Goal: Task Accomplishment & Management: Use online tool/utility

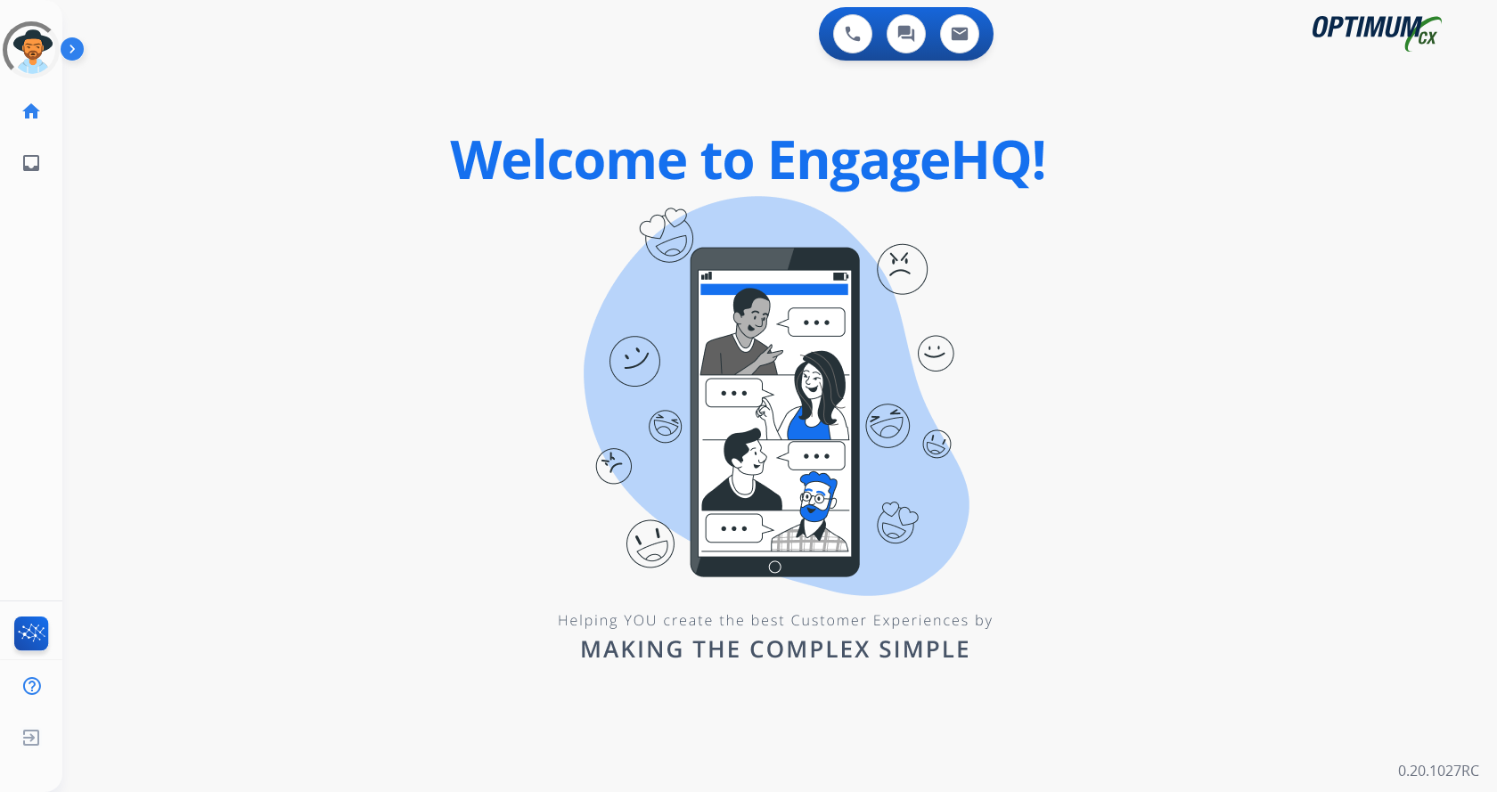
click at [71, 53] on img at bounding box center [76, 53] width 30 height 34
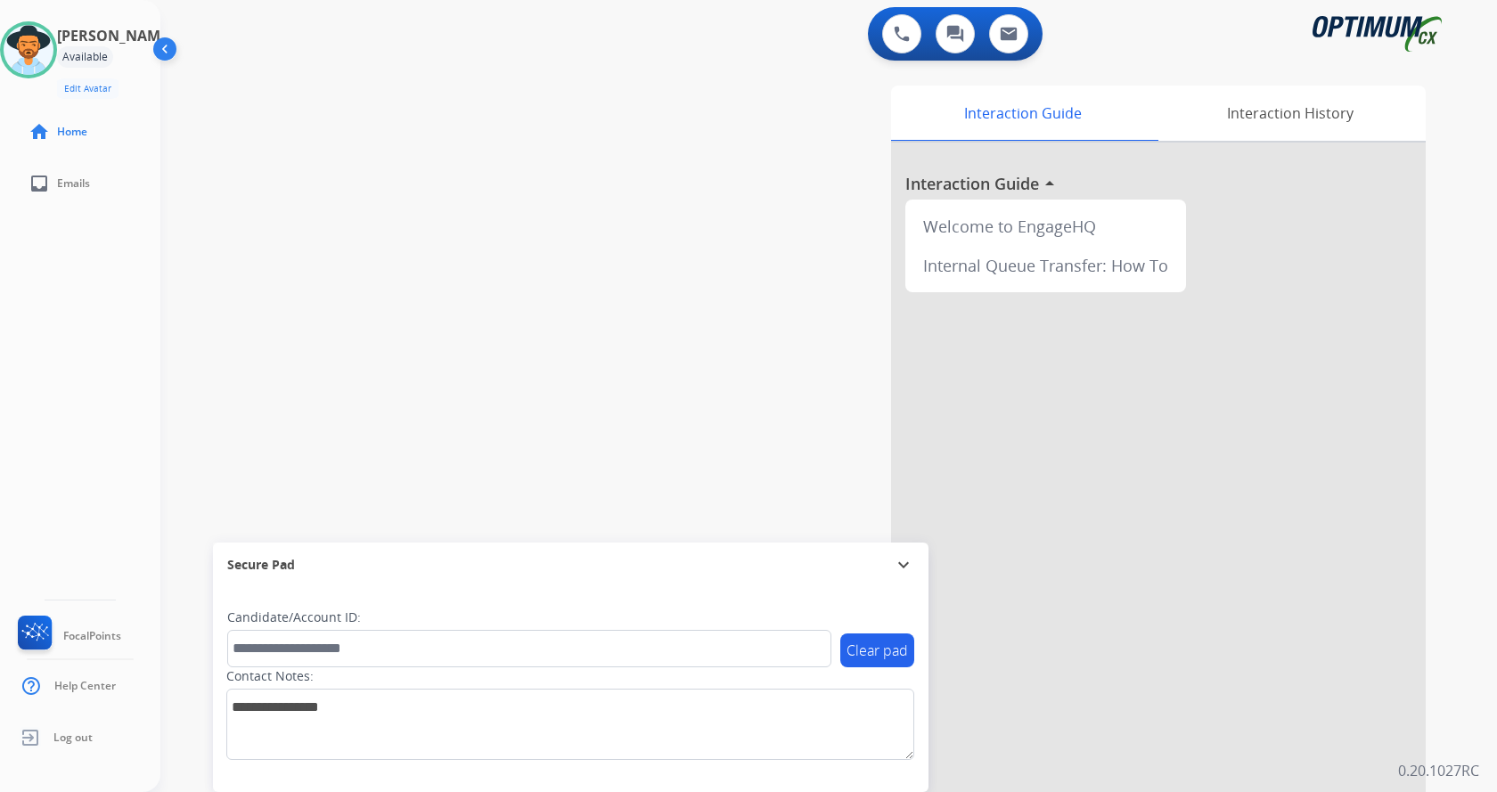
click at [465, 234] on div "swap_horiz Break voice bridge close_fullscreen Connect 3-Way Call merge_type Se…" at bounding box center [807, 435] width 1294 height 743
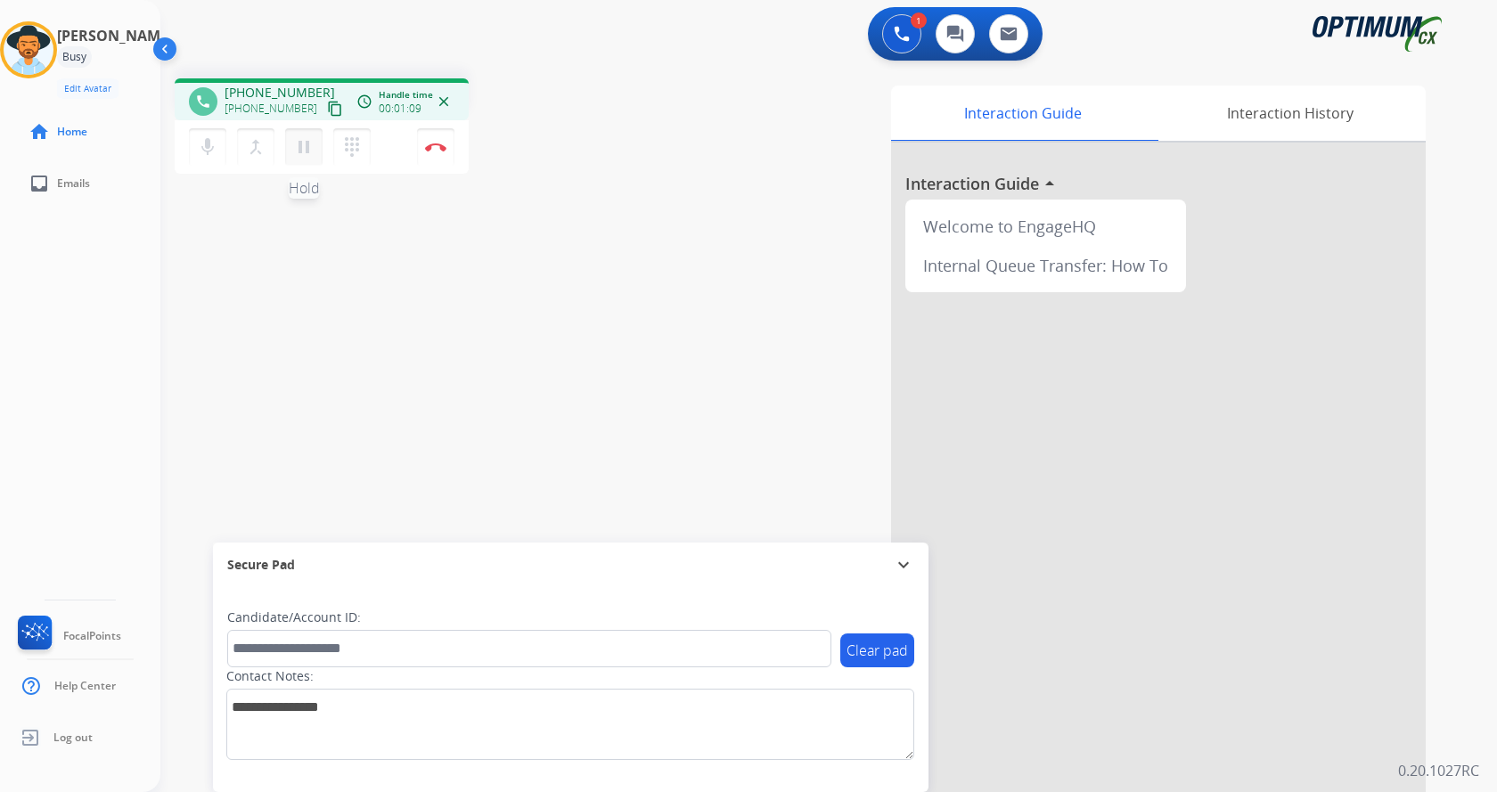
click at [318, 138] on button "pause Hold" at bounding box center [303, 146] width 37 height 37
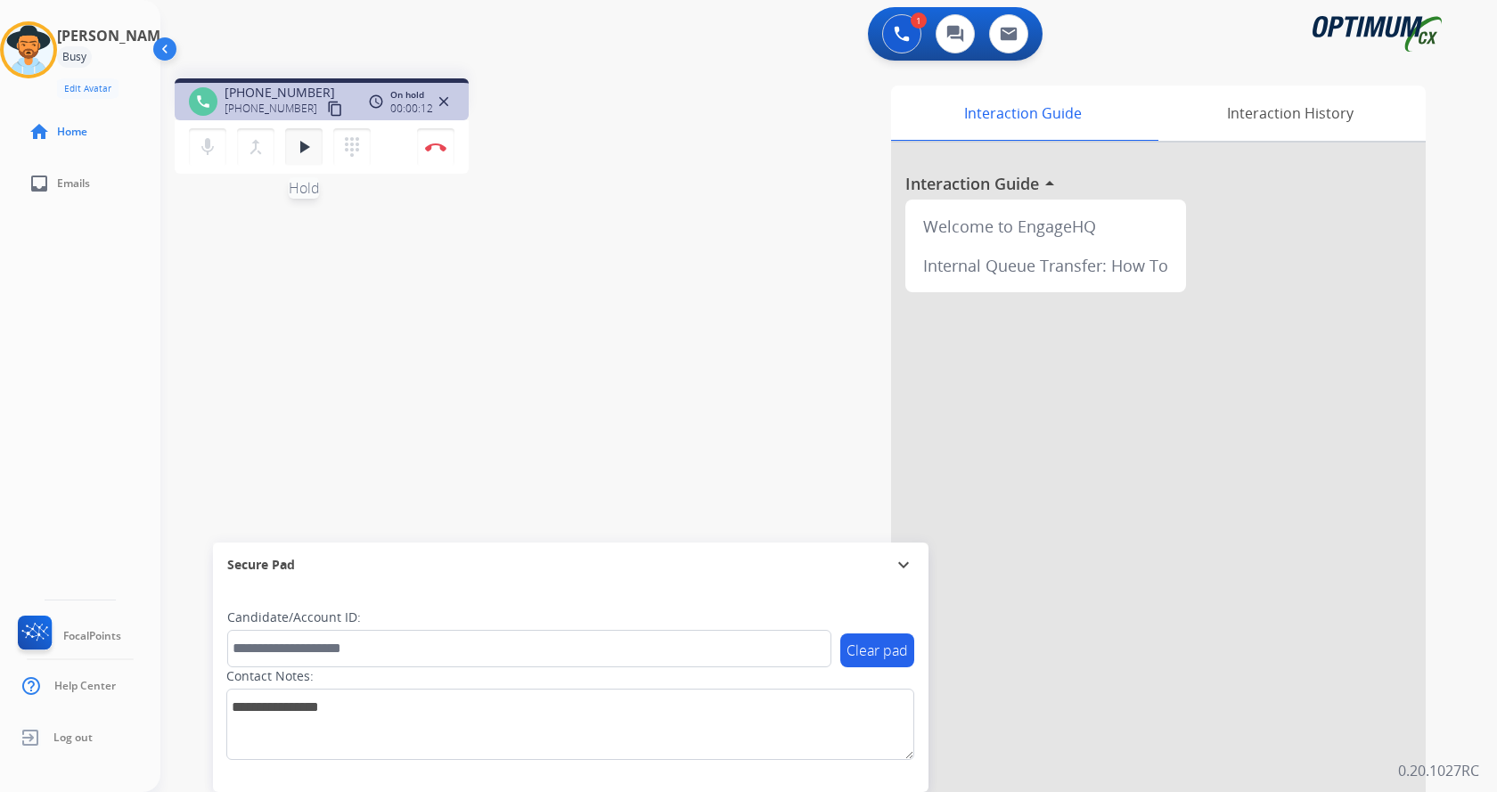
click at [306, 146] on mat-icon "play_arrow" at bounding box center [303, 146] width 21 height 21
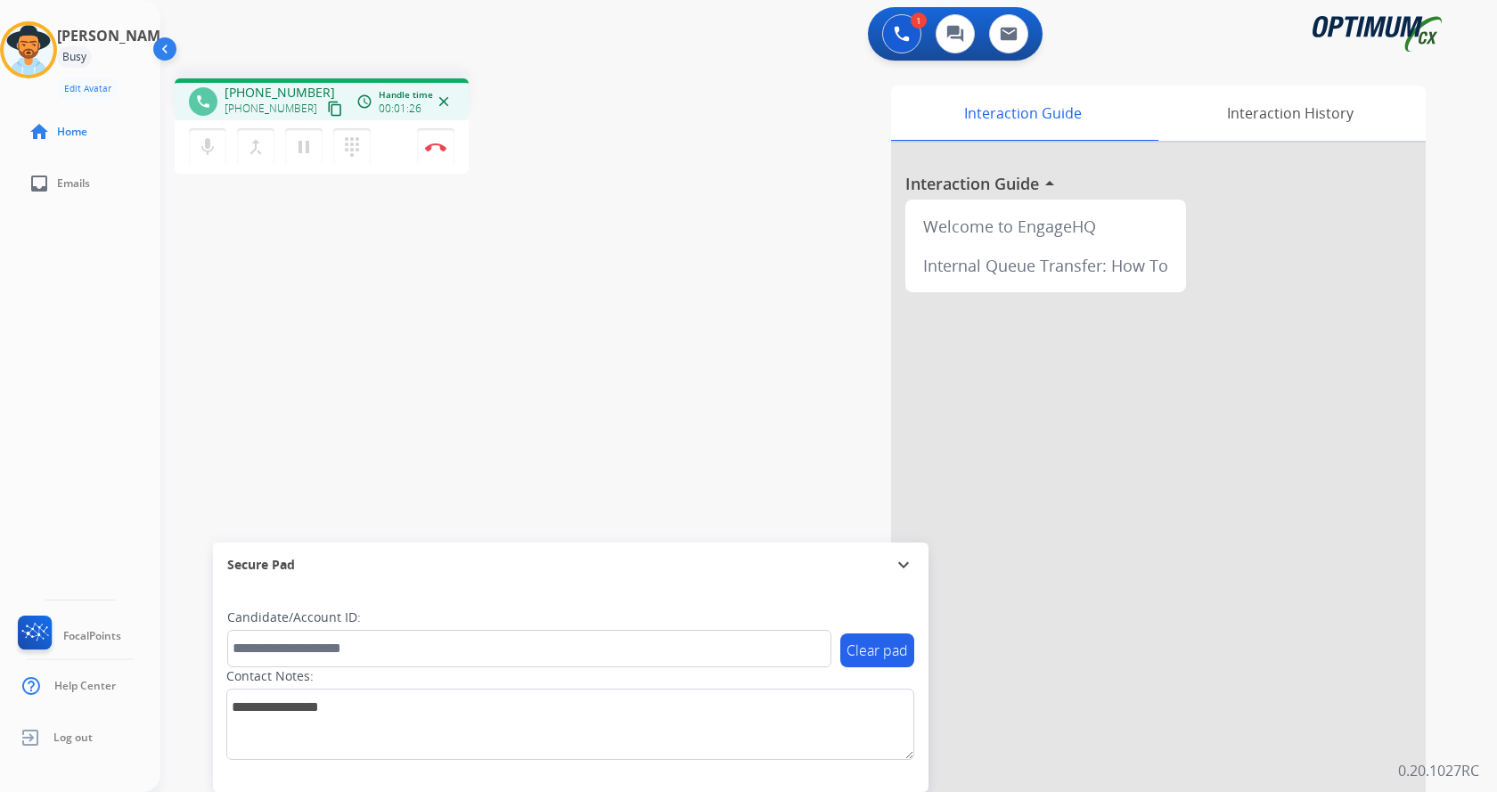
click at [781, 325] on div "Interaction Guide Interaction History Interaction Guide arrow_drop_up Welcome t…" at bounding box center [1038, 447] width 776 height 722
click at [783, 321] on div "Interaction Guide Interaction History Interaction Guide arrow_drop_up Welcome t…" at bounding box center [1038, 447] width 776 height 722
click at [724, 335] on div "Interaction Guide Interaction History Interaction Guide arrow_drop_up Welcome t…" at bounding box center [1038, 447] width 776 height 722
click at [721, 320] on div "Interaction Guide Interaction History Interaction Guide arrow_drop_up Welcome t…" at bounding box center [1038, 447] width 776 height 722
click at [639, 244] on div "phone +18502016200 +18502016200 content_copy access_time Call metrics Queue 00:…" at bounding box center [807, 435] width 1294 height 743
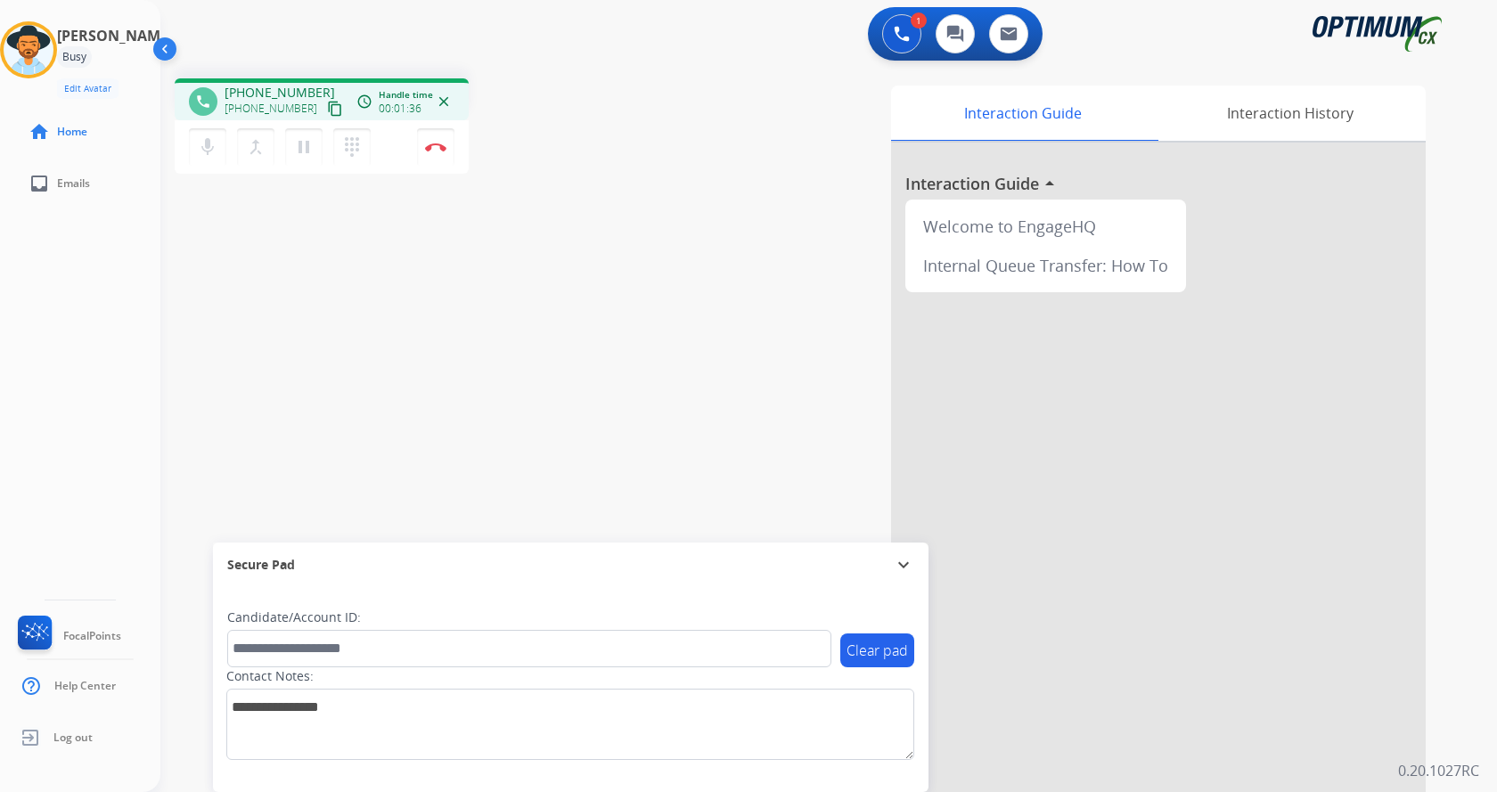
click at [645, 369] on div "phone +18502016200 +18502016200 content_copy access_time Call metrics Queue 00:…" at bounding box center [807, 435] width 1294 height 743
click at [618, 273] on div "phone +18502016200 +18502016200 content_copy access_time Call metrics Queue 00:…" at bounding box center [807, 435] width 1294 height 743
click at [586, 402] on div "phone +18502016200 +18502016200 content_copy access_time Call metrics Queue 00:…" at bounding box center [807, 435] width 1294 height 743
click at [498, 339] on div "phone +18502016200 +18502016200 content_copy access_time Call metrics Queue 00:…" at bounding box center [807, 435] width 1294 height 743
drag, startPoint x: 240, startPoint y: 89, endPoint x: 310, endPoint y: 90, distance: 70.4
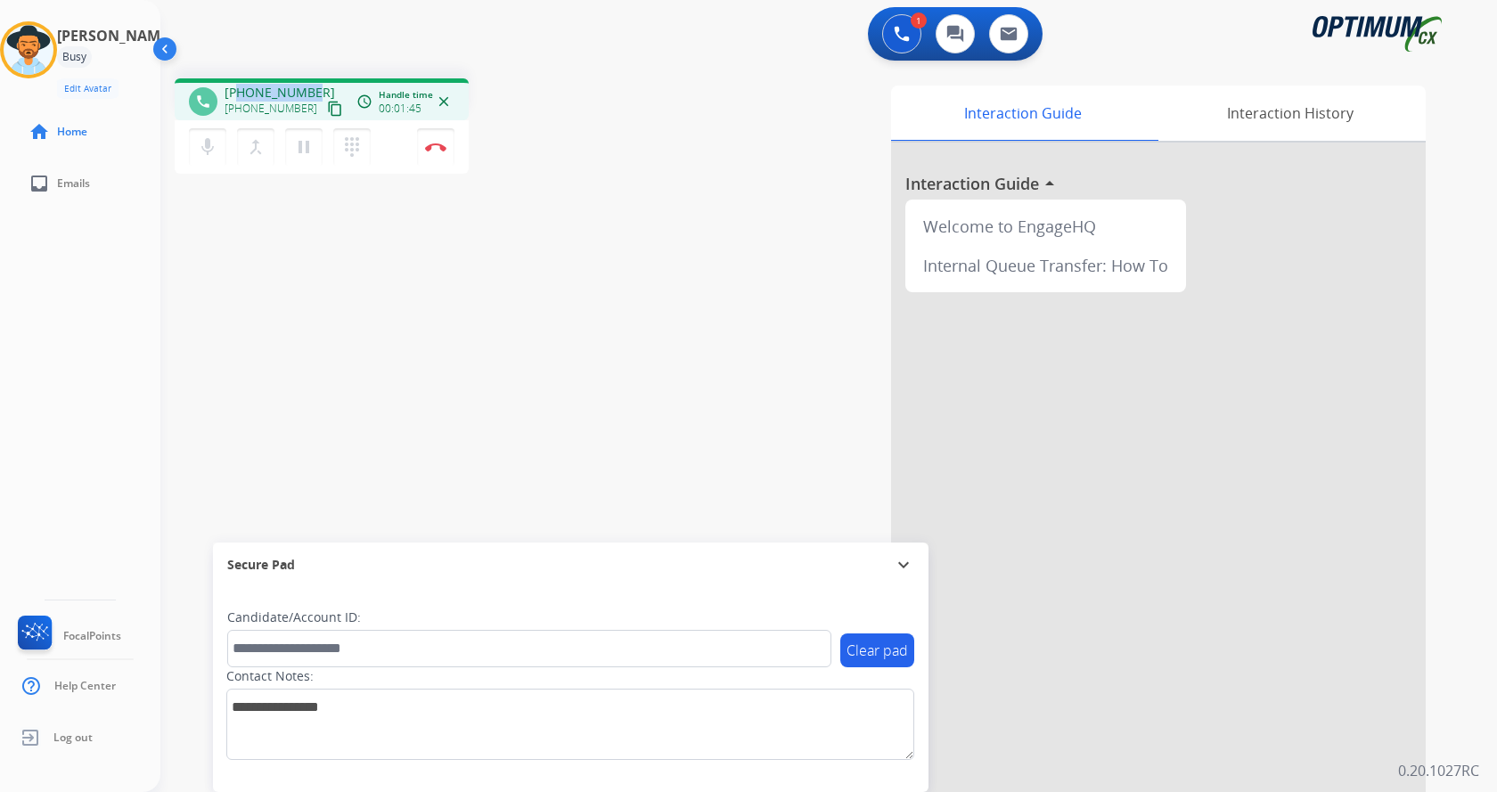
click at [310, 90] on span "[PHONE_NUMBER]" at bounding box center [280, 93] width 110 height 18
copy span "8502016200"
click at [508, 249] on div "phone +18502016200 +18502016200 content_copy access_time Call metrics Queue 00:…" at bounding box center [807, 435] width 1294 height 743
click at [664, 392] on div "Interaction Guide Interaction History Interaction Guide arrow_drop_up Welcome t…" at bounding box center [1038, 447] width 776 height 722
click at [311, 155] on mat-icon "pause" at bounding box center [303, 146] width 21 height 21
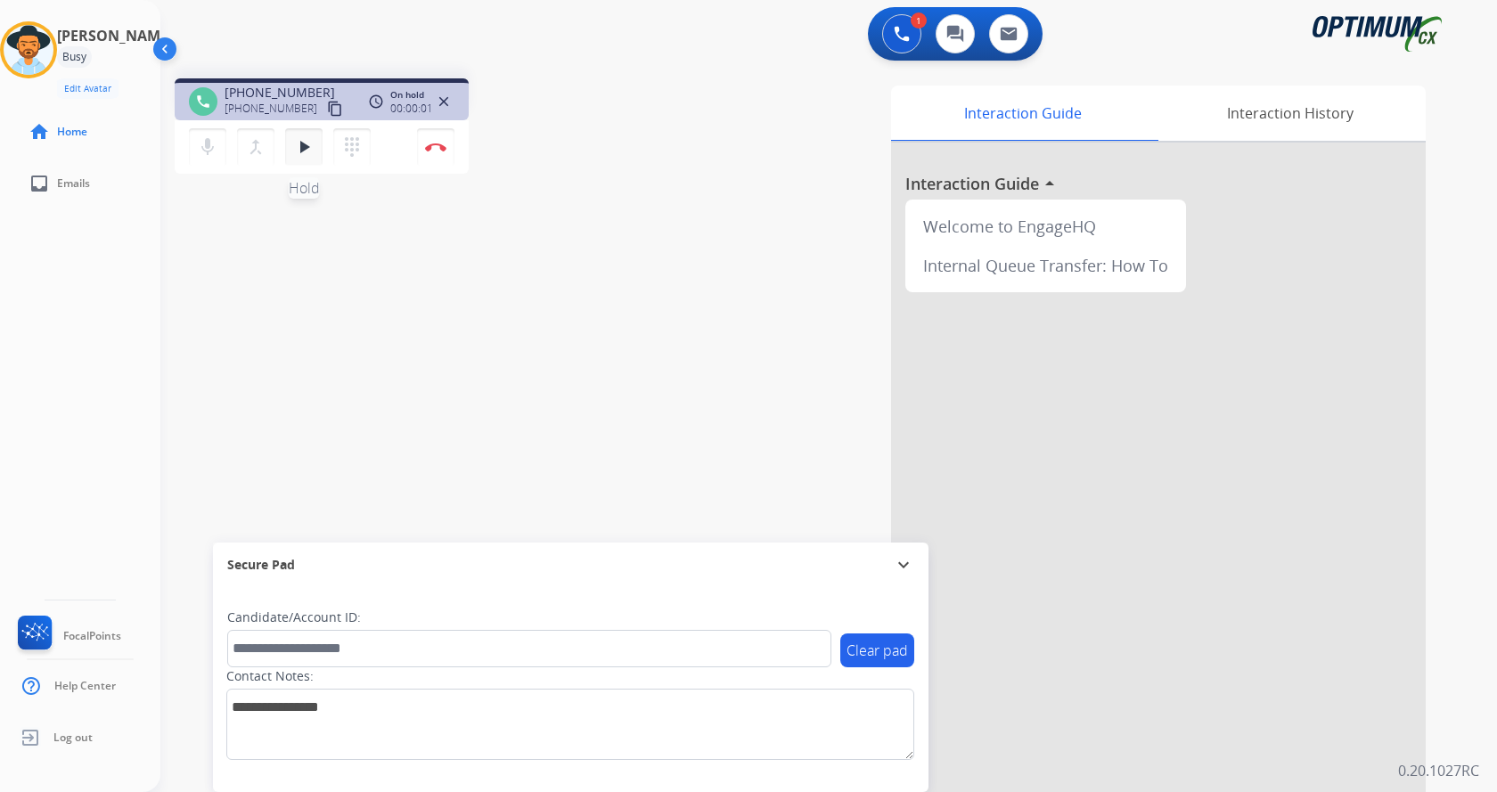
click at [310, 155] on mat-icon "play_arrow" at bounding box center [303, 146] width 21 height 21
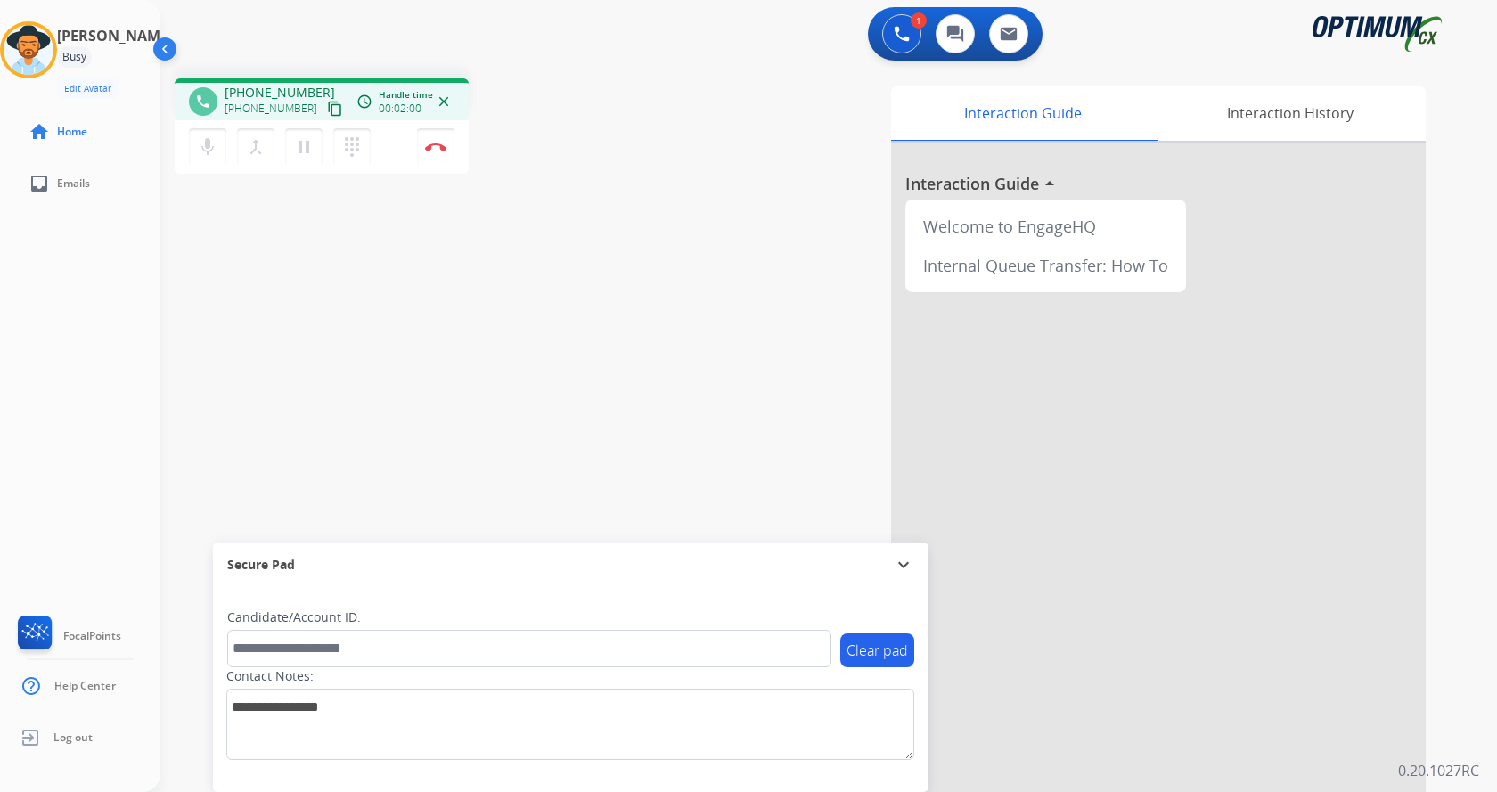
click at [519, 175] on div "phone +18502016200 +18502016200 content_copy access_time Call metrics Queue 00:…" at bounding box center [409, 128] width 468 height 101
click at [554, 171] on div "phone +18502016200 +18502016200 content_copy access_time Call metrics Queue 00:…" at bounding box center [409, 128] width 468 height 101
click at [731, 315] on div "Interaction Guide Interaction History Interaction Guide arrow_drop_up Welcome t…" at bounding box center [1038, 447] width 776 height 722
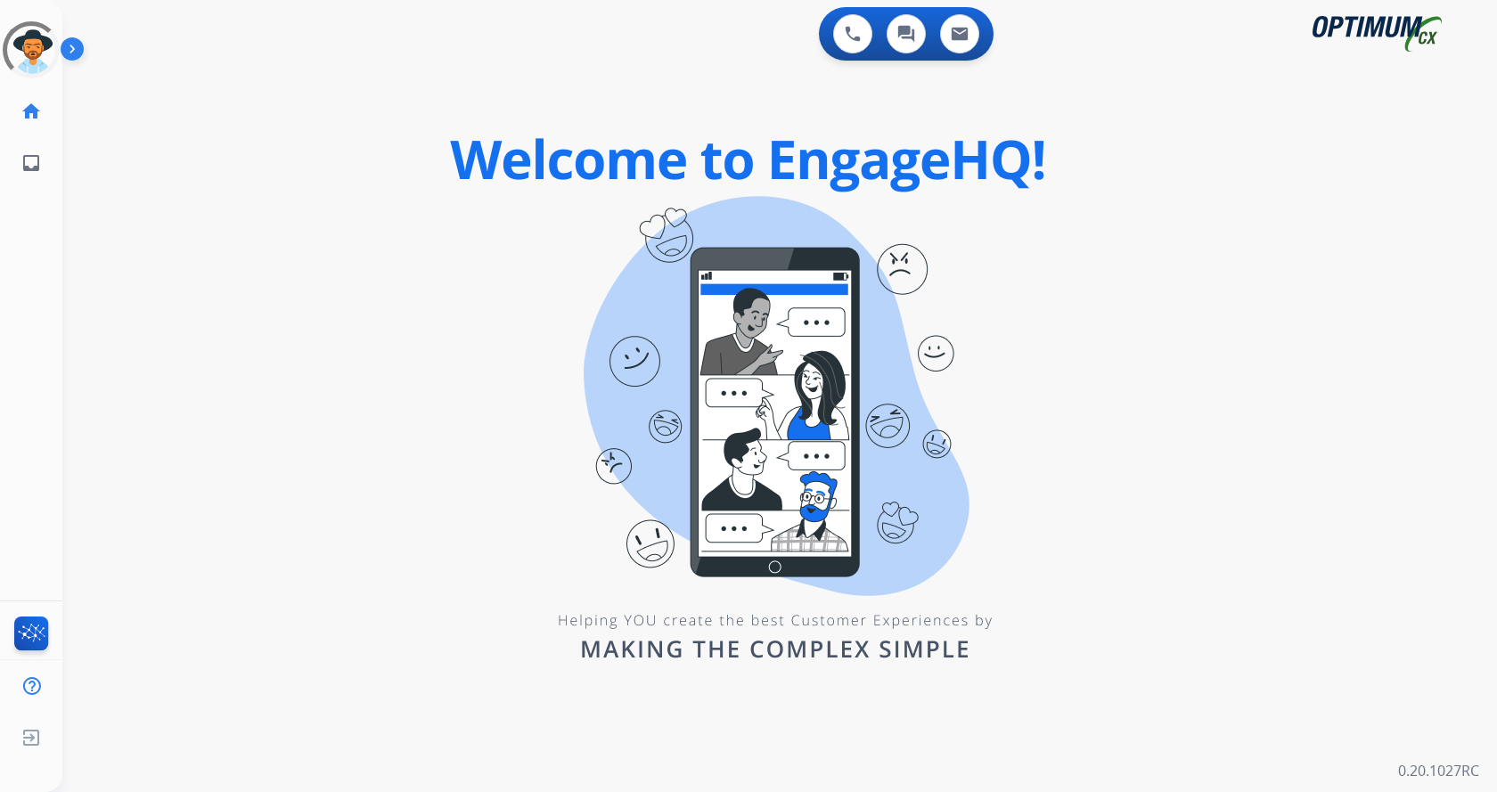
click at [72, 44] on img at bounding box center [76, 53] width 30 height 34
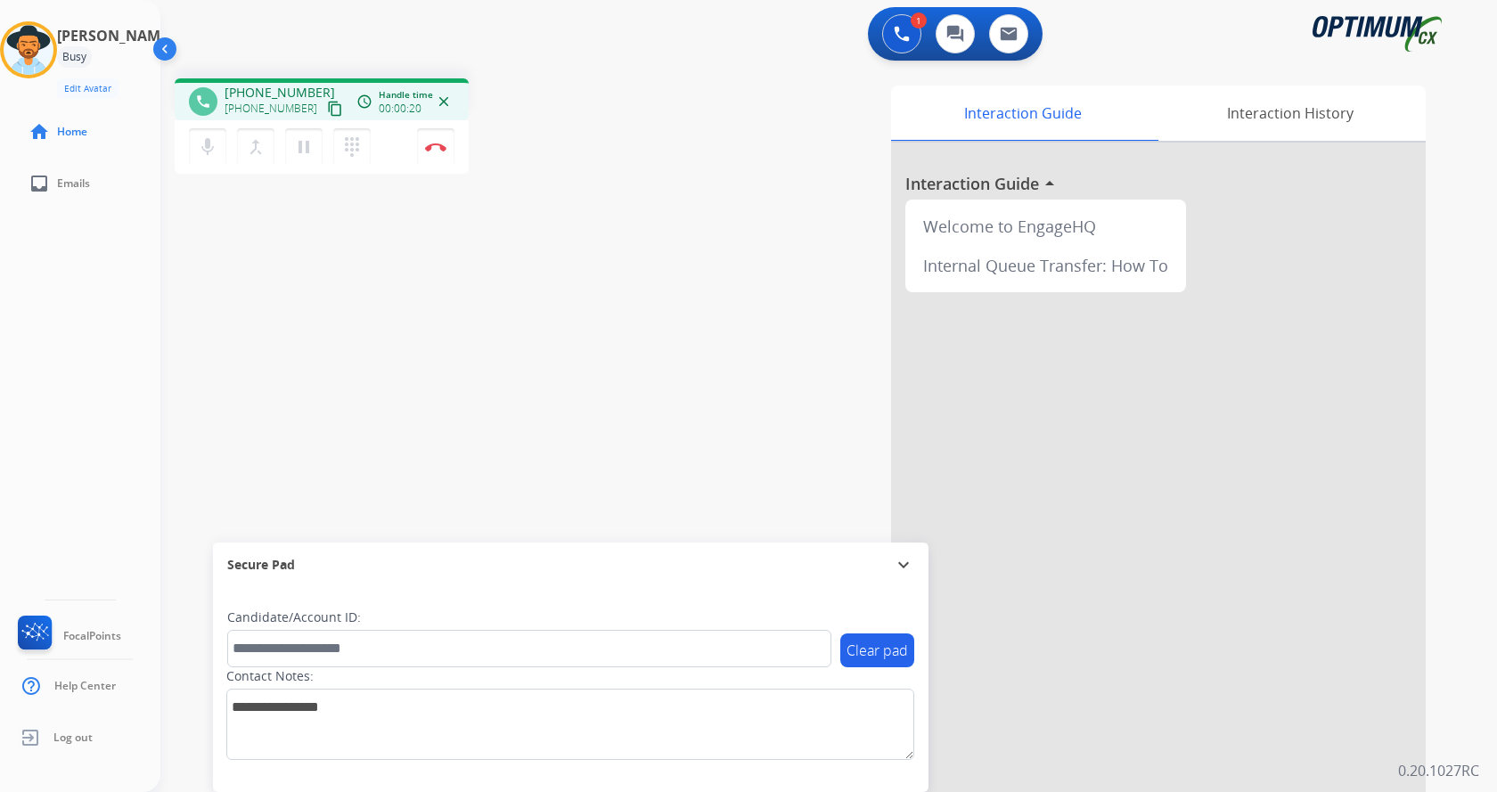
click at [536, 50] on div "1 Voice Interactions 0 Chat Interactions 0 Email Interactions" at bounding box center [818, 35] width 1272 height 57
click at [242, 91] on span "[PHONE_NUMBER]" at bounding box center [280, 93] width 110 height 18
drag, startPoint x: 240, startPoint y: 93, endPoint x: 309, endPoint y: 91, distance: 69.5
click at [309, 91] on span "[PHONE_NUMBER]" at bounding box center [280, 93] width 110 height 18
copy span "8502016200"
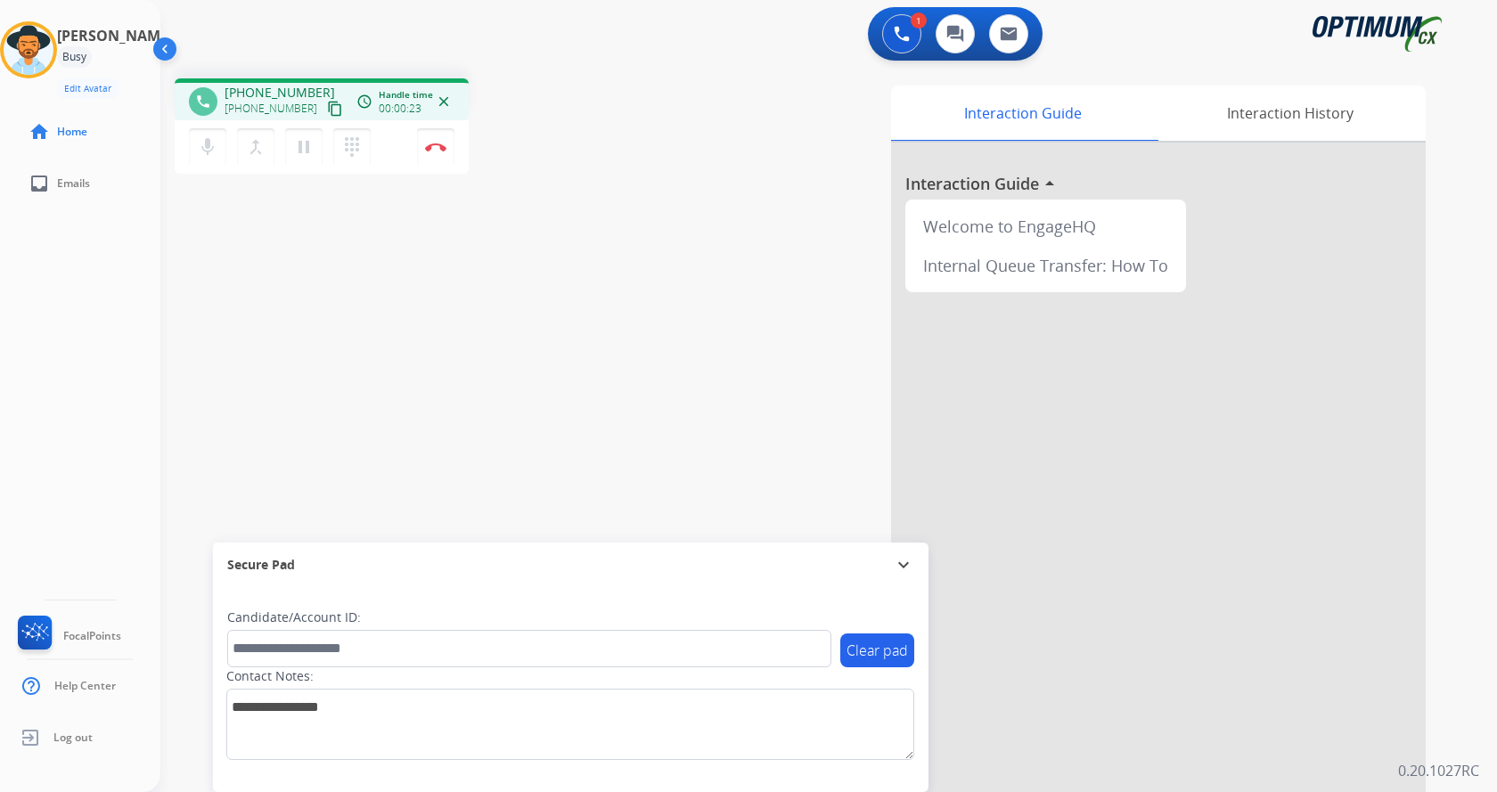
click at [528, 66] on div "phone [PHONE_NUMBER] [PHONE_NUMBER] content_copy access_time Call metrics Queue…" at bounding box center [807, 435] width 1294 height 743
click at [554, 119] on div "phone [PHONE_NUMBER] [PHONE_NUMBER] content_copy access_time Call metrics Queue…" at bounding box center [409, 128] width 468 height 101
click at [440, 143] on img at bounding box center [435, 147] width 21 height 9
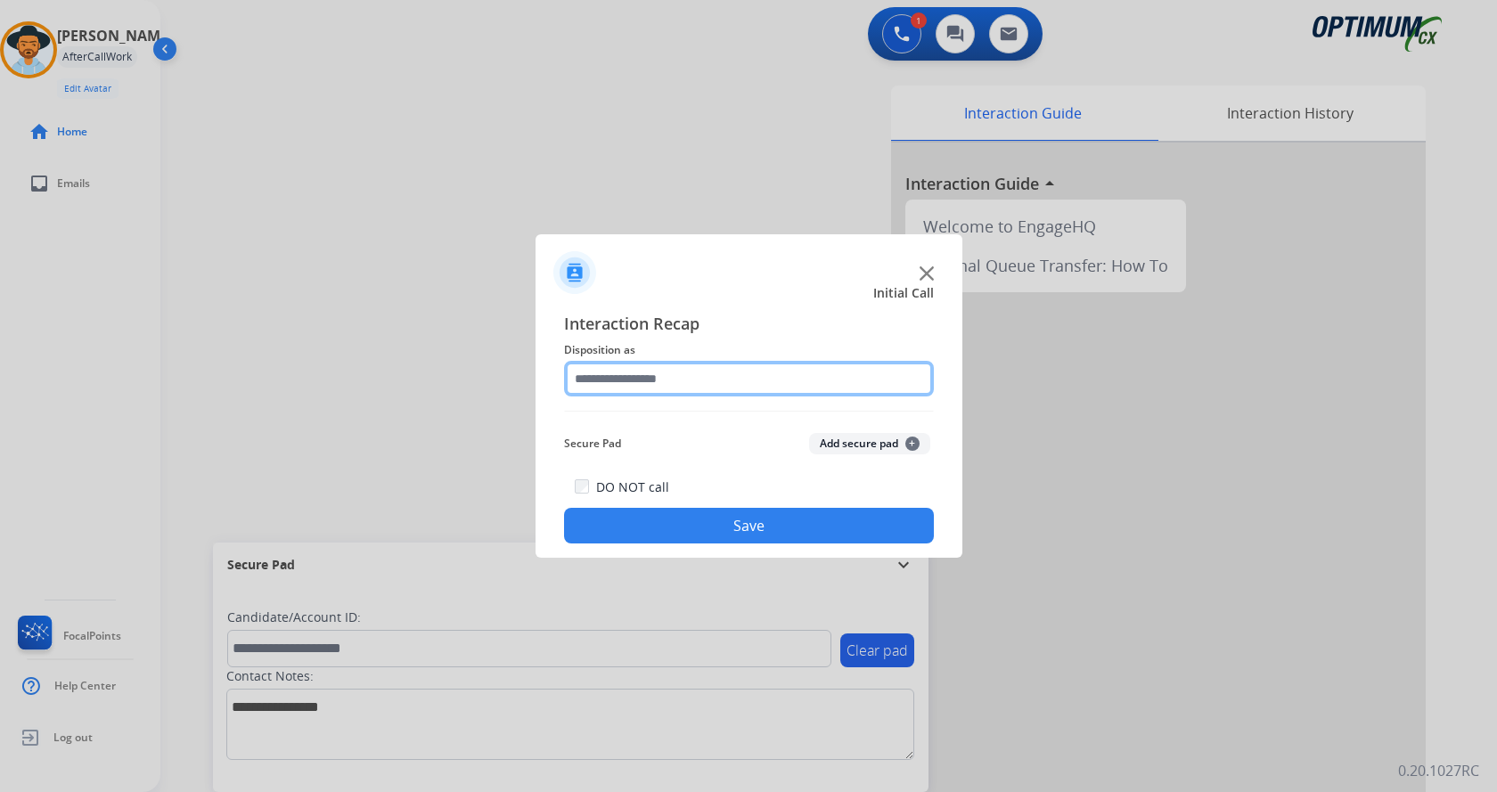
click at [658, 382] on input "text" at bounding box center [749, 379] width 370 height 36
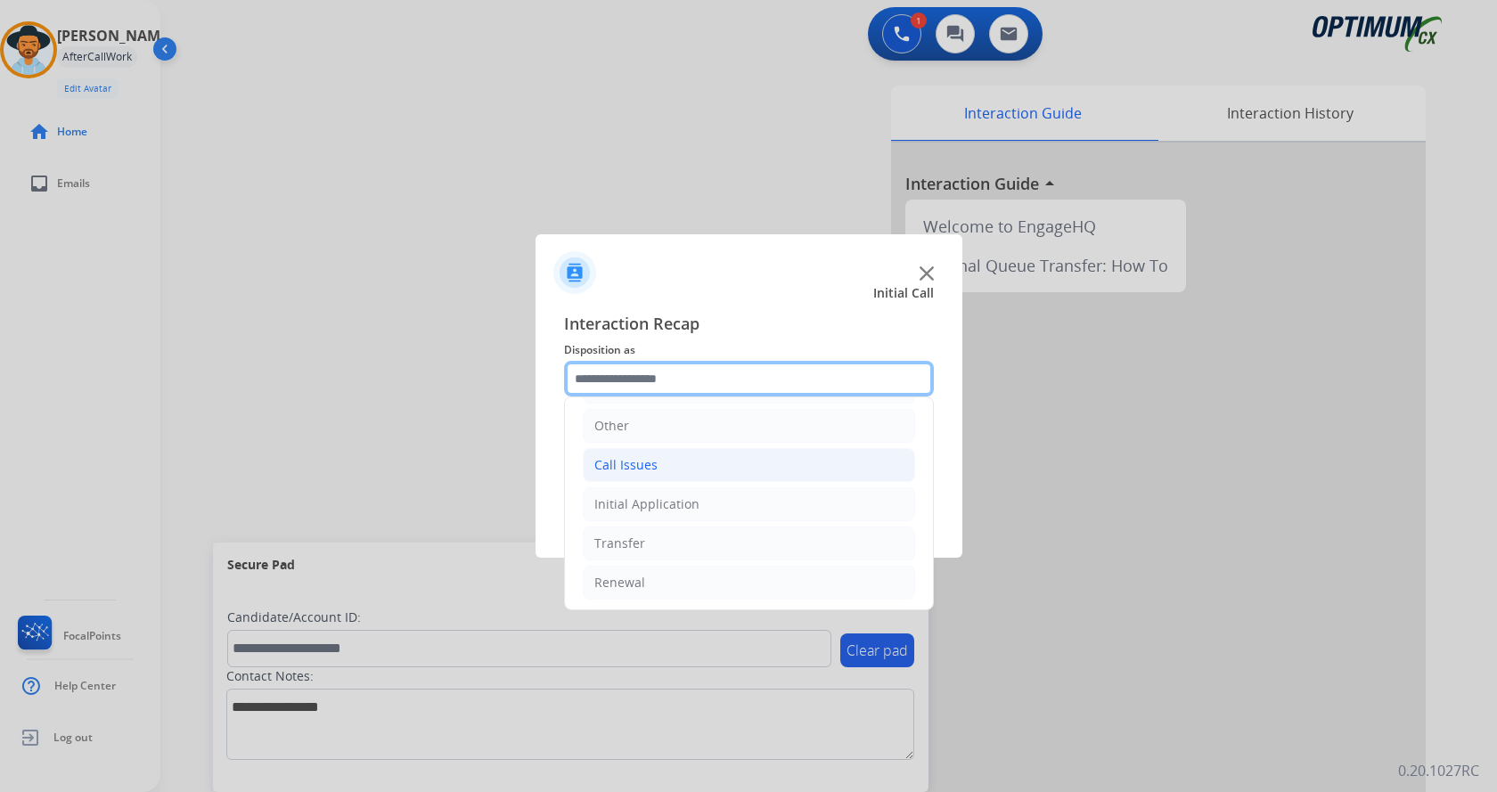
scroll to position [121, 0]
click at [656, 470] on li "Call Issues" at bounding box center [749, 463] width 332 height 34
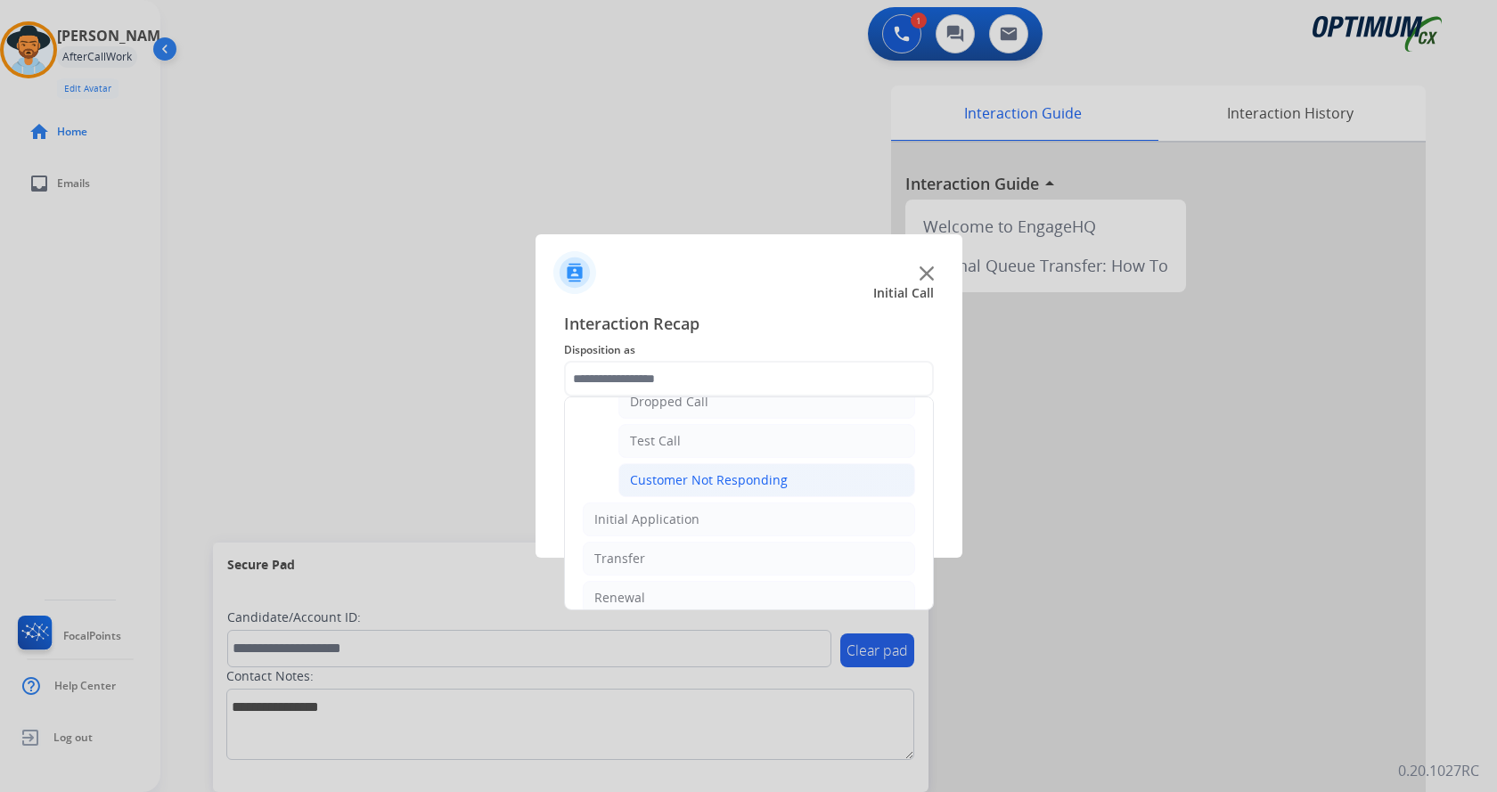
click at [696, 484] on div "Customer Not Responding" at bounding box center [709, 480] width 158 height 18
type input "**********"
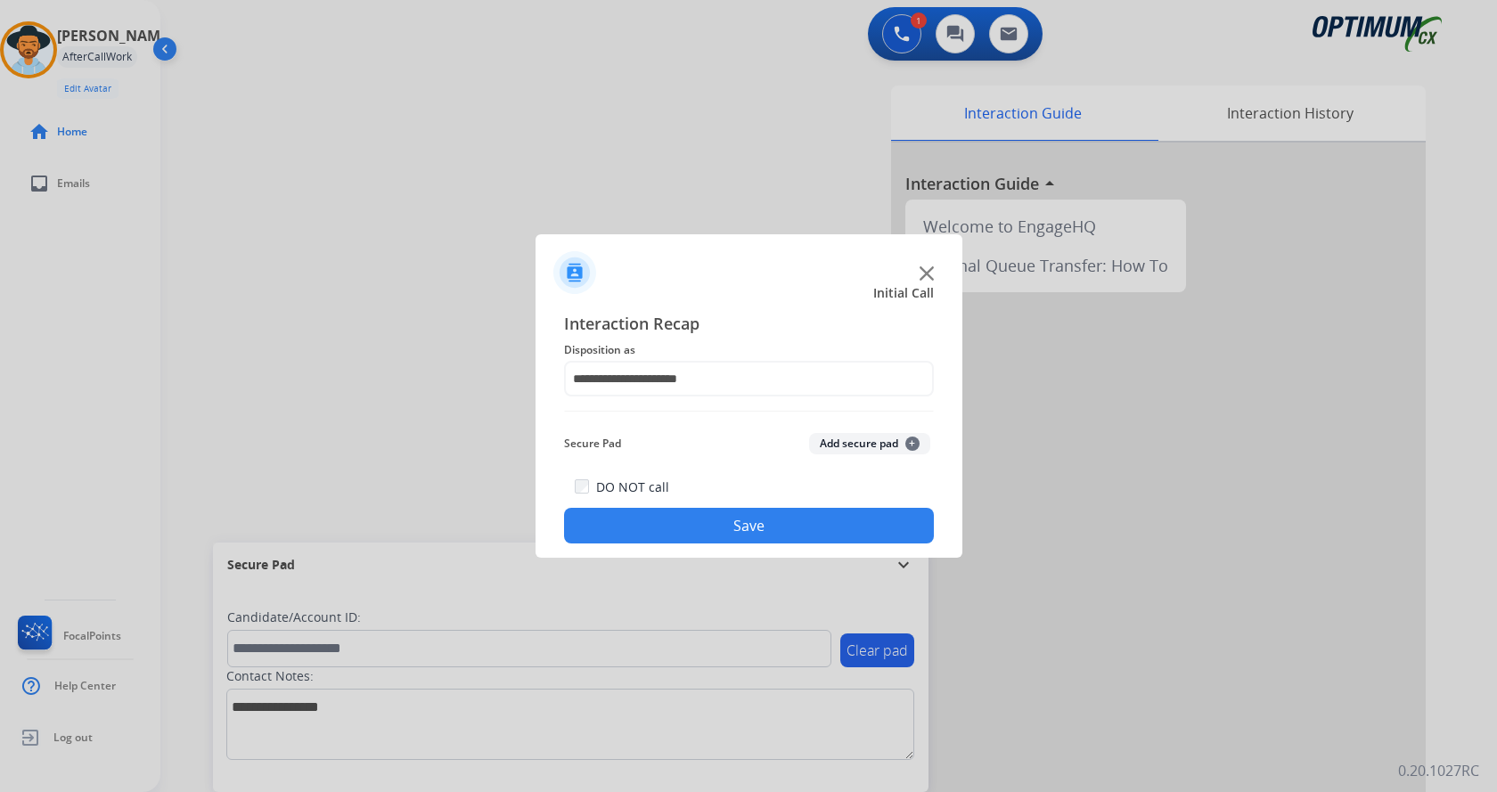
click at [669, 540] on button "Save" at bounding box center [749, 526] width 370 height 36
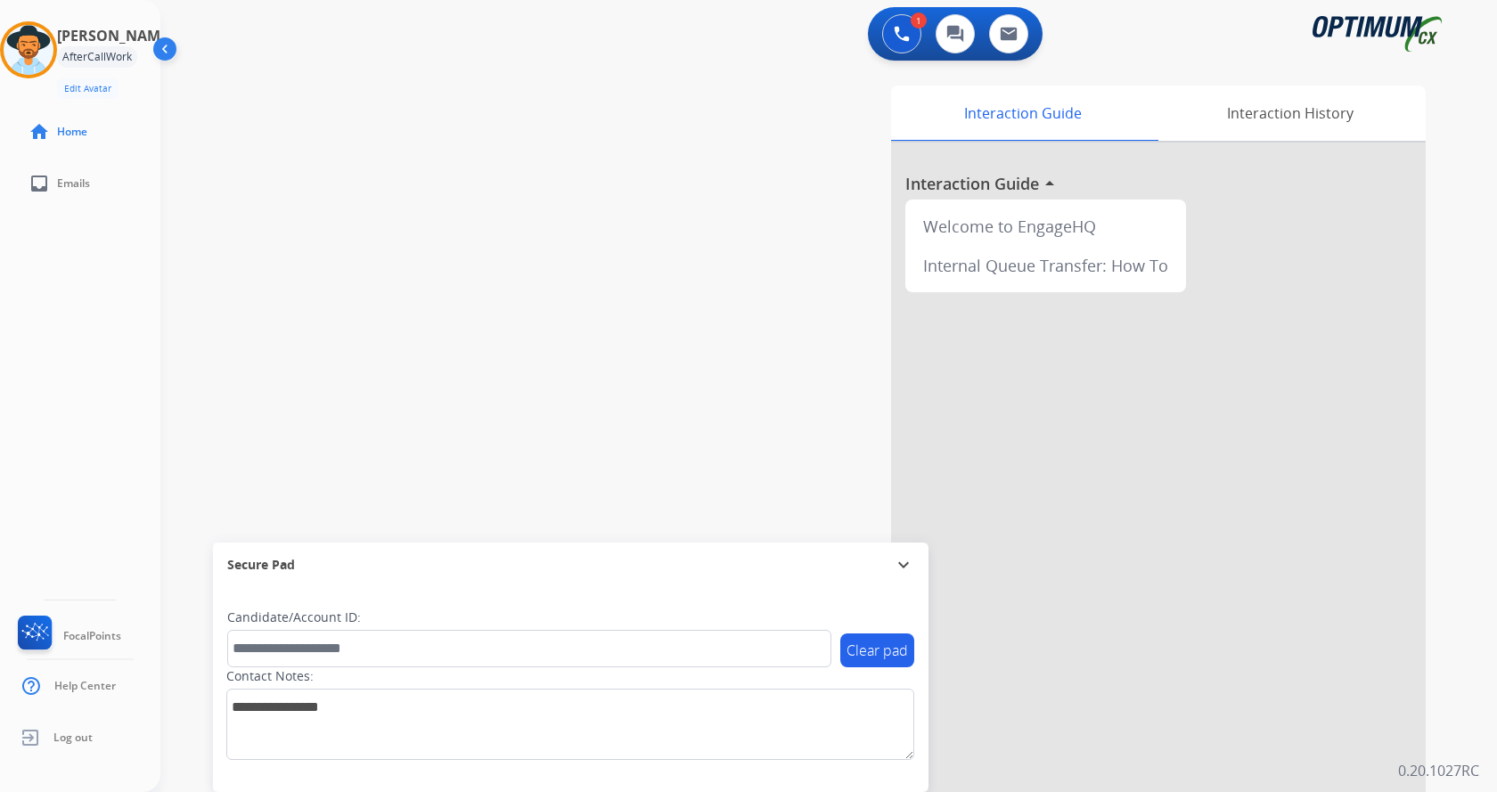
drag, startPoint x: 372, startPoint y: 221, endPoint x: 176, endPoint y: 96, distance: 232.4
click at [365, 216] on div "swap_horiz Break voice bridge close_fullscreen Connect 3-Way Call merge_type Se…" at bounding box center [807, 435] width 1294 height 743
click at [53, 65] on img at bounding box center [29, 50] width 50 height 50
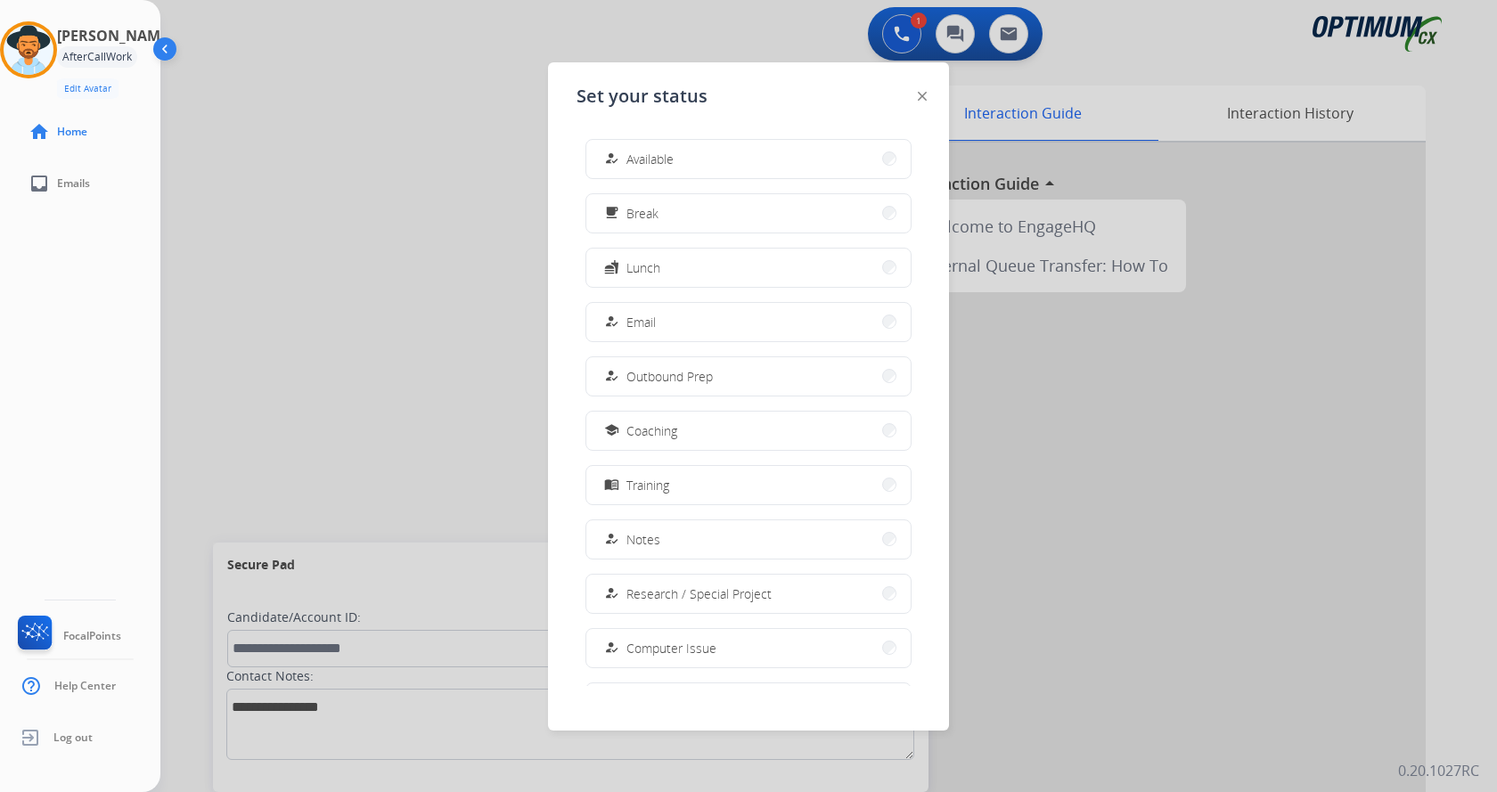
click at [695, 163] on button "how_to_reg Available" at bounding box center [748, 159] width 324 height 38
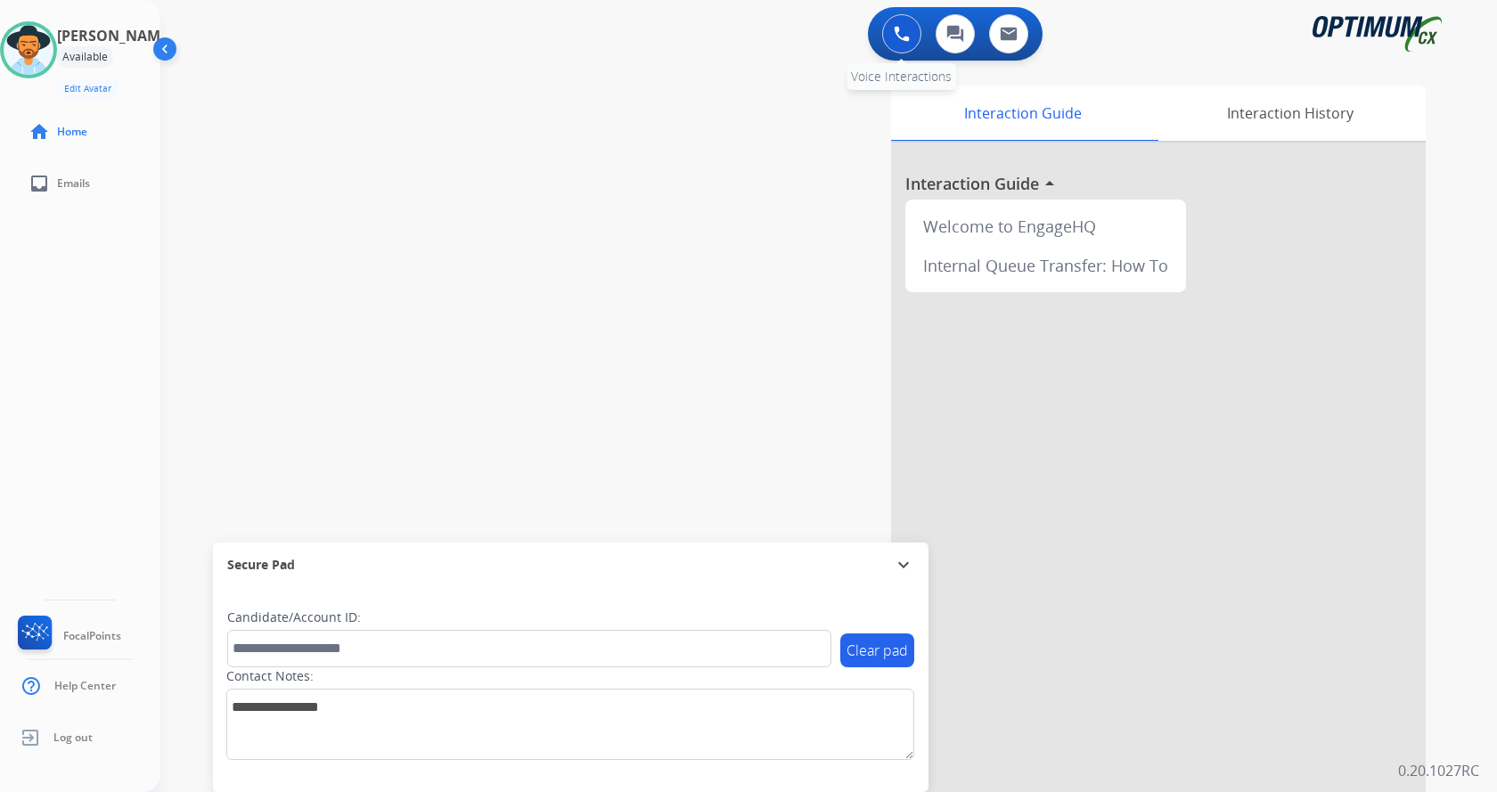
click at [897, 42] on button at bounding box center [901, 33] width 39 height 39
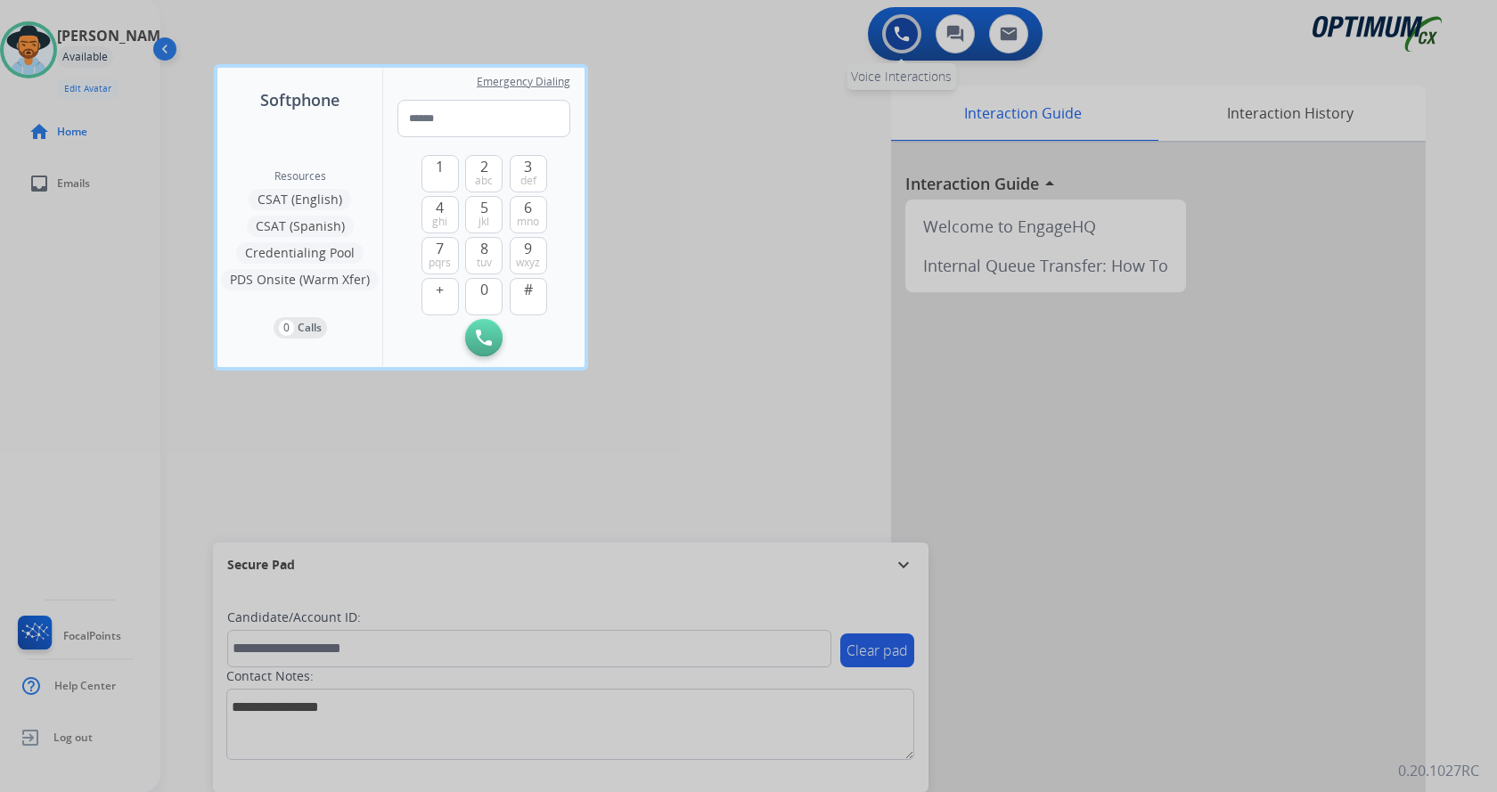
type input "**********"
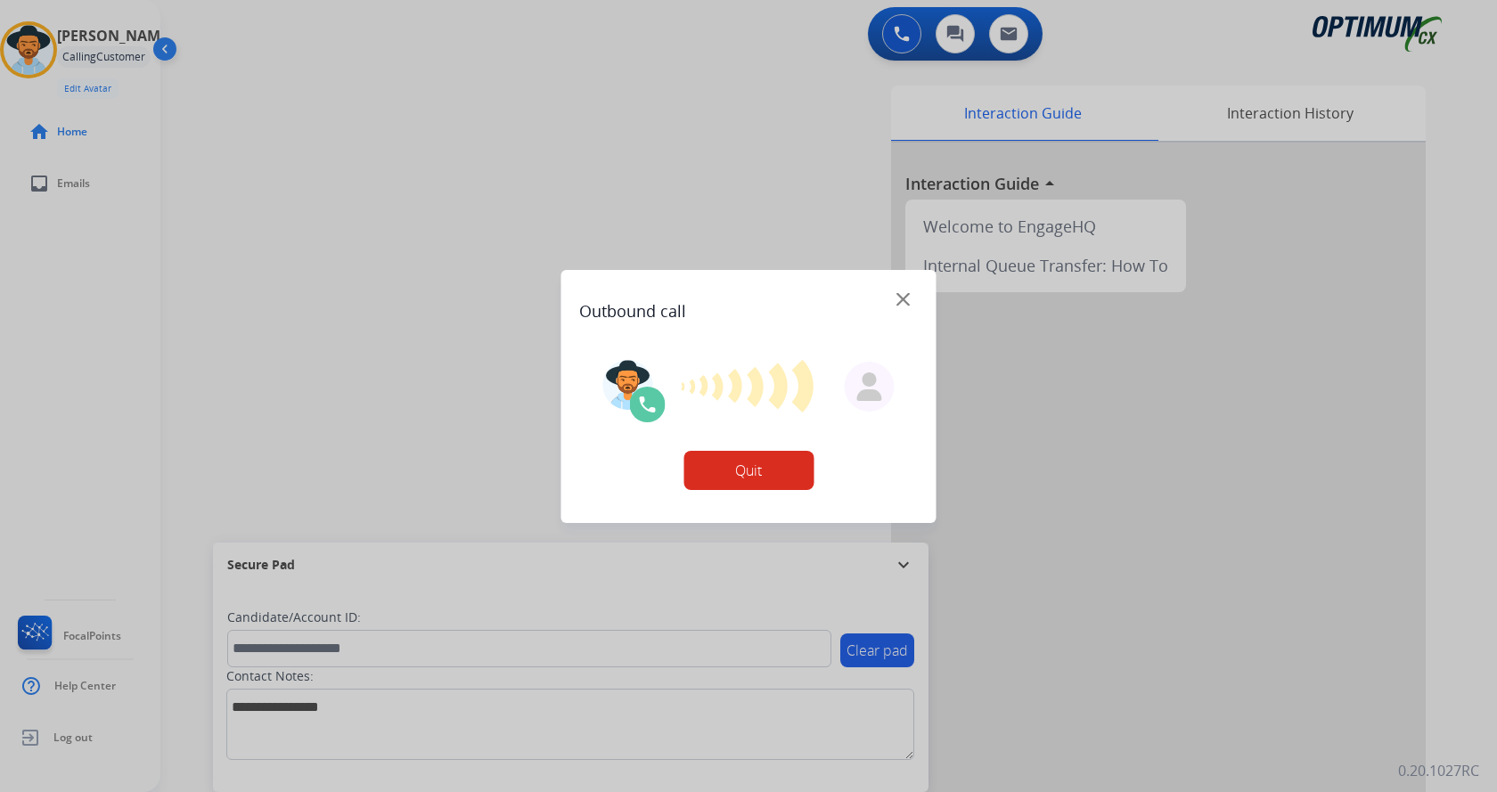
click at [306, 291] on div at bounding box center [748, 396] width 1497 height 792
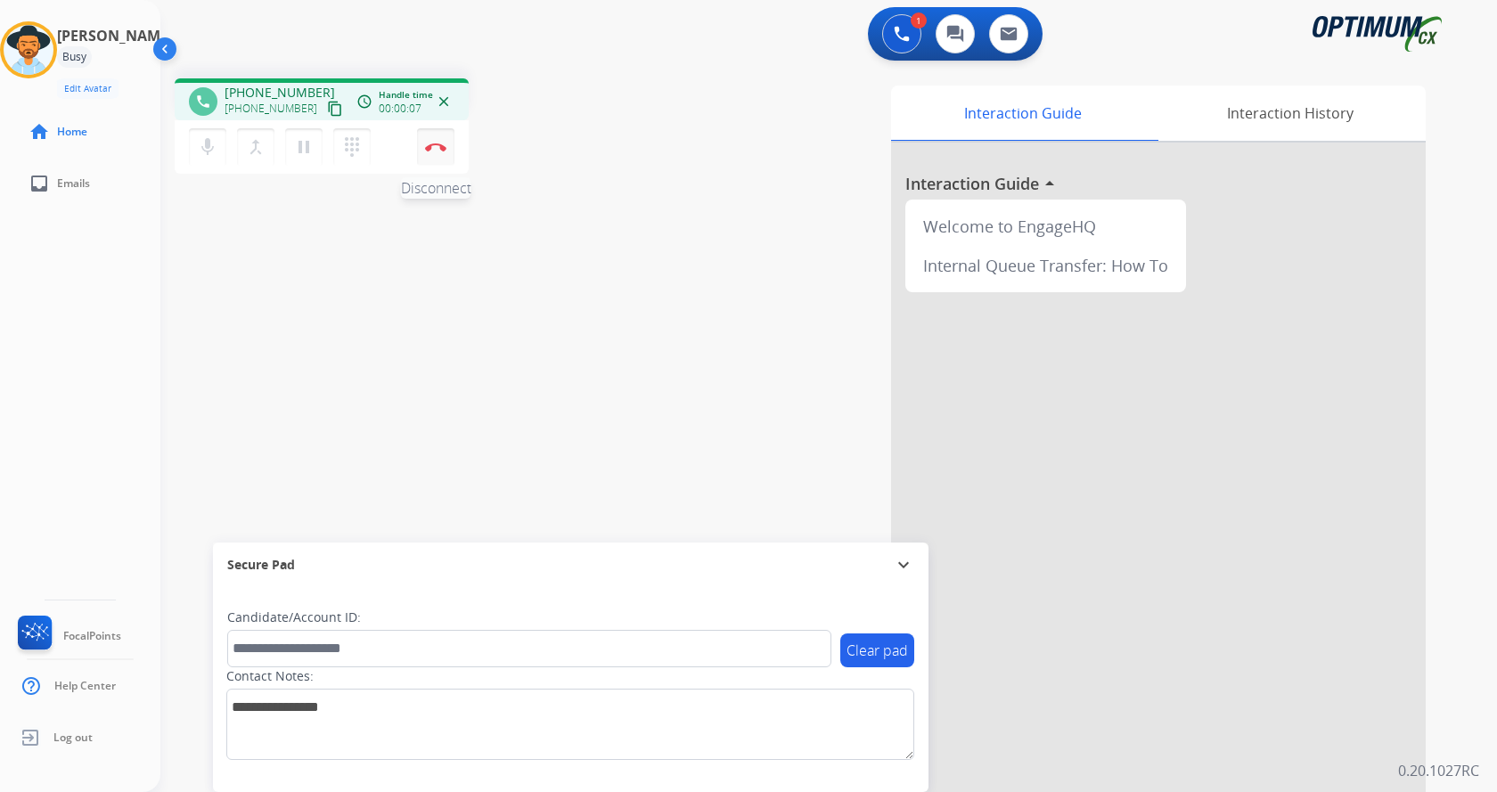
click at [427, 144] on img at bounding box center [435, 147] width 21 height 9
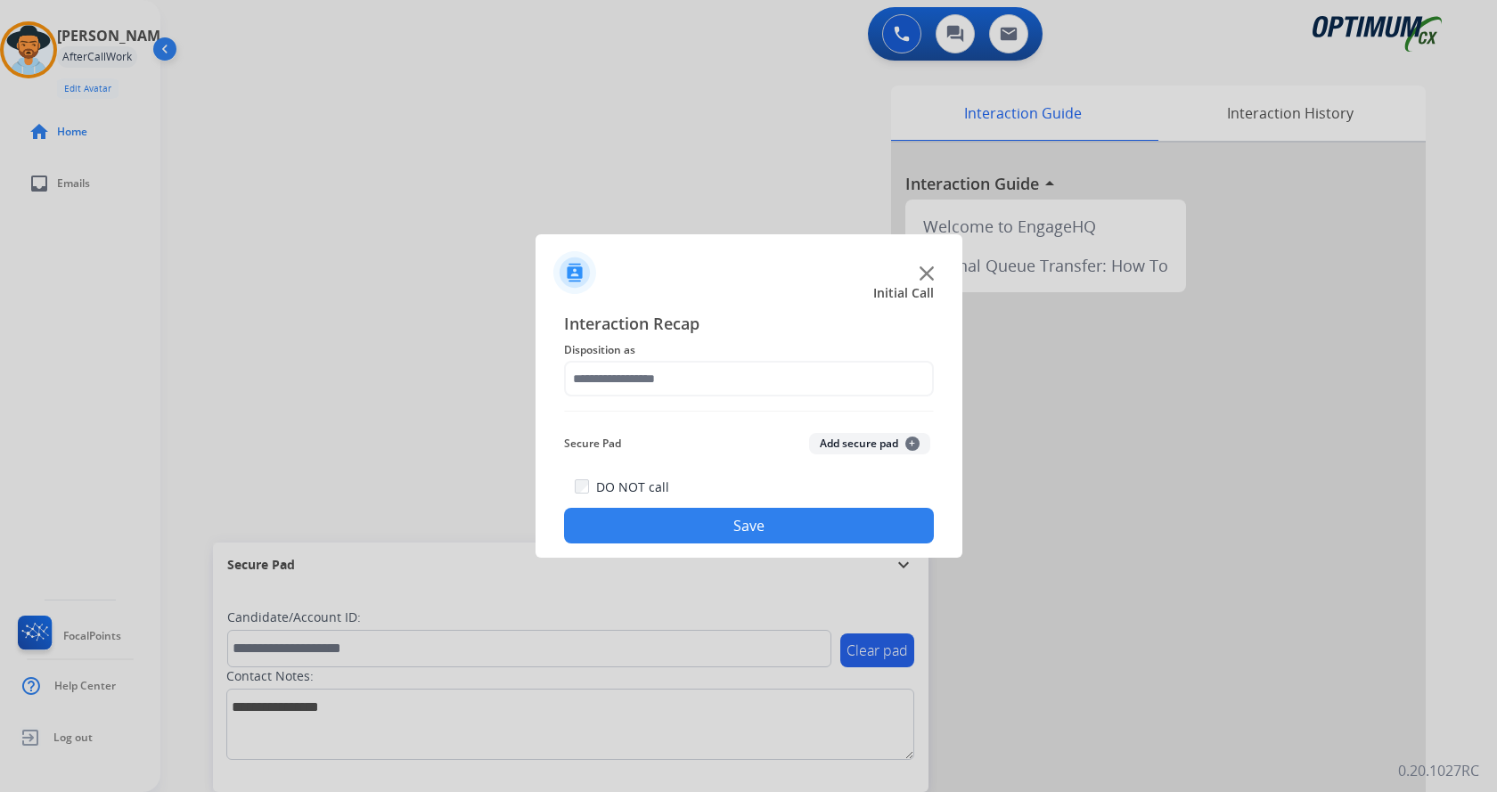
click at [923, 277] on img at bounding box center [927, 273] width 14 height 14
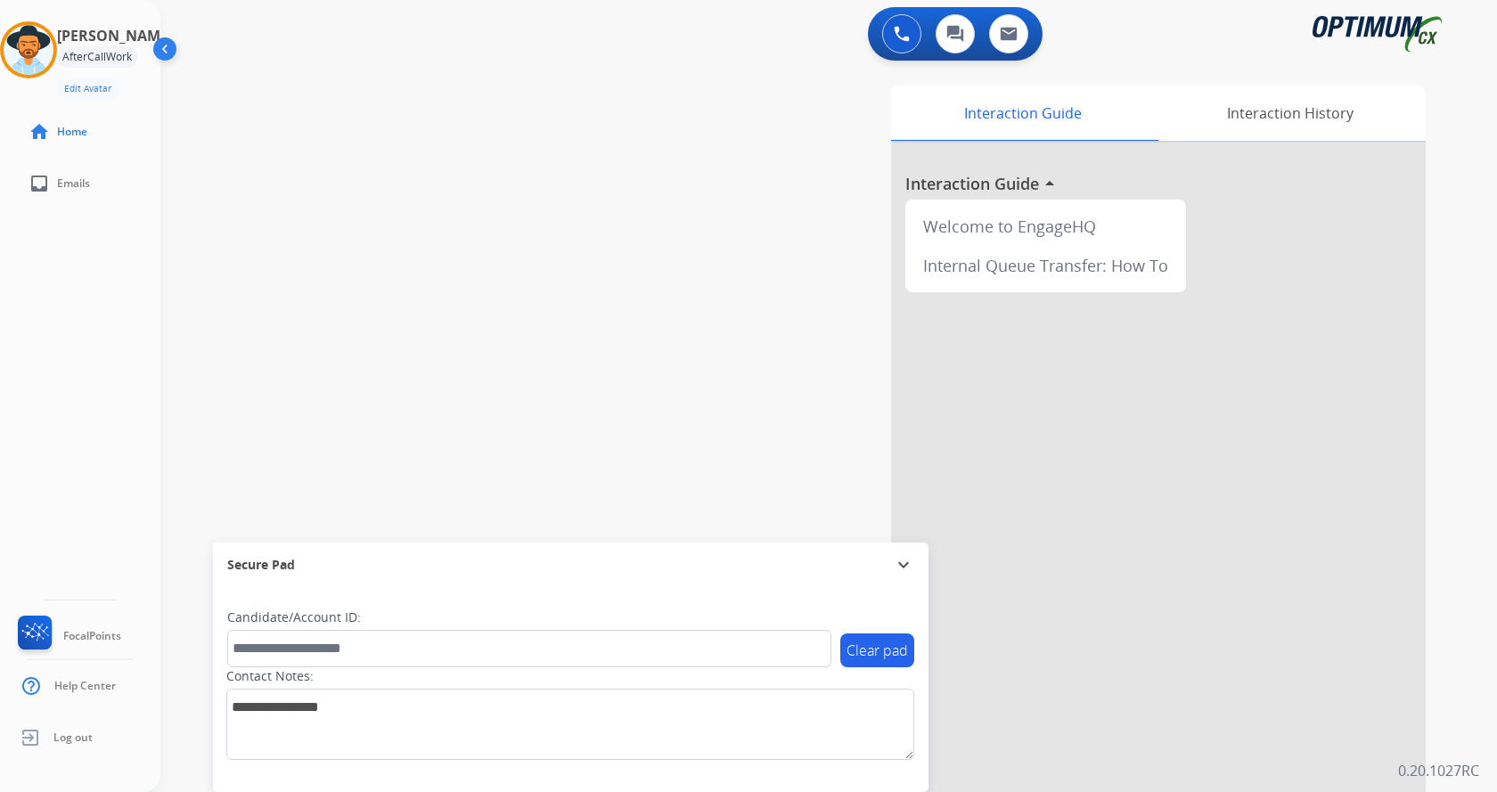
click at [525, 229] on div "swap_horiz Break voice bridge close_fullscreen Connect 3-Way Call merge_type Se…" at bounding box center [807, 435] width 1294 height 743
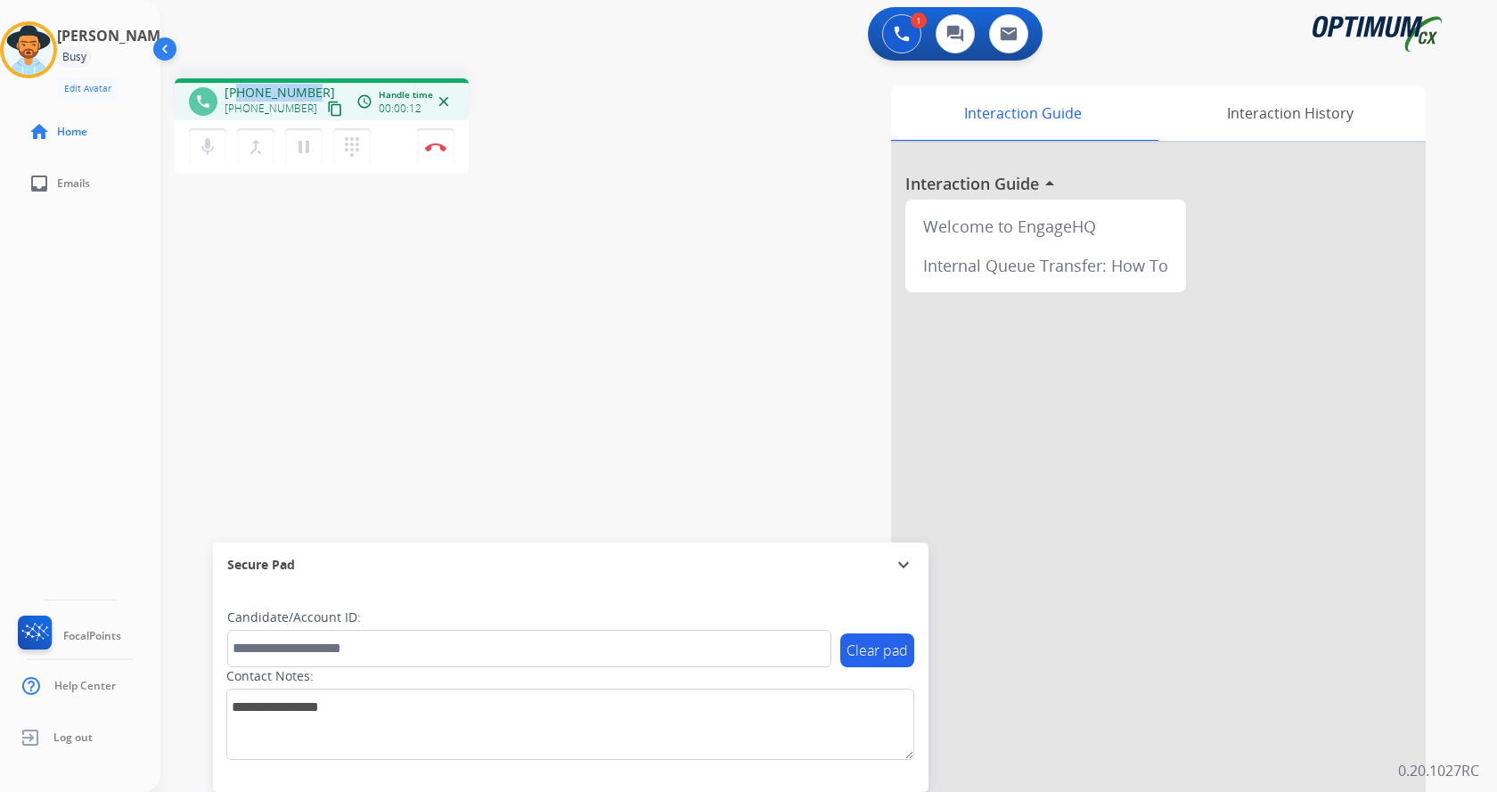
drag, startPoint x: 236, startPoint y: 93, endPoint x: 317, endPoint y: 87, distance: 81.3
click at [317, 87] on div "[PHONE_NUMBER] [PHONE_NUMBER] content_copy" at bounding box center [285, 102] width 121 height 36
copy span "8309715935"
drag, startPoint x: 585, startPoint y: 135, endPoint x: 559, endPoint y: 25, distance: 112.8
click at [587, 135] on div "phone [PHONE_NUMBER] [PHONE_NUMBER] content_copy access_time Call metrics Queue…" at bounding box center [409, 128] width 468 height 101
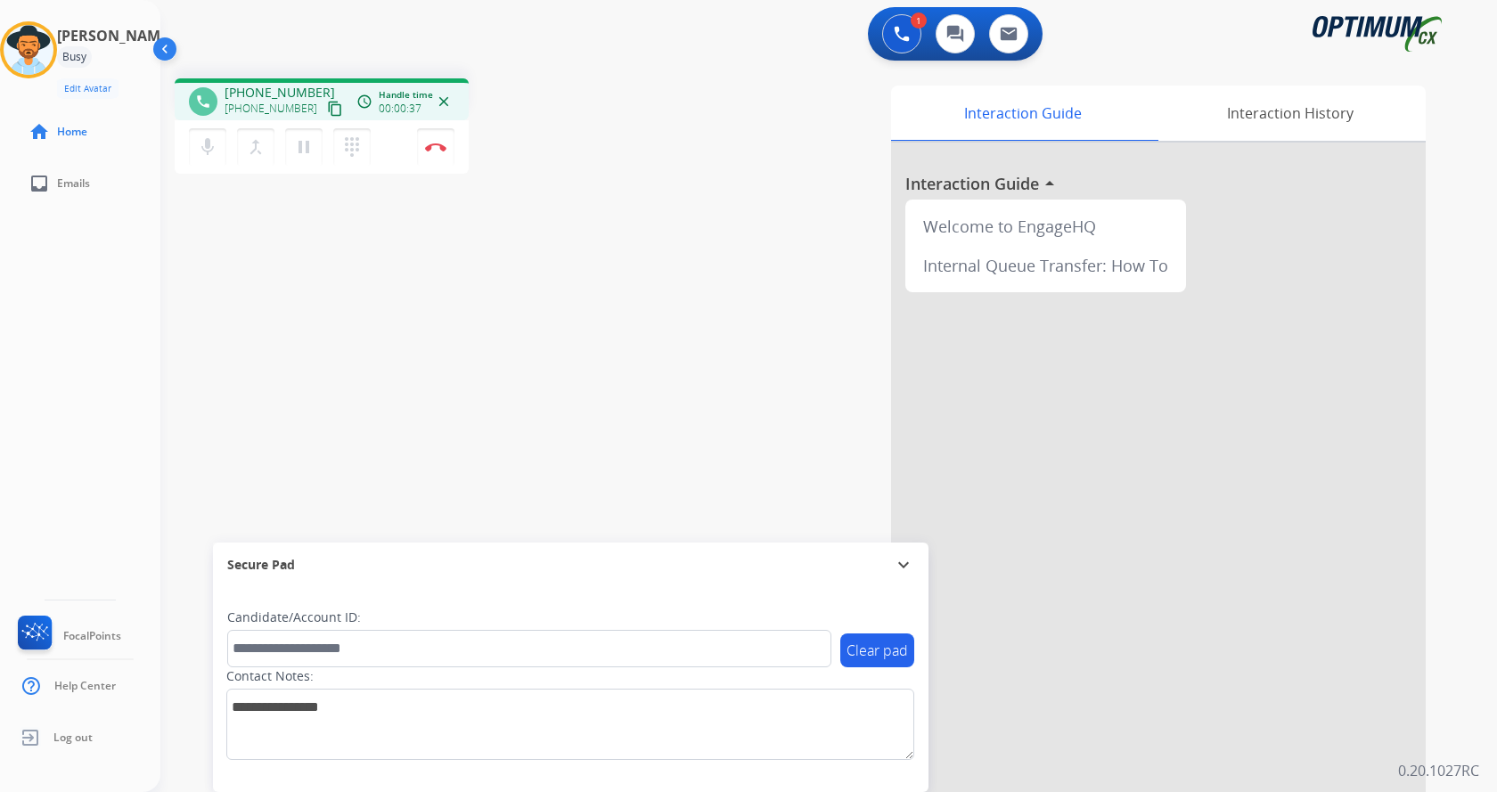
click at [626, 312] on div "phone [PHONE_NUMBER] [PHONE_NUMBER] content_copy access_time Call metrics Queue…" at bounding box center [807, 435] width 1294 height 743
click at [524, 249] on div "phone [PHONE_NUMBER] [PHONE_NUMBER] content_copy access_time Call metrics Queue…" at bounding box center [807, 435] width 1294 height 743
click at [617, 382] on div "phone [PHONE_NUMBER] [PHONE_NUMBER] content_copy access_time Call metrics Queue…" at bounding box center [807, 435] width 1294 height 743
click at [691, 205] on div "Interaction Guide Interaction History Interaction Guide arrow_drop_up Welcome t…" at bounding box center [1038, 447] width 776 height 722
drag, startPoint x: 511, startPoint y: 274, endPoint x: 485, endPoint y: 258, distance: 30.4
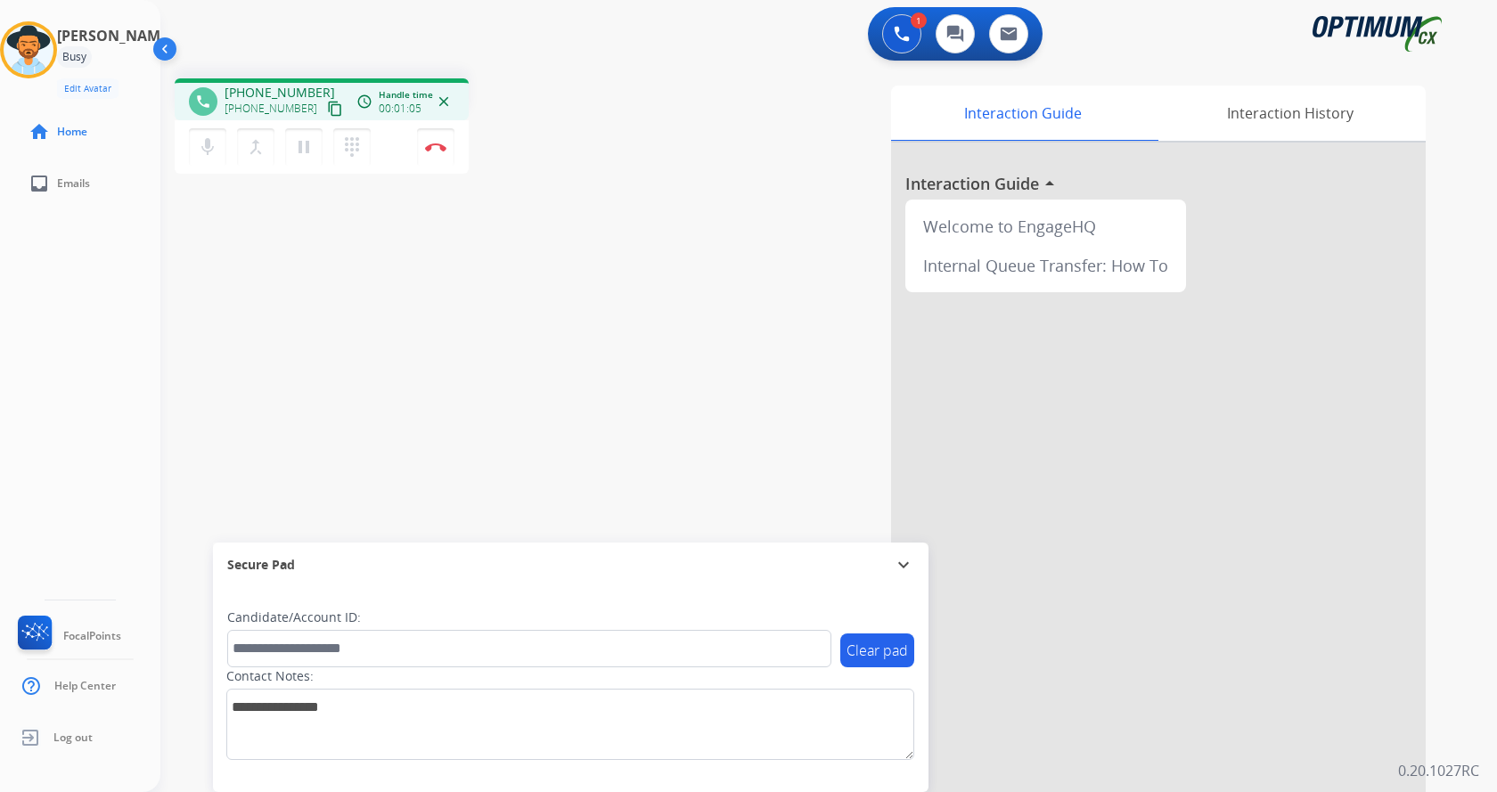
click at [509, 272] on div "phone [PHONE_NUMBER] [PHONE_NUMBER] content_copy access_time Call metrics Queue…" at bounding box center [807, 435] width 1294 height 743
click at [457, 32] on div "1 Voice Interactions 0 Chat Interactions 0 Email Interactions" at bounding box center [818, 35] width 1272 height 57
drag, startPoint x: 259, startPoint y: 91, endPoint x: 307, endPoint y: 92, distance: 48.1
click at [307, 92] on span "[PHONE_NUMBER]" at bounding box center [280, 93] width 110 height 18
click at [376, 53] on div "1 Voice Interactions 0 Chat Interactions 0 Email Interactions" at bounding box center [818, 35] width 1272 height 57
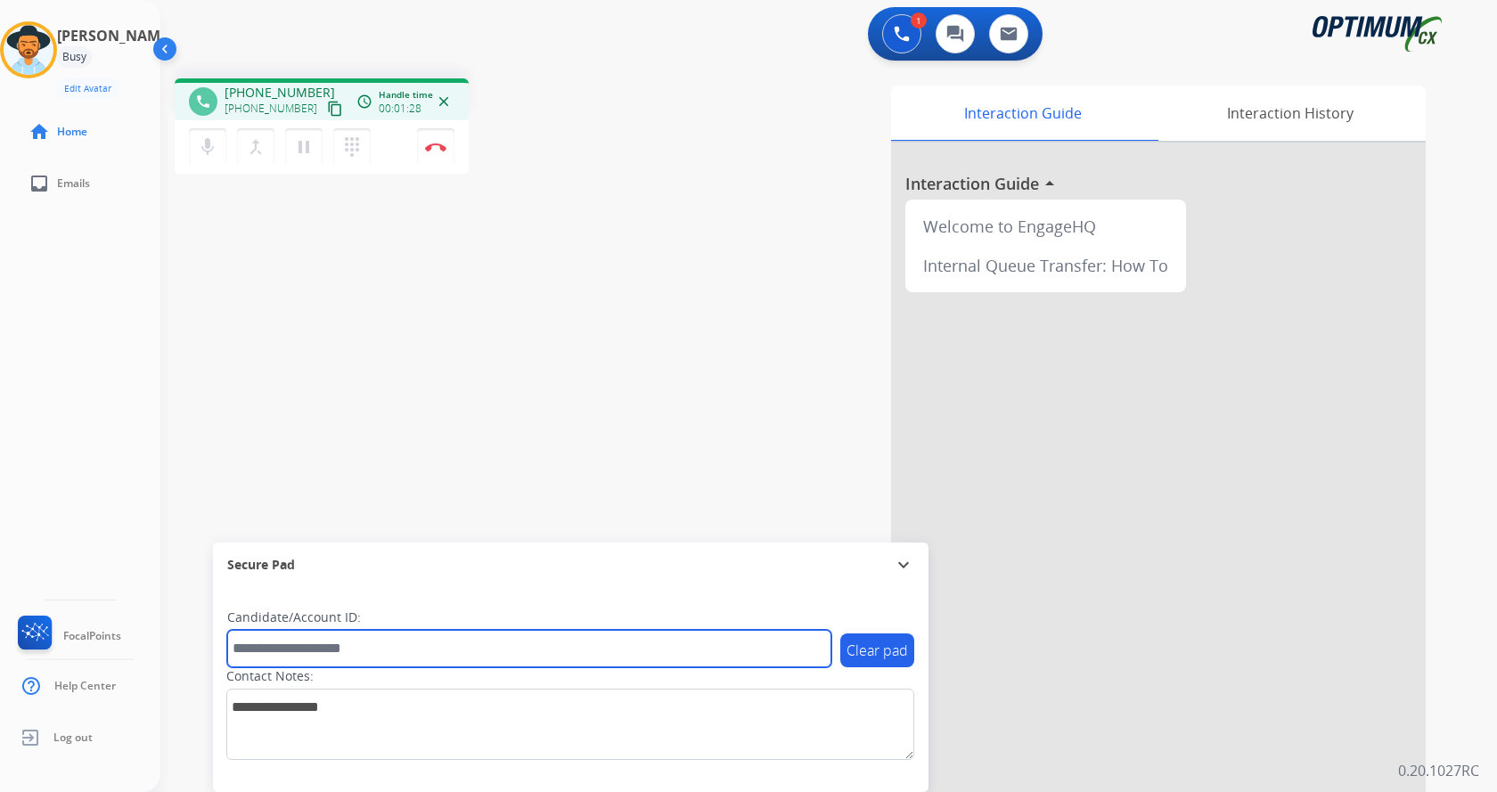
drag, startPoint x: 353, startPoint y: 652, endPoint x: 351, endPoint y: 643, distance: 9.1
click at [353, 651] on input "text" at bounding box center [529, 648] width 604 height 37
paste input "*******"
type input "*******"
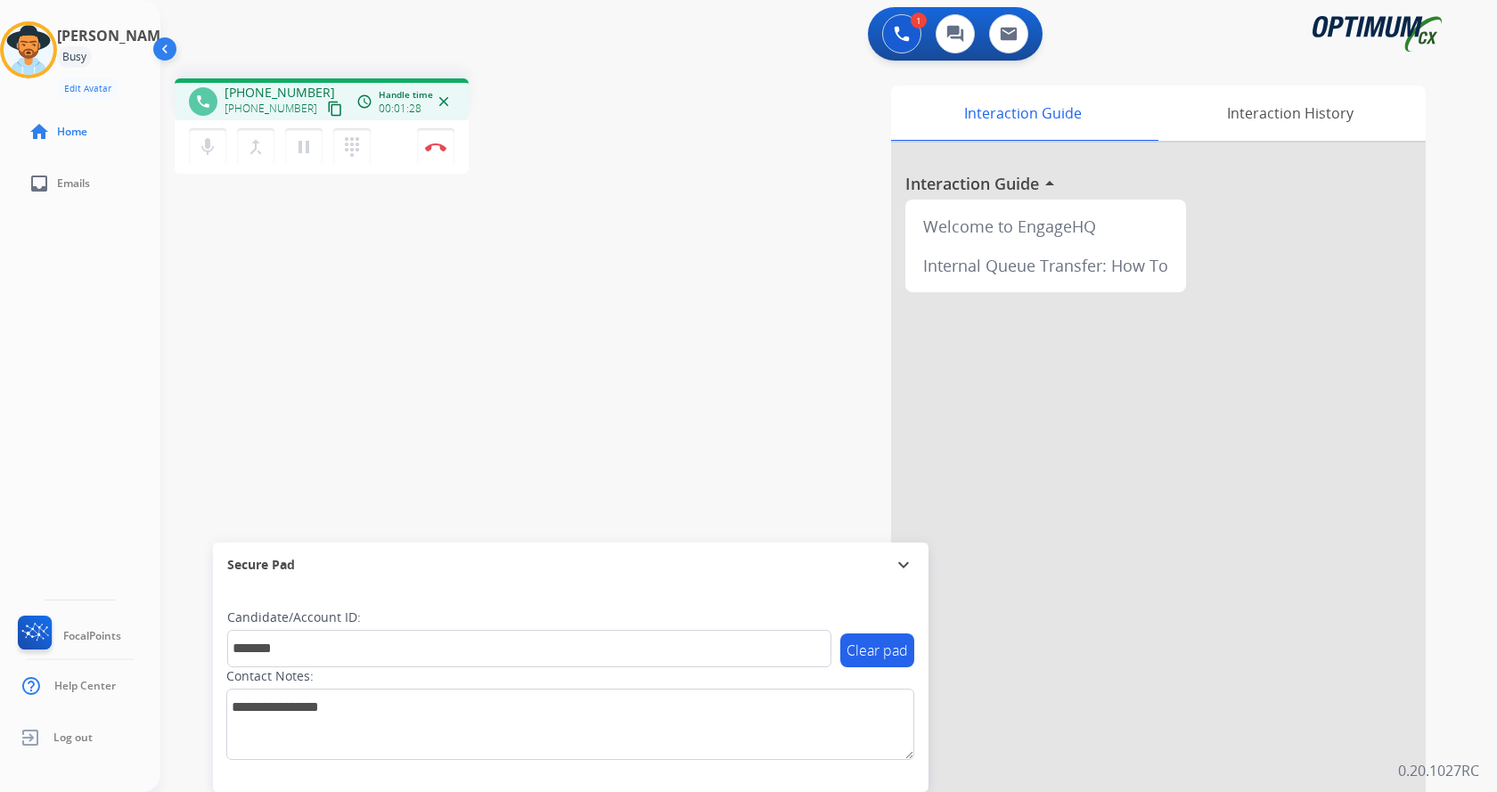
drag, startPoint x: 374, startPoint y: 381, endPoint x: 402, endPoint y: 167, distance: 216.5
click at [374, 381] on div "phone [PHONE_NUMBER] [PHONE_NUMBER] content_copy access_time Call metrics Queue…" at bounding box center [807, 435] width 1294 height 743
click at [306, 151] on mat-icon "pause" at bounding box center [303, 146] width 21 height 21
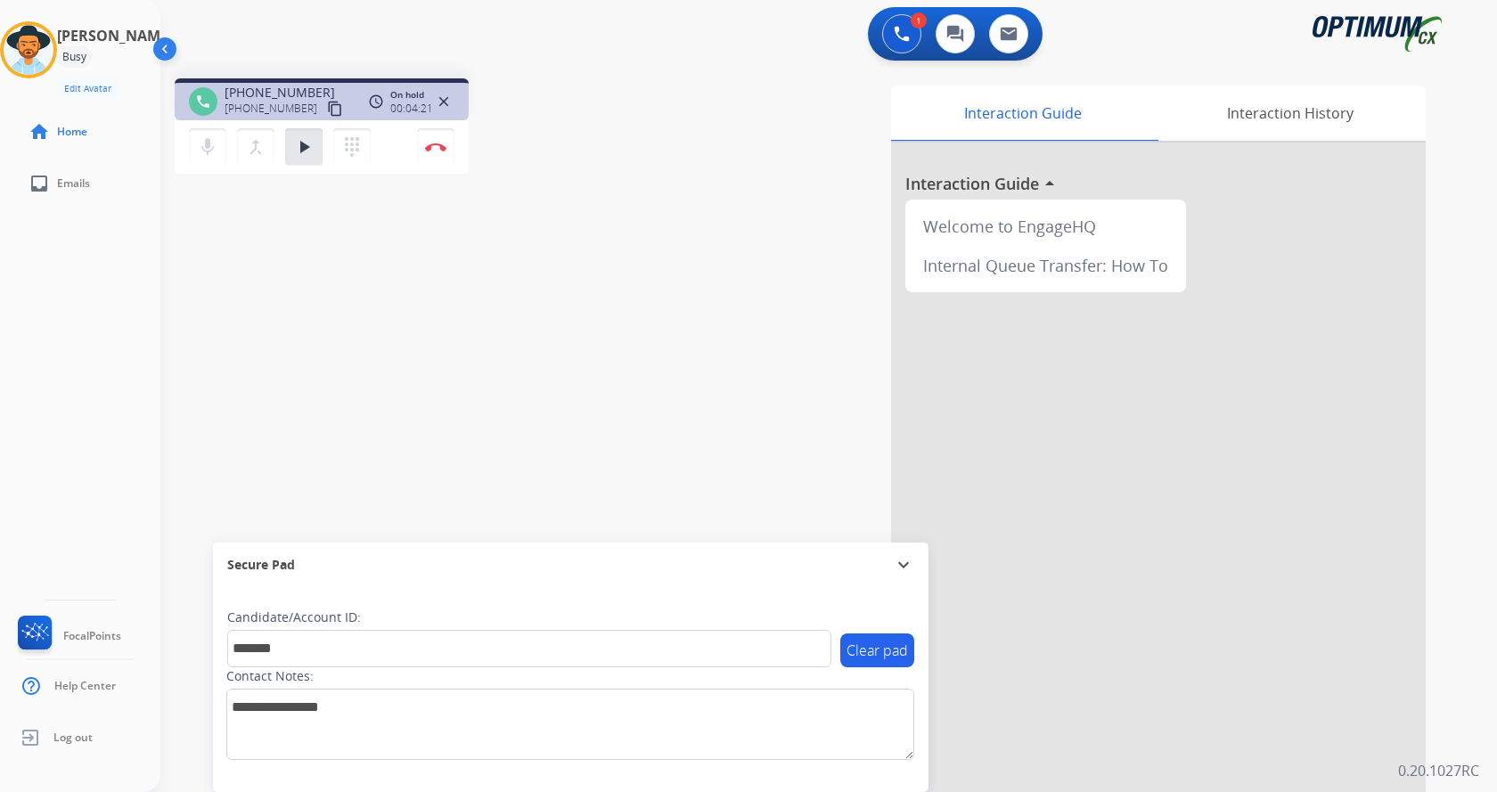
click at [600, 233] on div "phone [PHONE_NUMBER] [PHONE_NUMBER] content_copy access_time Call metrics Queue…" at bounding box center [807, 435] width 1294 height 743
click at [307, 151] on mat-icon "play_arrow" at bounding box center [303, 146] width 21 height 21
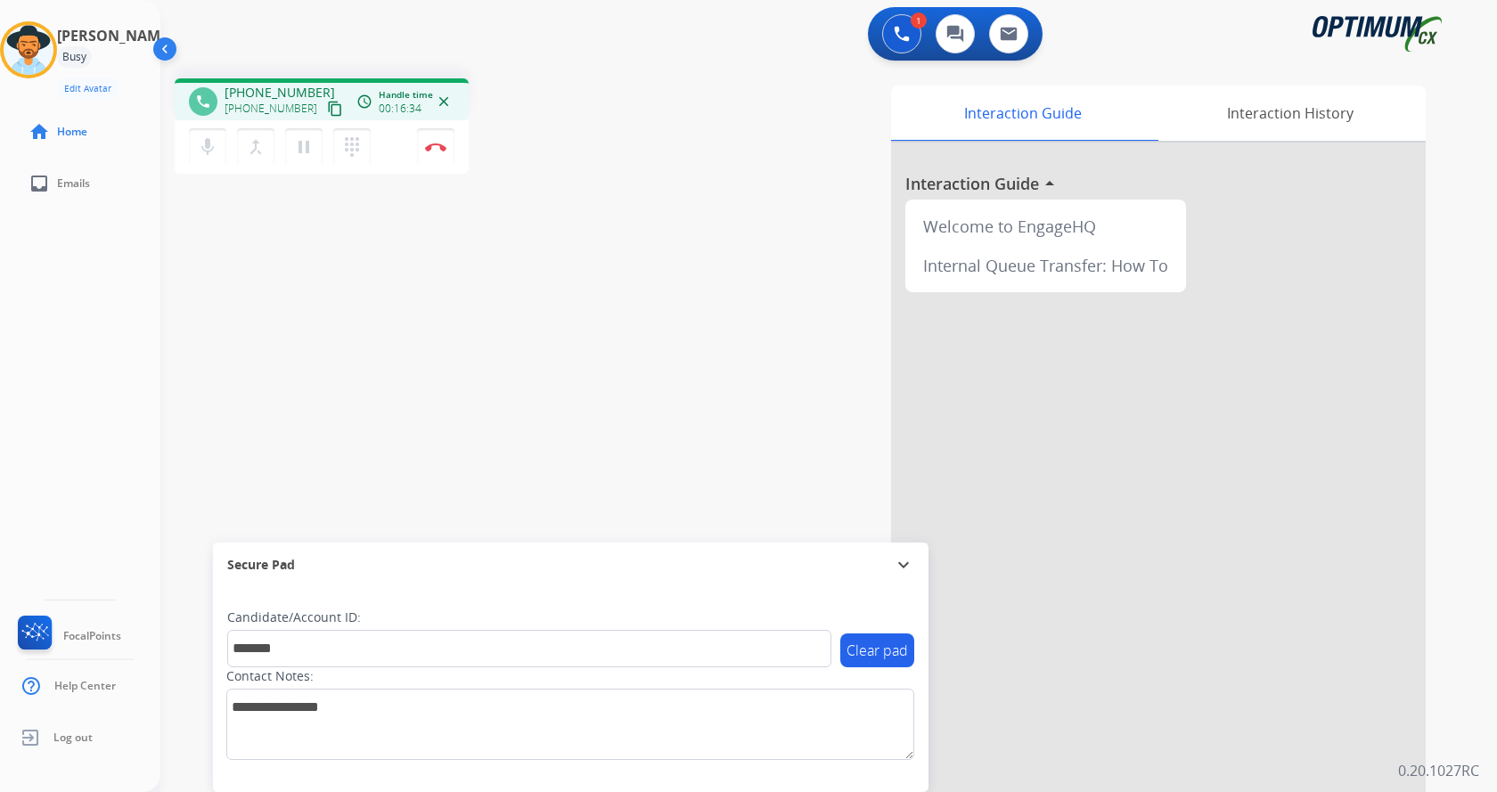
click at [676, 247] on div "Interaction Guide Interaction History Interaction Guide arrow_drop_up Welcome t…" at bounding box center [1038, 447] width 776 height 722
click at [666, 381] on div "Interaction Guide Interaction History Interaction Guide arrow_drop_up Welcome t…" at bounding box center [1038, 447] width 776 height 722
click at [652, 267] on div "Interaction Guide Interaction History Interaction Guide arrow_drop_up Welcome t…" at bounding box center [1038, 447] width 776 height 722
click at [440, 437] on div "phone [PHONE_NUMBER] [PHONE_NUMBER] content_copy access_time Call metrics Queue…" at bounding box center [807, 435] width 1294 height 743
click at [460, 330] on div "phone [PHONE_NUMBER] [PHONE_NUMBER] content_copy access_time Call metrics Queue…" at bounding box center [807, 435] width 1294 height 743
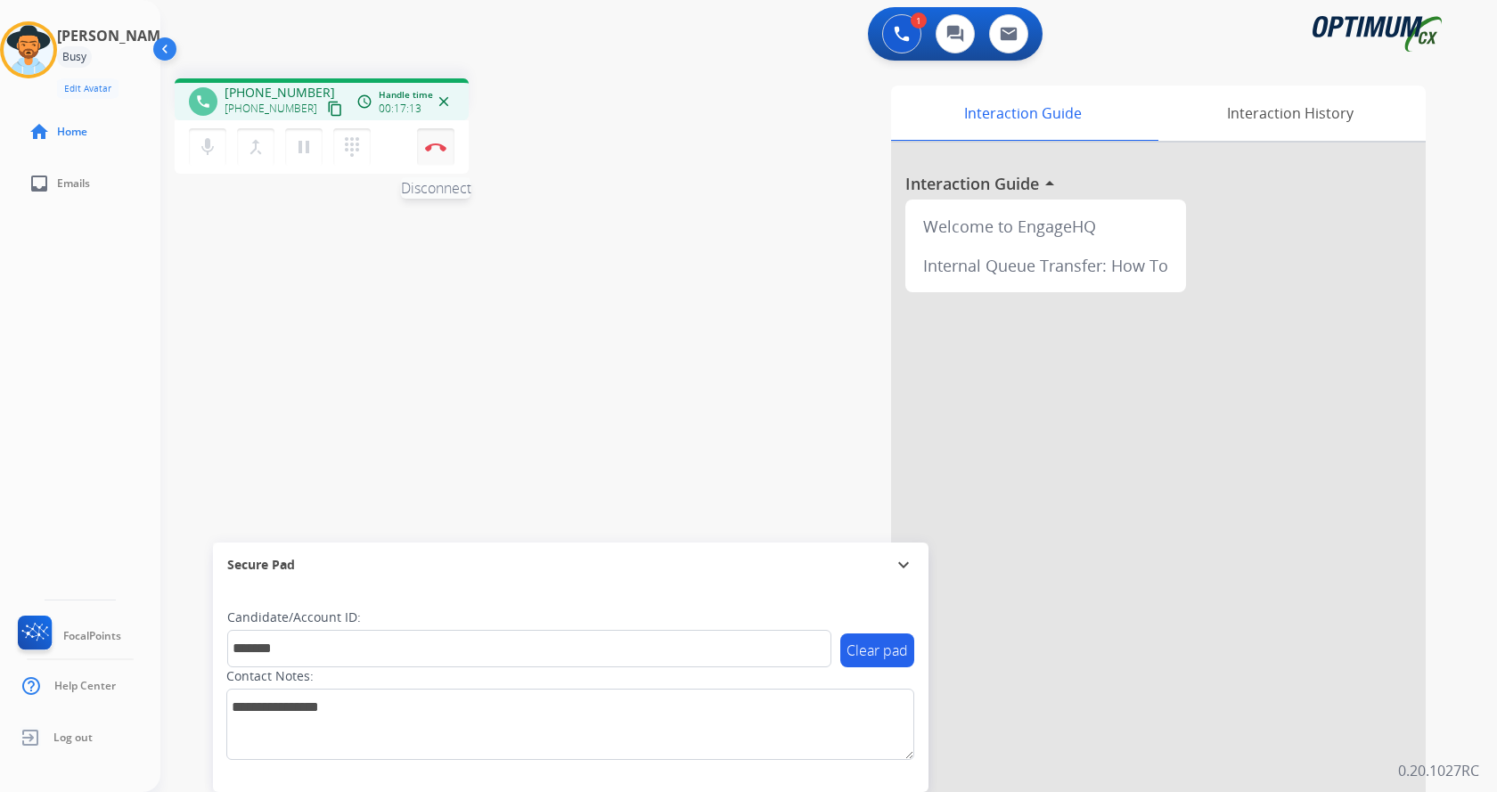
click at [446, 142] on button "Disconnect" at bounding box center [435, 146] width 37 height 37
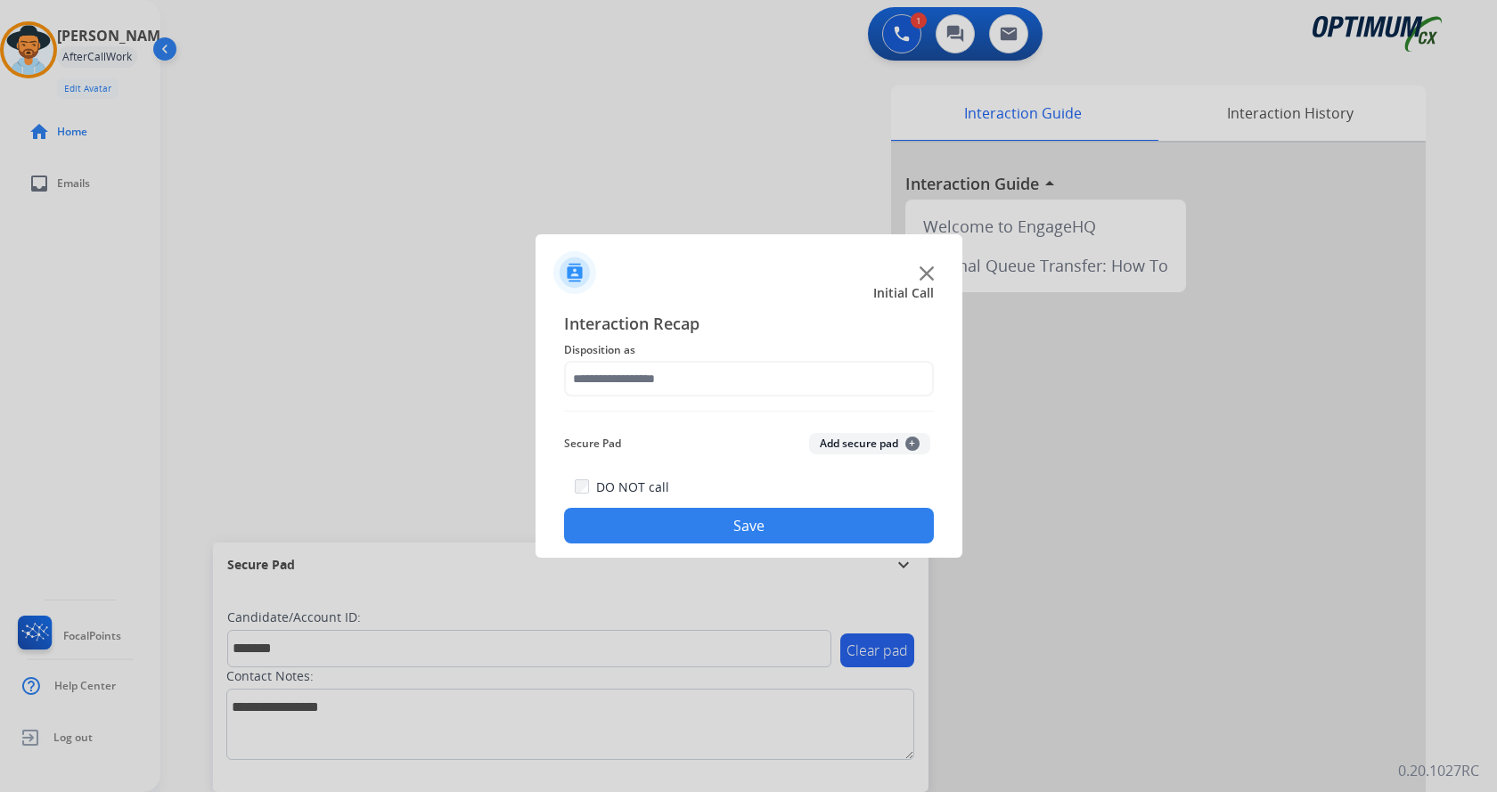
click at [830, 446] on button "Add secure pad +" at bounding box center [869, 443] width 121 height 21
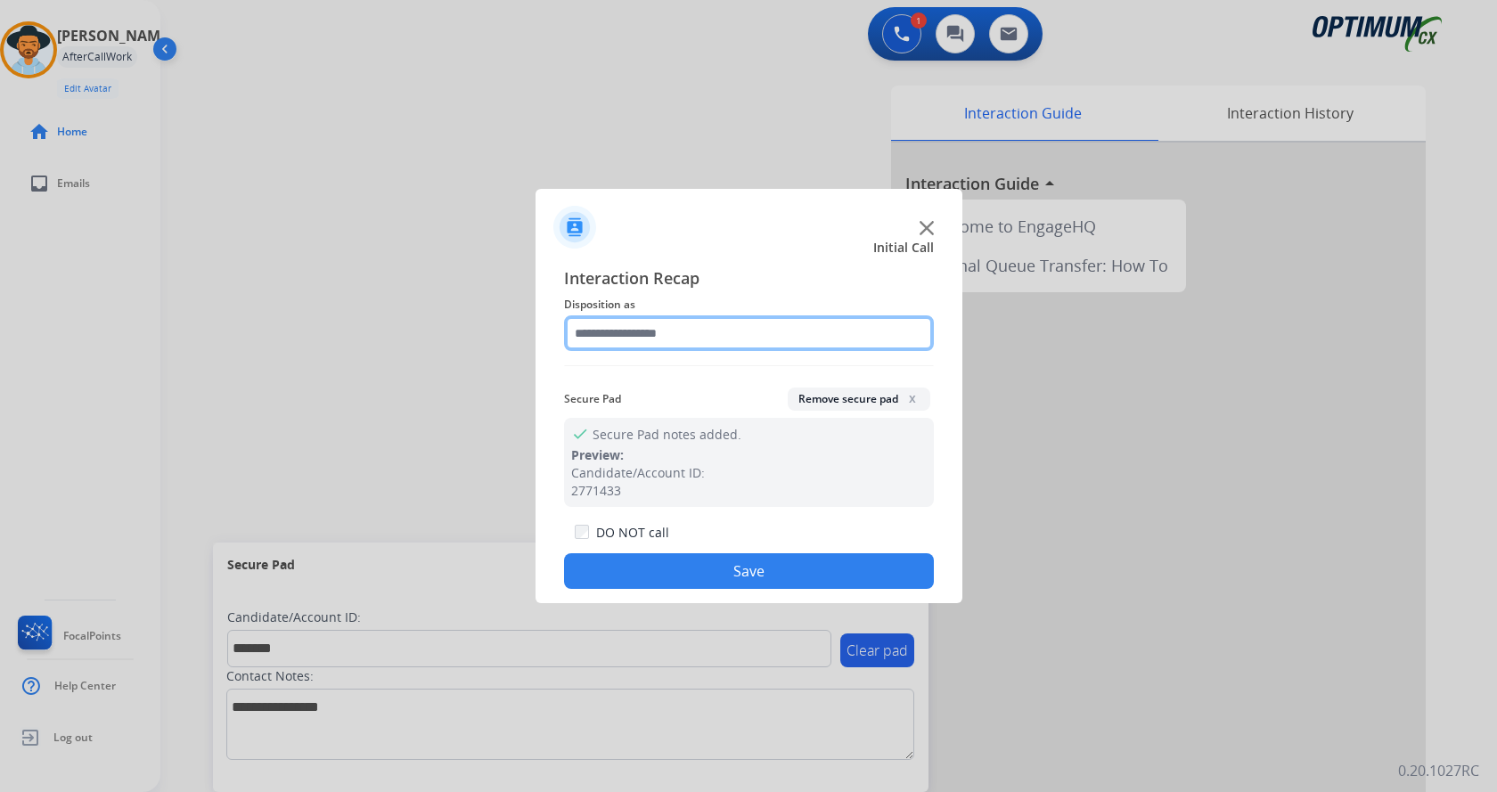
click at [620, 337] on input "text" at bounding box center [749, 333] width 370 height 36
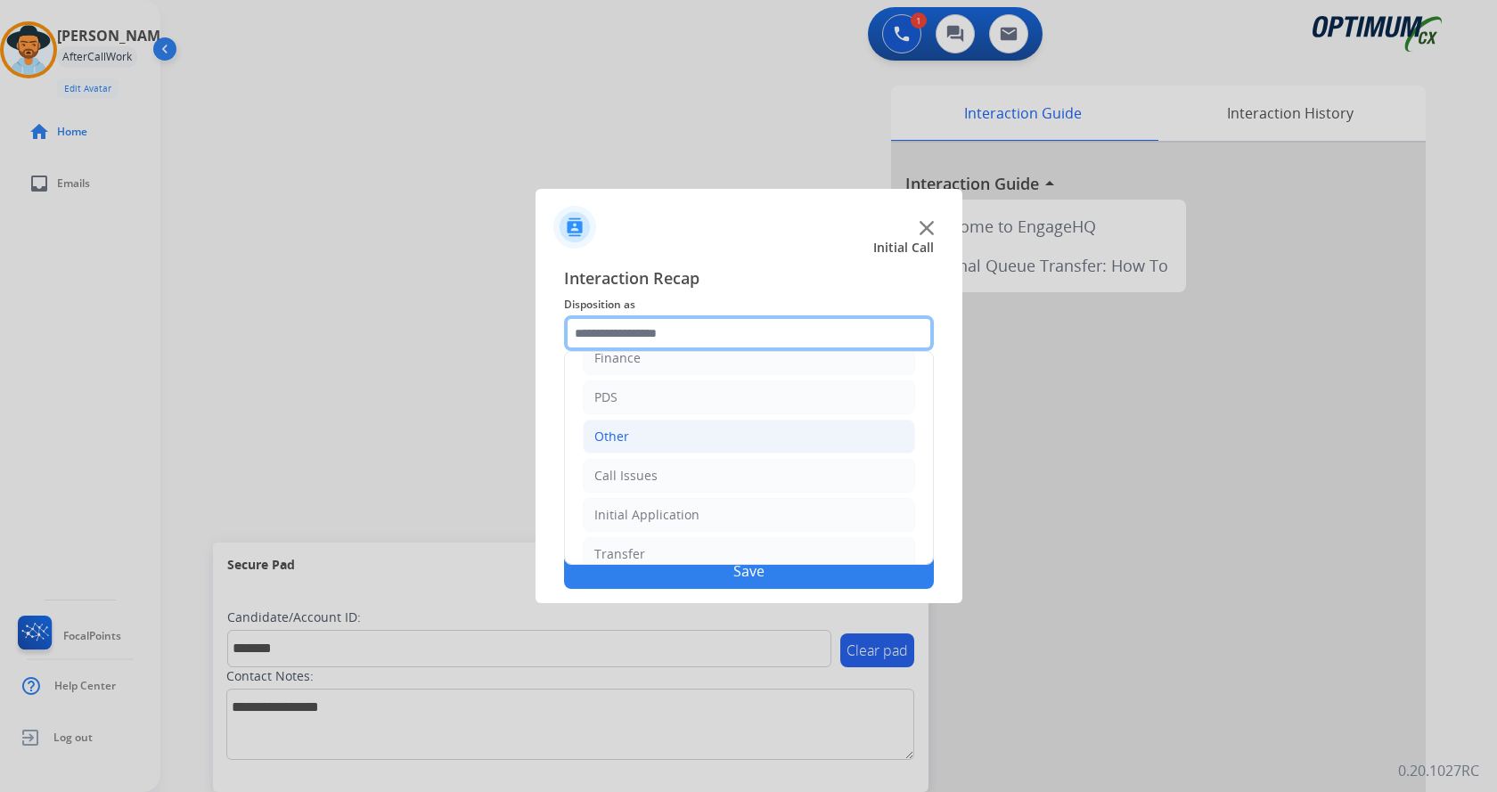
scroll to position [121, 0]
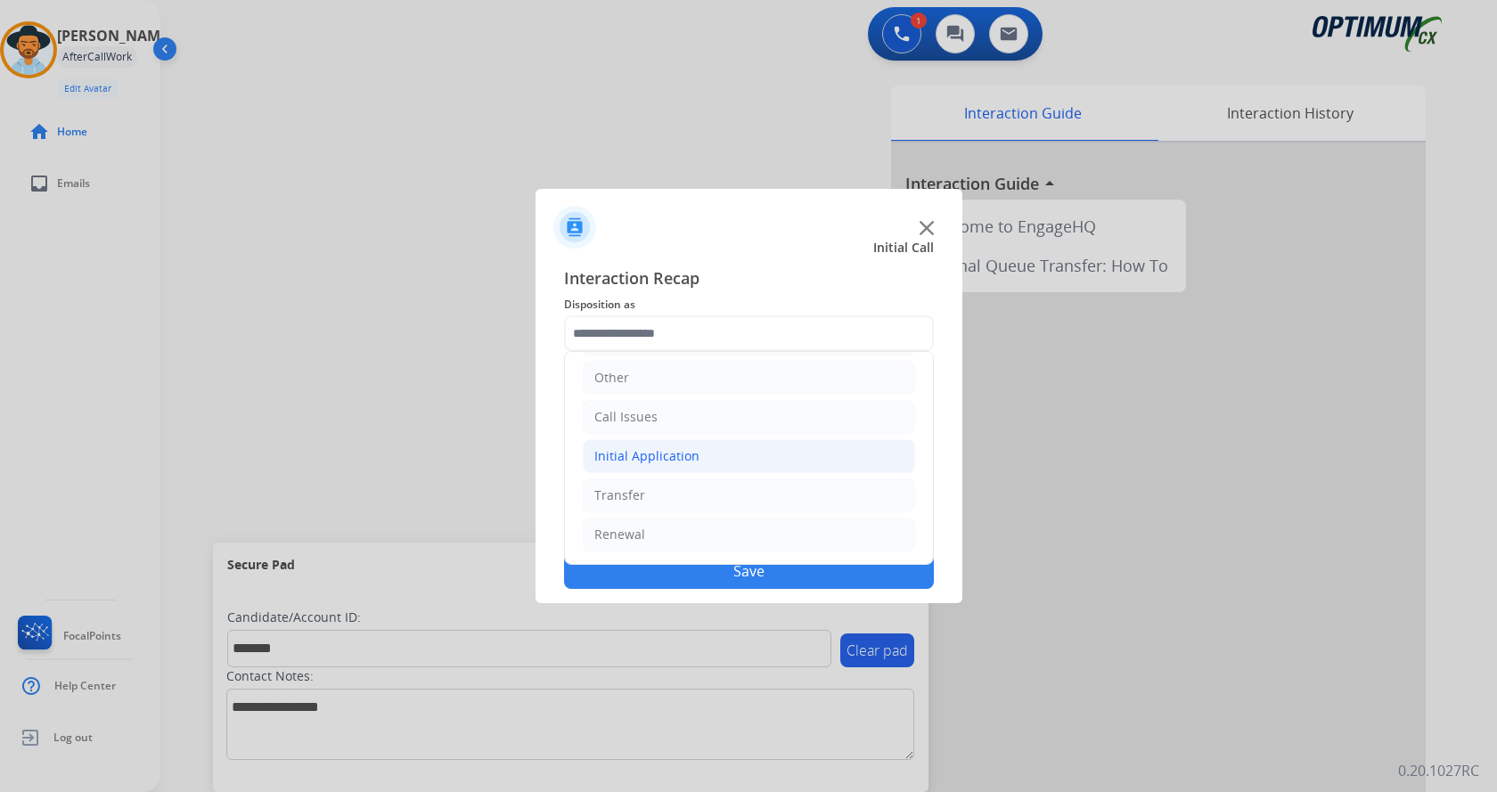
click at [660, 451] on div "Initial Application" at bounding box center [646, 456] width 105 height 18
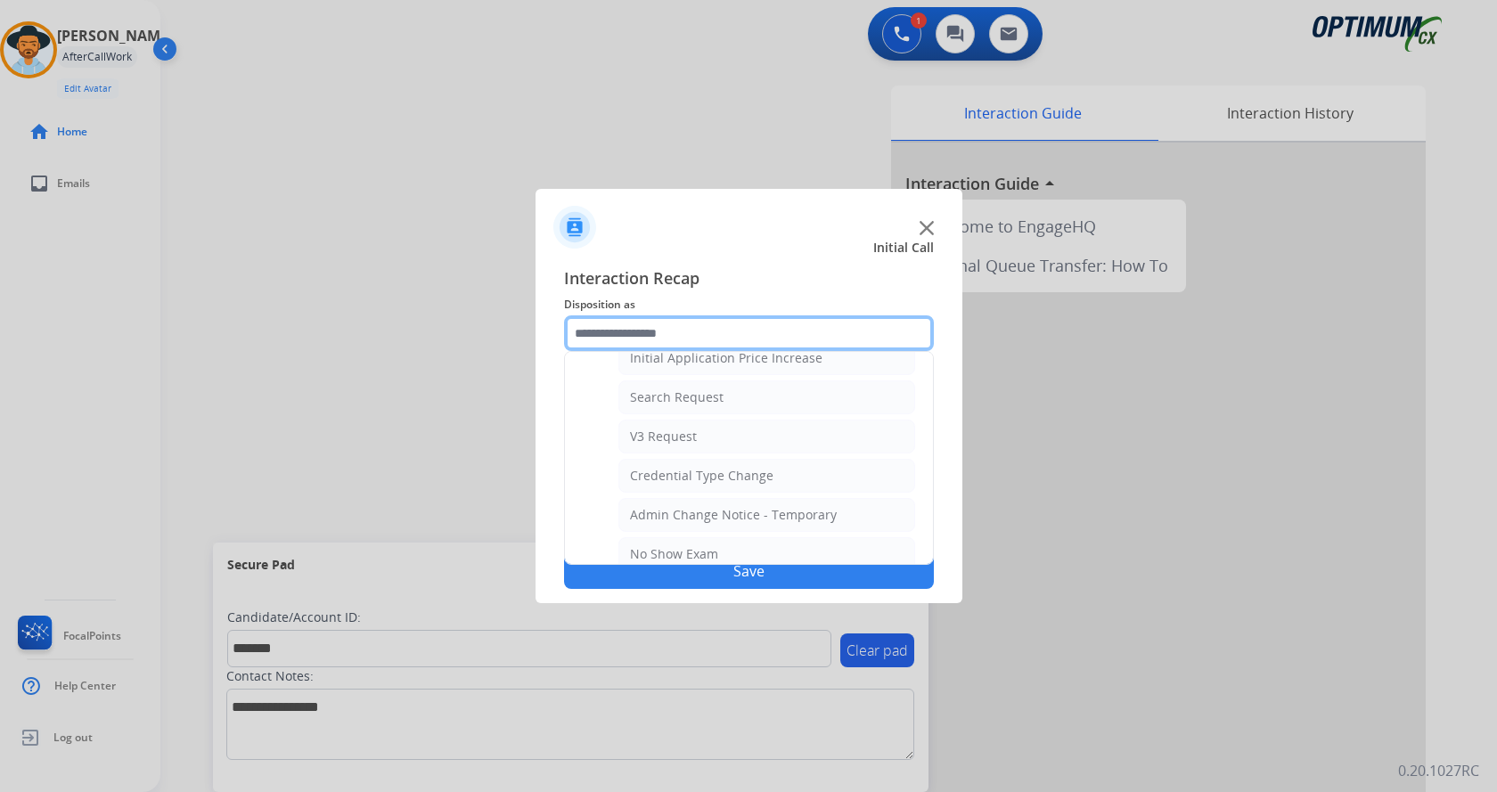
scroll to position [656, 0]
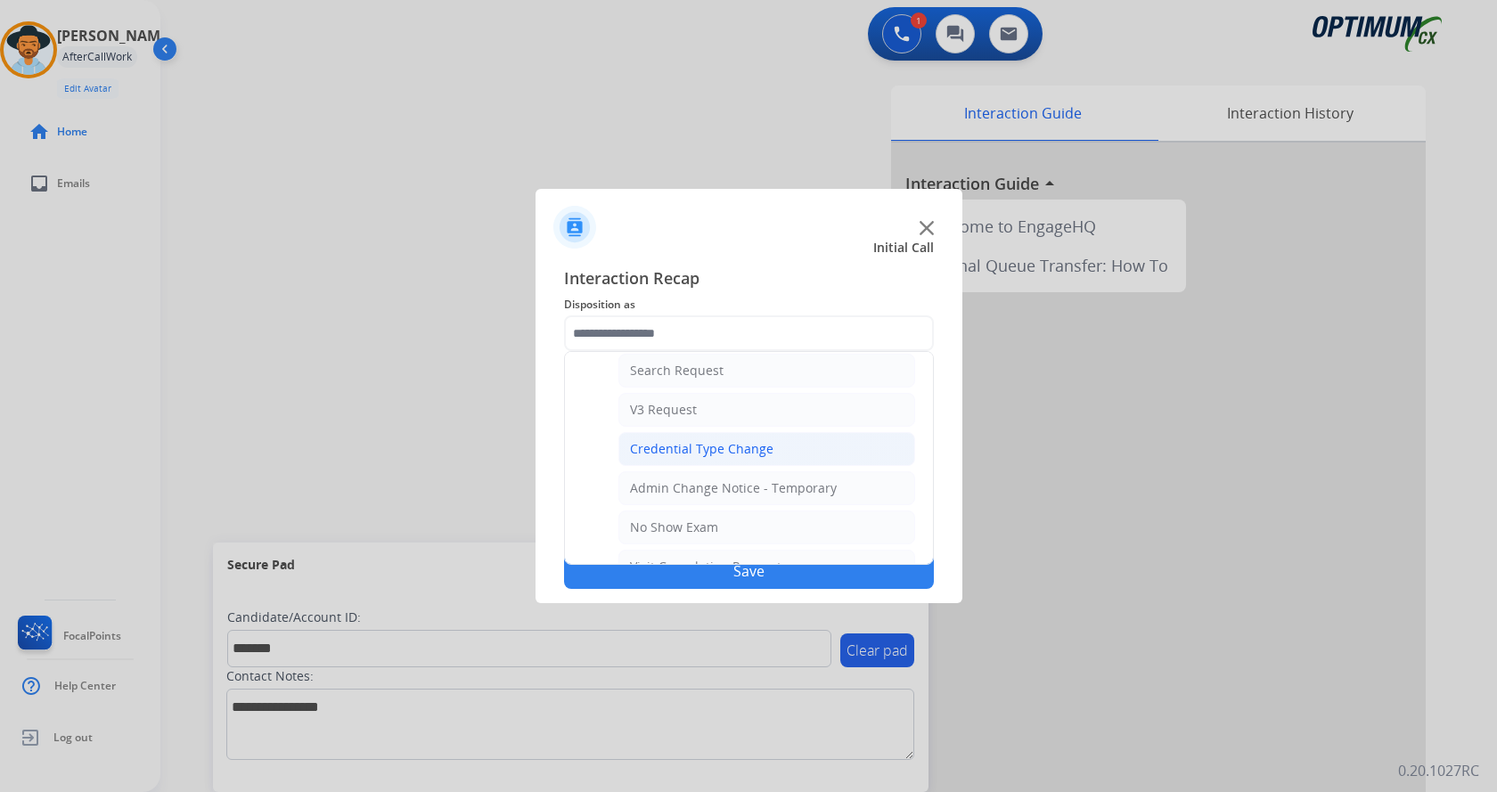
click at [716, 445] on div "Credential Type Change" at bounding box center [701, 449] width 143 height 18
type input "**********"
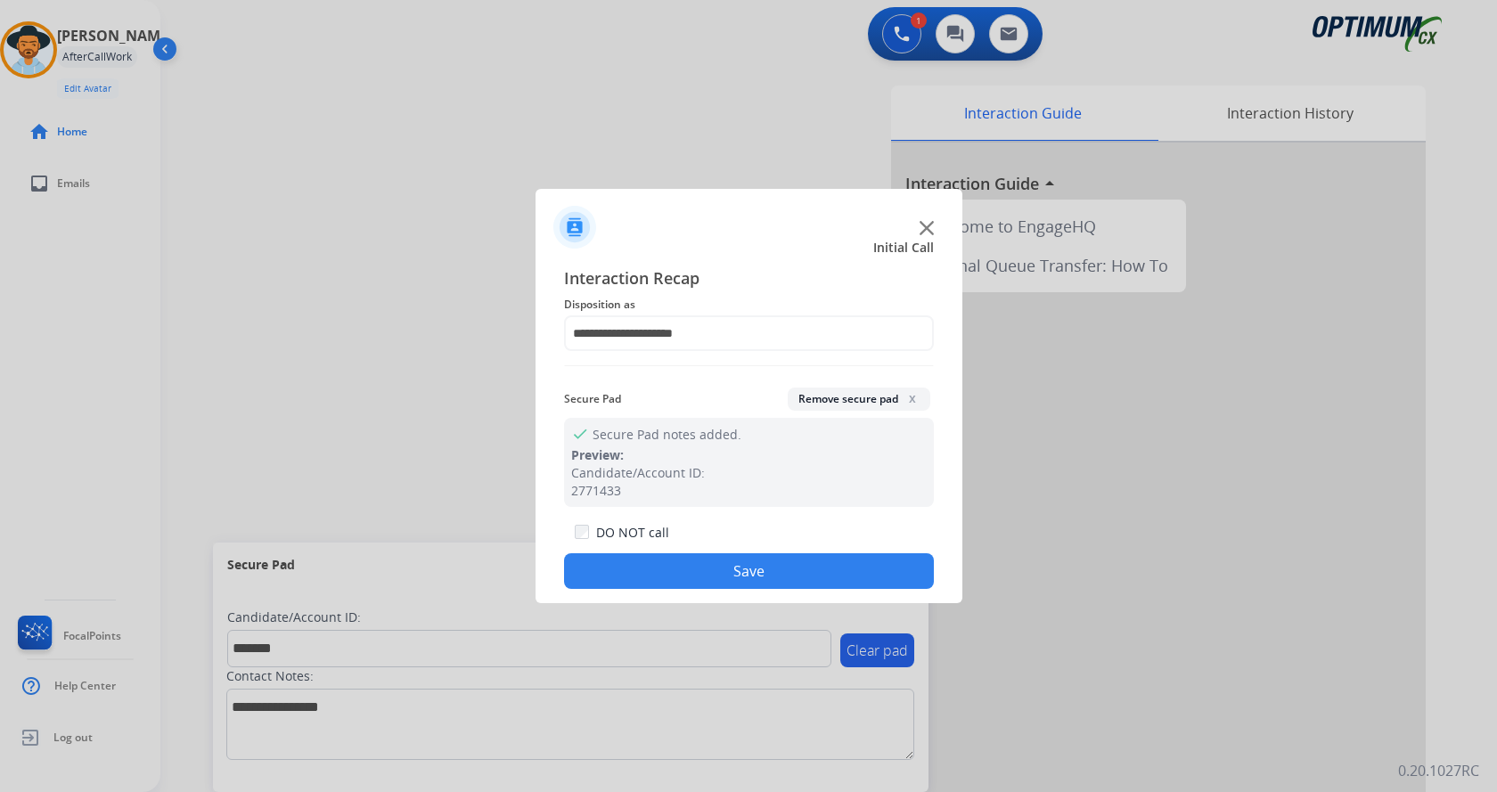
click at [664, 568] on button "Save" at bounding box center [749, 571] width 370 height 36
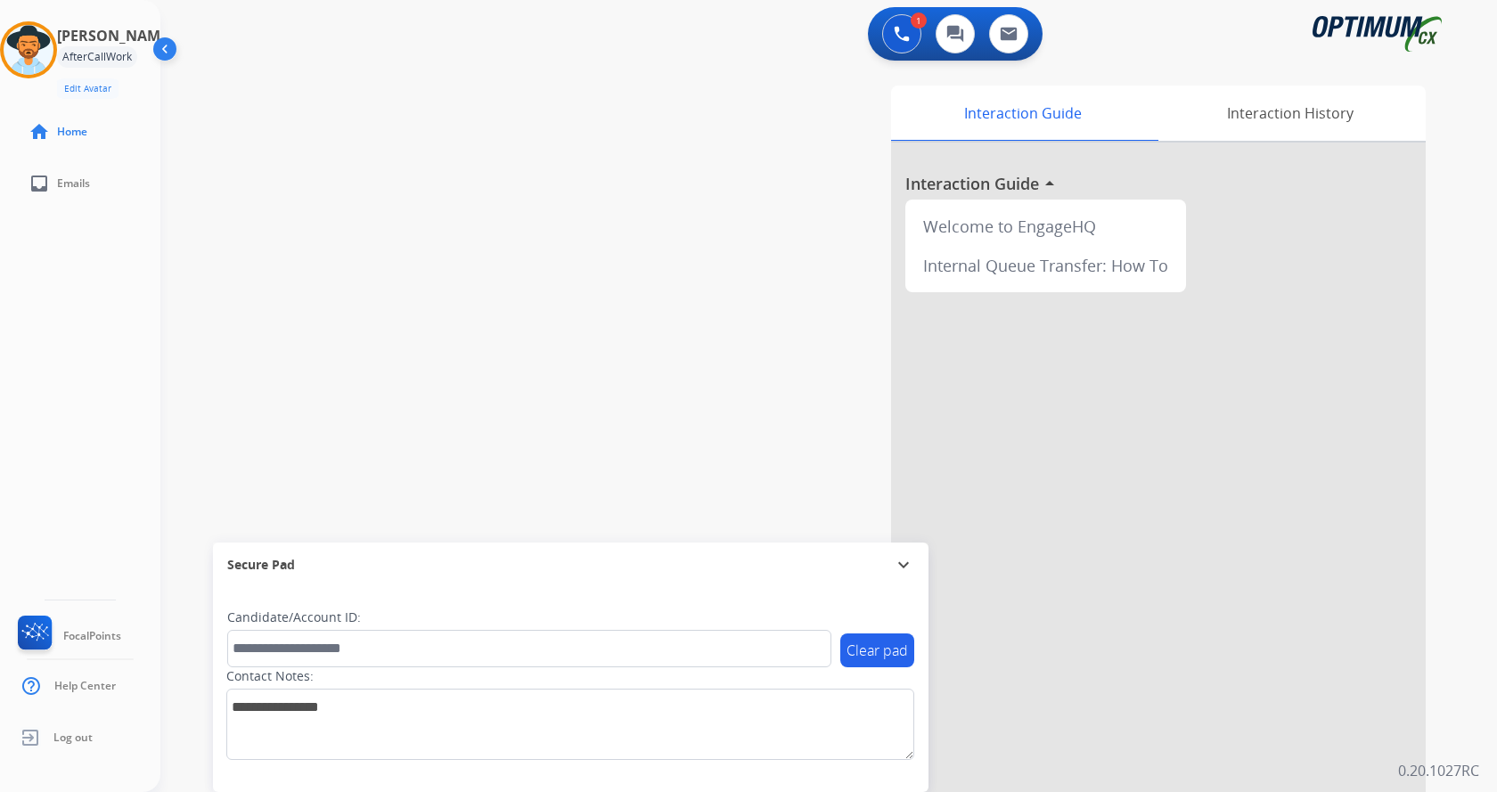
click at [410, 246] on div "swap_horiz Break voice bridge close_fullscreen Connect 3-Way Call merge_type Se…" at bounding box center [807, 435] width 1294 height 743
drag, startPoint x: 561, startPoint y: 174, endPoint x: 575, endPoint y: 185, distance: 17.7
click at [561, 175] on div "swap_horiz Break voice bridge close_fullscreen Connect 3-Way Call merge_type Se…" at bounding box center [807, 435] width 1294 height 743
click at [53, 57] on img at bounding box center [29, 50] width 50 height 50
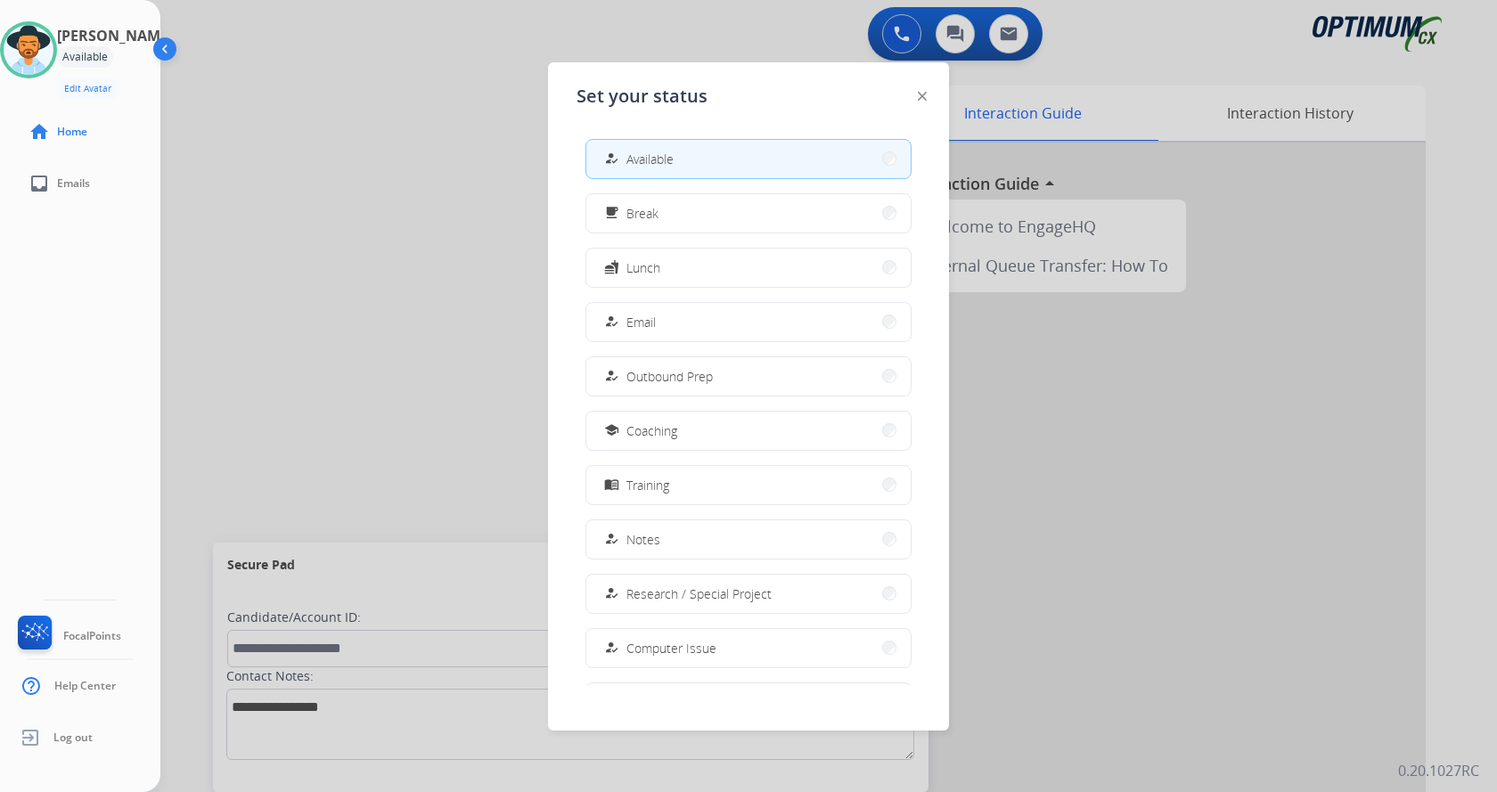
click at [397, 331] on div at bounding box center [748, 396] width 1497 height 792
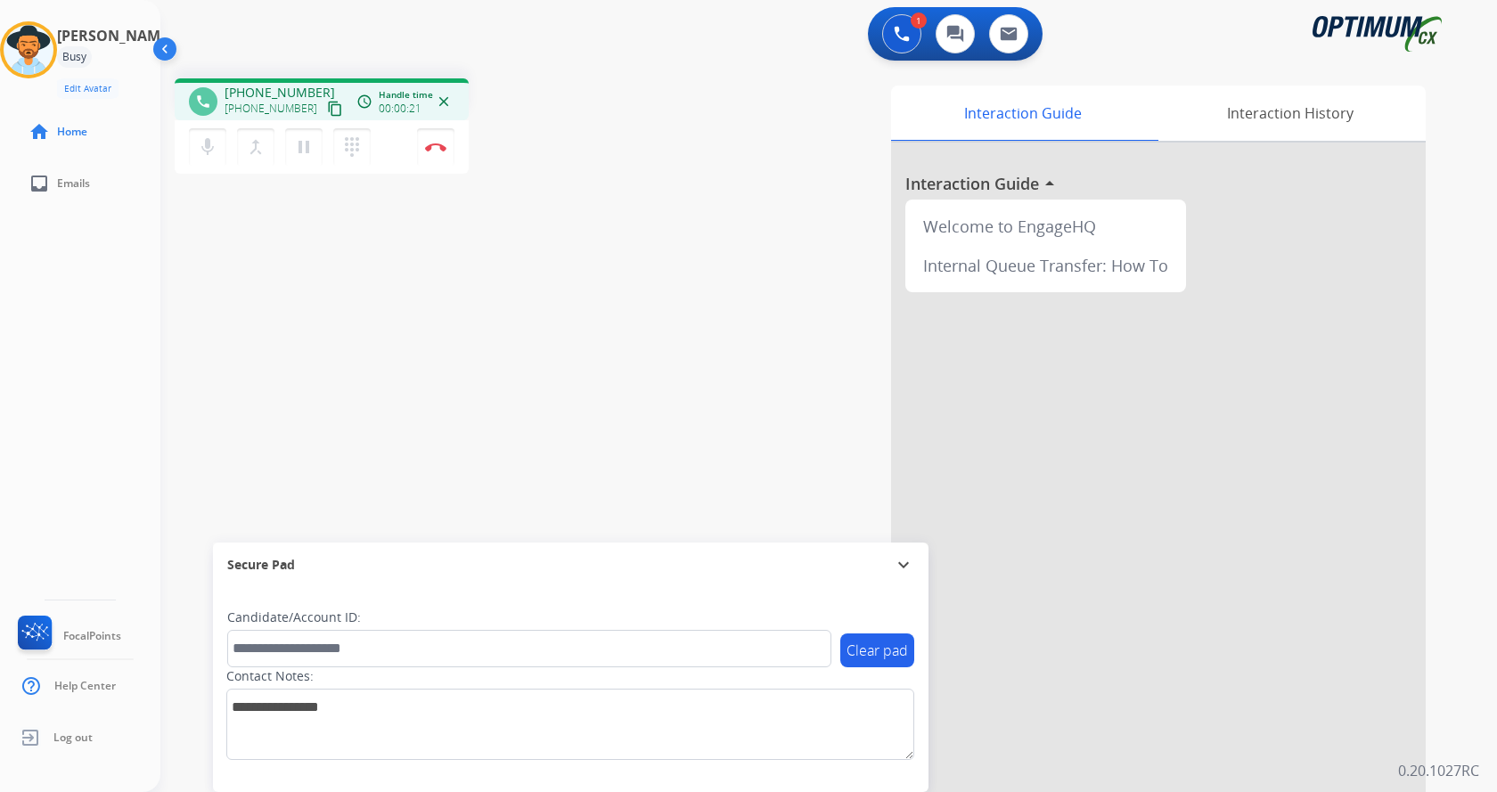
drag, startPoint x: 730, startPoint y: 258, endPoint x: 565, endPoint y: 242, distance: 165.5
click at [730, 259] on div "Interaction Guide Interaction History Interaction Guide arrow_drop_up Welcome t…" at bounding box center [1038, 447] width 776 height 722
drag, startPoint x: 233, startPoint y: 89, endPoint x: 301, endPoint y: 90, distance: 67.7
click at [301, 90] on span "[PHONE_NUMBER]" at bounding box center [280, 93] width 110 height 18
click at [313, 89] on div "[PHONE_NUMBER] [PHONE_NUMBER] content_copy" at bounding box center [285, 102] width 121 height 36
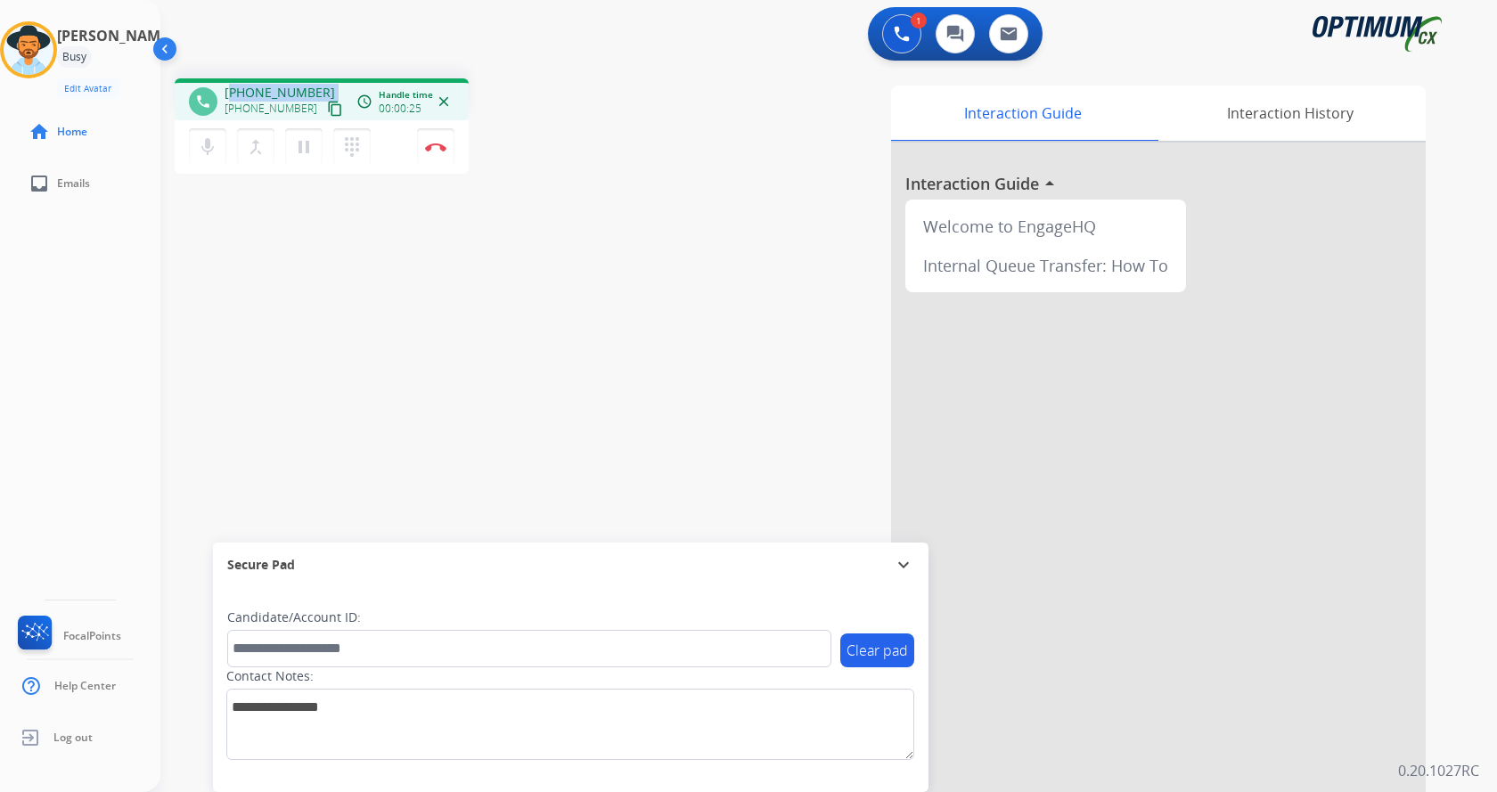
drag, startPoint x: 312, startPoint y: 89, endPoint x: 236, endPoint y: 84, distance: 75.9
click at [236, 82] on div "phone [PHONE_NUMBER] [PHONE_NUMBER] content_copy access_time Call metrics Queue…" at bounding box center [322, 99] width 294 height 42
click at [240, 90] on span "[PHONE_NUMBER]" at bounding box center [280, 93] width 110 height 18
drag, startPoint x: 240, startPoint y: 90, endPoint x: 308, endPoint y: 87, distance: 68.7
click at [308, 87] on span "[PHONE_NUMBER]" at bounding box center [280, 93] width 110 height 18
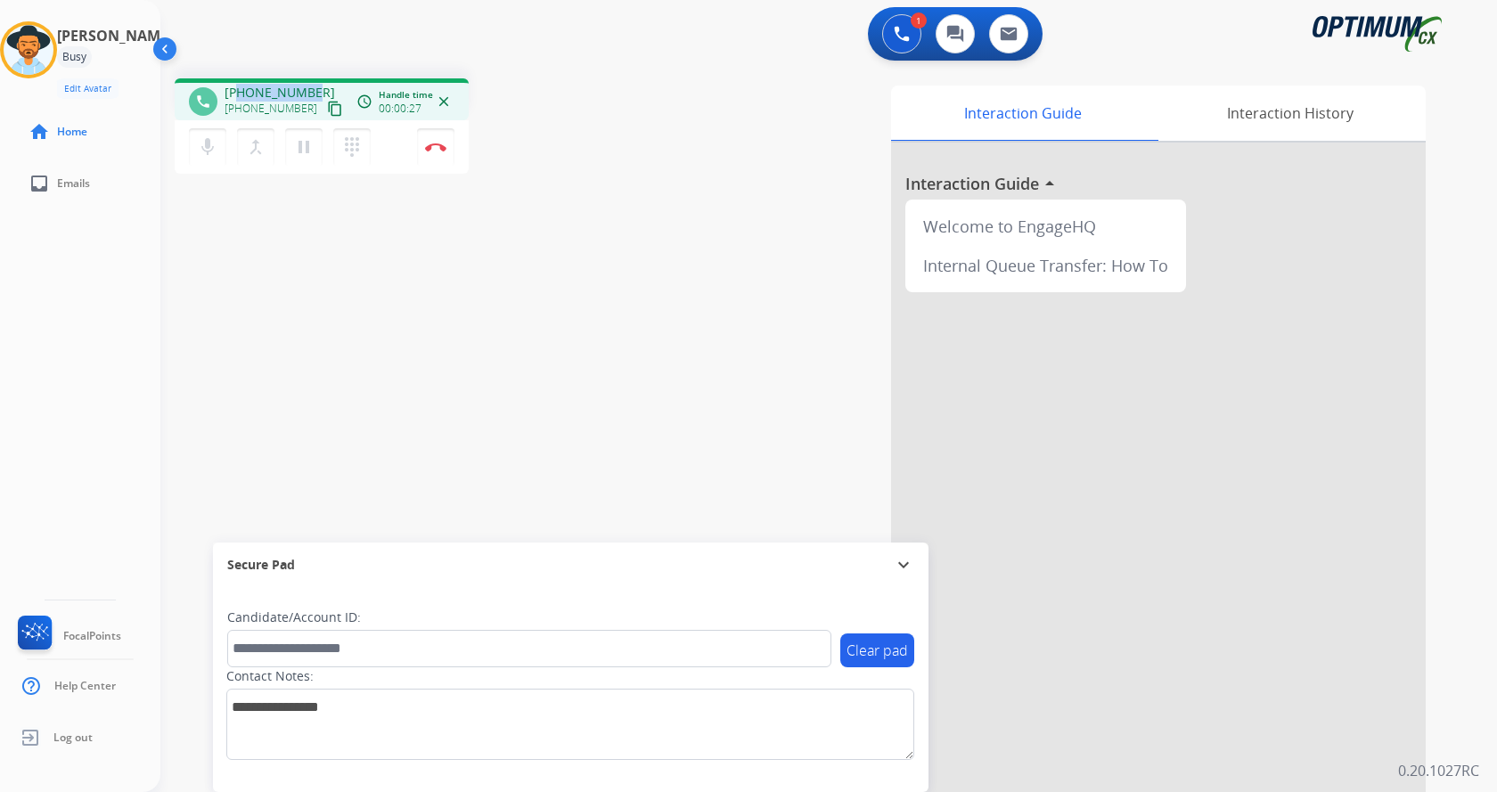
copy span "3475263911"
drag, startPoint x: 433, startPoint y: 35, endPoint x: 322, endPoint y: 43, distance: 111.7
click at [432, 35] on div "1 Voice Interactions 0 Chat Interactions 0 Email Interactions" at bounding box center [818, 35] width 1272 height 57
drag, startPoint x: 239, startPoint y: 92, endPoint x: 308, endPoint y: 94, distance: 69.6
click at [308, 94] on span "[PHONE_NUMBER]" at bounding box center [280, 93] width 110 height 18
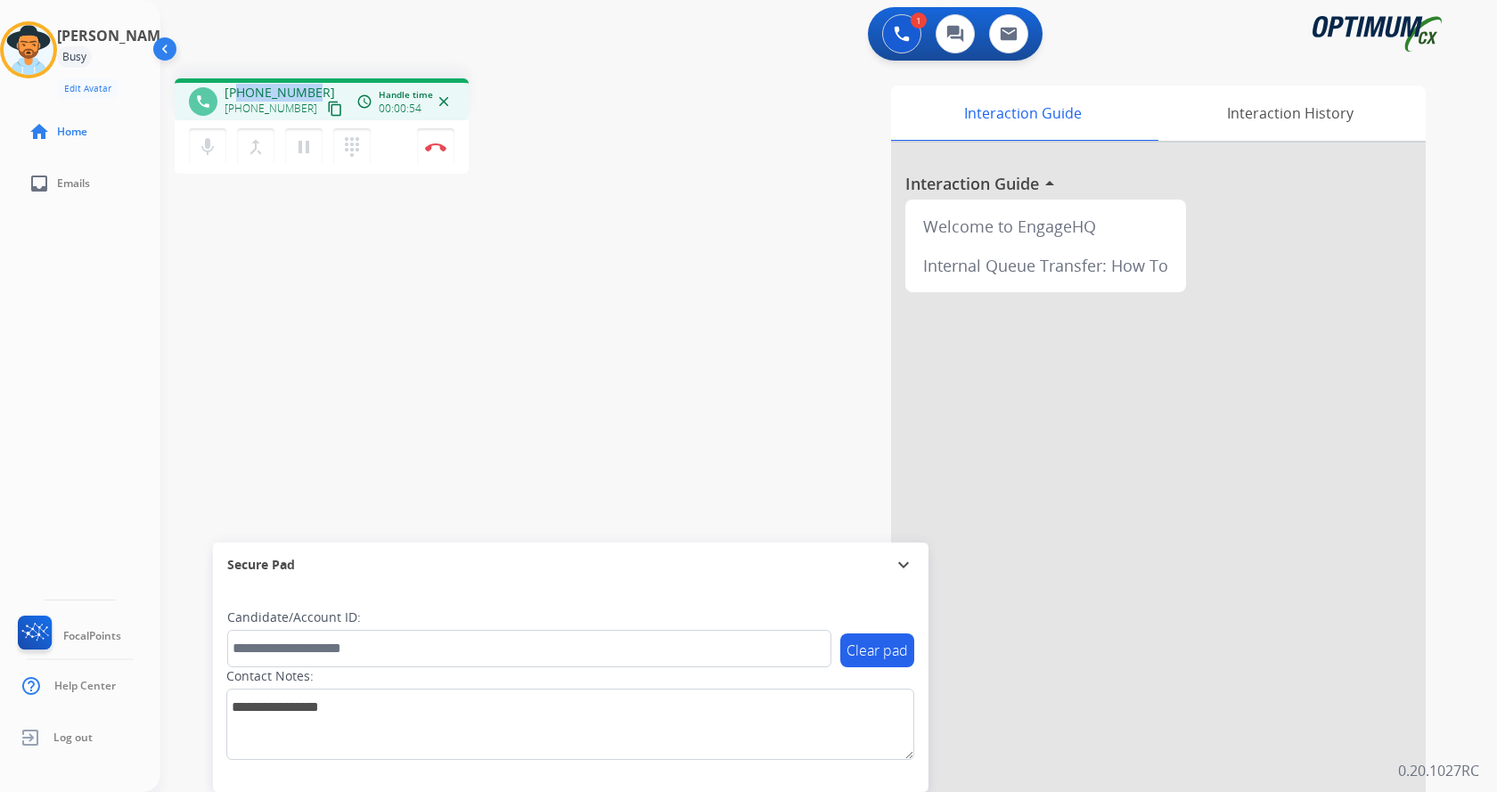
copy span "3475263911"
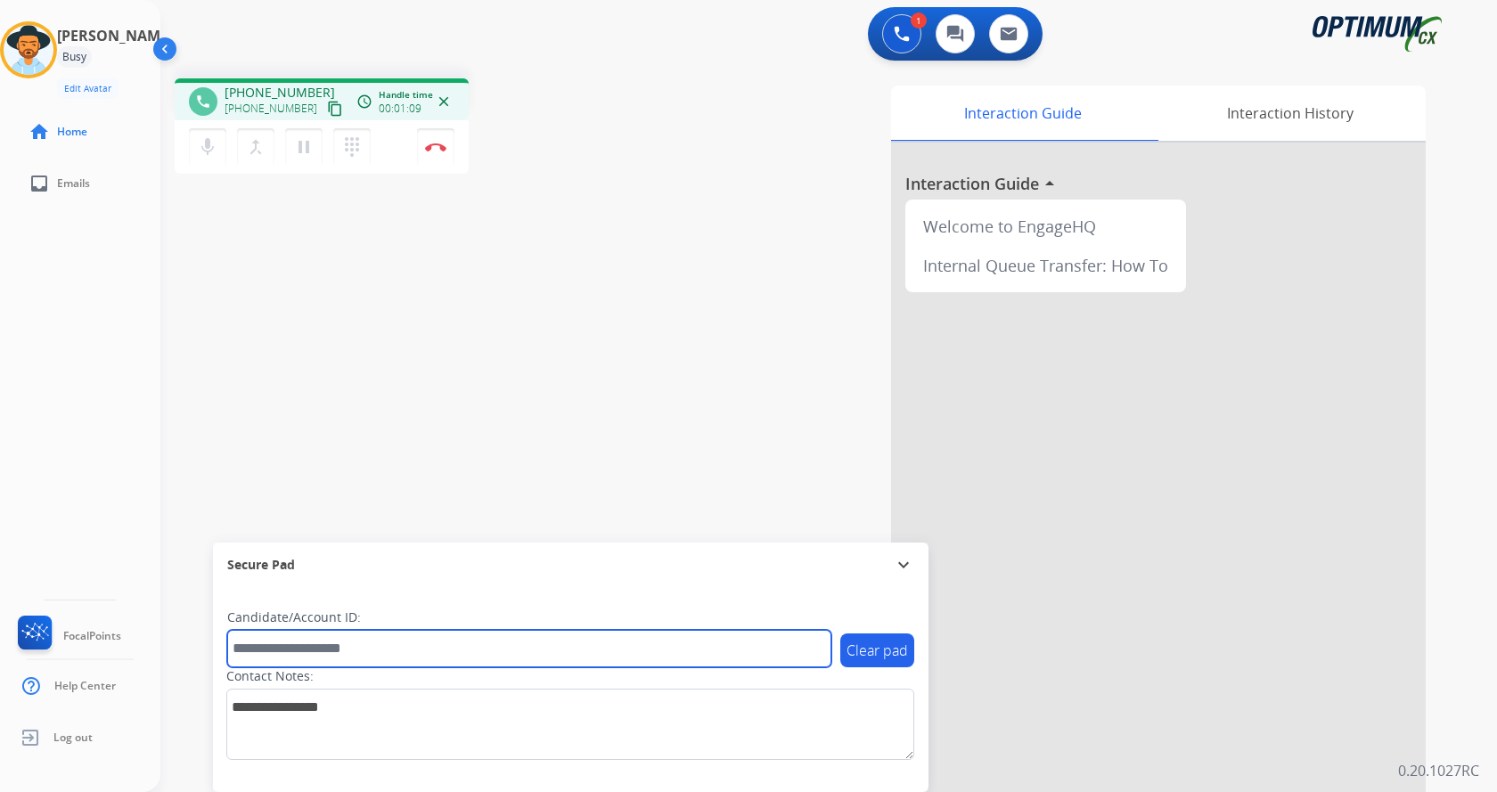
drag, startPoint x: 366, startPoint y: 642, endPoint x: 445, endPoint y: 650, distance: 78.8
click at [366, 642] on input "text" at bounding box center [529, 648] width 604 height 37
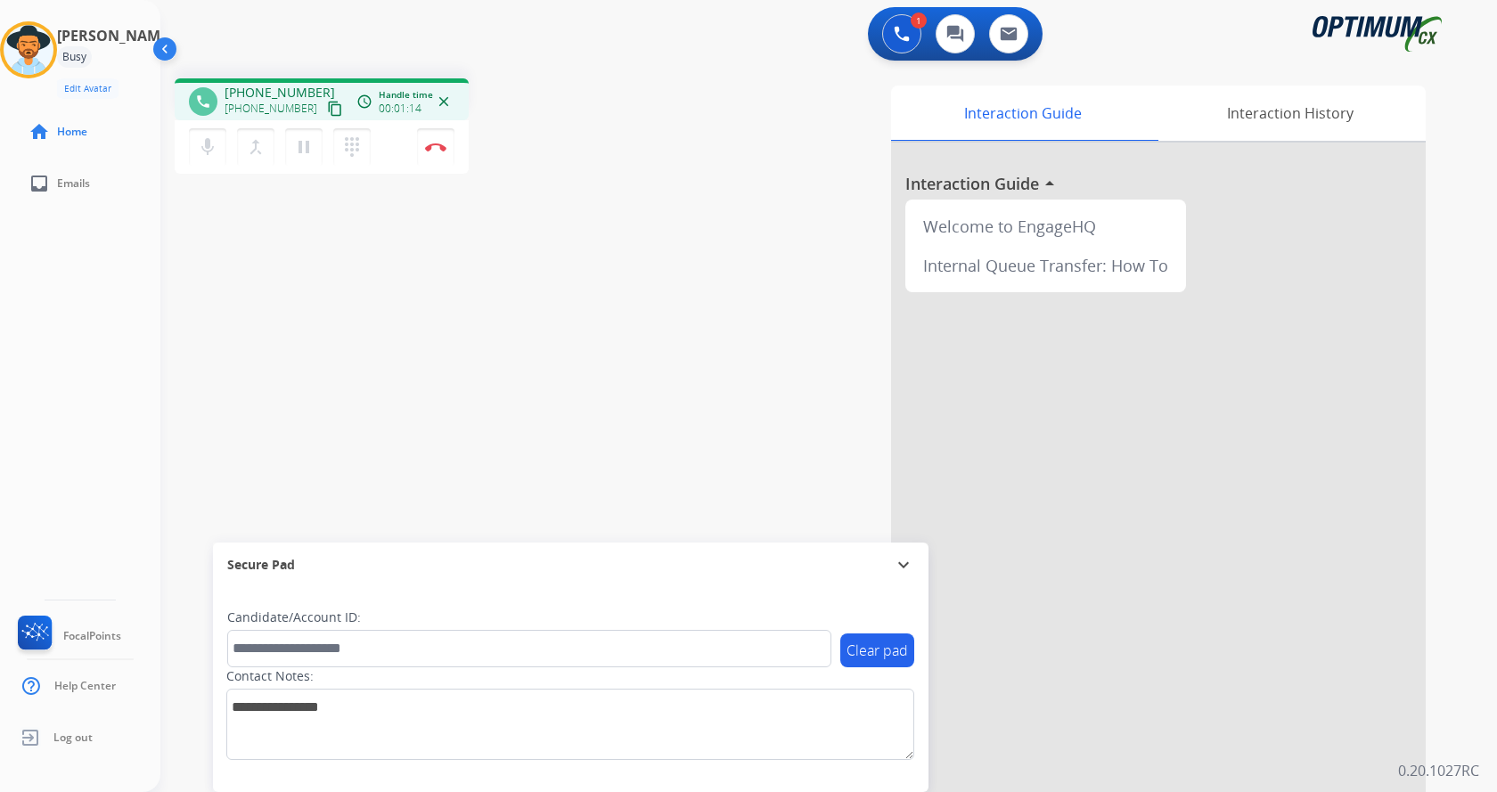
click at [553, 422] on div "phone [PHONE_NUMBER] [PHONE_NUMBER] content_copy access_time Call metrics Queue…" at bounding box center [807, 435] width 1294 height 743
click at [549, 135] on div "phone [PHONE_NUMBER] [PHONE_NUMBER] content_copy access_time Call metrics Queue…" at bounding box center [409, 128] width 468 height 101
click at [553, 136] on div "phone [PHONE_NUMBER] [PHONE_NUMBER] content_copy access_time Call metrics Queue…" at bounding box center [409, 128] width 468 height 101
click at [593, 356] on div "phone [PHONE_NUMBER] [PHONE_NUMBER] content_copy access_time Call metrics Queue…" at bounding box center [807, 435] width 1294 height 743
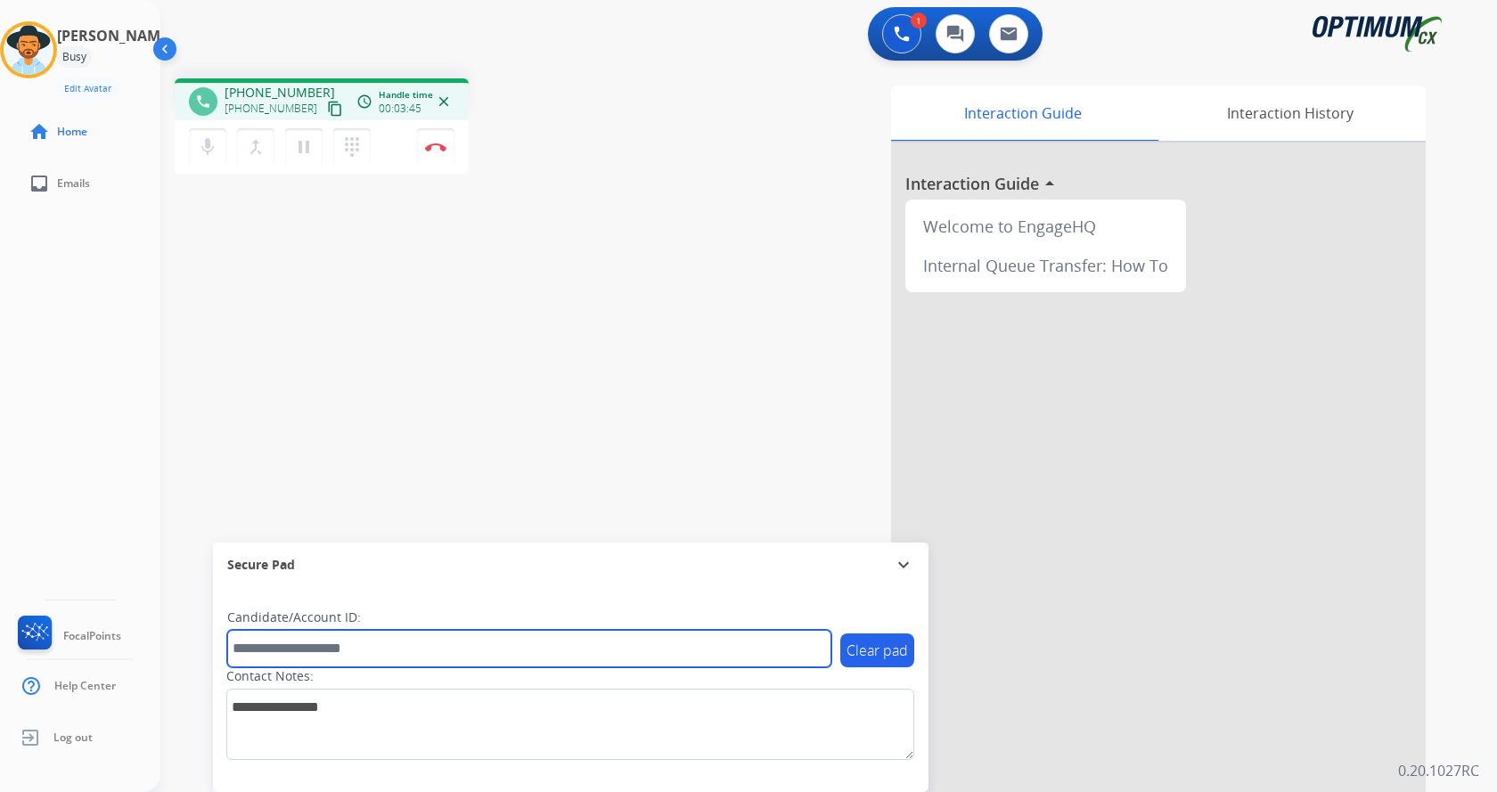
drag, startPoint x: 388, startPoint y: 649, endPoint x: 386, endPoint y: 633, distance: 16.1
click at [388, 649] on input "text" at bounding box center [529, 648] width 604 height 37
paste input "*******"
type input "*******"
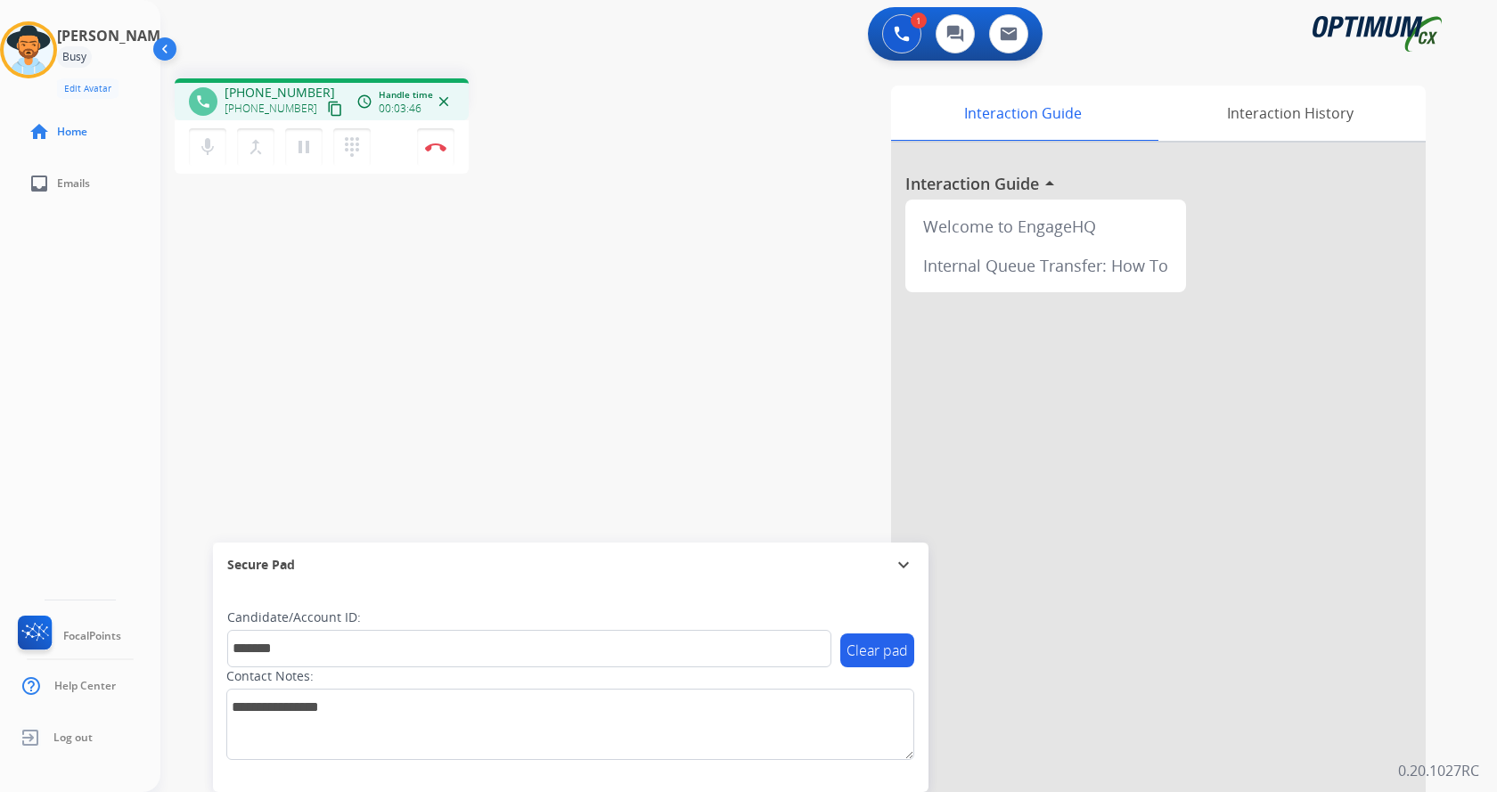
click at [355, 324] on div "phone [PHONE_NUMBER] [PHONE_NUMBER] content_copy access_time Call metrics Queue…" at bounding box center [807, 435] width 1294 height 743
click at [438, 145] on img at bounding box center [435, 147] width 21 height 9
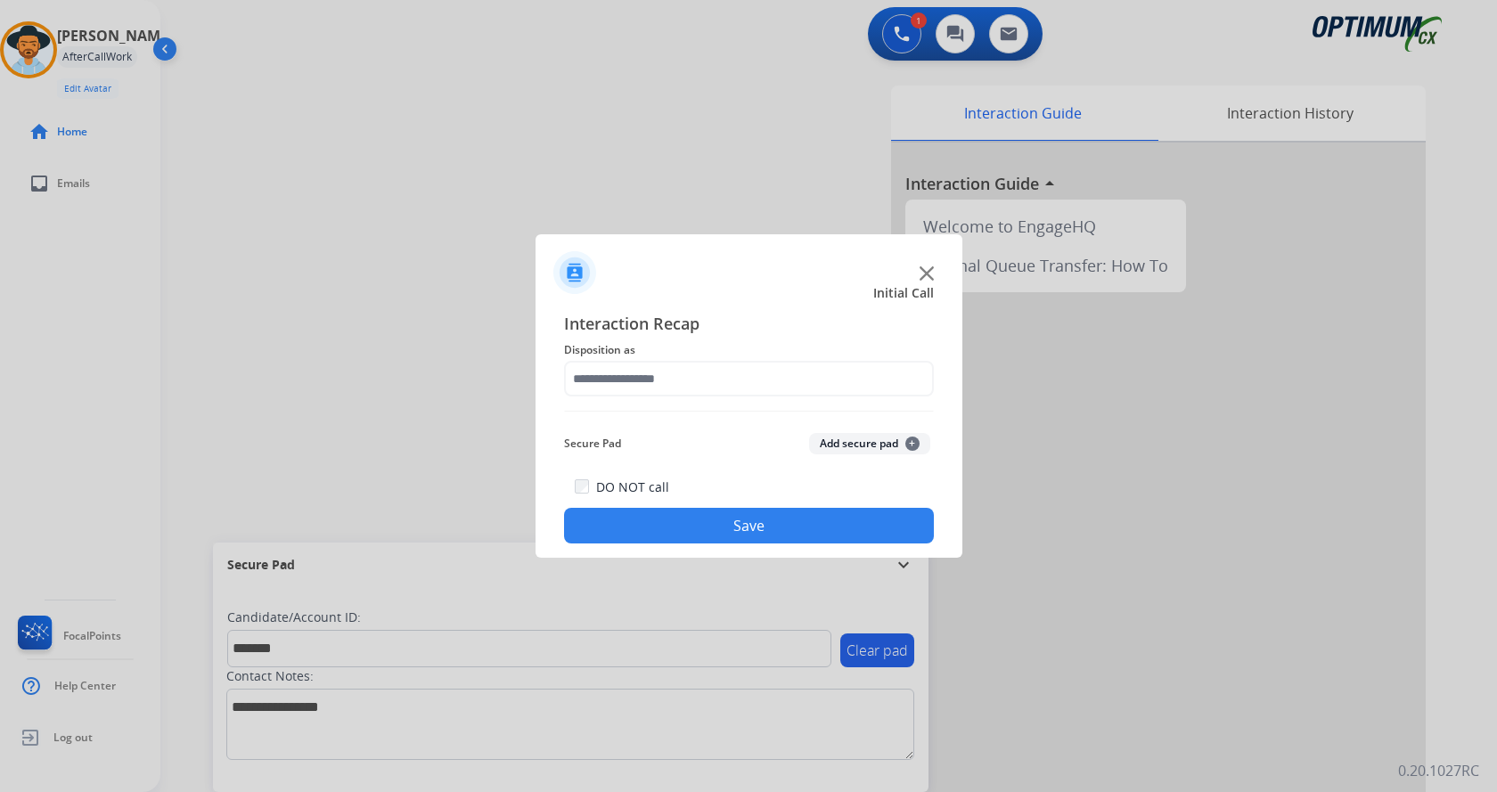
click at [836, 447] on button "Add secure pad +" at bounding box center [869, 443] width 121 height 21
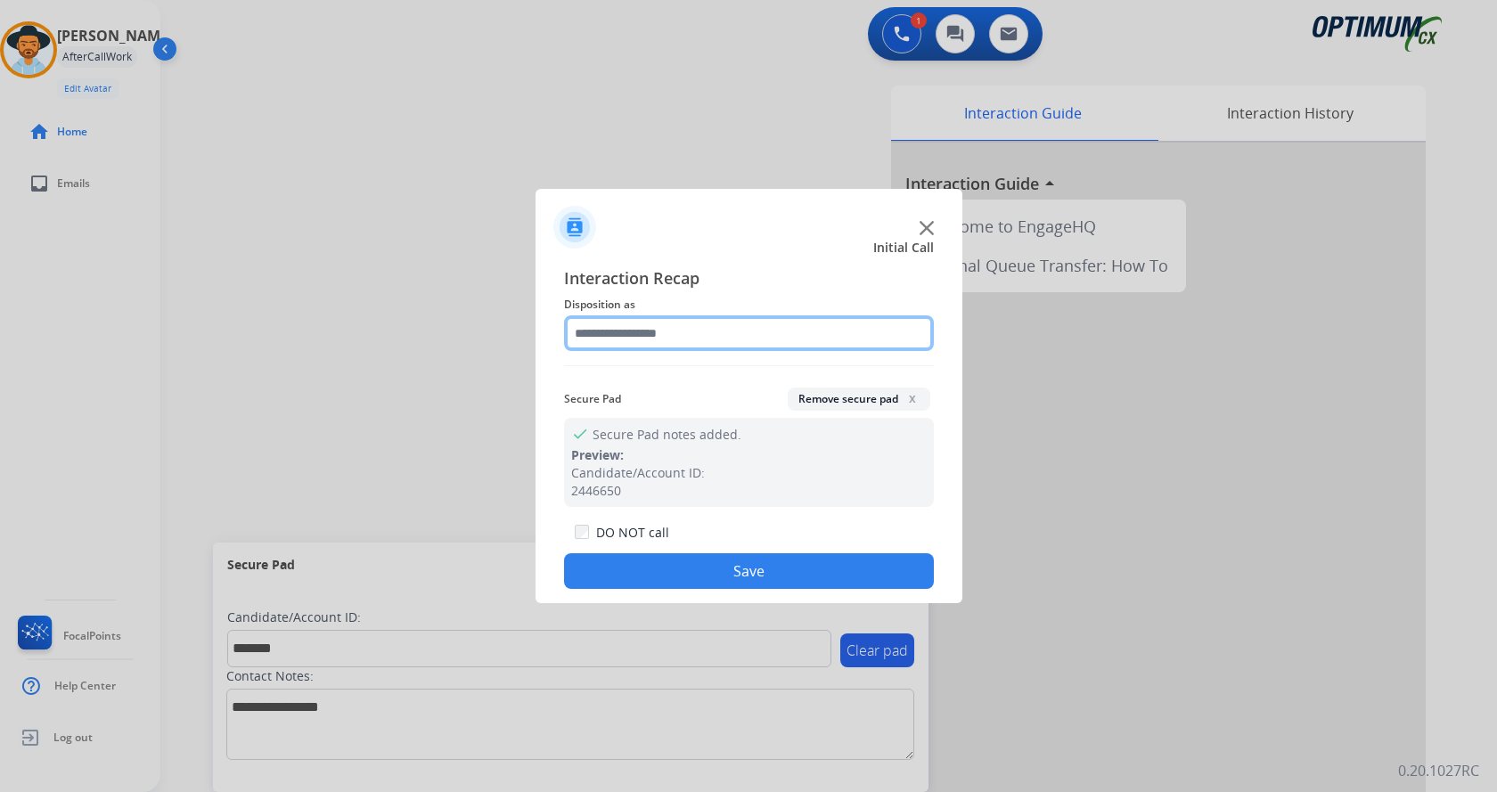
click at [598, 327] on input "text" at bounding box center [749, 333] width 370 height 36
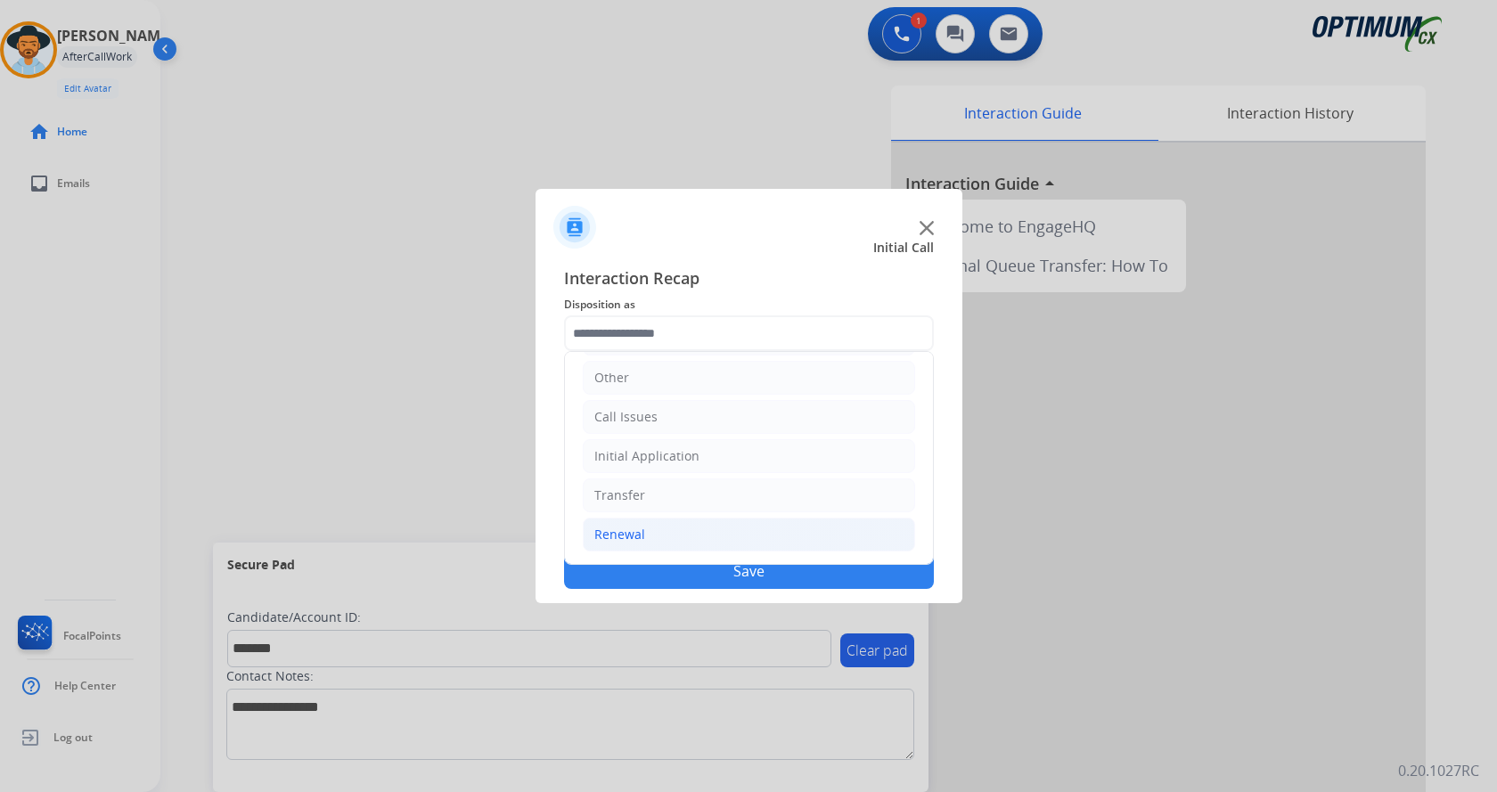
click at [711, 536] on li "Renewal" at bounding box center [749, 535] width 332 height 34
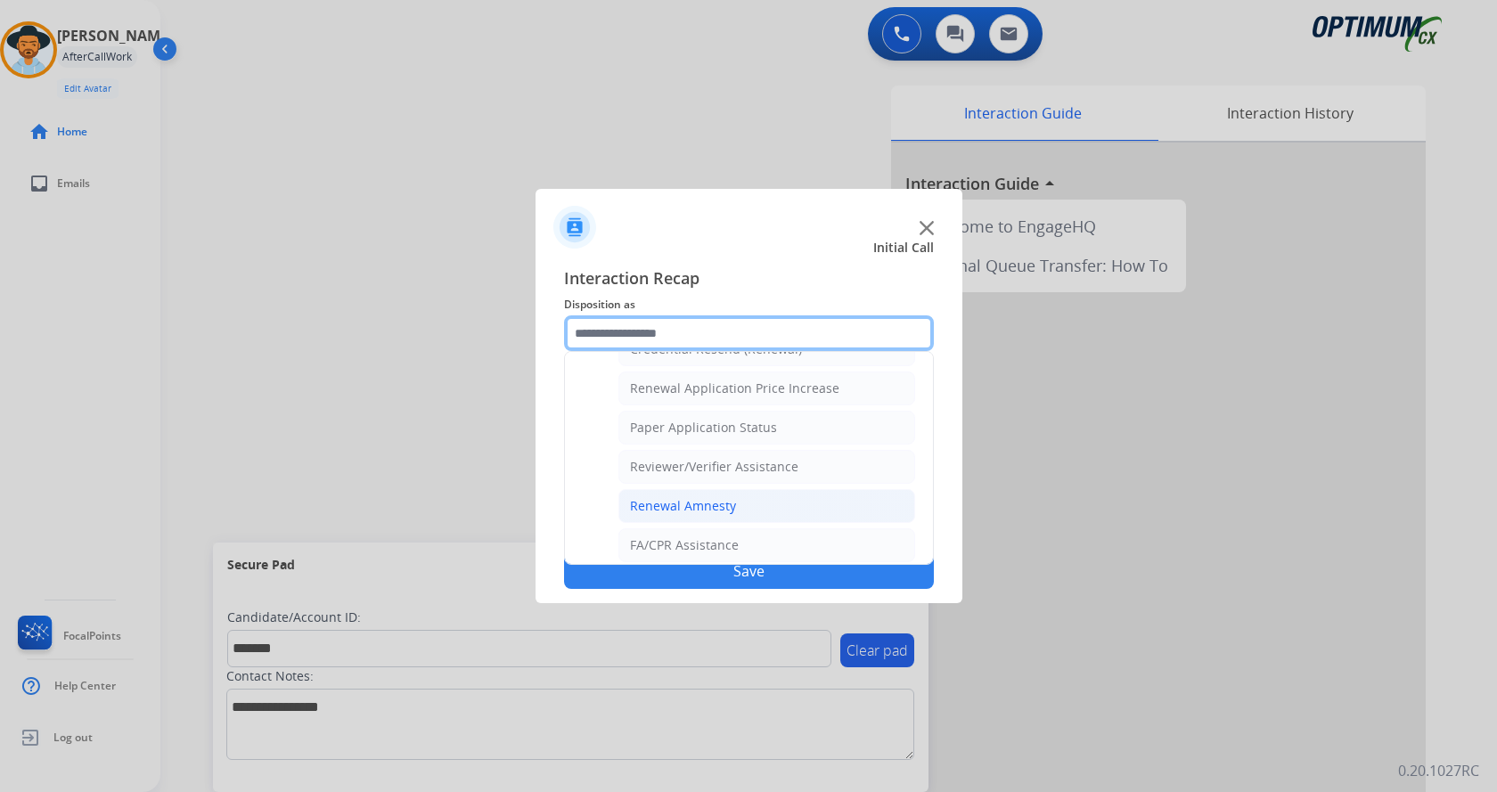
scroll to position [510, 0]
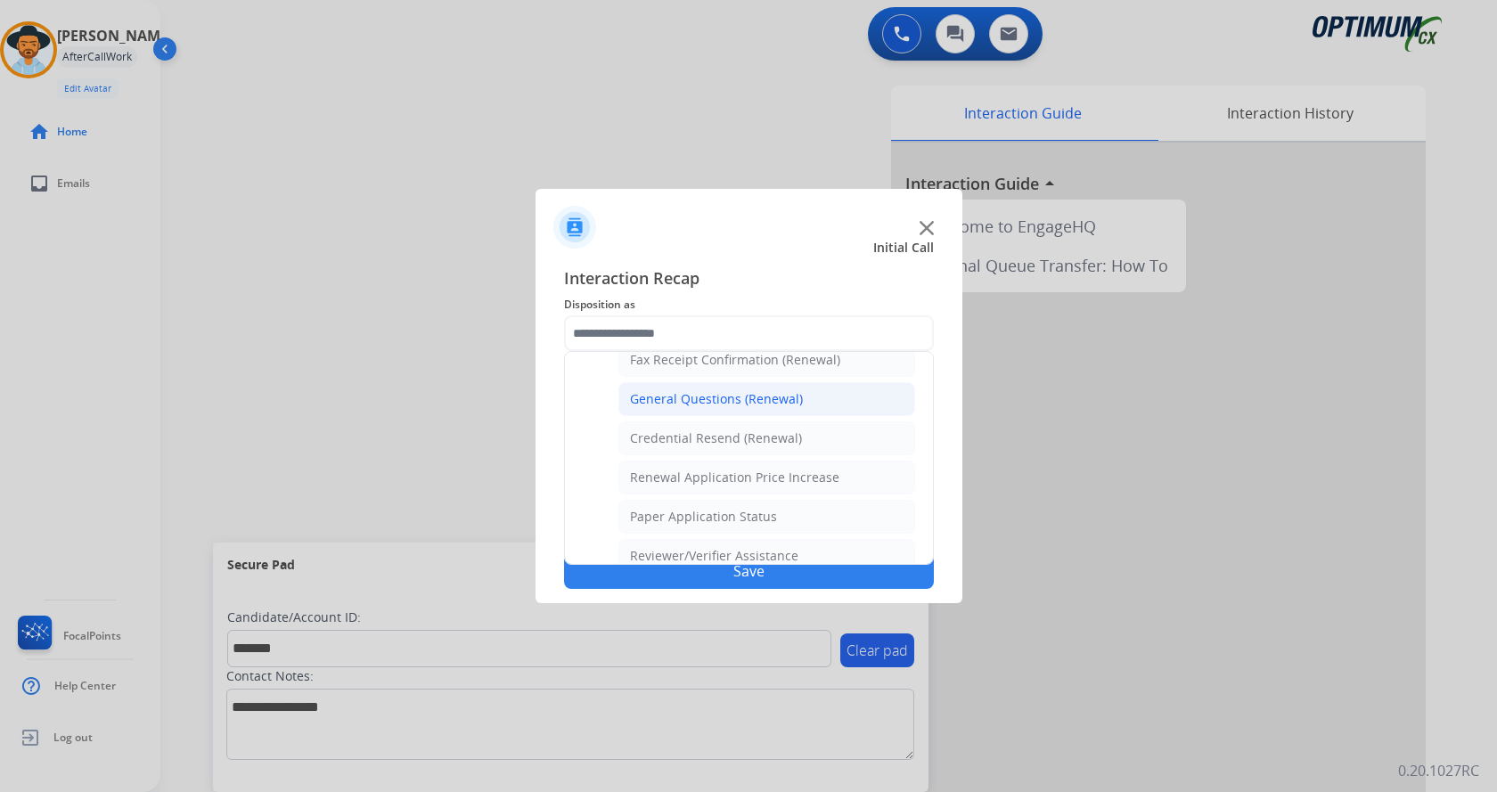
click at [741, 399] on div "General Questions (Renewal)" at bounding box center [716, 399] width 173 height 18
type input "**********"
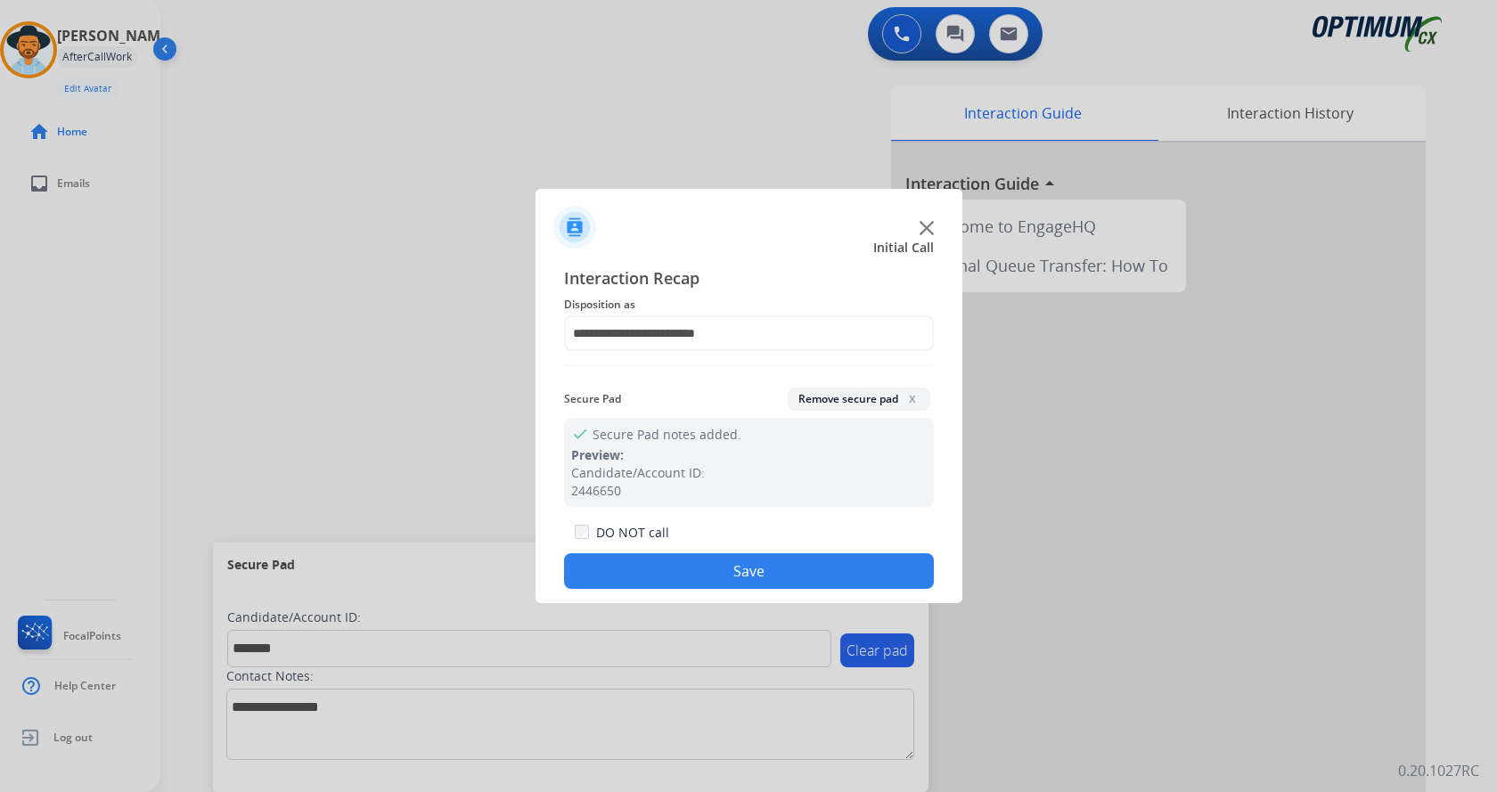
click at [736, 571] on button "Save" at bounding box center [749, 571] width 370 height 36
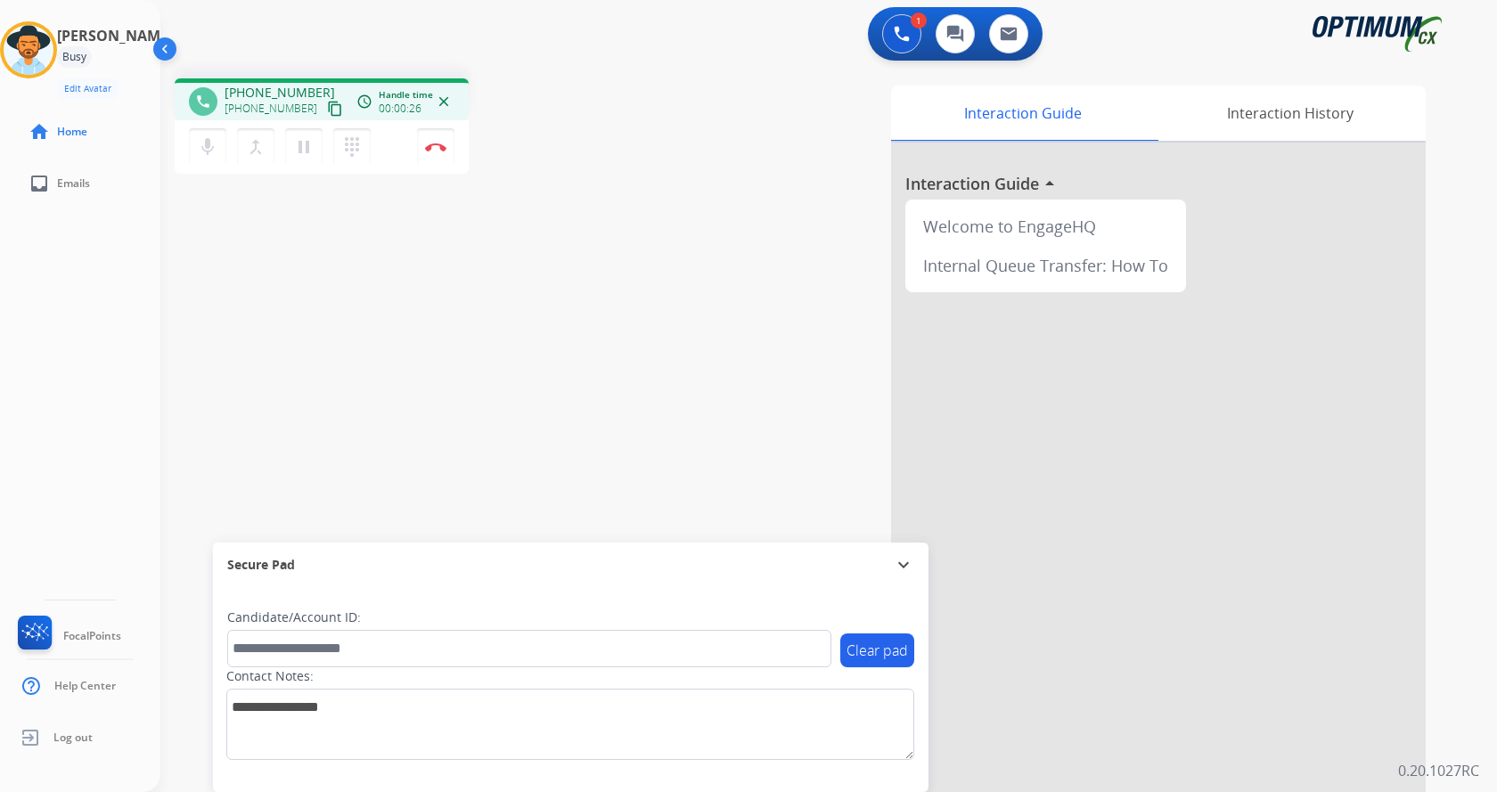
click at [598, 281] on div "phone [PHONE_NUMBER] [PHONE_NUMBER] content_copy access_time Call metrics Queue…" at bounding box center [807, 435] width 1294 height 743
drag, startPoint x: 237, startPoint y: 91, endPoint x: 311, endPoint y: 112, distance: 77.0
click at [312, 88] on div "[PHONE_NUMBER] [PHONE_NUMBER] content_copy" at bounding box center [285, 102] width 121 height 36
copy span "2025504792"
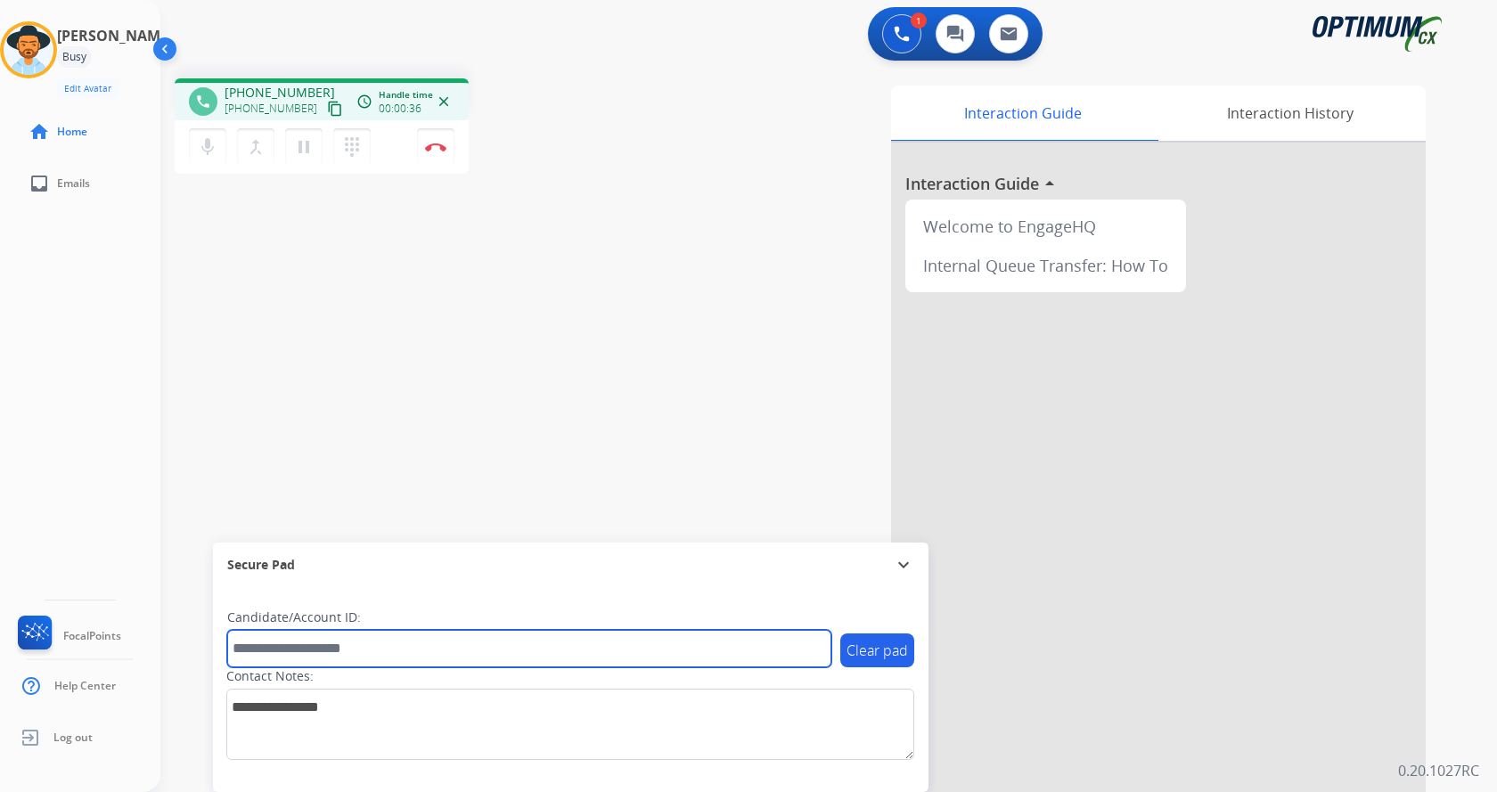
drag, startPoint x: 321, startPoint y: 653, endPoint x: 367, endPoint y: 631, distance: 51.4
click at [321, 653] on input "text" at bounding box center [529, 648] width 604 height 37
paste input "**********"
type input "**********"
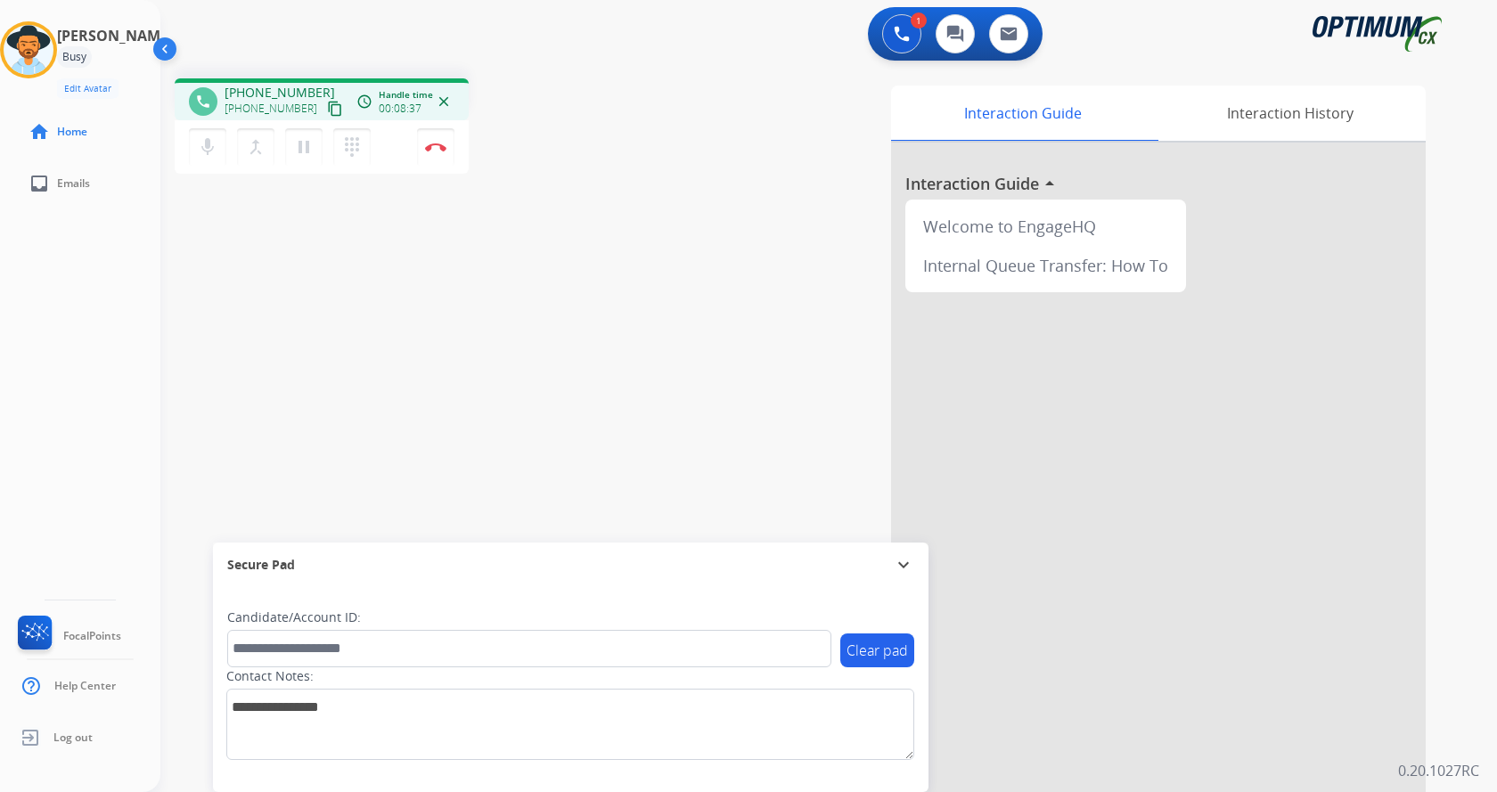
click at [660, 261] on div "Interaction Guide Interaction History Interaction Guide arrow_drop_up Welcome t…" at bounding box center [1038, 447] width 776 height 722
click at [635, 256] on div "phone [PHONE_NUMBER] [PHONE_NUMBER] content_copy access_time Call metrics Queue…" at bounding box center [807, 435] width 1294 height 743
click at [503, 70] on div "phone [PHONE_NUMBER] [PHONE_NUMBER] content_copy access_time Call metrics Queue…" at bounding box center [807, 435] width 1294 height 743
click at [561, 397] on div "phone [PHONE_NUMBER] [PHONE_NUMBER] content_copy access_time Call metrics Queue…" at bounding box center [807, 435] width 1294 height 743
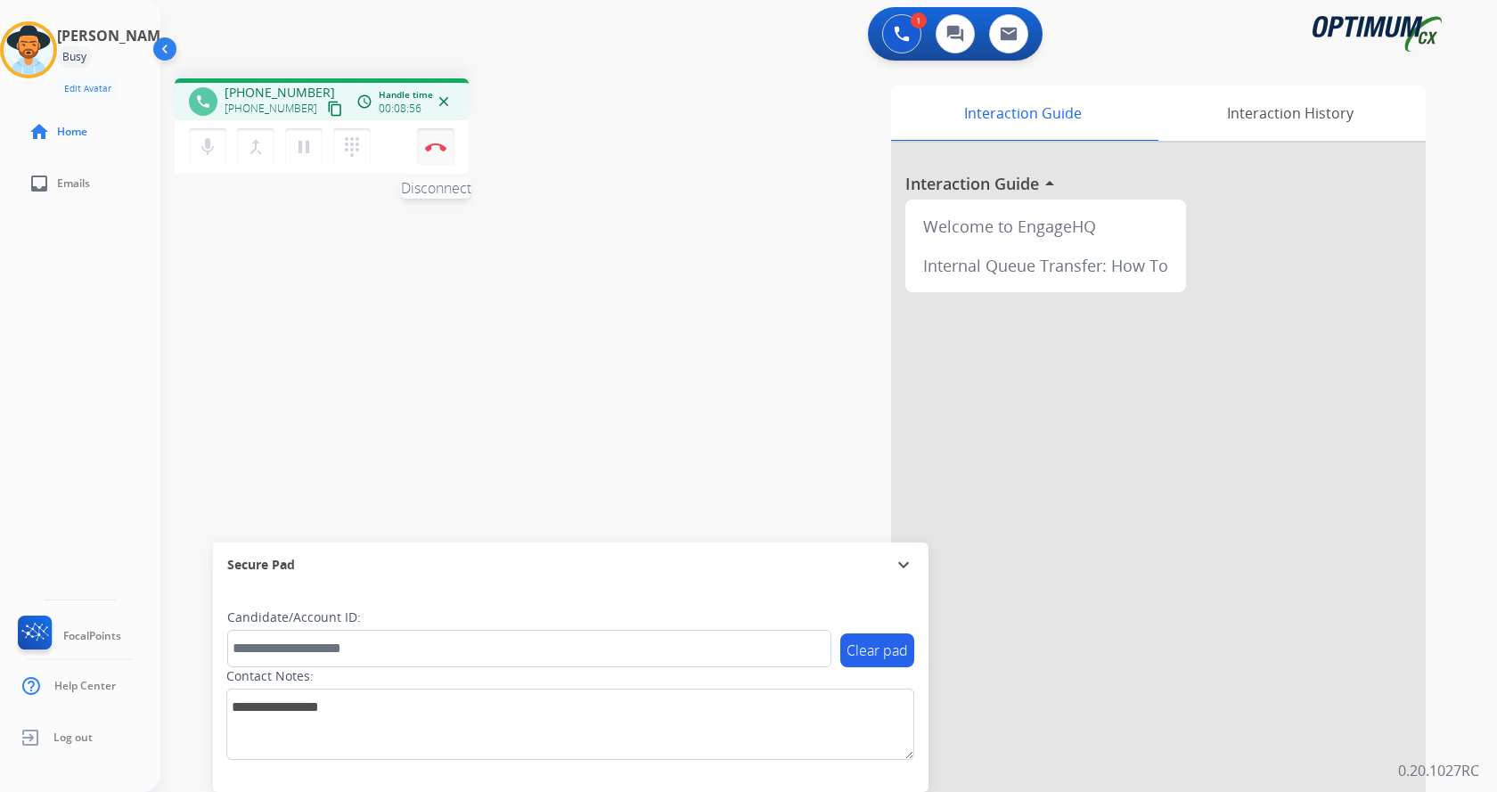
click at [431, 151] on img at bounding box center [435, 147] width 21 height 9
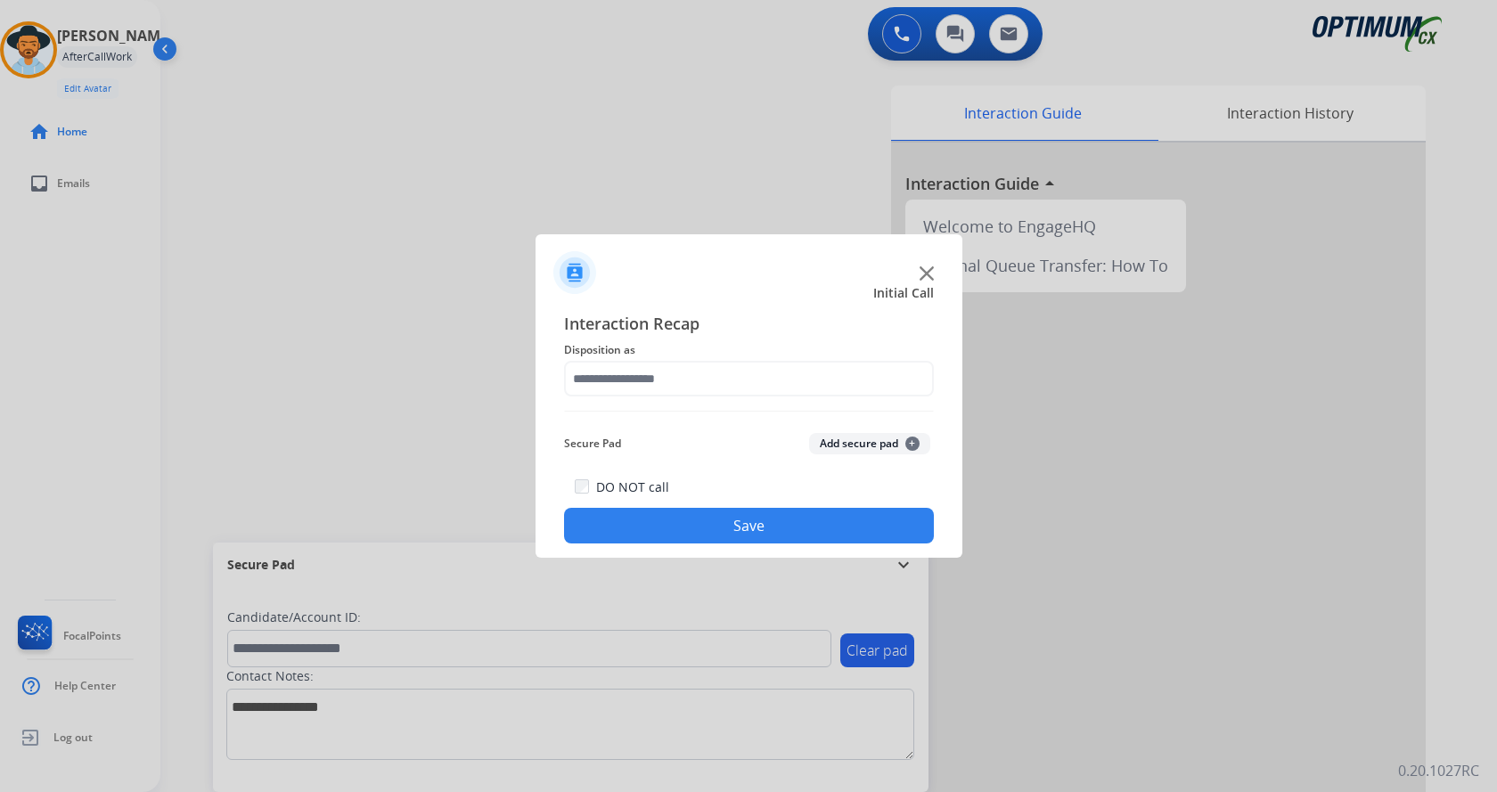
click at [842, 442] on button "Add secure pad +" at bounding box center [869, 443] width 121 height 21
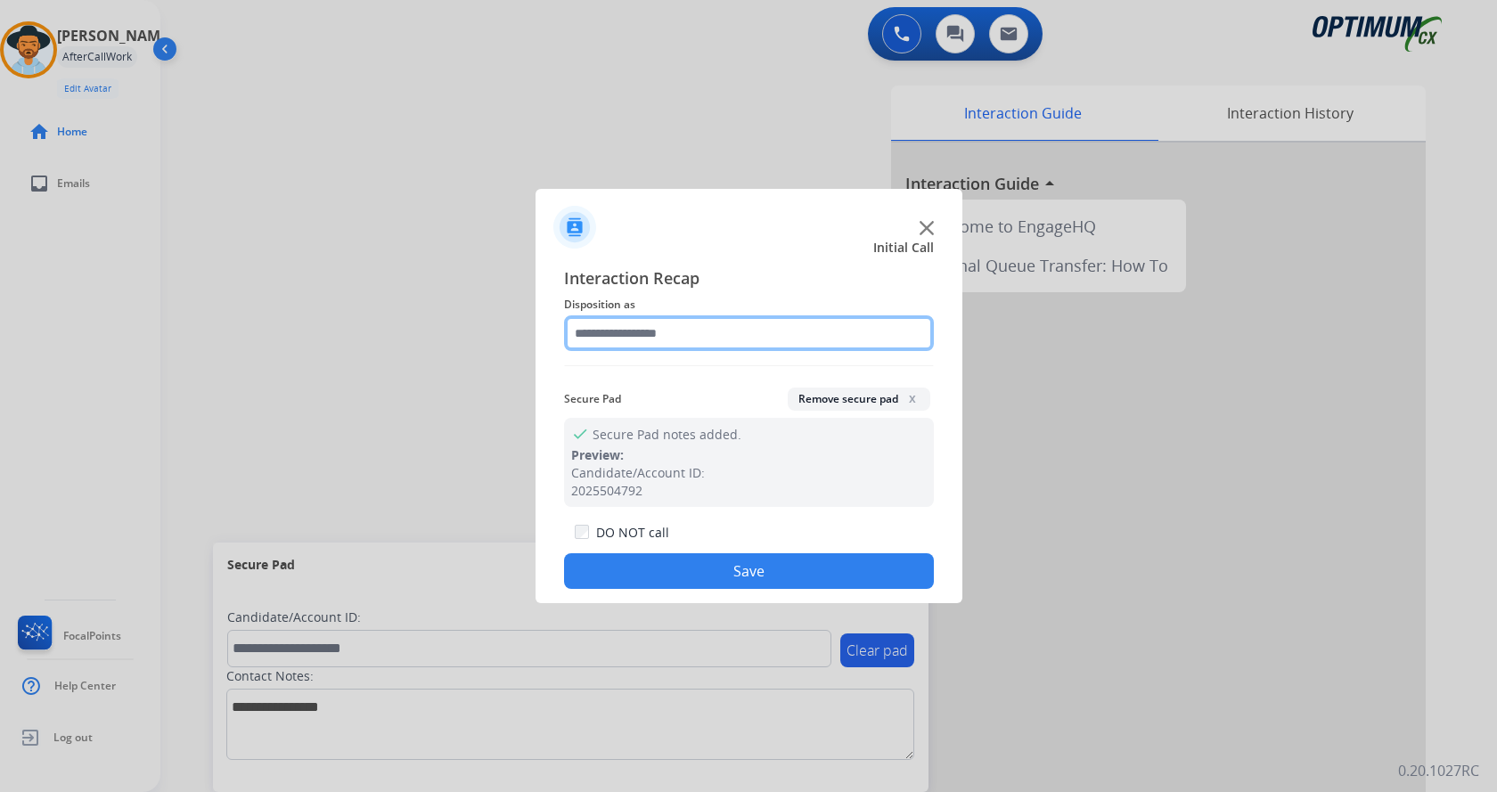
click at [621, 329] on input "text" at bounding box center [749, 333] width 370 height 36
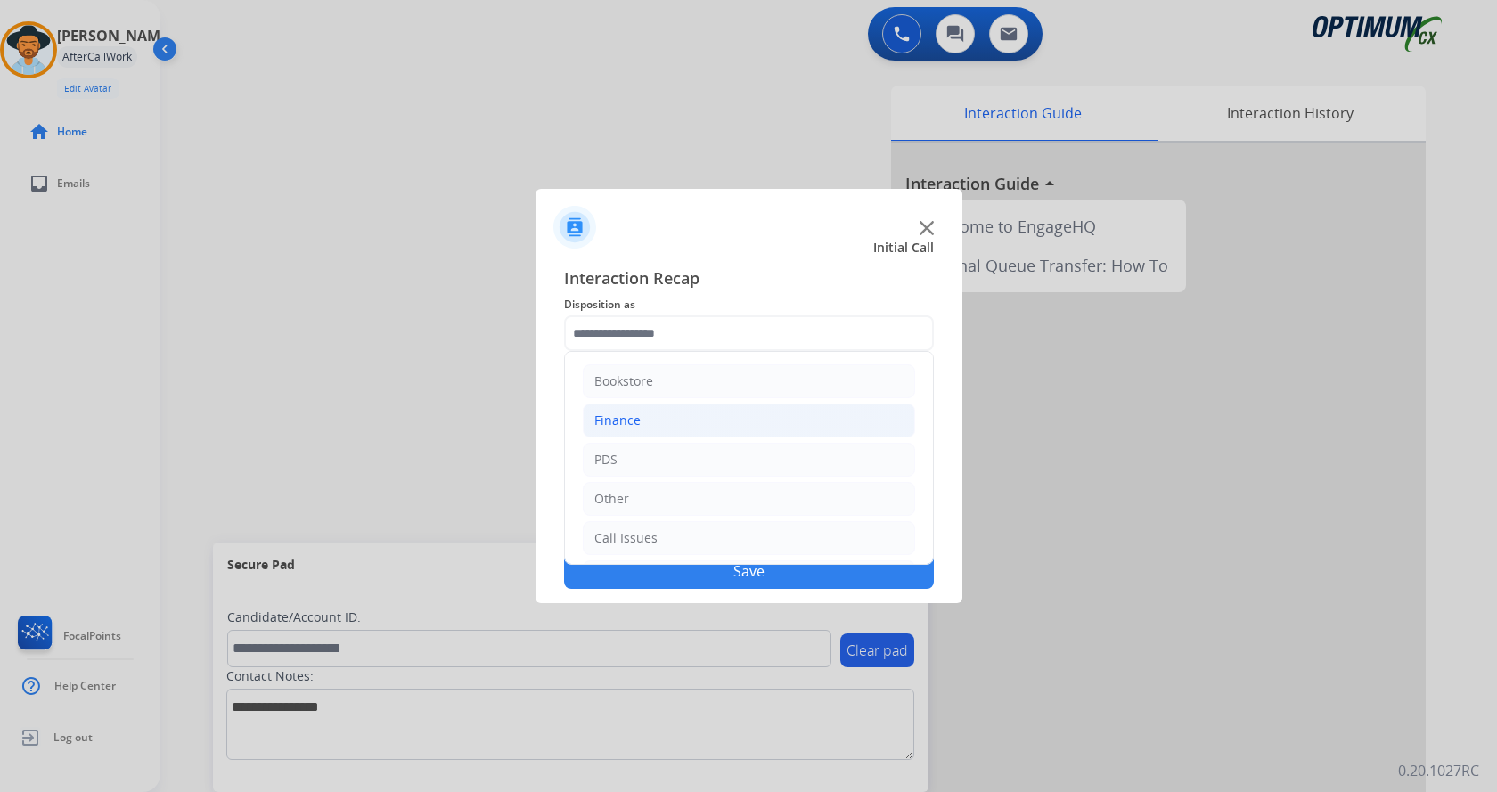
drag, startPoint x: 656, startPoint y: 401, endPoint x: 663, endPoint y: 407, distance: 9.5
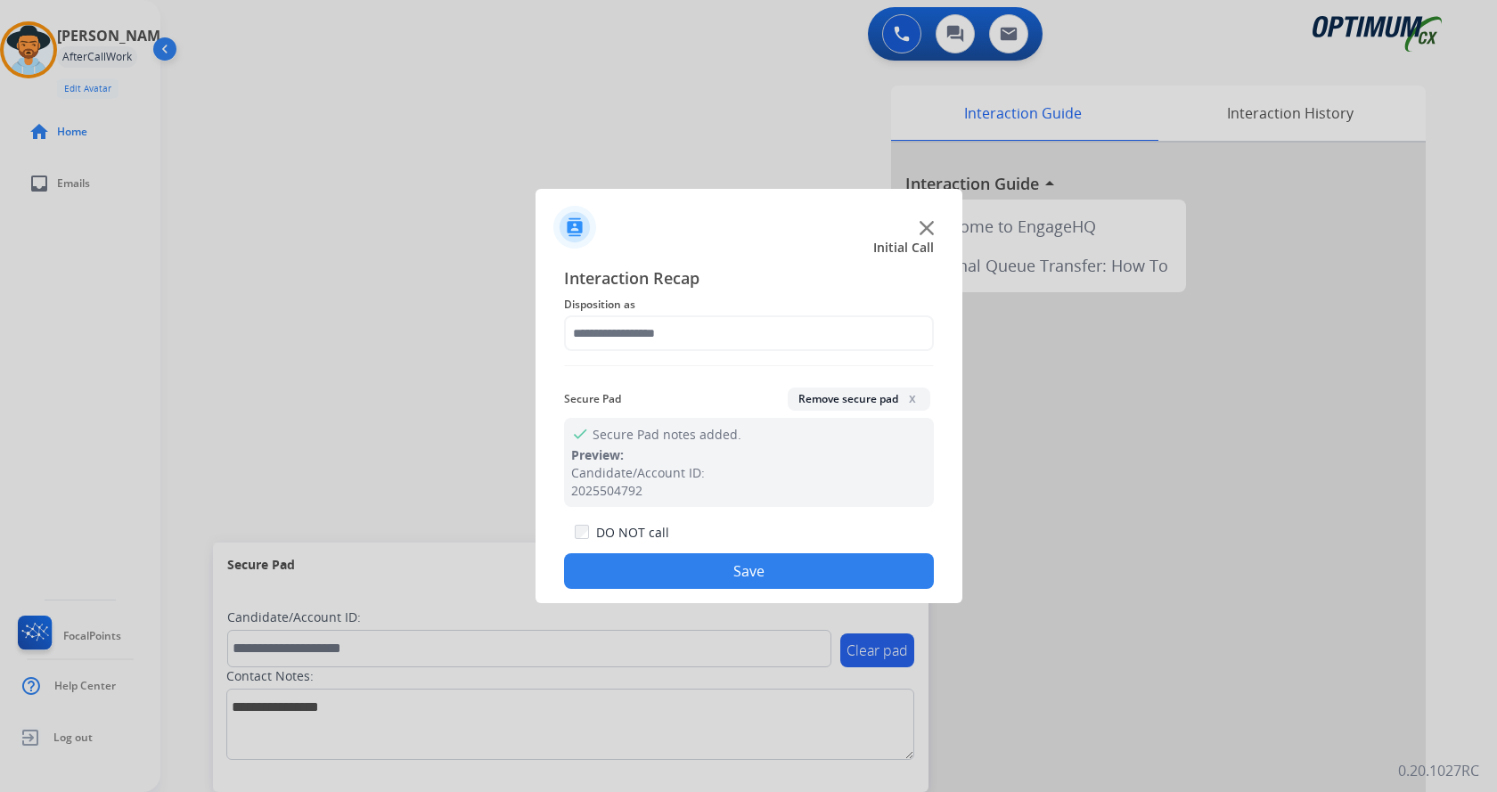
click at [493, 326] on div at bounding box center [748, 396] width 1497 height 792
click at [608, 329] on input "text" at bounding box center [749, 333] width 370 height 36
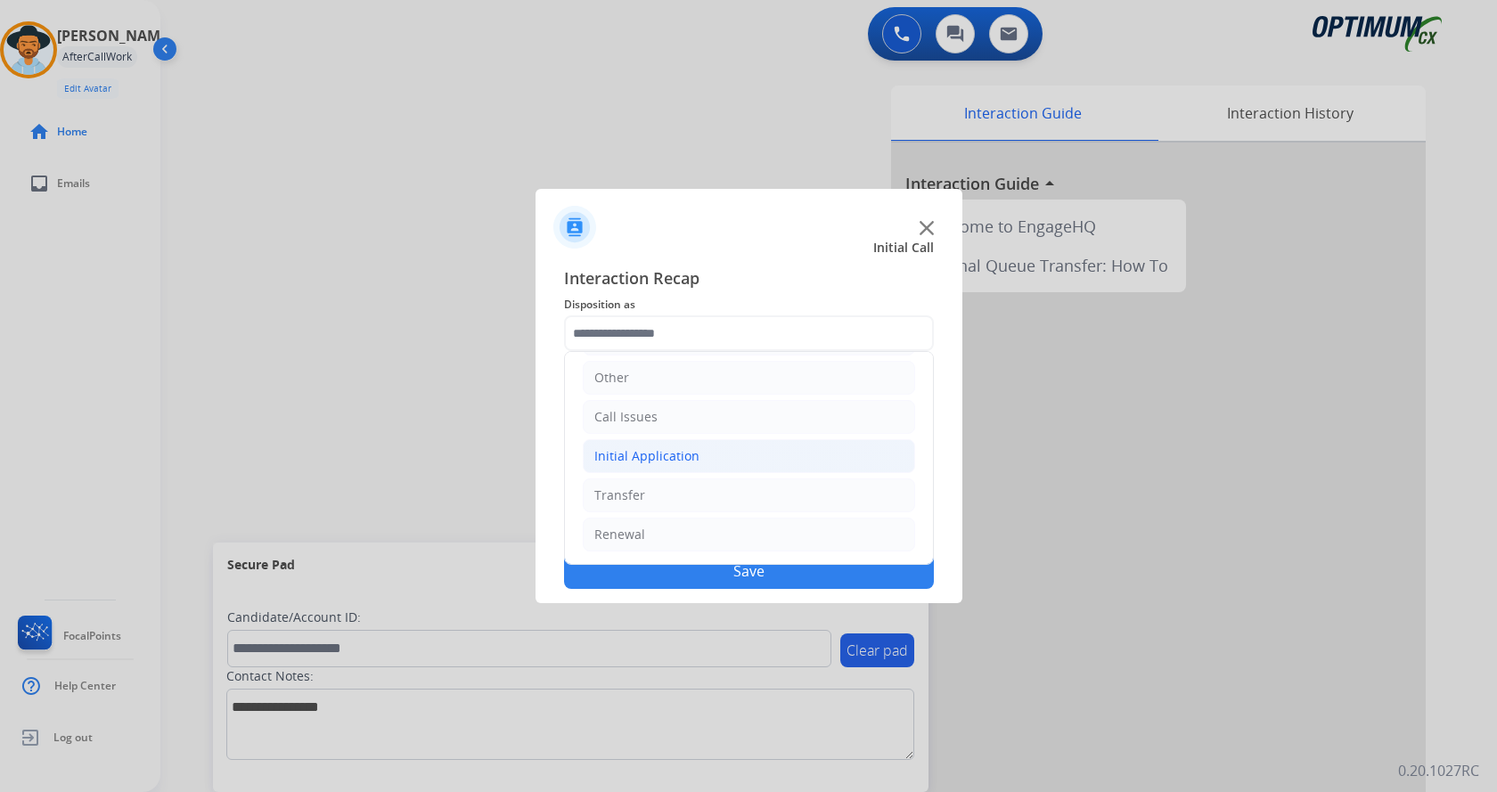
click at [682, 451] on div "Initial Application" at bounding box center [646, 456] width 105 height 18
click at [767, 495] on div "Credential Resend (Initial application)" at bounding box center [742, 496] width 225 height 18
type input "**********"
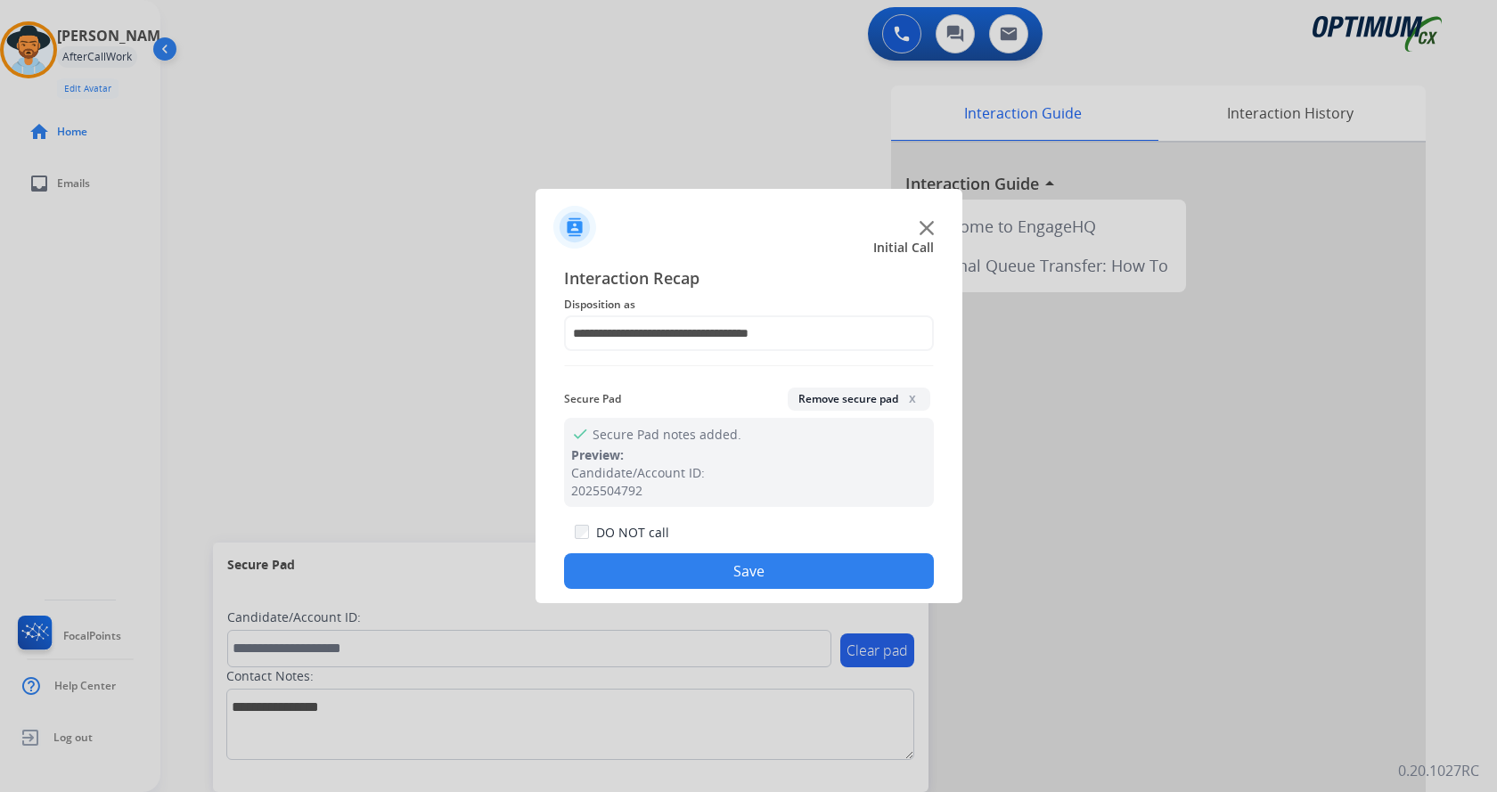
click at [721, 566] on button "Save" at bounding box center [749, 571] width 370 height 36
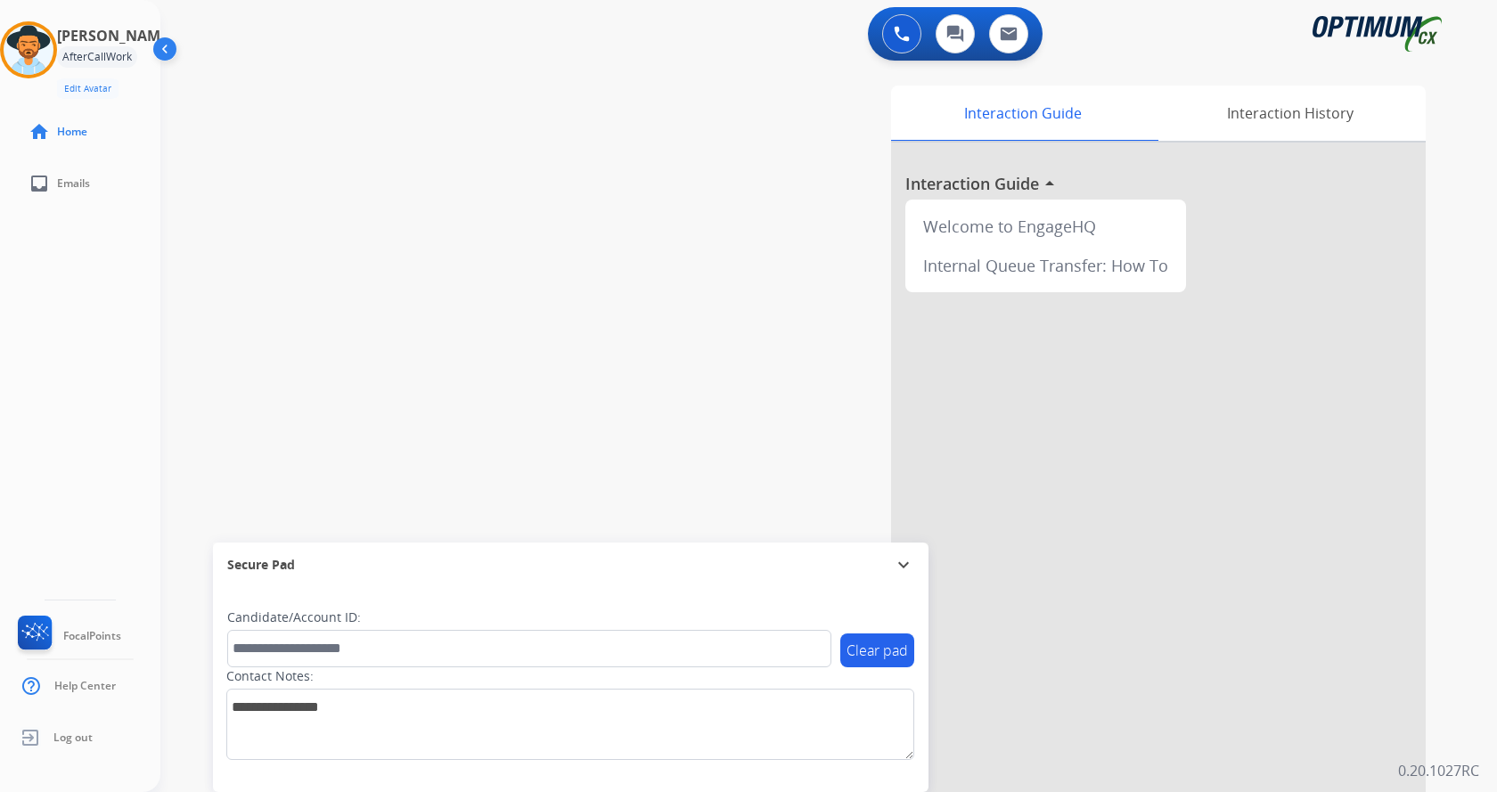
click at [417, 324] on div "swap_horiz Break voice bridge close_fullscreen Connect 3-Way Call merge_type Se…" at bounding box center [807, 435] width 1294 height 743
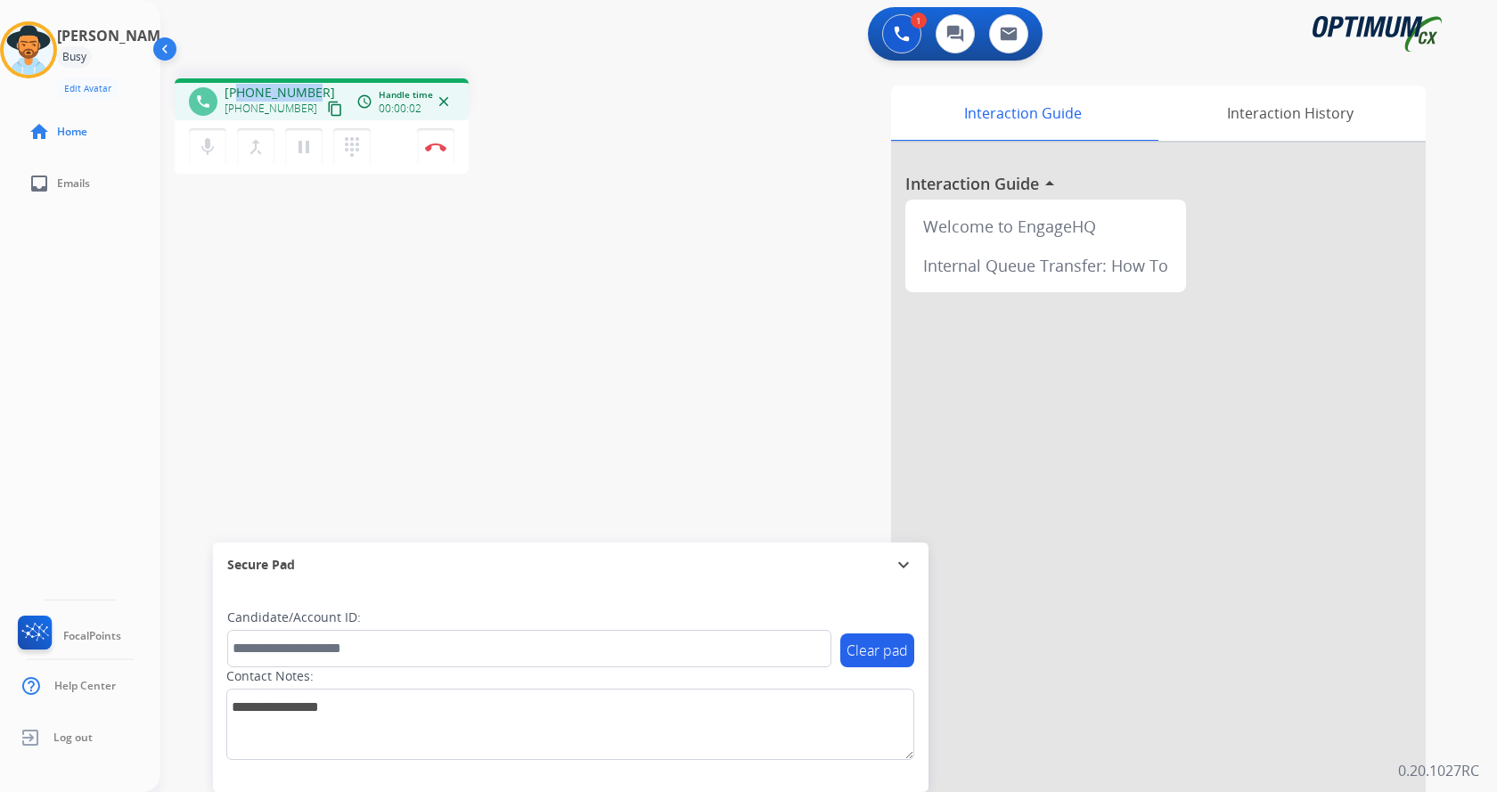
drag, startPoint x: 242, startPoint y: 86, endPoint x: 309, endPoint y: 76, distance: 67.5
click at [309, 76] on div "phone [PHONE_NUMBER] [PHONE_NUMBER] content_copy access_time Call metrics Queue…" at bounding box center [807, 435] width 1294 height 743
copy span "7875601936"
drag, startPoint x: 683, startPoint y: 145, endPoint x: 534, endPoint y: 4, distance: 206.1
click at [683, 141] on div "Interaction Guide Interaction History Interaction Guide arrow_drop_up Welcome t…" at bounding box center [1038, 447] width 776 height 722
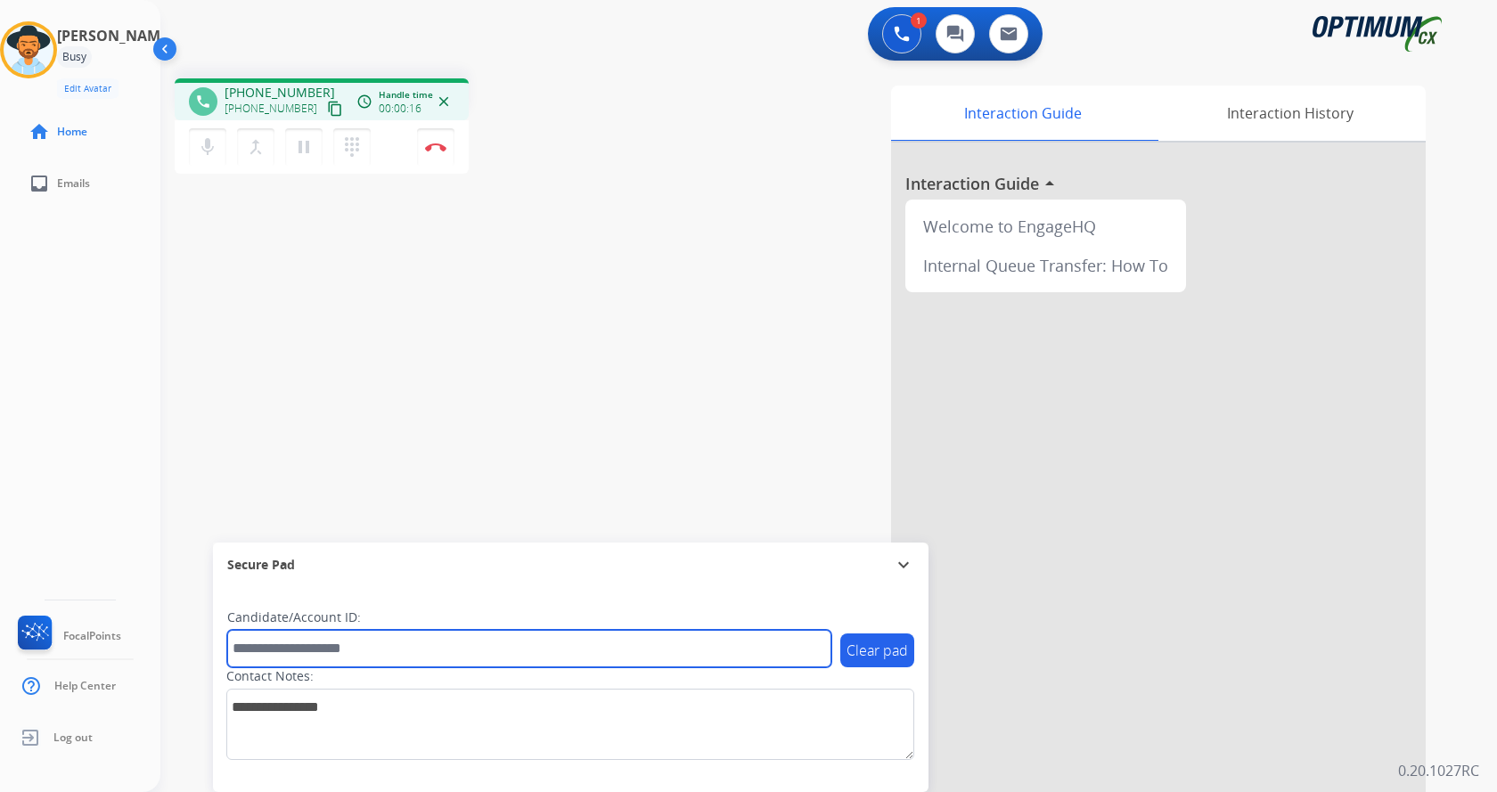
click at [401, 648] on input "text" at bounding box center [529, 648] width 604 height 37
type input "**********"
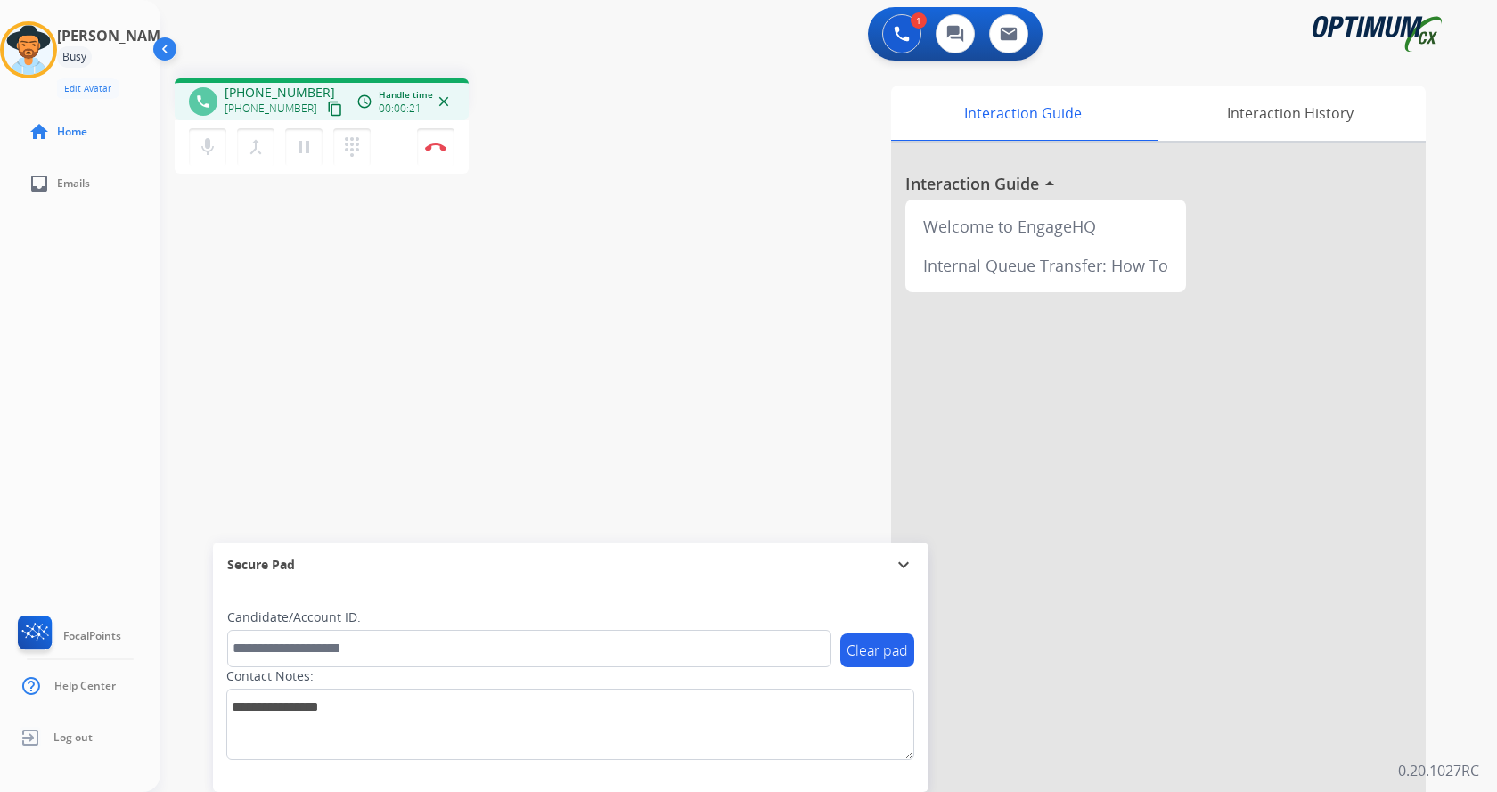
click at [479, 416] on div "phone [PHONE_NUMBER] [PHONE_NUMBER] content_copy access_time Call metrics Queue…" at bounding box center [807, 435] width 1294 height 743
click at [455, 258] on div "phone [PHONE_NUMBER] [PHONE_NUMBER] content_copy access_time Call metrics Queue…" at bounding box center [807, 435] width 1294 height 743
click at [534, 147] on div "phone [PHONE_NUMBER] [PHONE_NUMBER] content_copy access_time Call metrics Queue…" at bounding box center [409, 128] width 468 height 101
click at [413, 376] on div "phone [PHONE_NUMBER] [PHONE_NUMBER] content_copy access_time Call metrics Queue…" at bounding box center [807, 435] width 1294 height 743
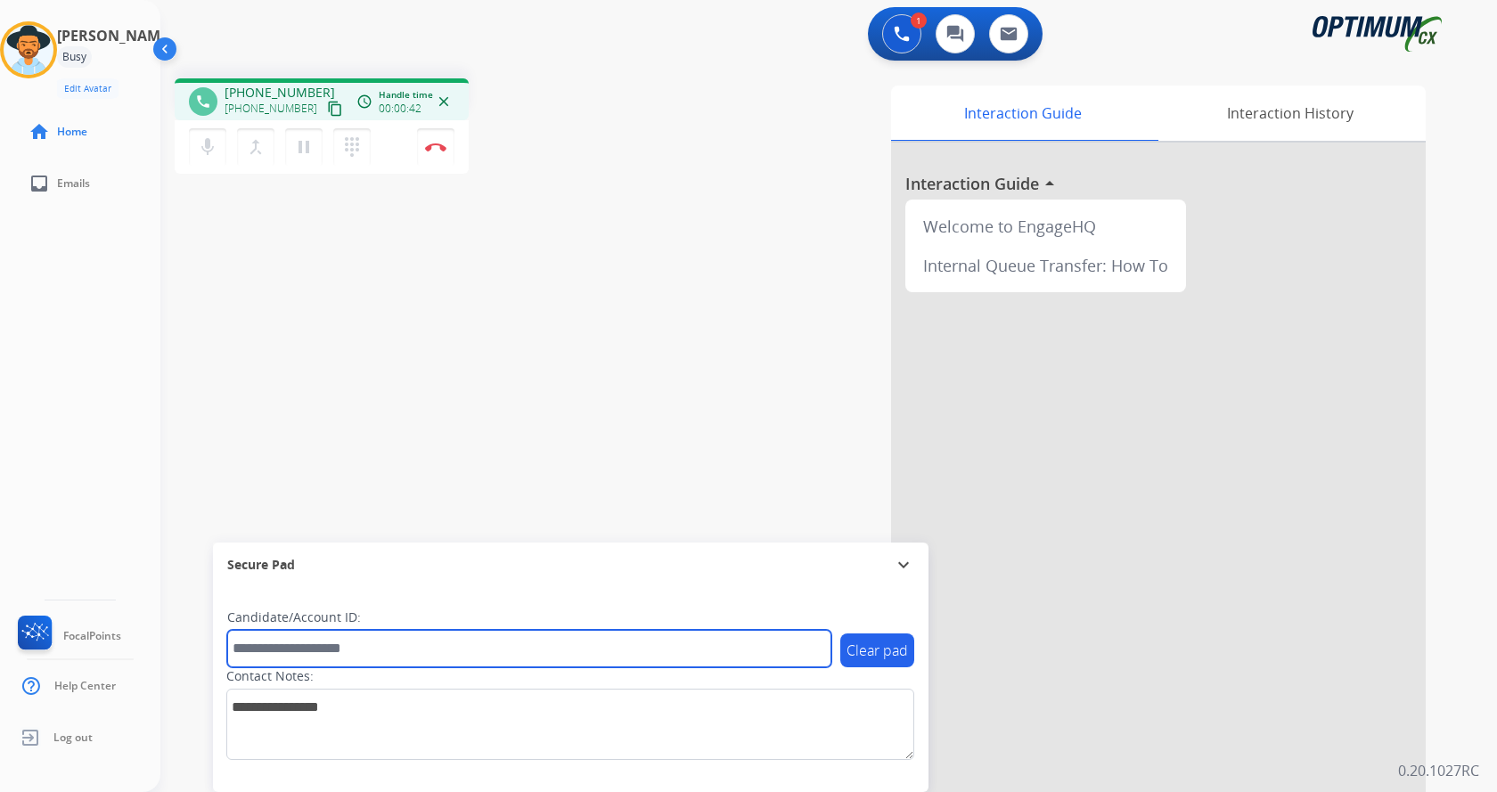
click at [345, 637] on input "text" at bounding box center [529, 648] width 604 height 37
type input "**********"
paste input "*******"
type input "*******"
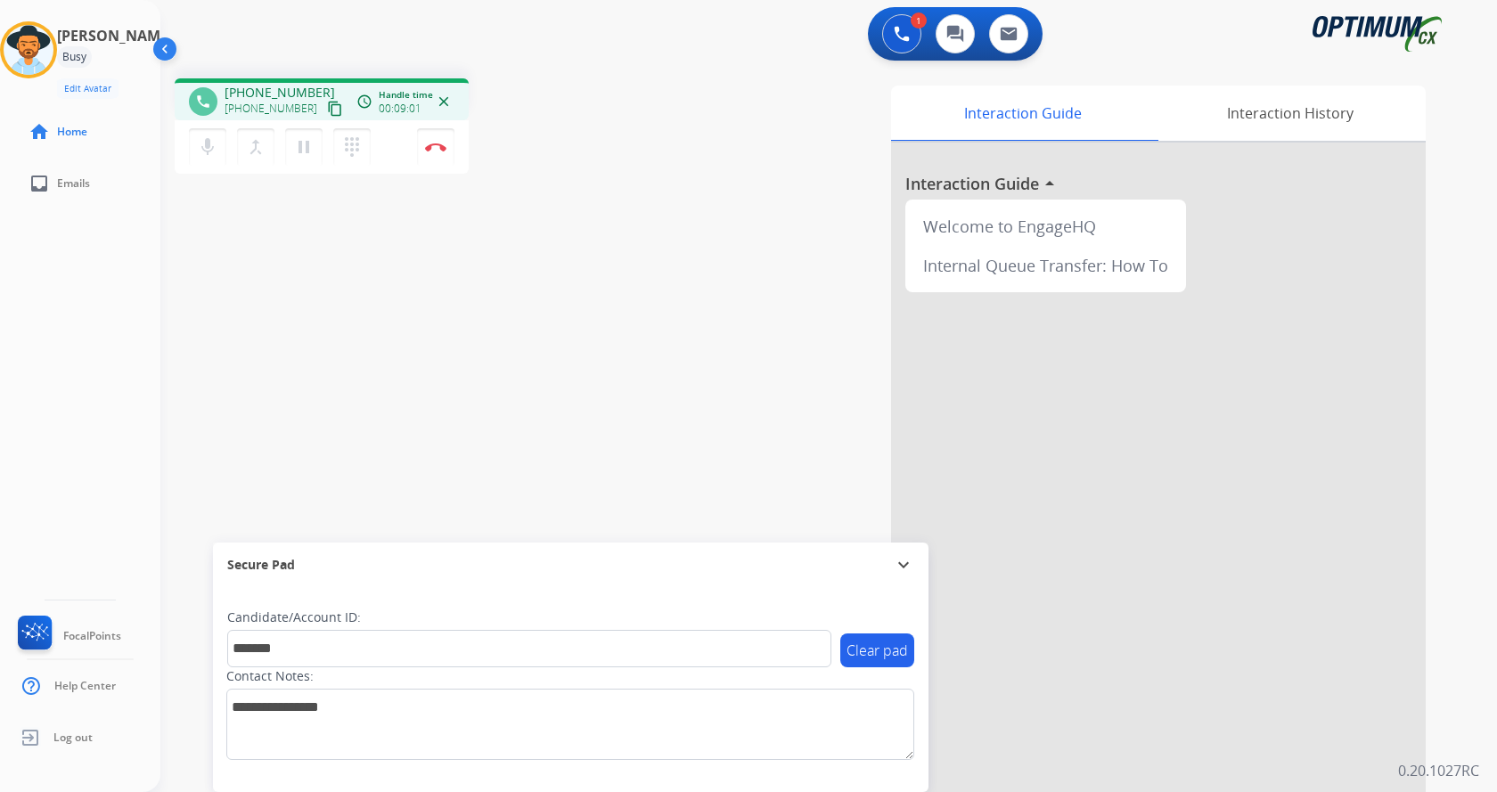
click at [430, 471] on div "phone [PHONE_NUMBER] [PHONE_NUMBER] content_copy access_time Call metrics Queue…" at bounding box center [807, 435] width 1294 height 743
click at [440, 142] on button "Disconnect" at bounding box center [435, 146] width 37 height 37
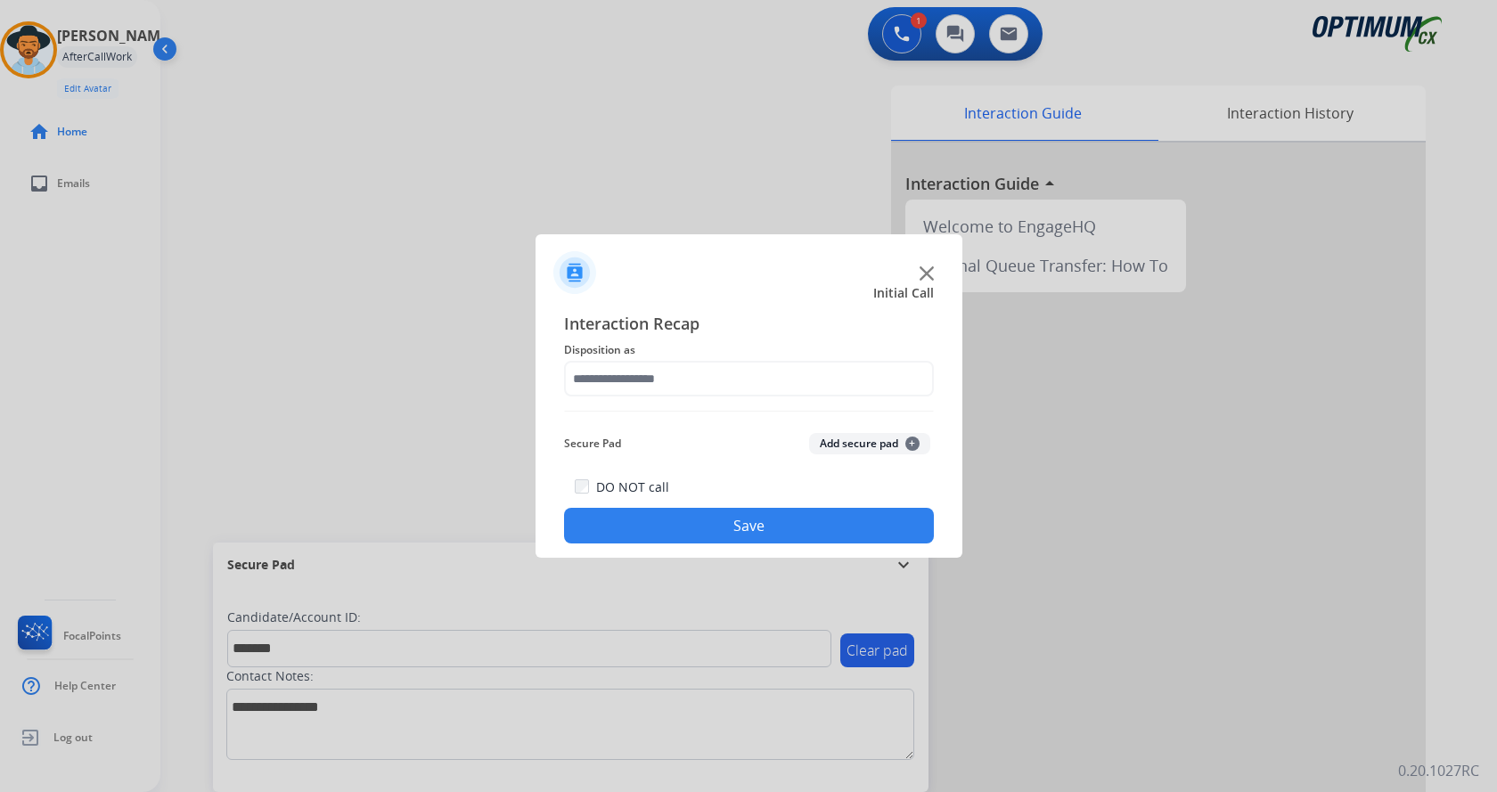
click at [831, 441] on button "Add secure pad +" at bounding box center [869, 443] width 121 height 21
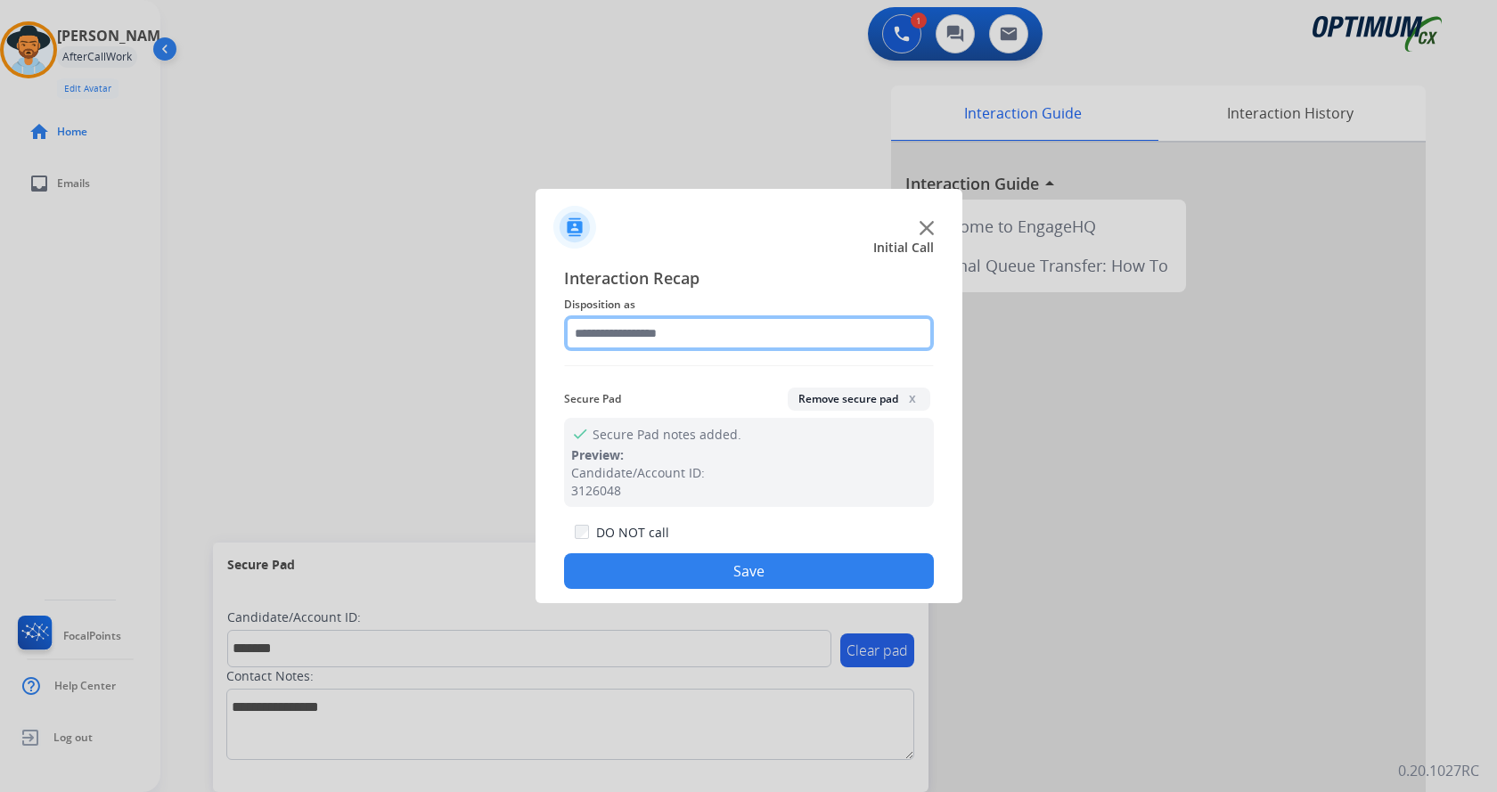
click at [652, 319] on input "text" at bounding box center [749, 333] width 370 height 36
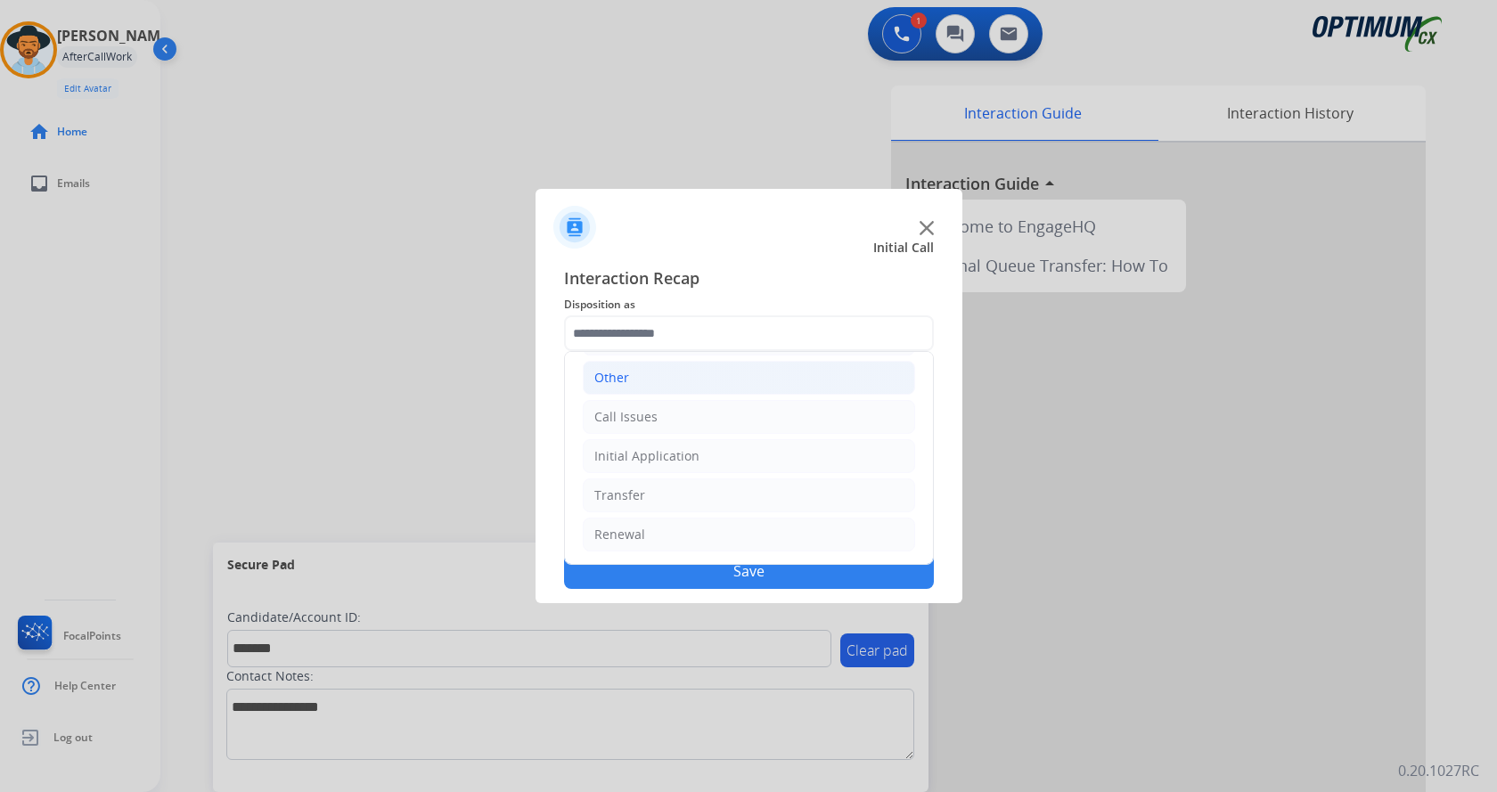
click at [684, 380] on li "Other" at bounding box center [749, 378] width 332 height 34
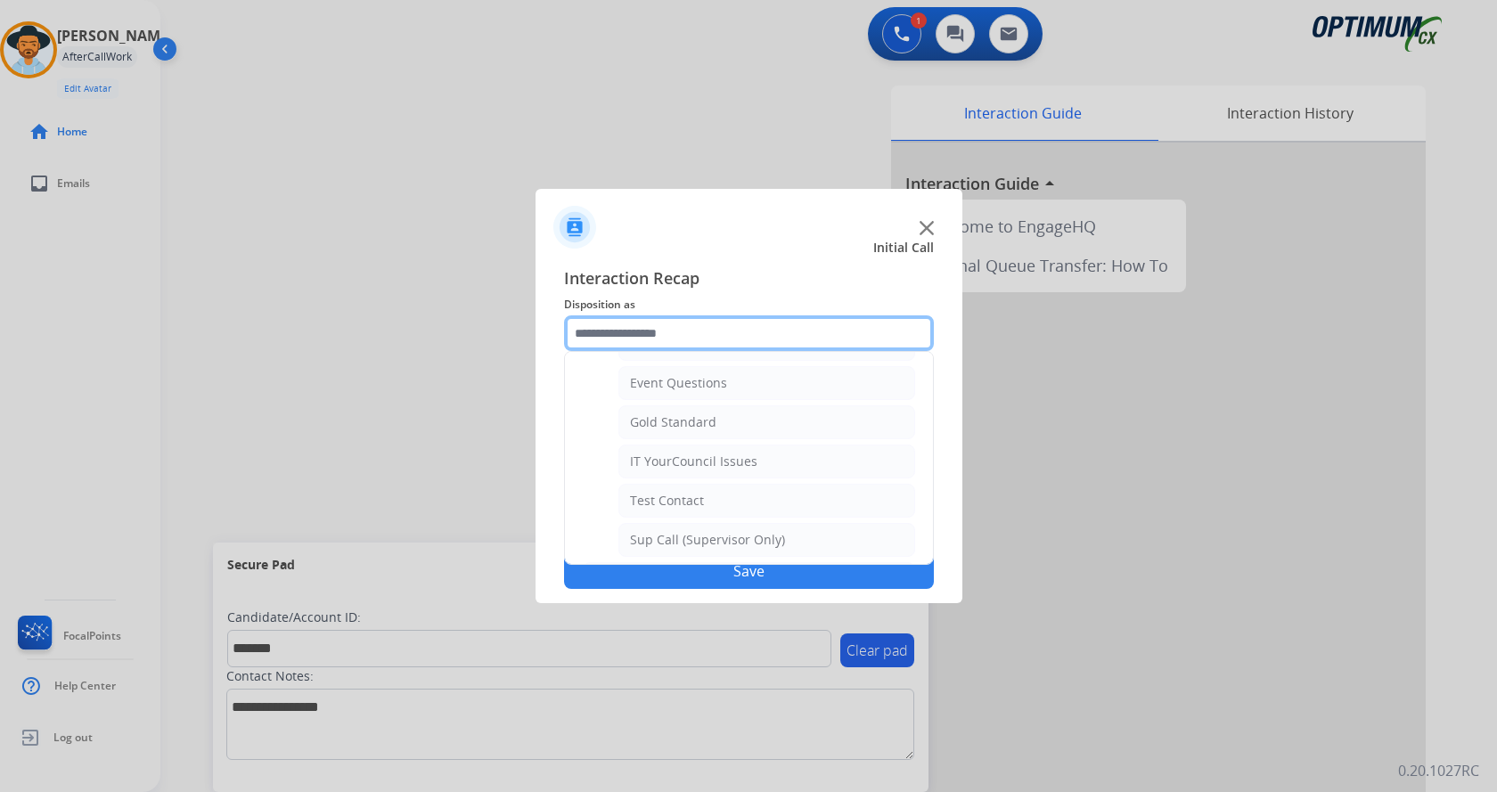
scroll to position [299, 0]
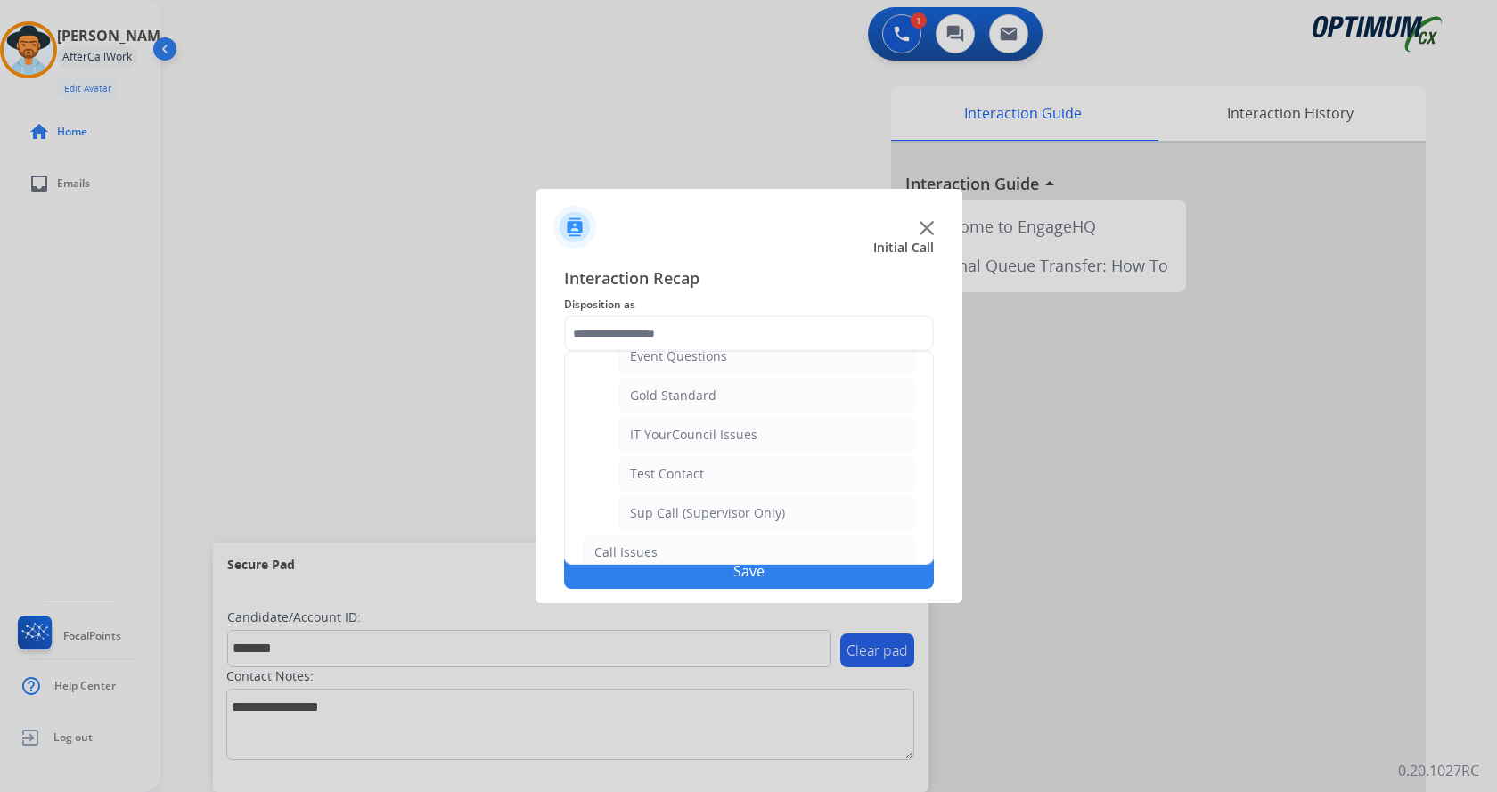
click at [701, 439] on div "IT YourCouncil Issues" at bounding box center [693, 435] width 127 height 18
type input "**********"
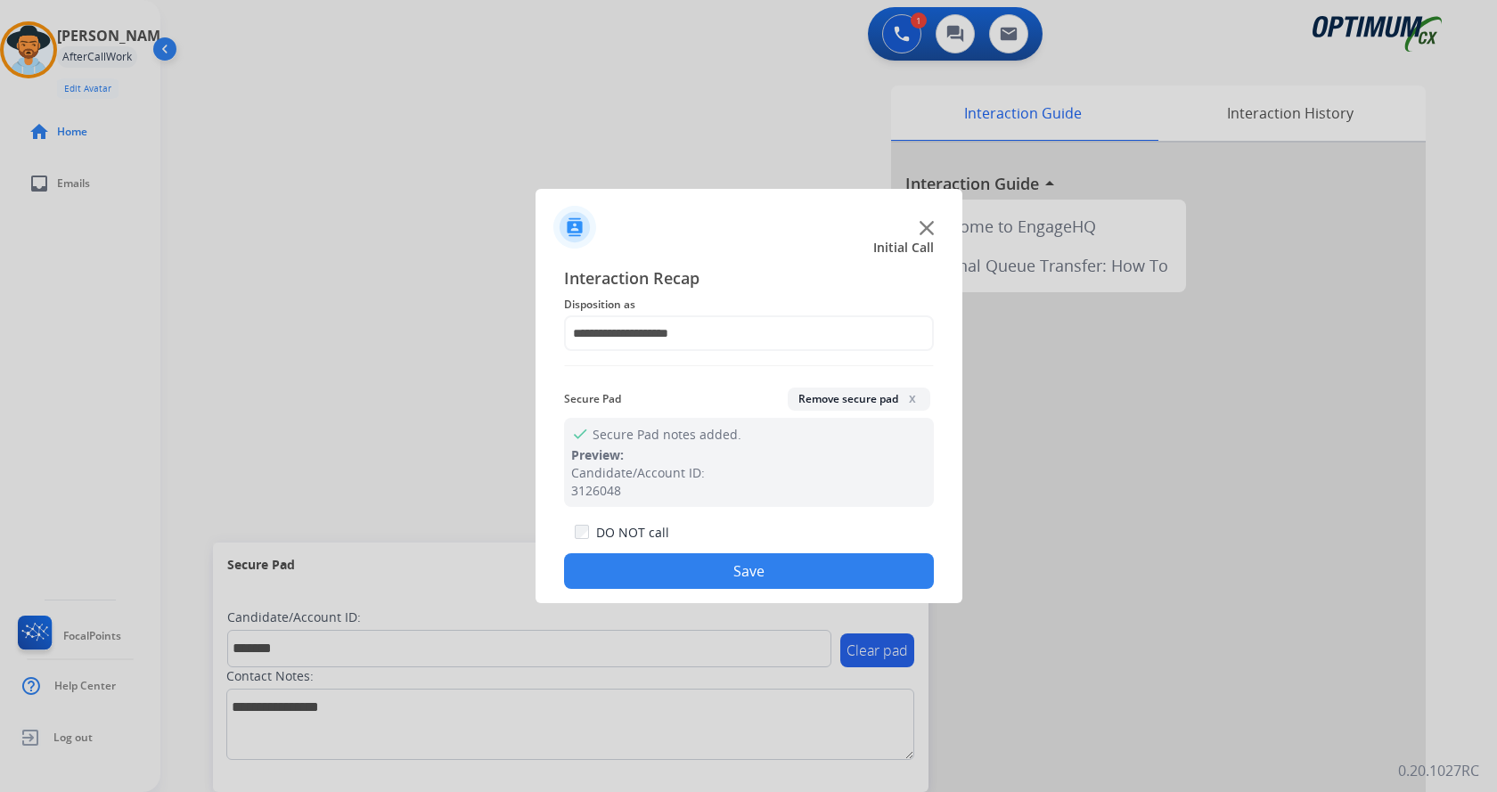
click at [693, 557] on button "Save" at bounding box center [749, 571] width 370 height 36
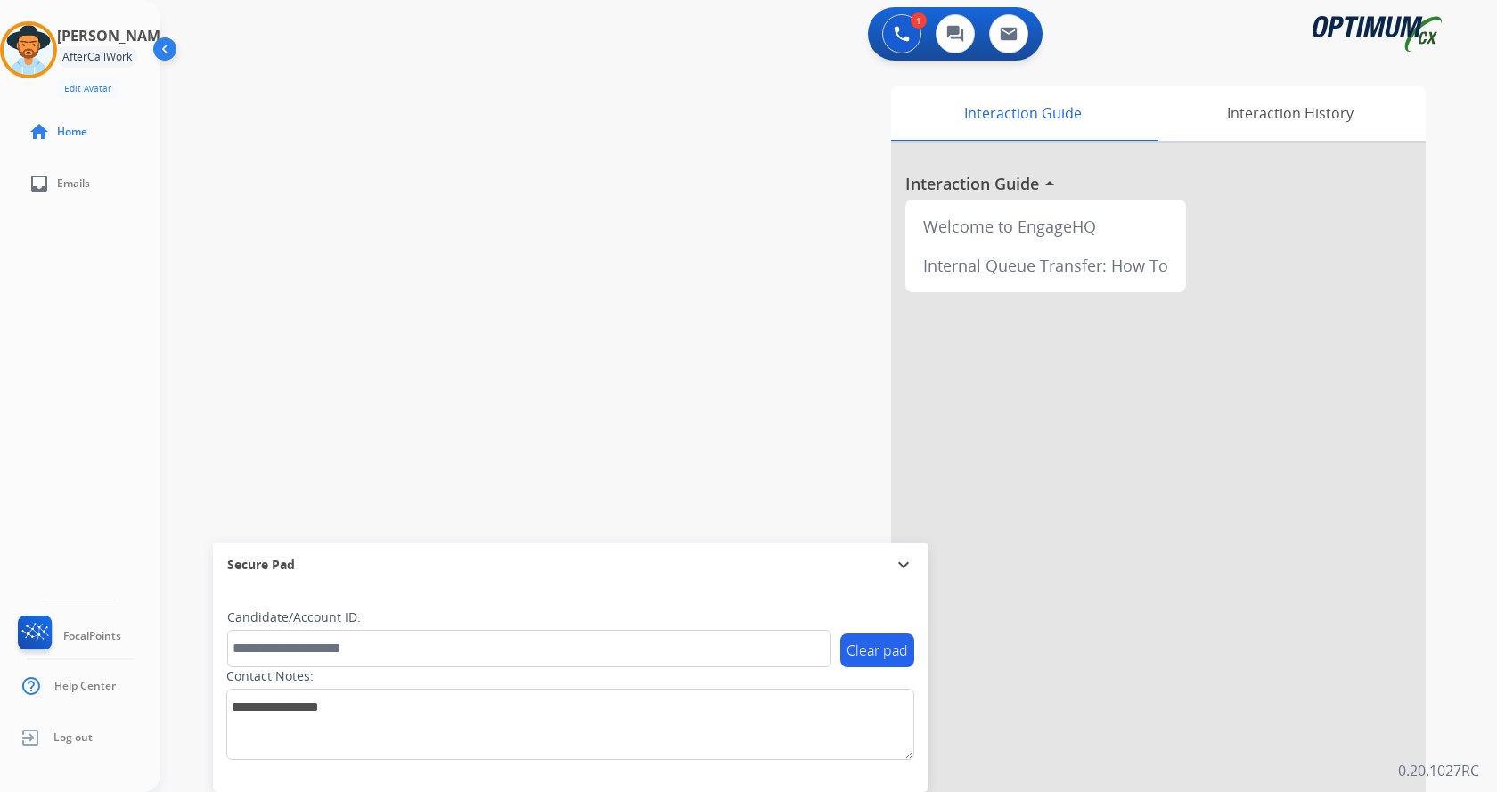
click at [367, 146] on div "swap_horiz Break voice bridge close_fullscreen Connect 3-Way Call merge_type Se…" at bounding box center [807, 435] width 1294 height 743
click at [52, 55] on img at bounding box center [29, 50] width 50 height 50
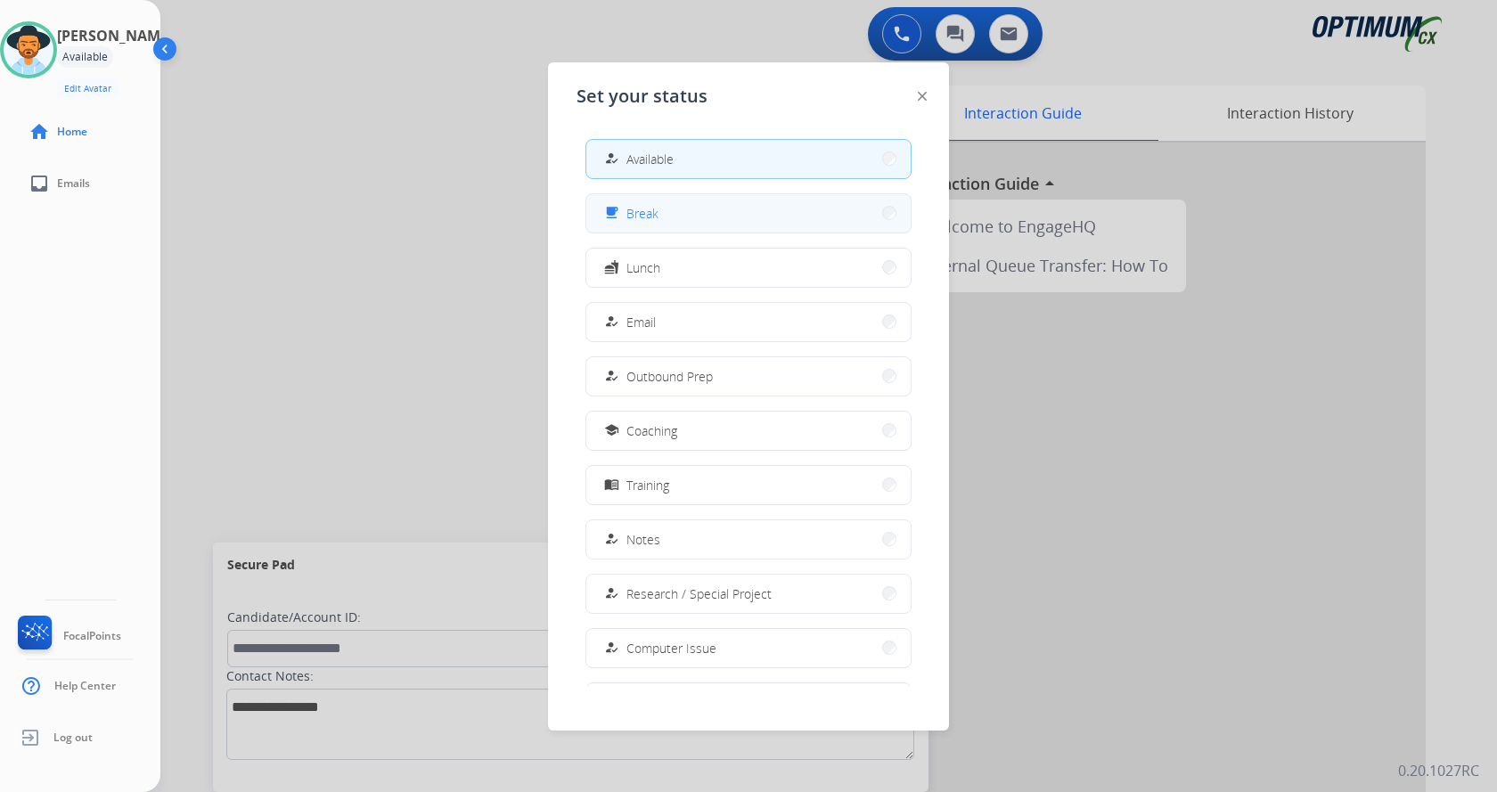
click at [752, 217] on button "free_breakfast Break" at bounding box center [748, 213] width 324 height 38
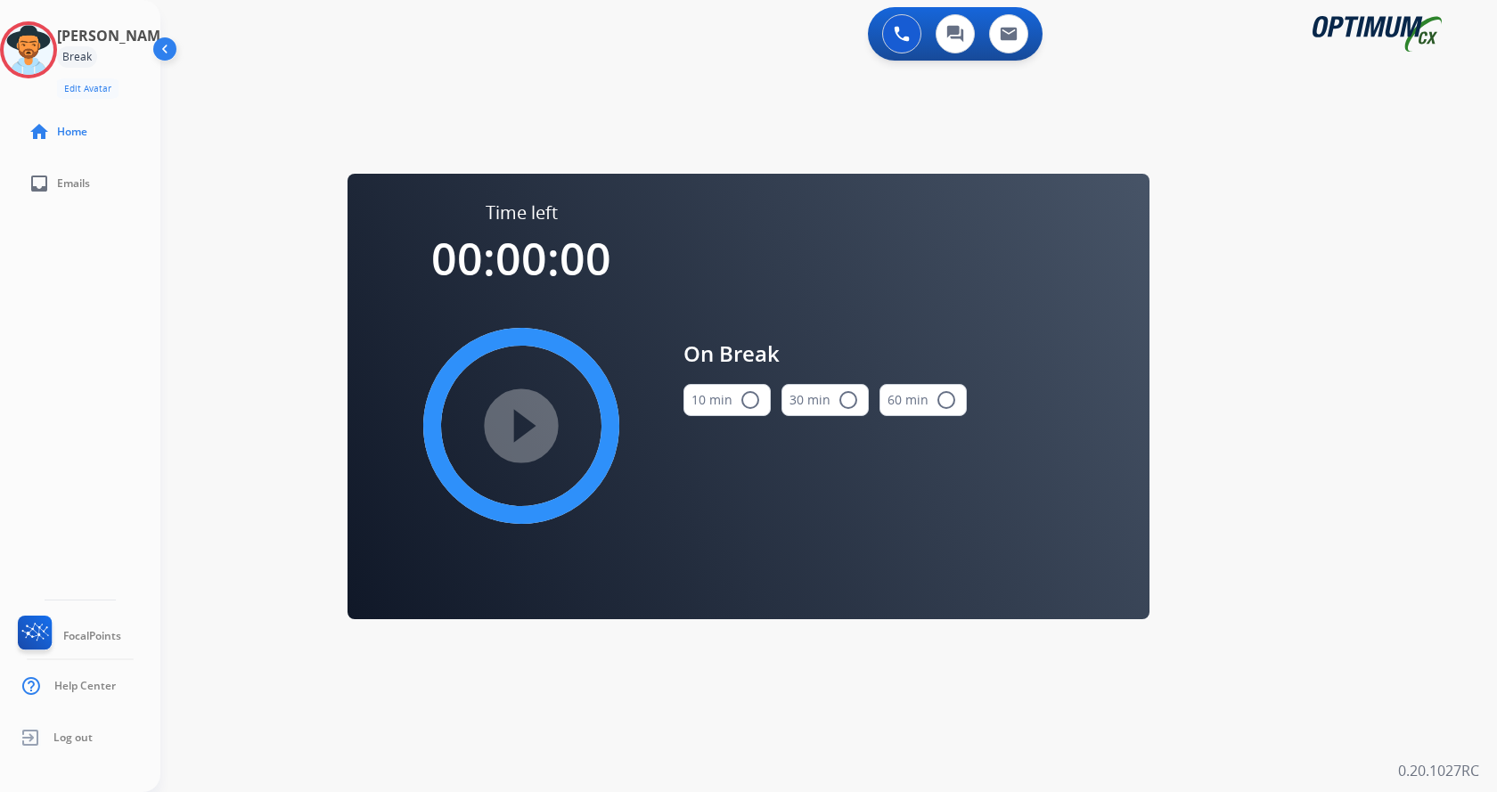
click at [732, 395] on button "10 min radio_button_unchecked" at bounding box center [726, 400] width 87 height 32
click at [527, 415] on mat-icon "play_circle_filled" at bounding box center [521, 425] width 21 height 21
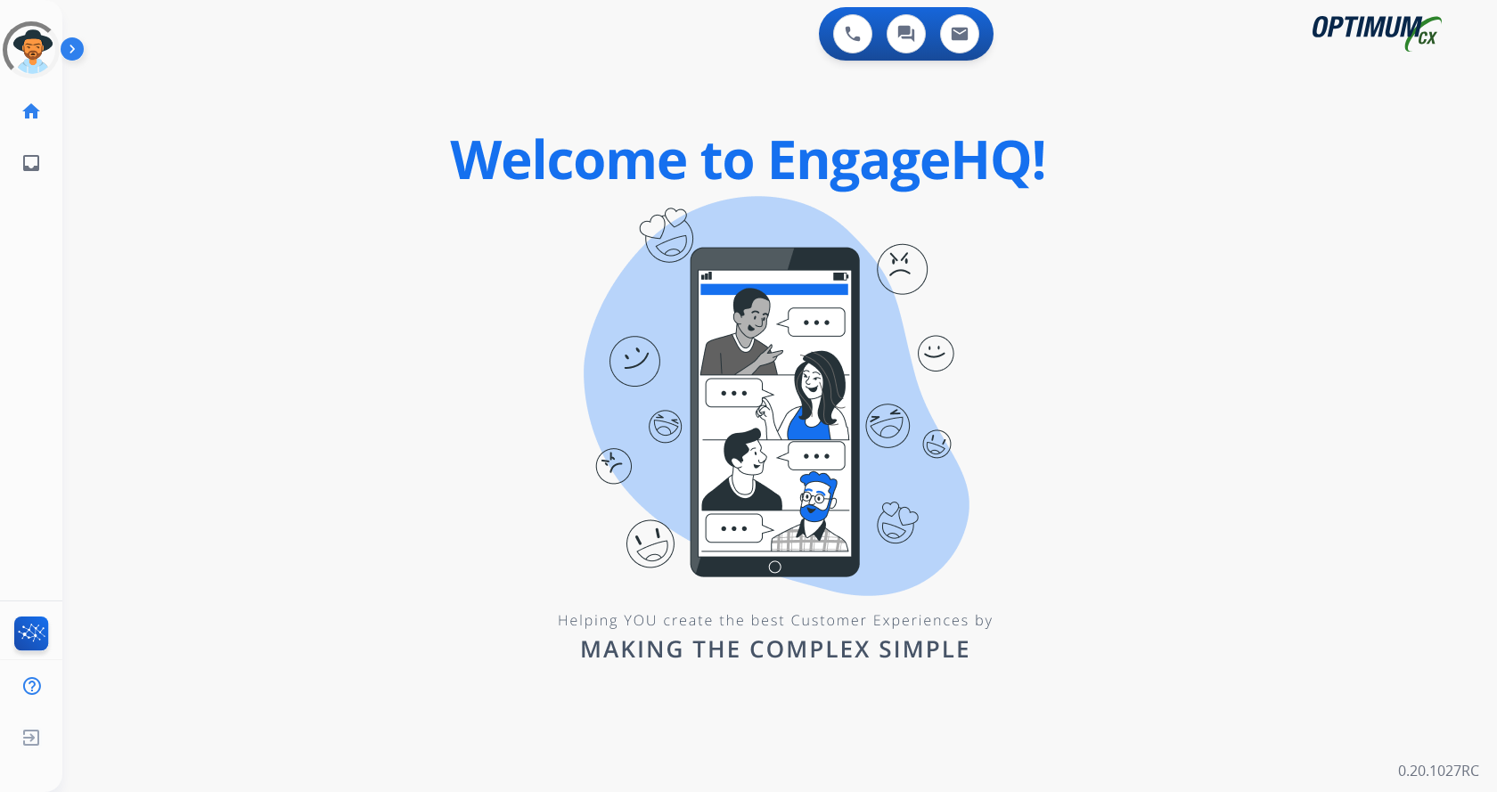
click at [73, 51] on img at bounding box center [76, 53] width 30 height 34
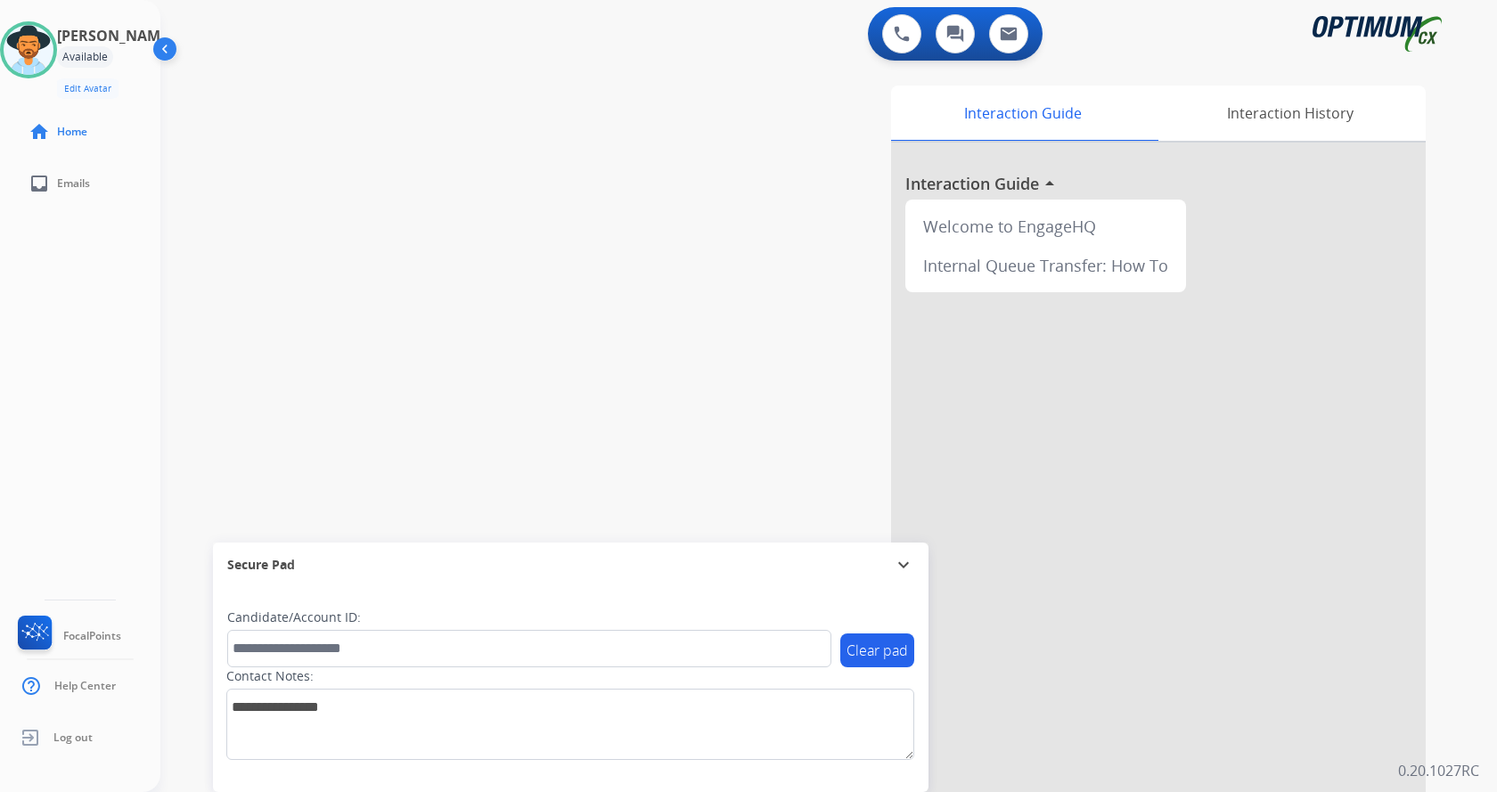
click at [323, 147] on div "swap_horiz Break voice bridge close_fullscreen Connect 3-Way Call merge_type Se…" at bounding box center [807, 435] width 1294 height 743
click at [53, 59] on img at bounding box center [29, 50] width 50 height 50
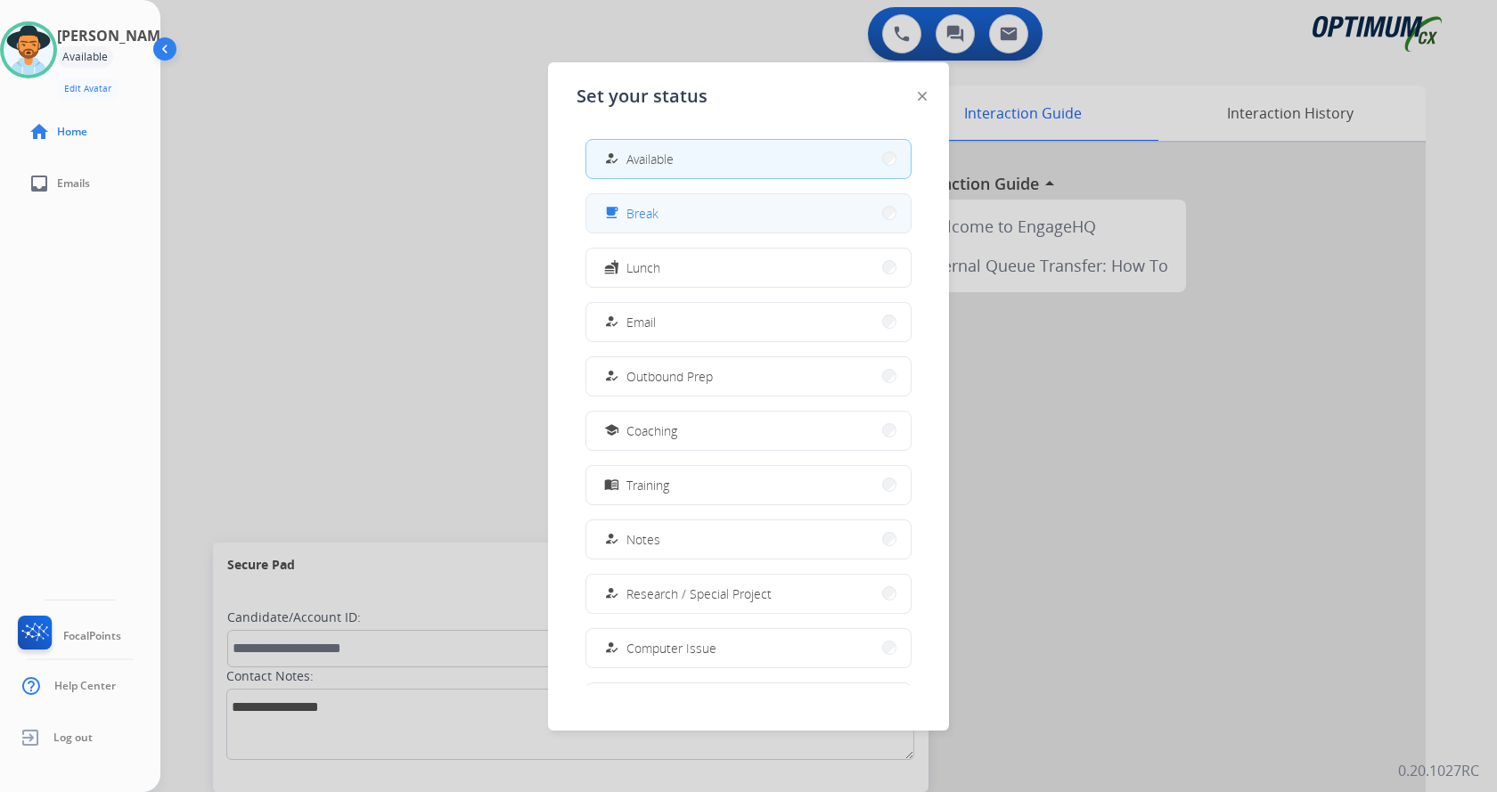
click at [673, 211] on button "free_breakfast Break" at bounding box center [748, 213] width 324 height 38
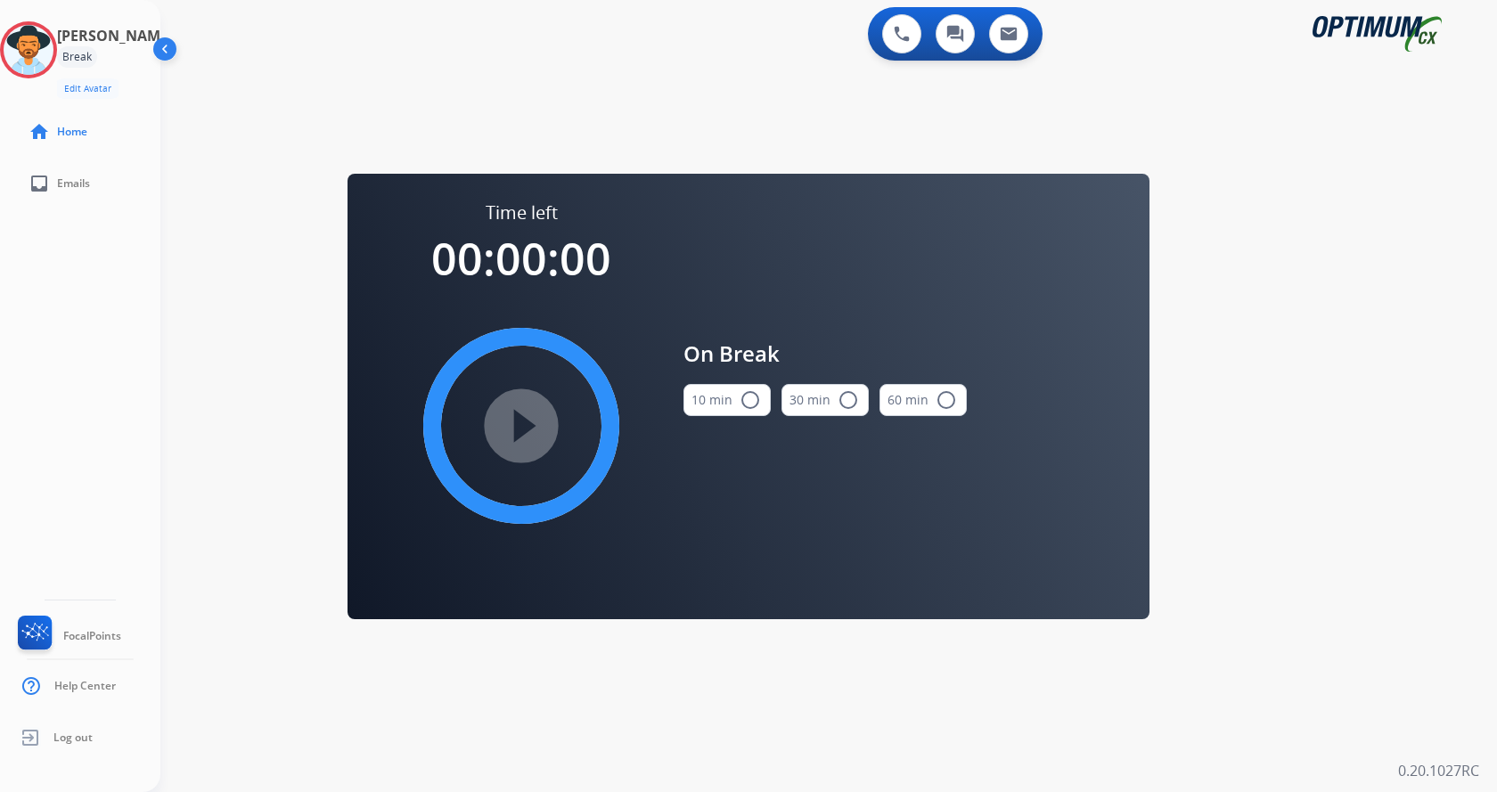
click at [636, 70] on div "swap_horiz Break voice bridge close_fullscreen Connect 3-Way Call merge_type Se…" at bounding box center [807, 107] width 1294 height 86
click at [316, 102] on div "swap_horiz Break voice bridge close_fullscreen Connect 3-Way Call merge_type Se…" at bounding box center [807, 107] width 1294 height 86
click at [35, 57] on img at bounding box center [29, 50] width 50 height 50
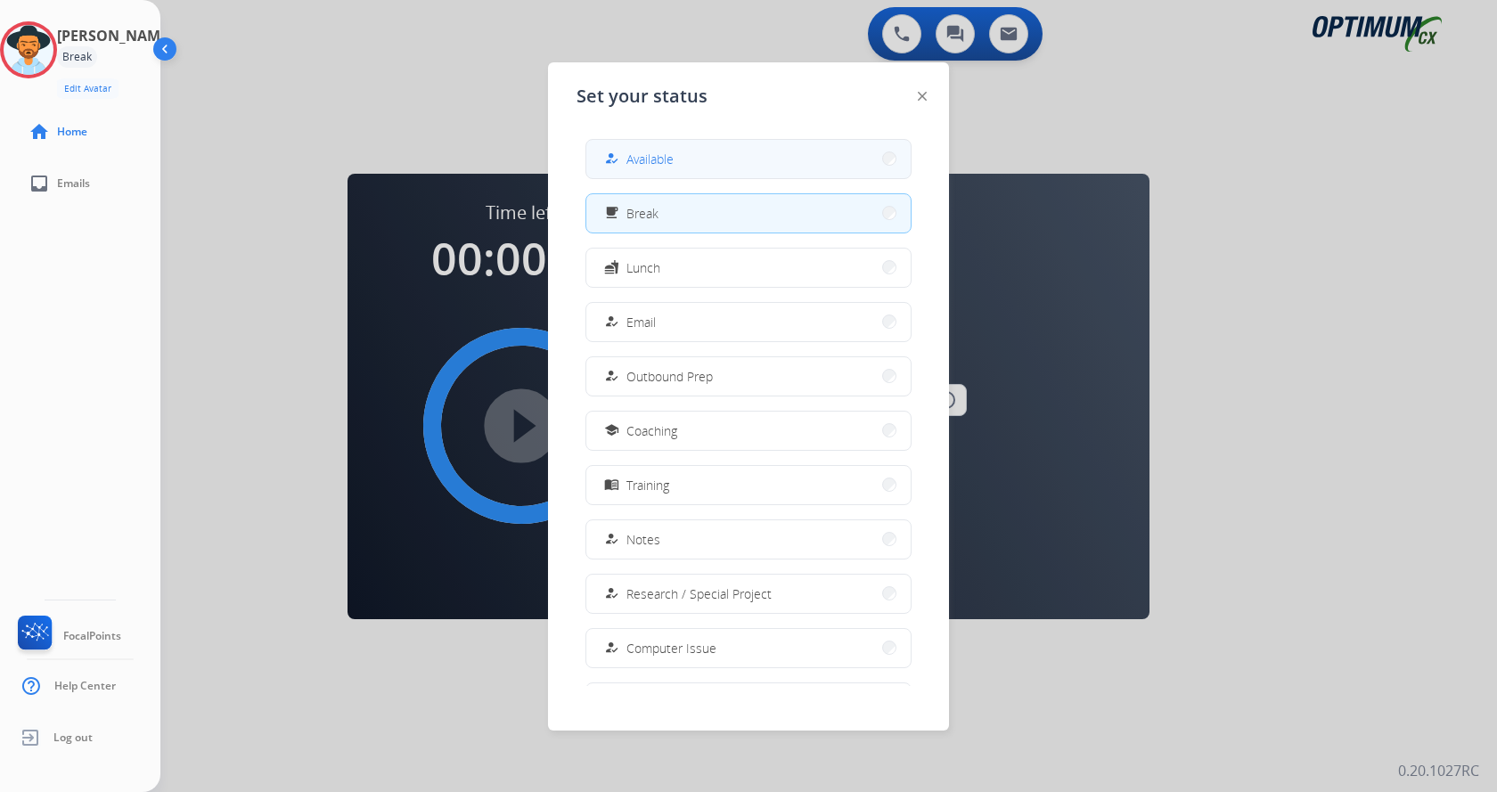
click at [702, 147] on button "how_to_reg Available" at bounding box center [748, 159] width 324 height 38
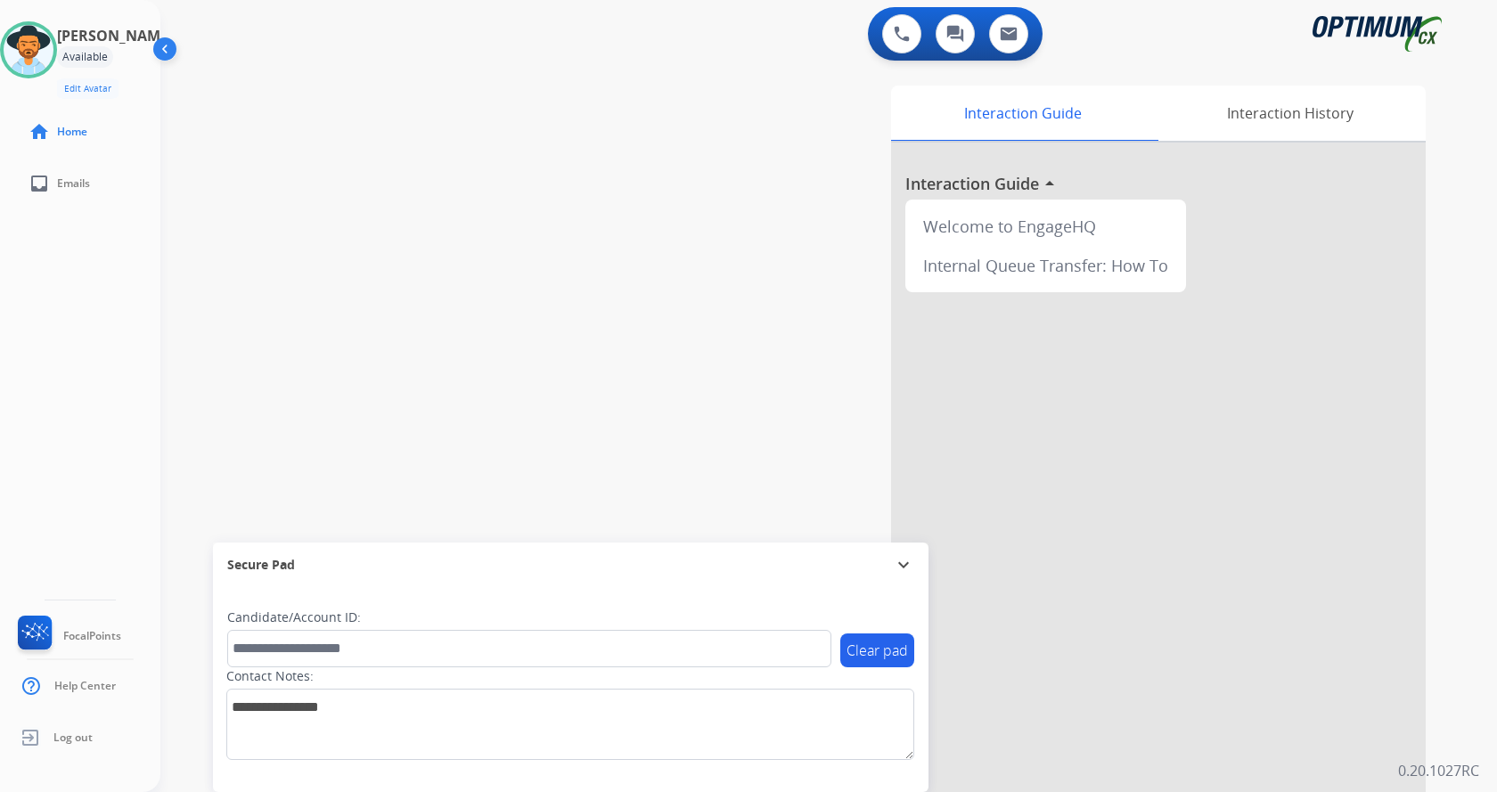
click at [658, 227] on div "Interaction Guide Interaction History Interaction Guide arrow_drop_up Welcome t…" at bounding box center [1038, 447] width 776 height 722
click at [1280, 114] on div "Interaction History" at bounding box center [1290, 113] width 272 height 55
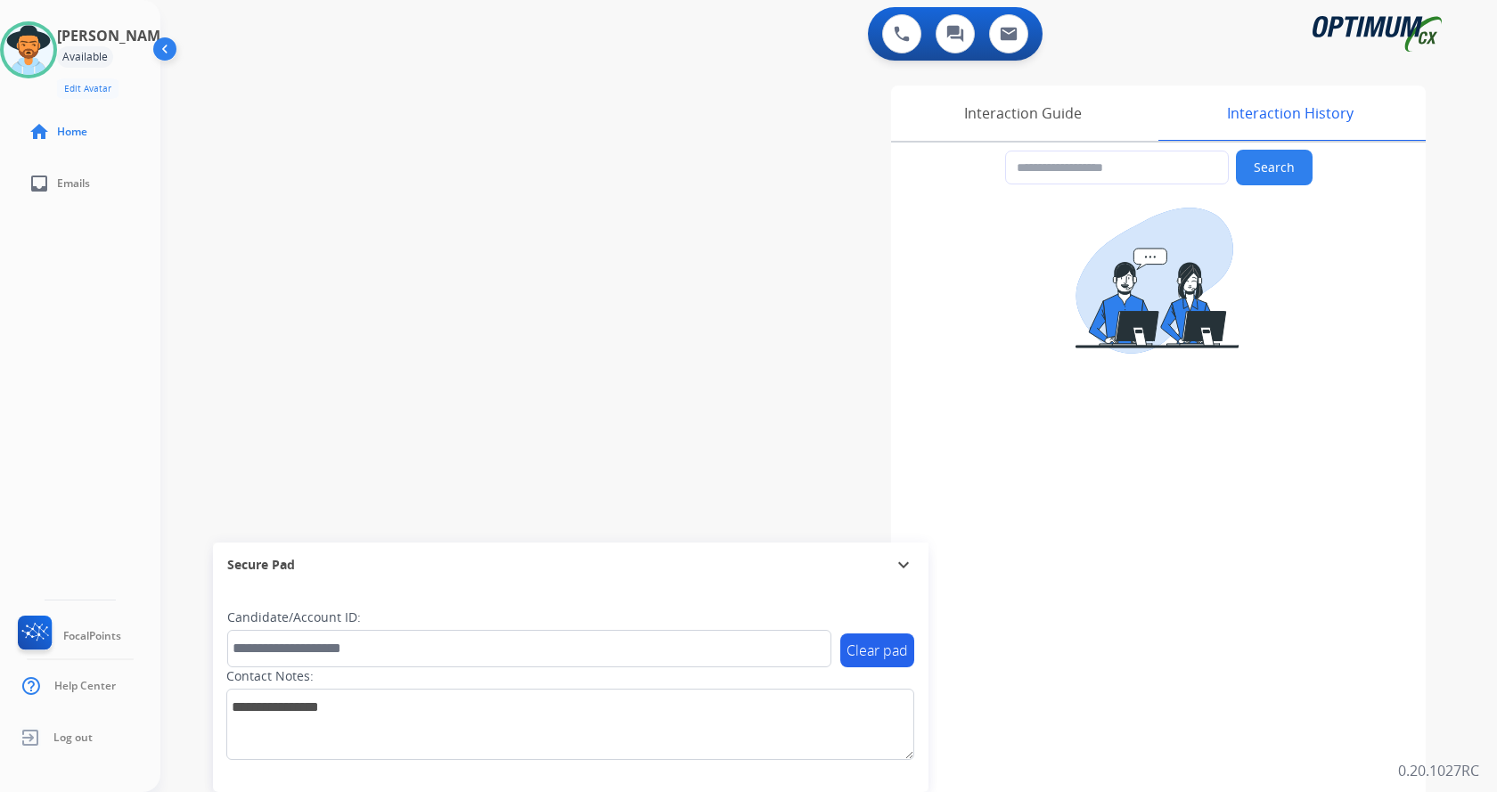
click at [692, 332] on div "Interaction Guide Interaction History Search" at bounding box center [1038, 447] width 776 height 722
click at [1387, 495] on app-incoming-customer-information "Search" at bounding box center [1158, 475] width 535 height 665
click at [169, 64] on img at bounding box center [167, 53] width 34 height 34
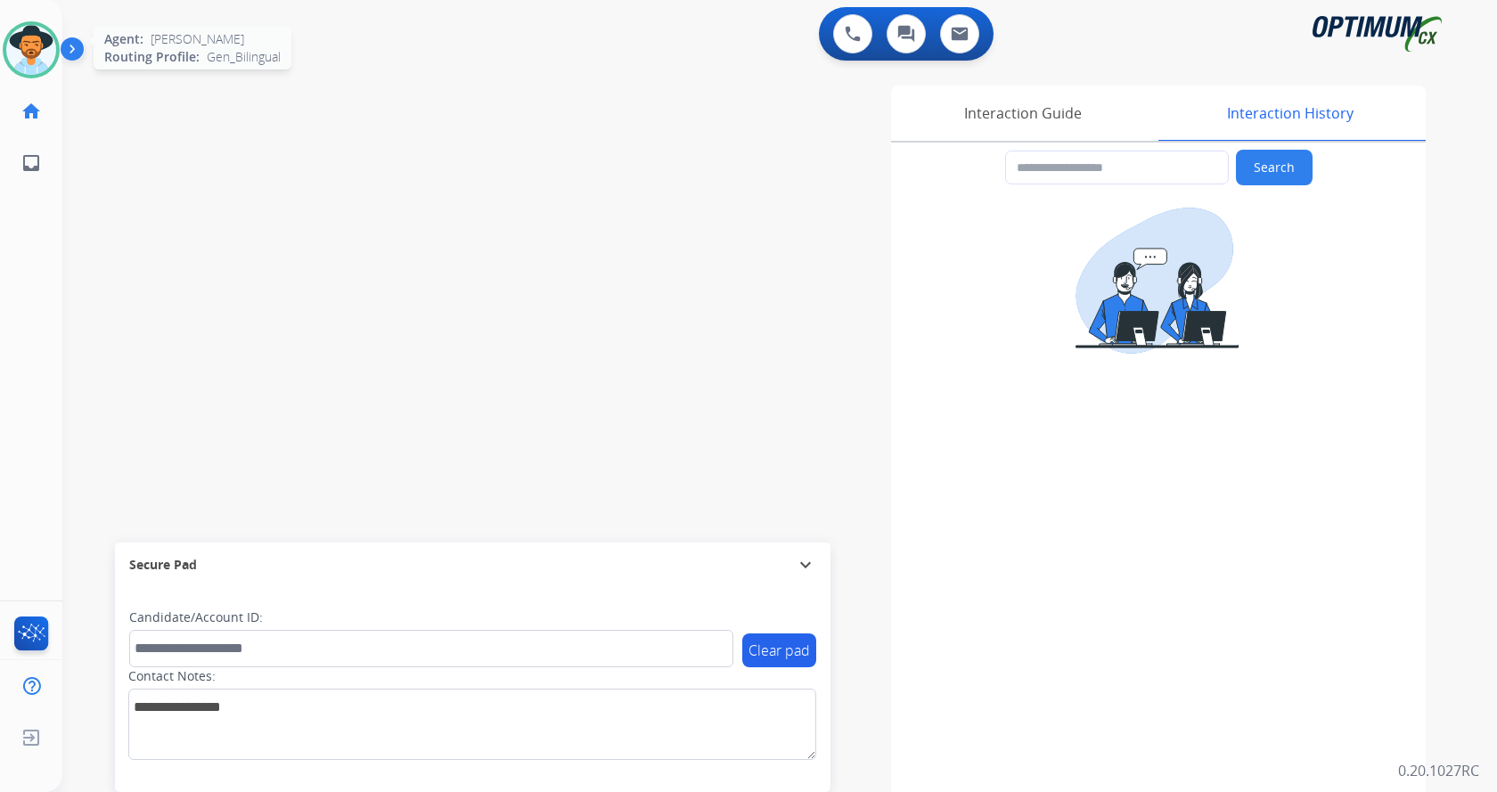
click at [45, 47] on img at bounding box center [31, 50] width 50 height 50
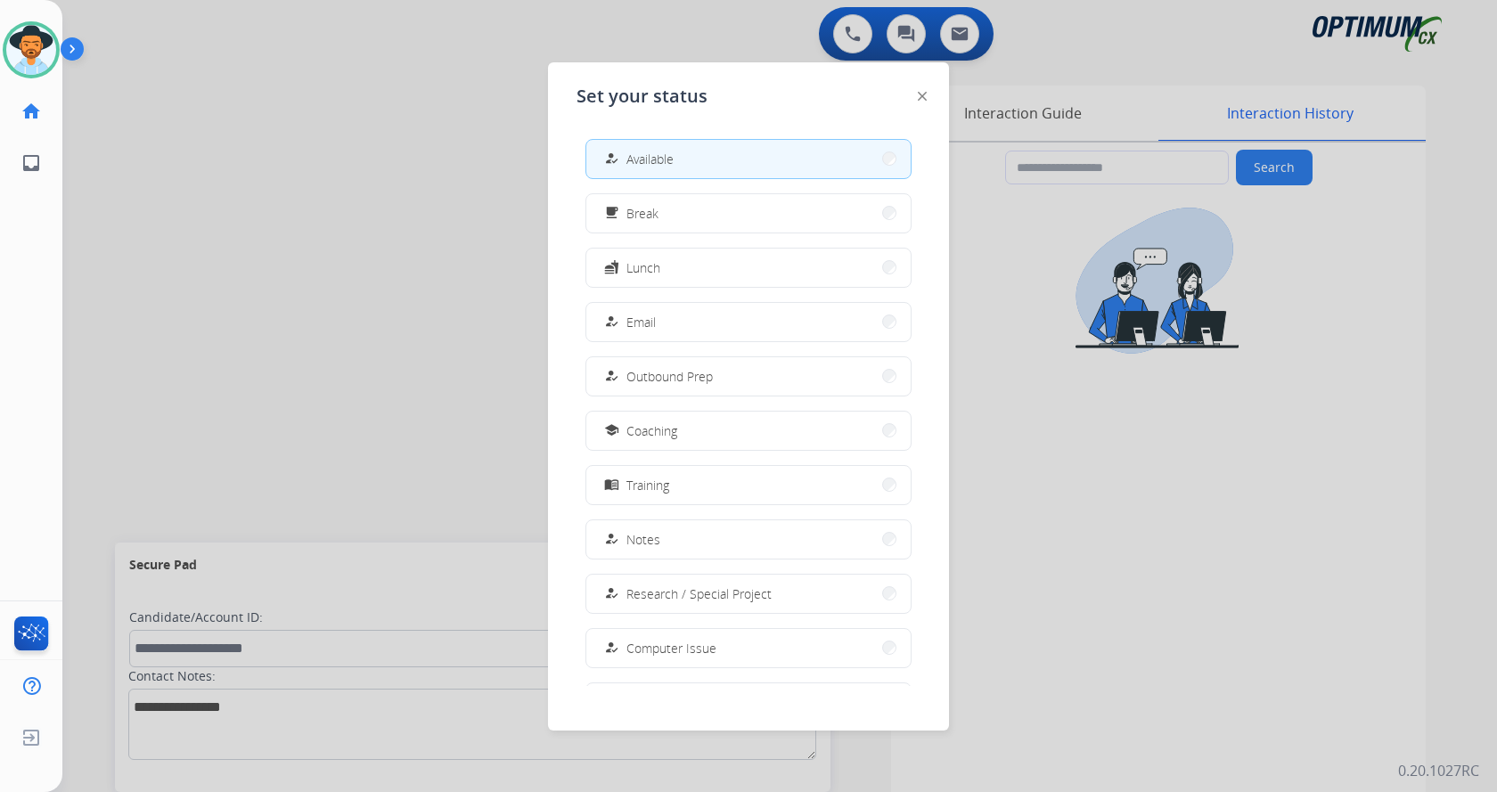
click at [176, 241] on div at bounding box center [748, 396] width 1497 height 792
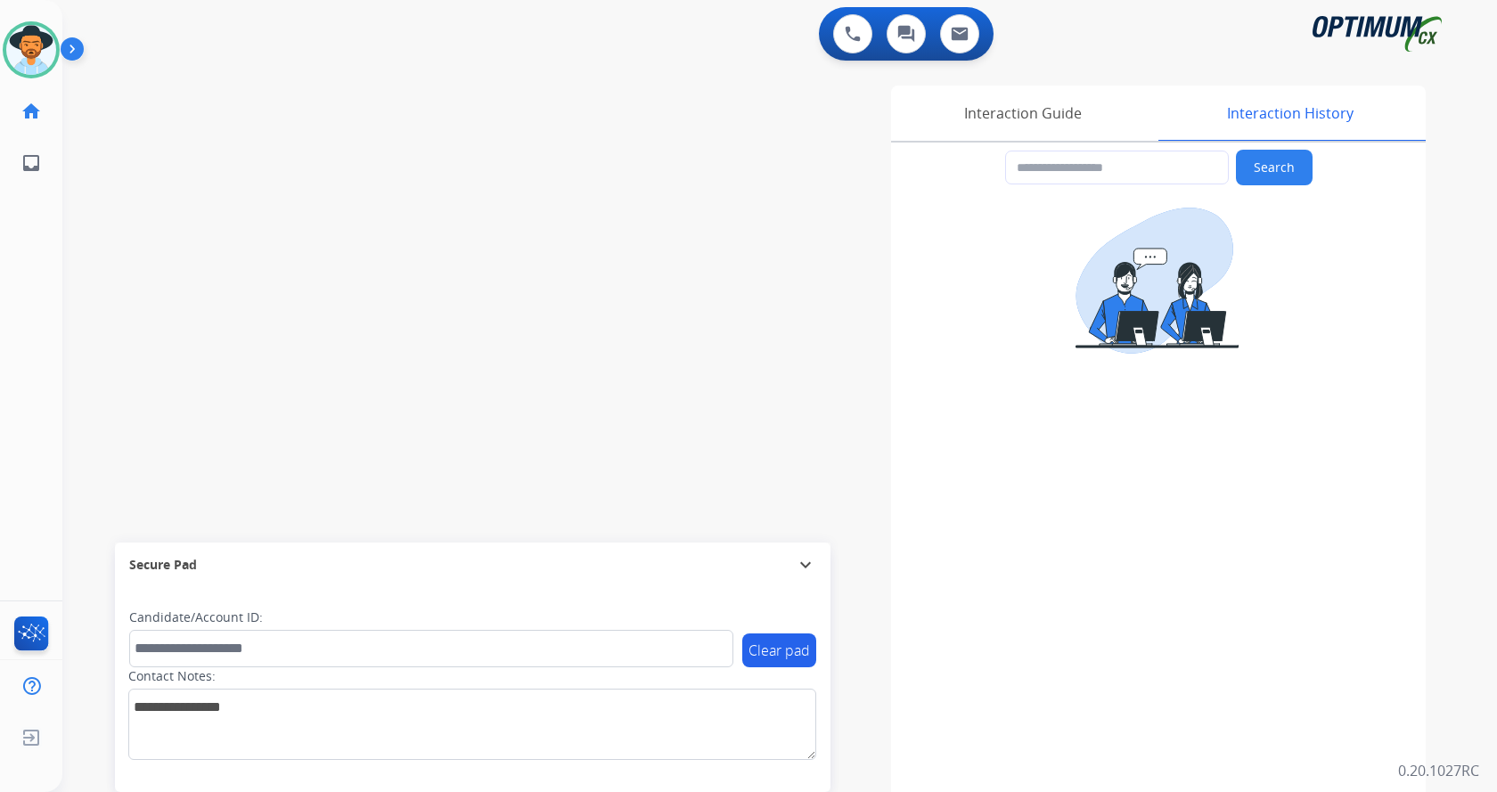
click at [70, 66] on img at bounding box center [76, 53] width 30 height 34
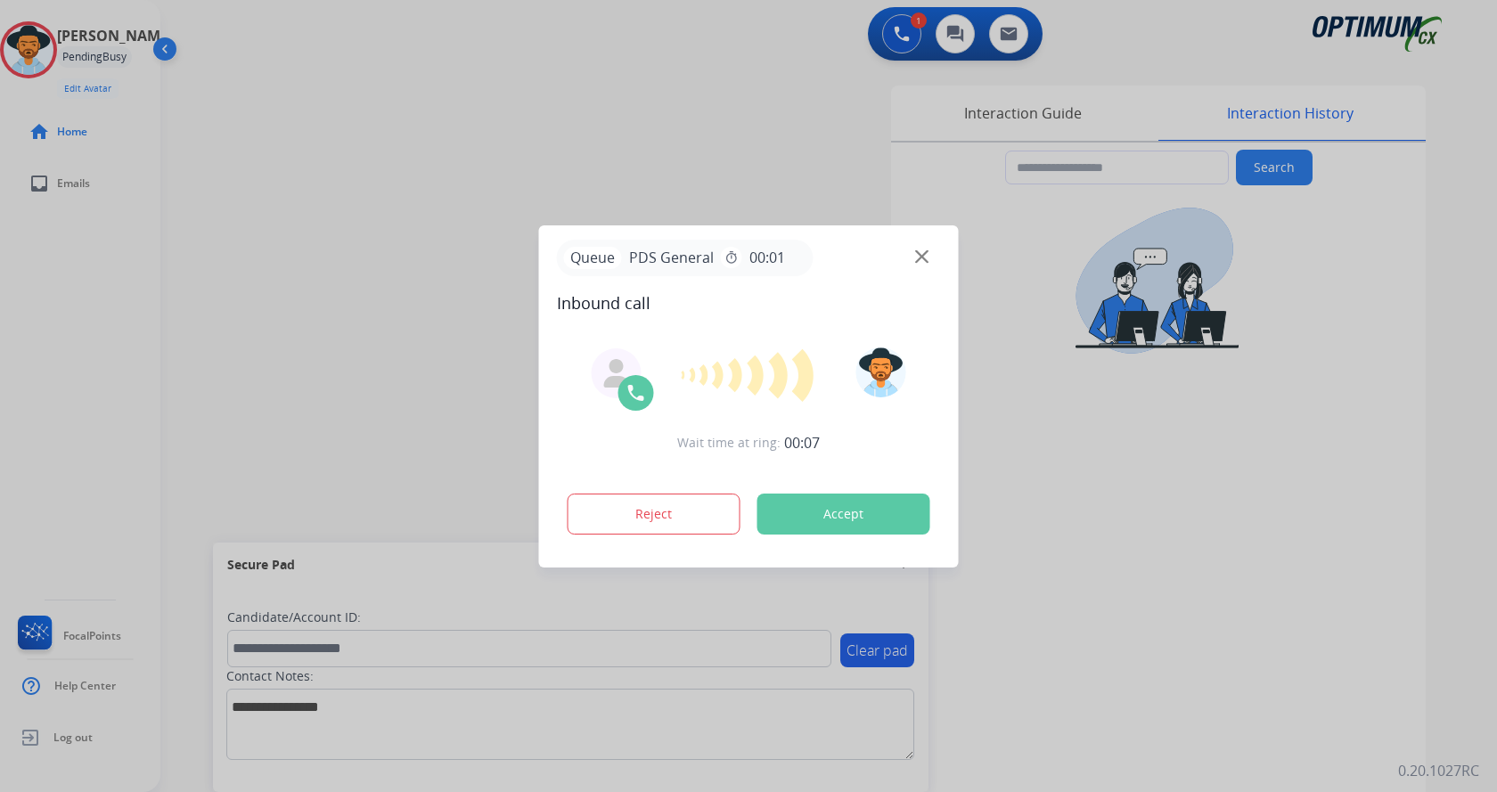
type input "**********"
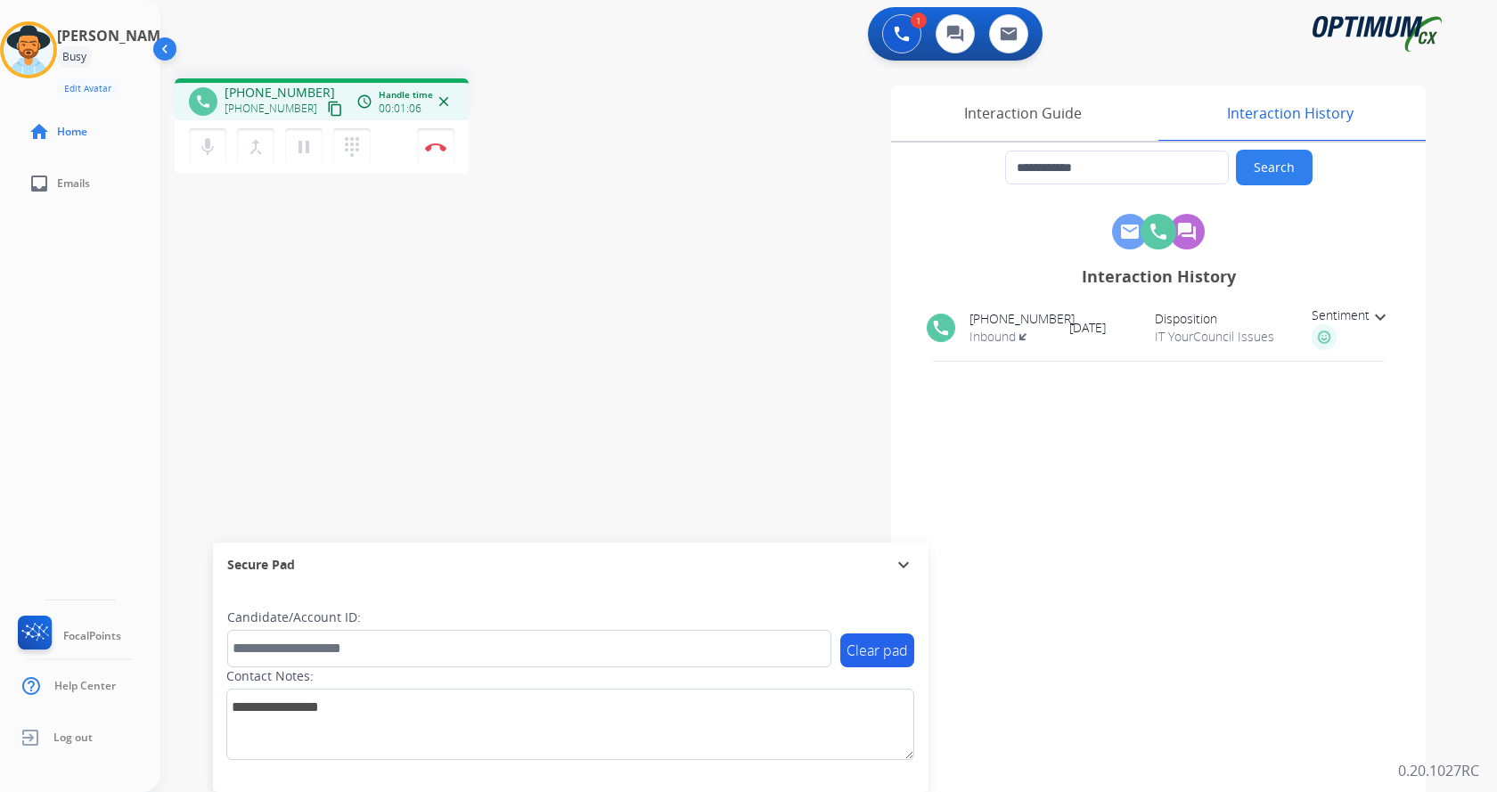
click at [375, 426] on div "**********" at bounding box center [807, 435] width 1294 height 743
copy span "2052033736"
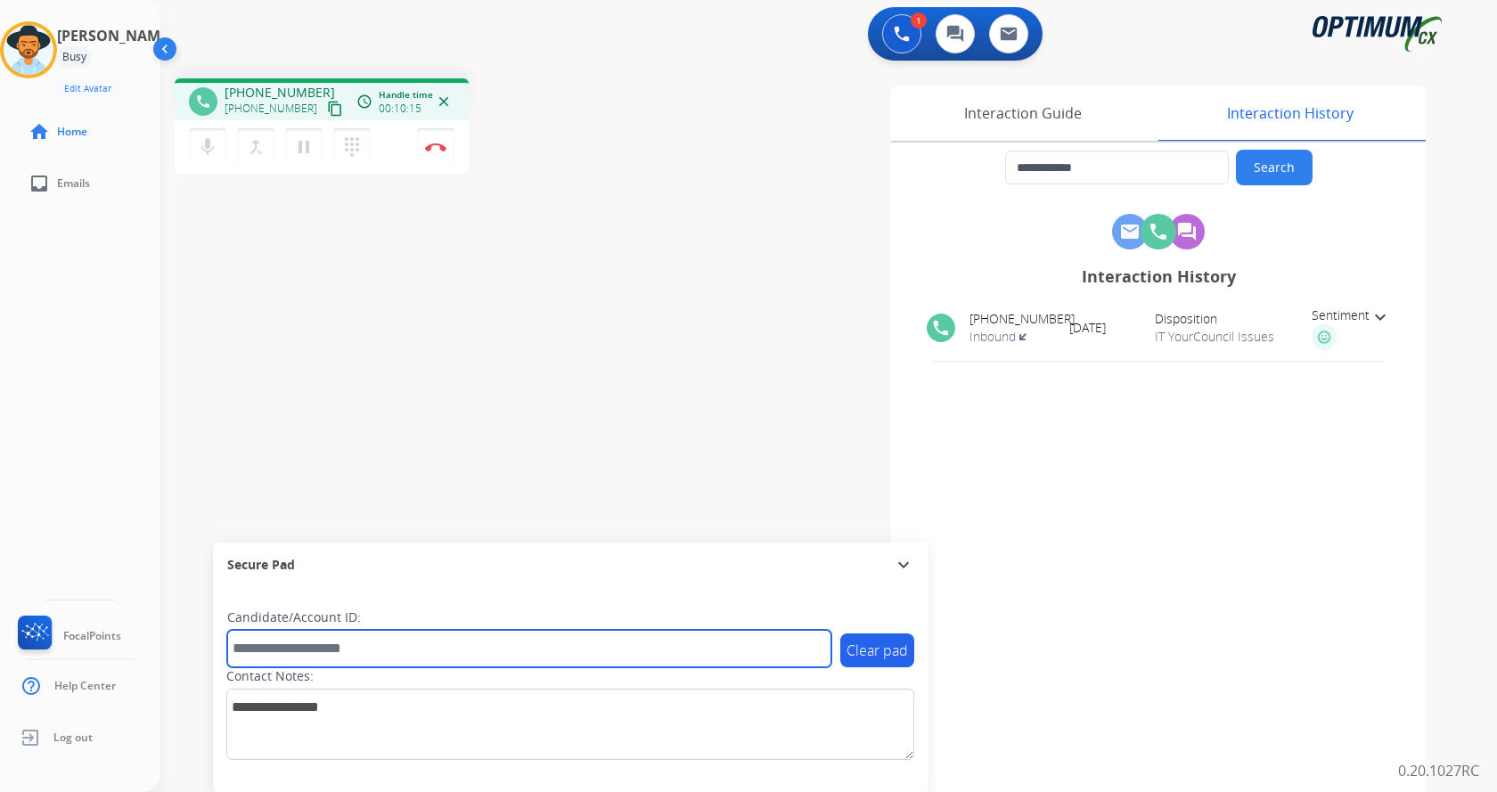
click at [380, 643] on input "text" at bounding box center [529, 648] width 604 height 37
paste input "*******"
type input "*******"
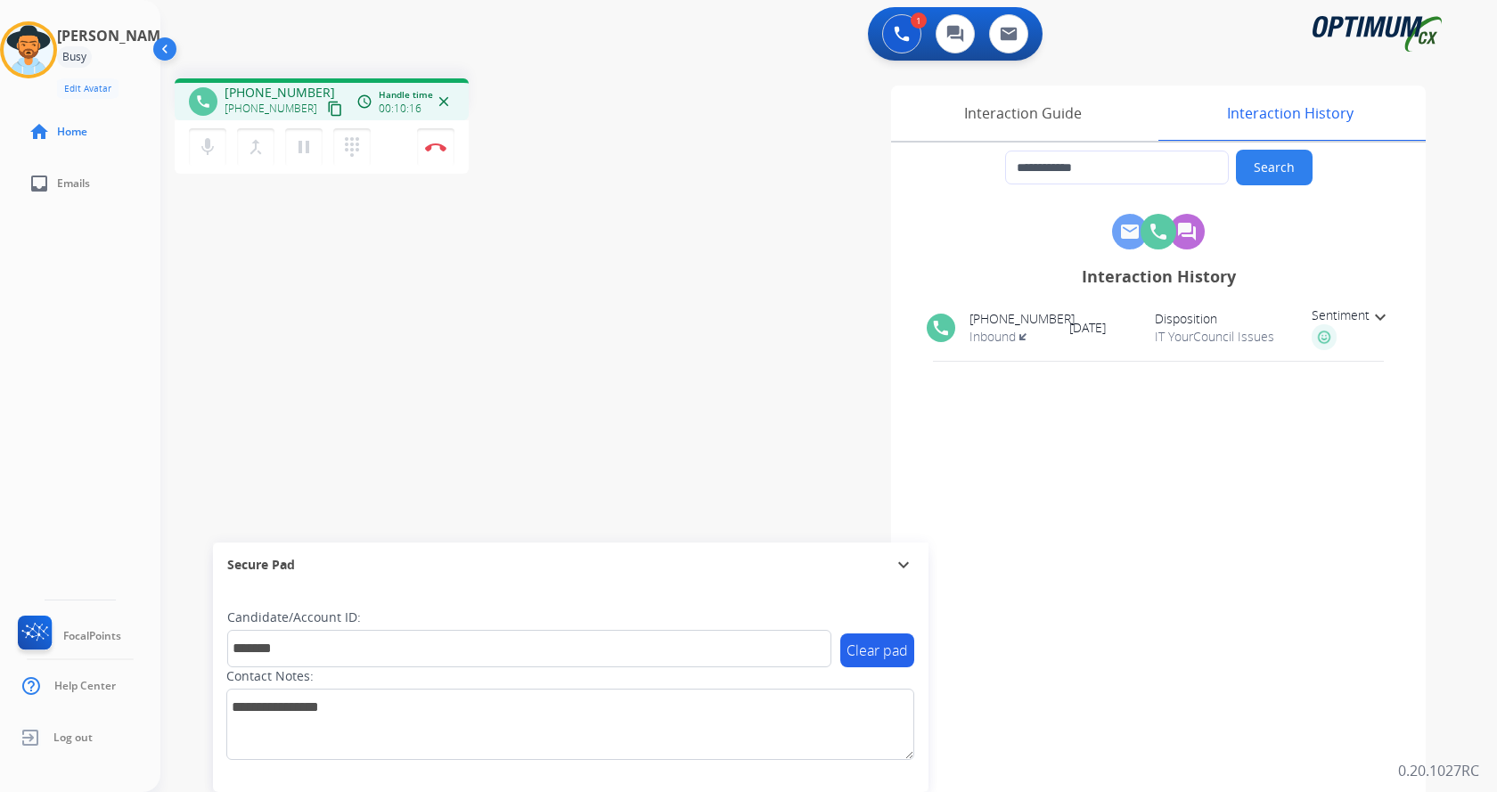
click at [378, 253] on div "**********" at bounding box center [807, 435] width 1294 height 743
click at [436, 145] on img at bounding box center [435, 147] width 21 height 9
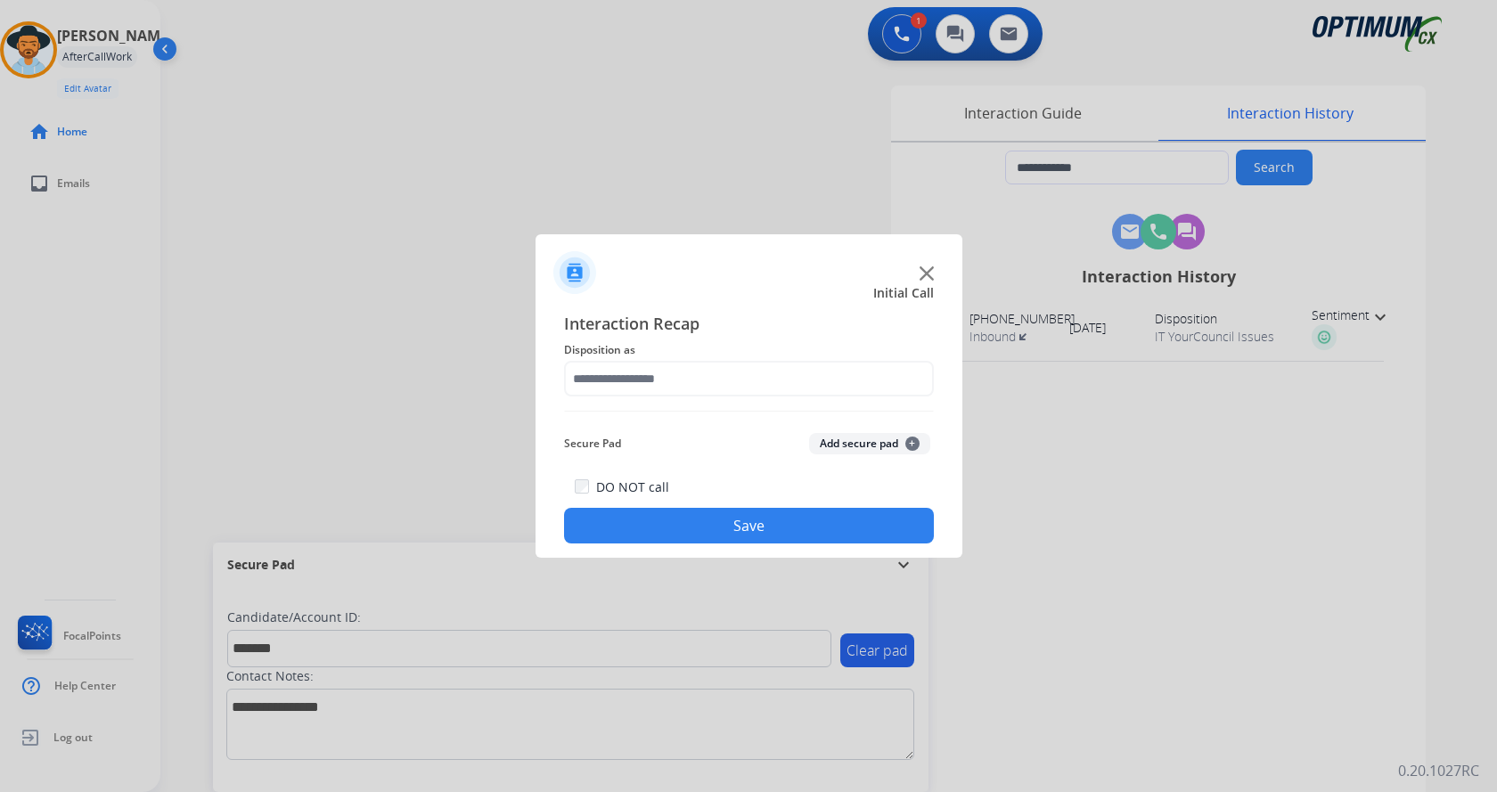
click at [838, 442] on button "Add secure pad +" at bounding box center [869, 443] width 121 height 21
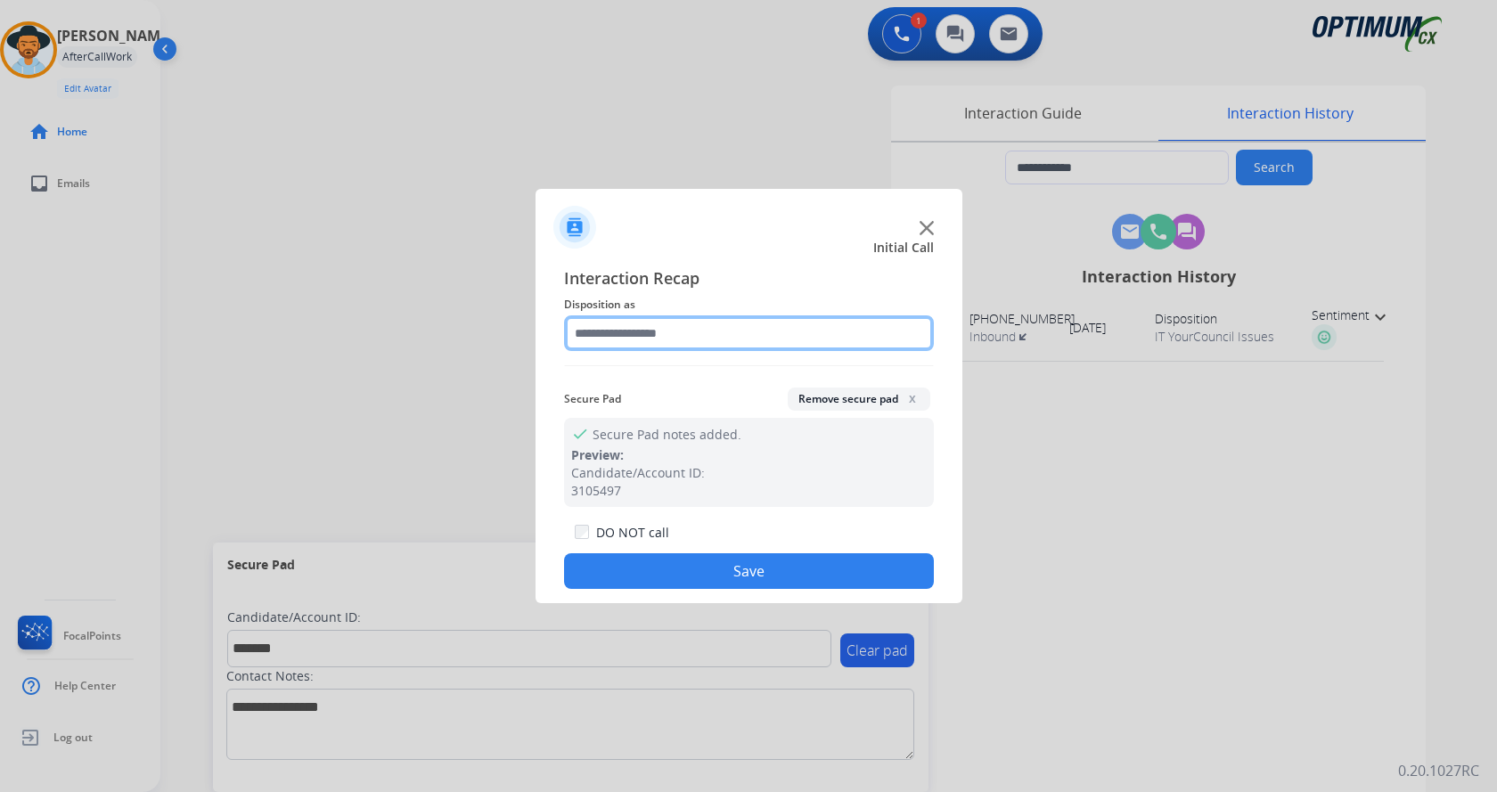
click at [642, 349] on input "text" at bounding box center [749, 333] width 370 height 36
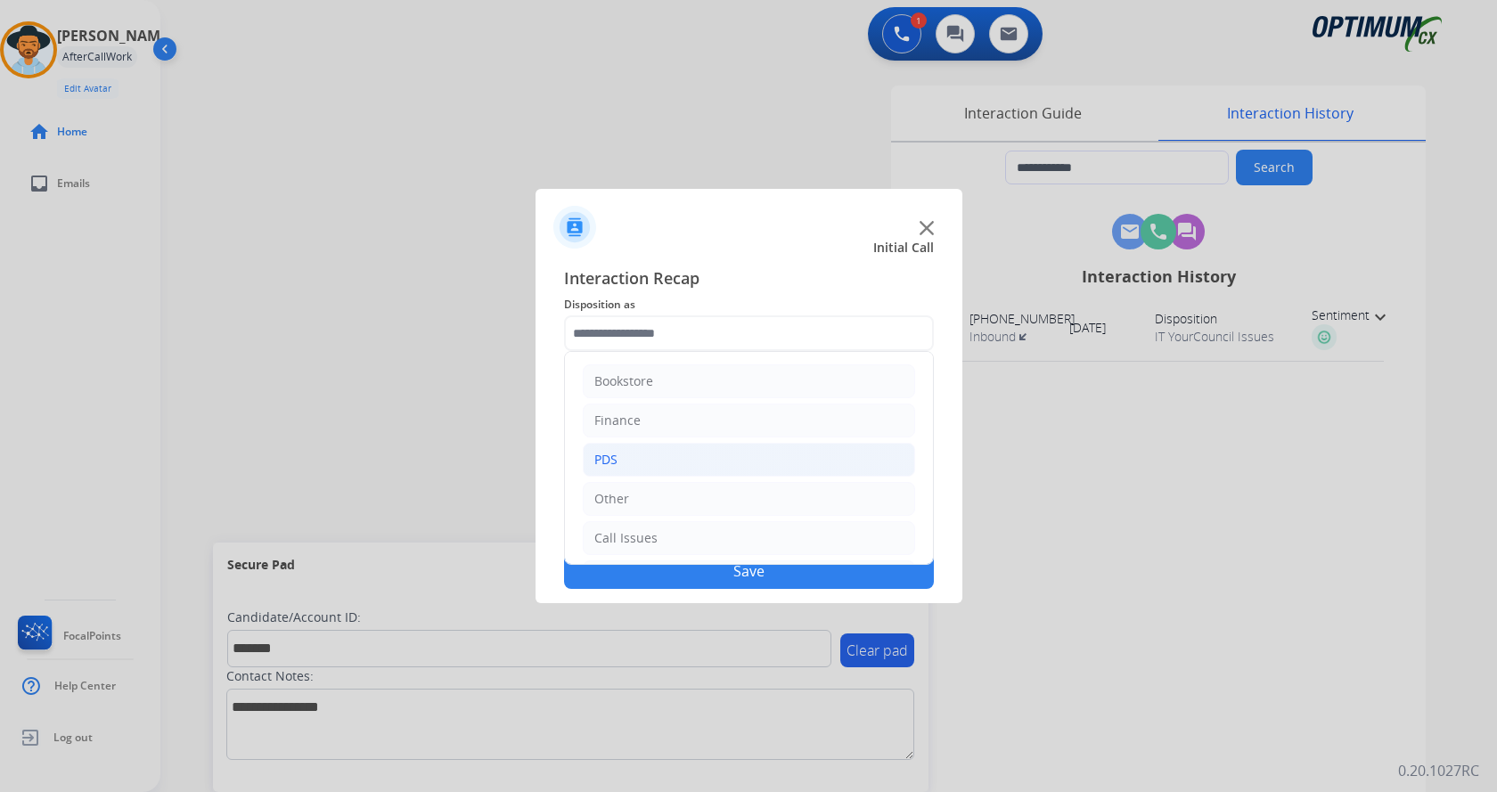
click at [688, 464] on li "PDS" at bounding box center [749, 460] width 332 height 34
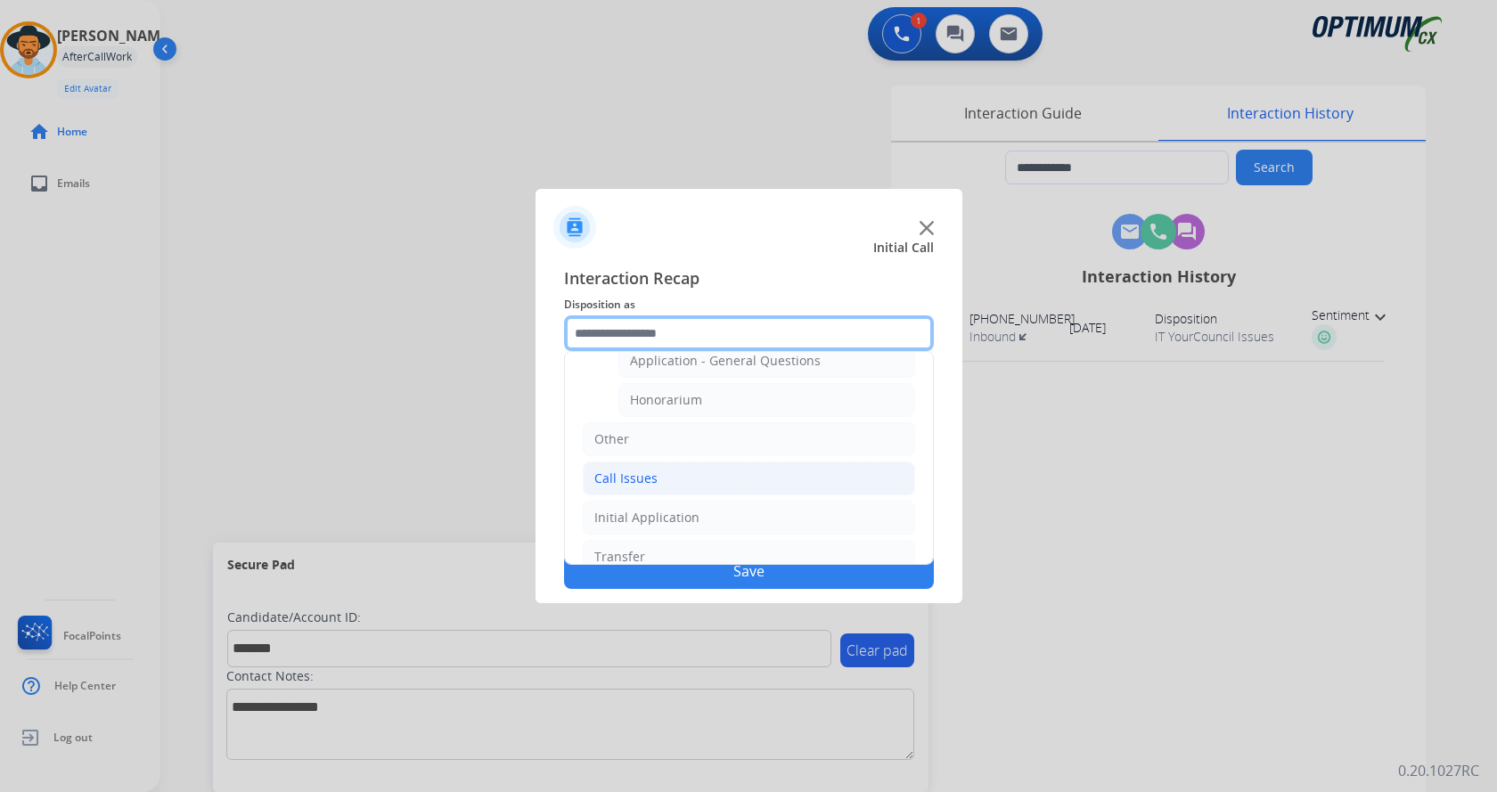
scroll to position [535, 0]
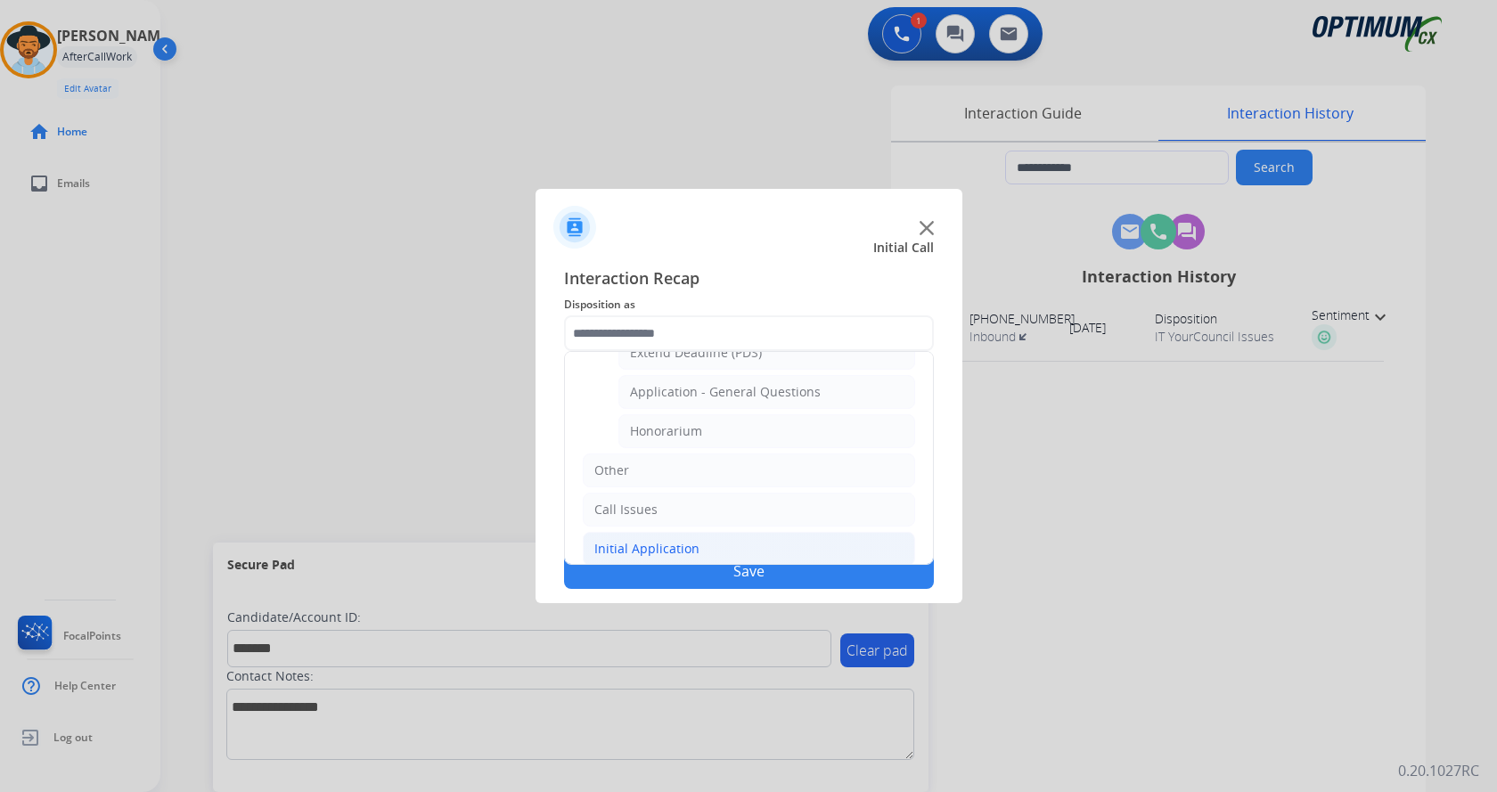
click at [678, 544] on div "Initial Application" at bounding box center [646, 549] width 105 height 18
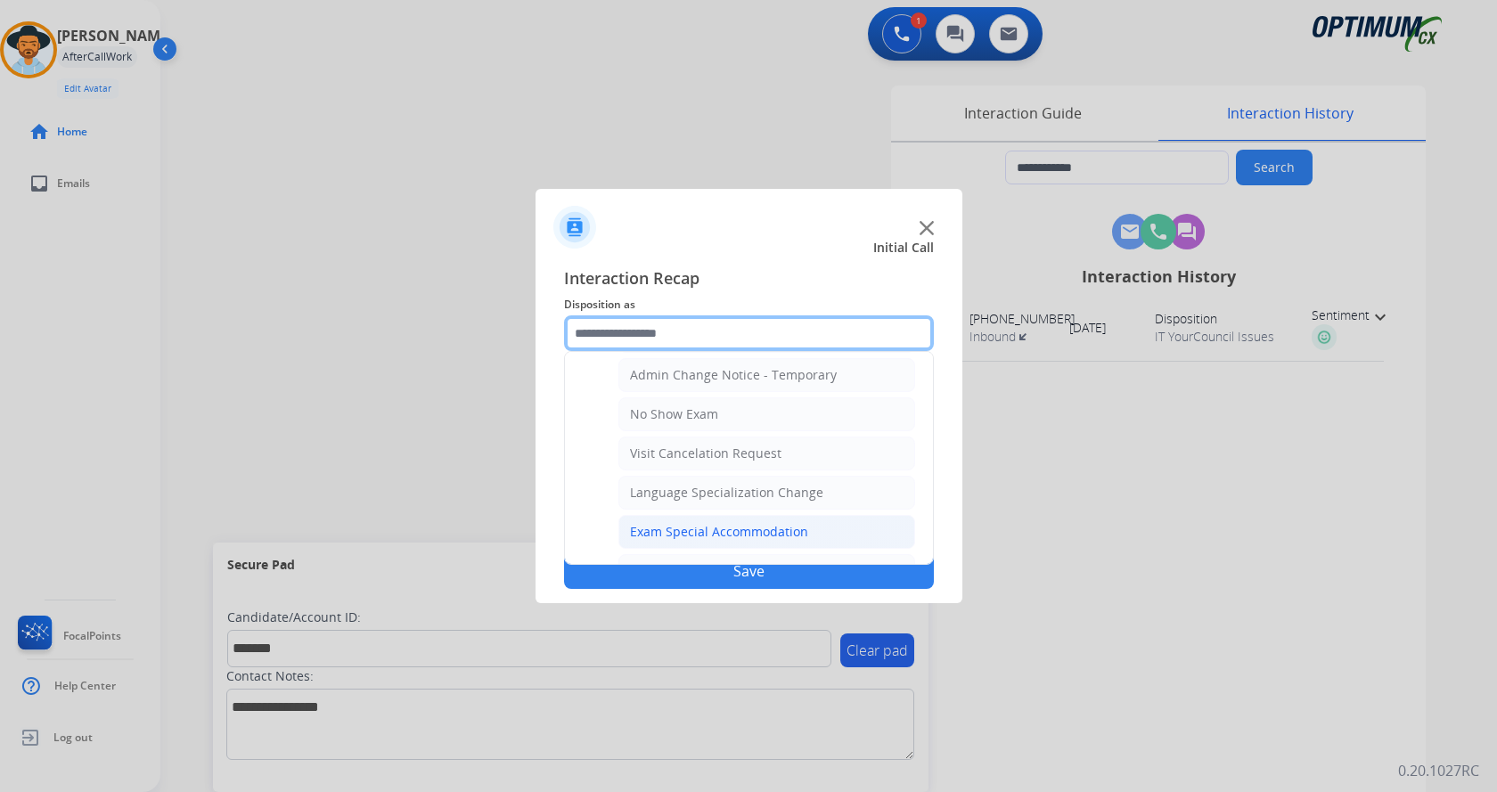
scroll to position [802, 0]
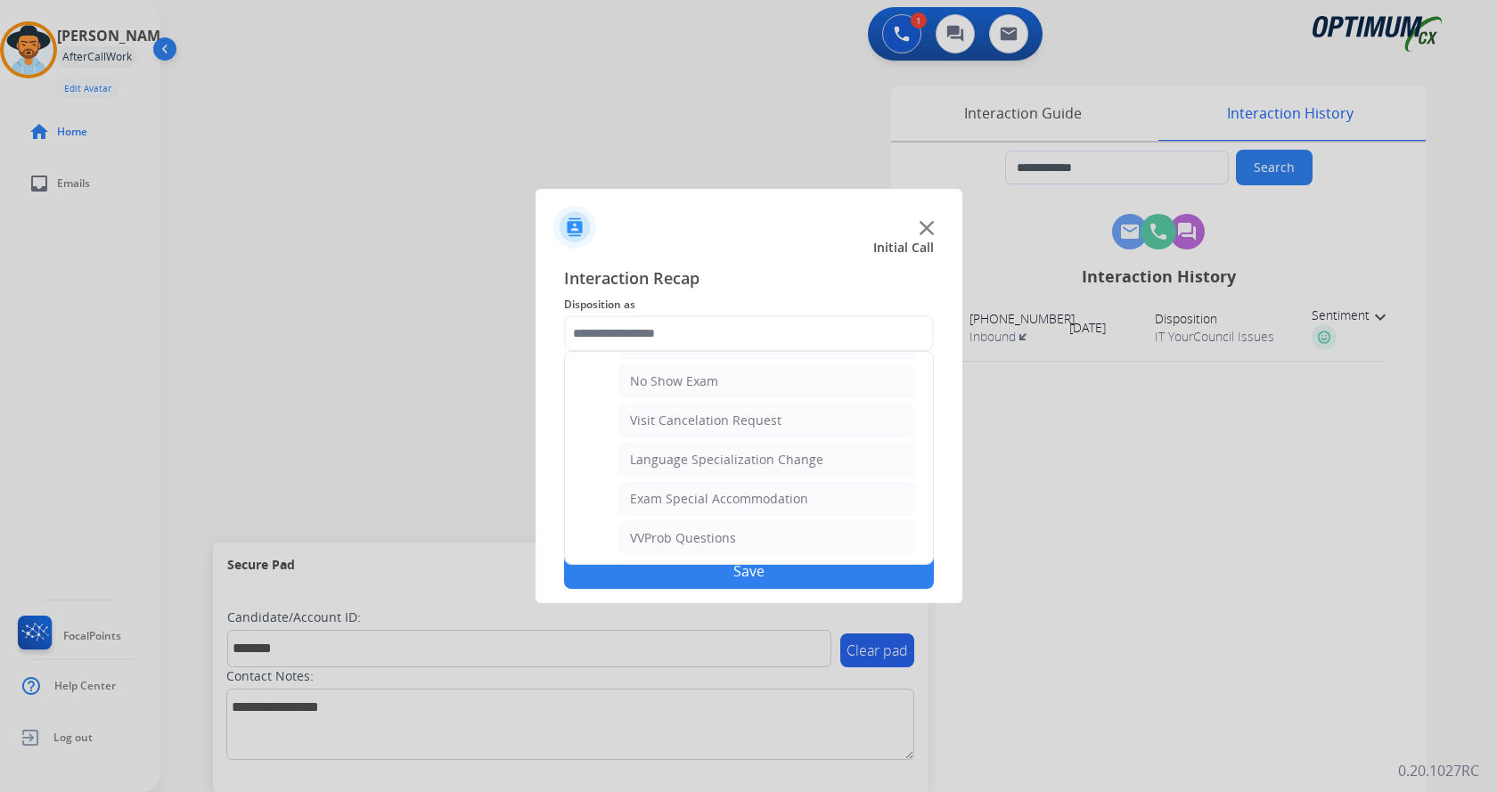
drag, startPoint x: 748, startPoint y: 414, endPoint x: 740, endPoint y: 421, distance: 10.7
click at [749, 414] on div "Visit Cancelation Request" at bounding box center [705, 421] width 151 height 18
type input "**********"
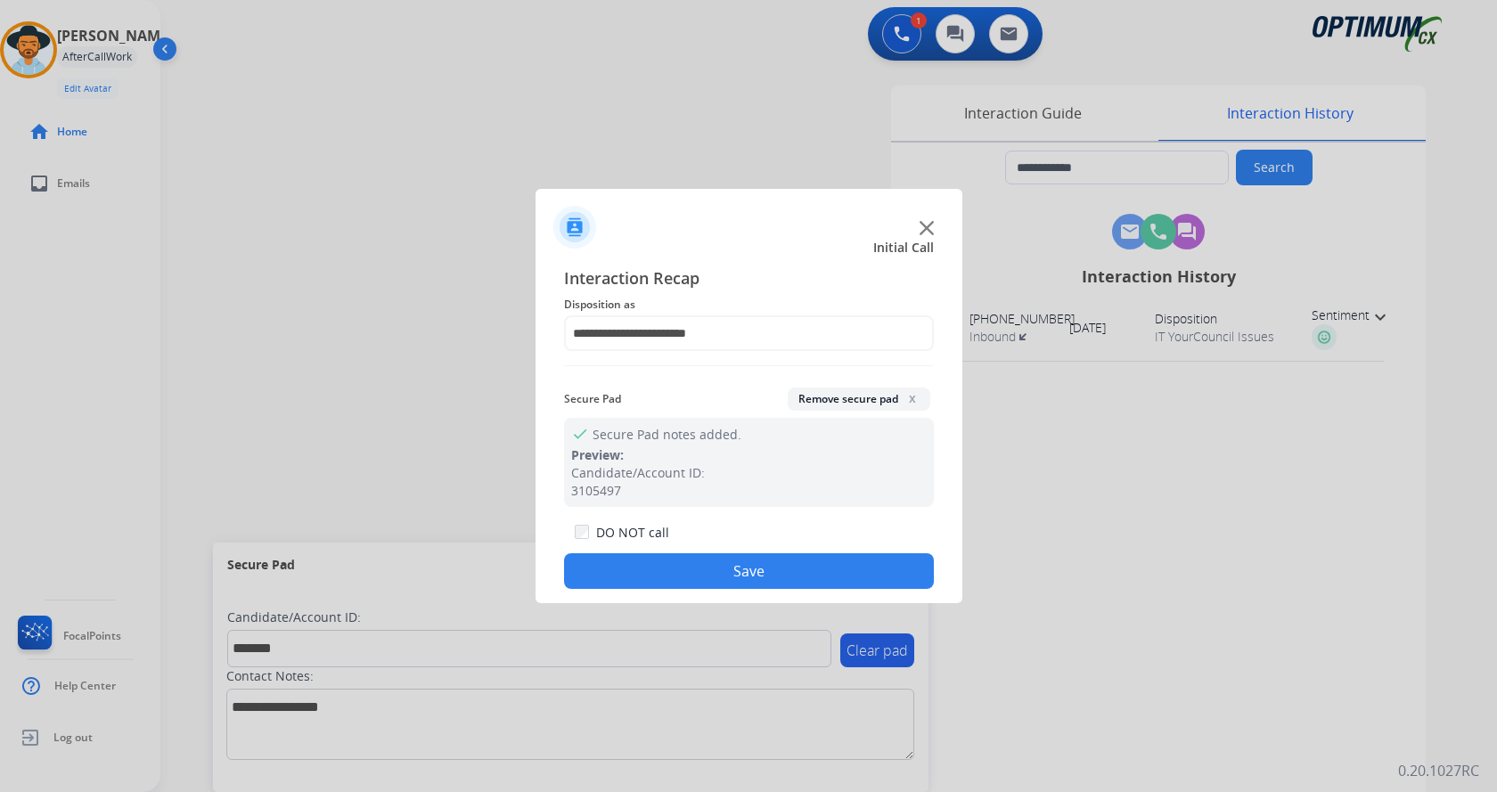
click at [698, 568] on button "Save" at bounding box center [749, 571] width 370 height 36
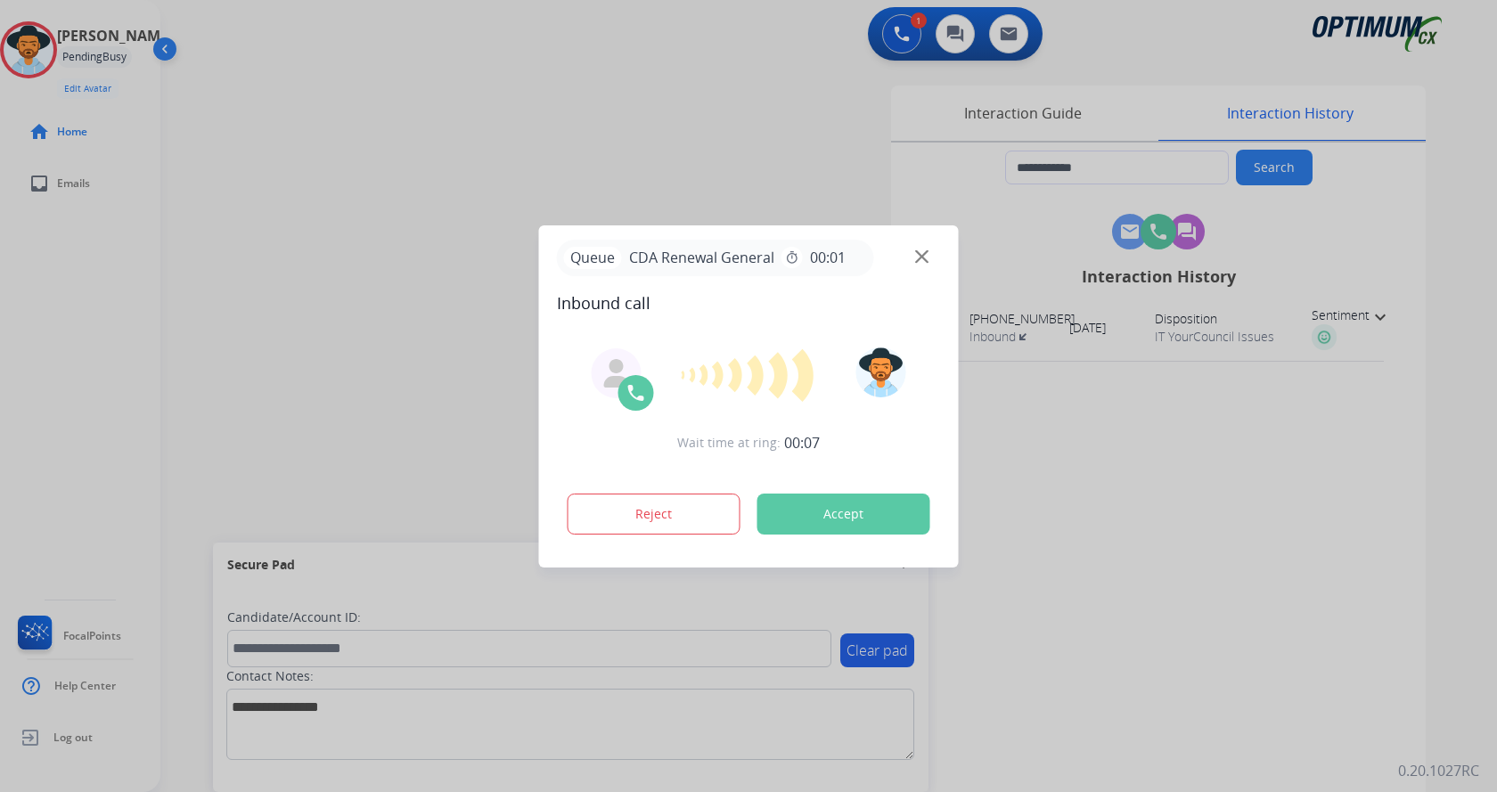
type input "**********"
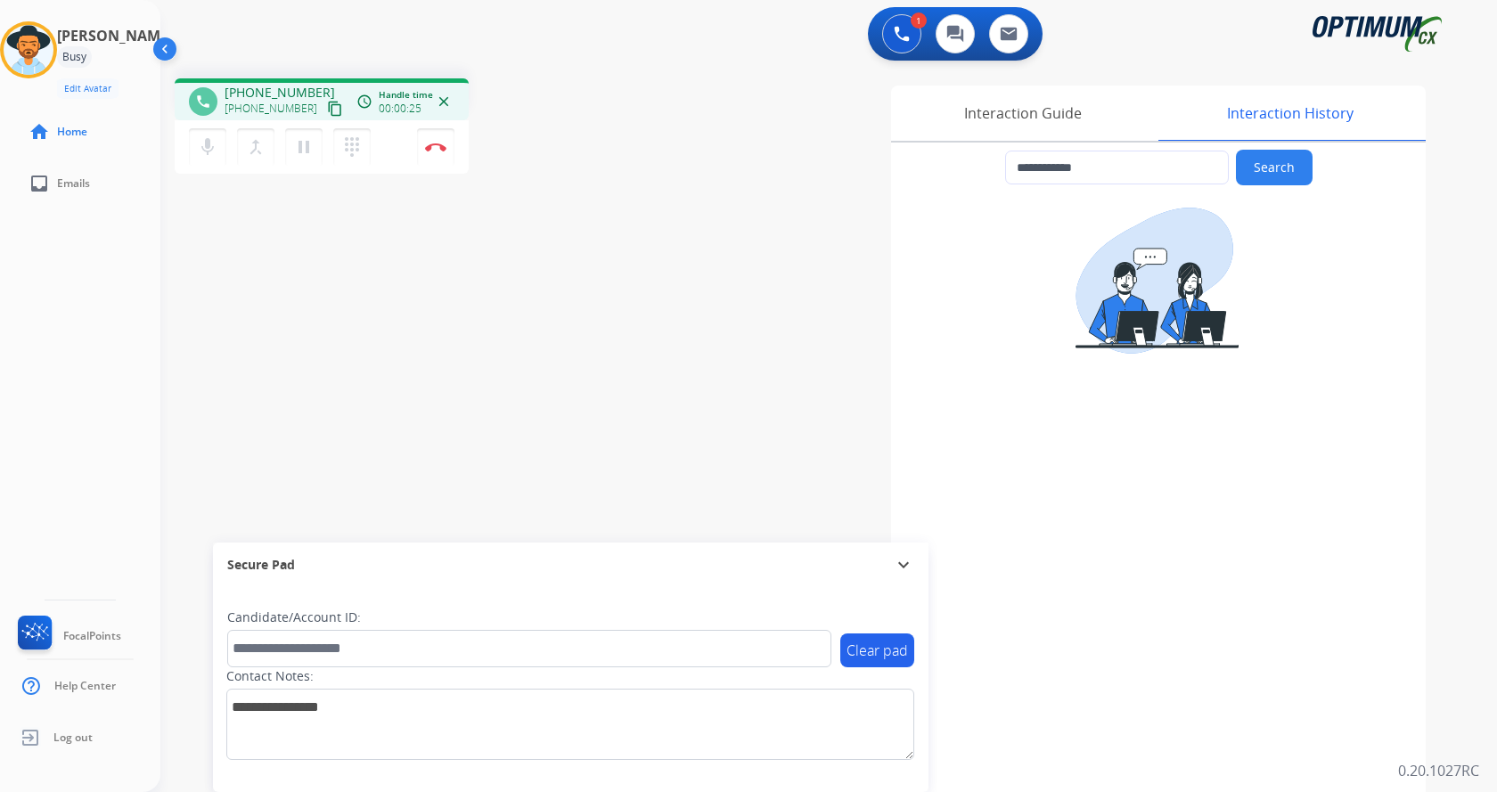
click at [687, 298] on div "**********" at bounding box center [1038, 447] width 776 height 722
drag, startPoint x: 239, startPoint y: 94, endPoint x: 307, endPoint y: 82, distance: 68.9
click at [307, 82] on div "phone +13133334679 +13133334679 content_copy access_time Call metrics Queue 00:…" at bounding box center [322, 99] width 294 height 42
copy span "3133334679"
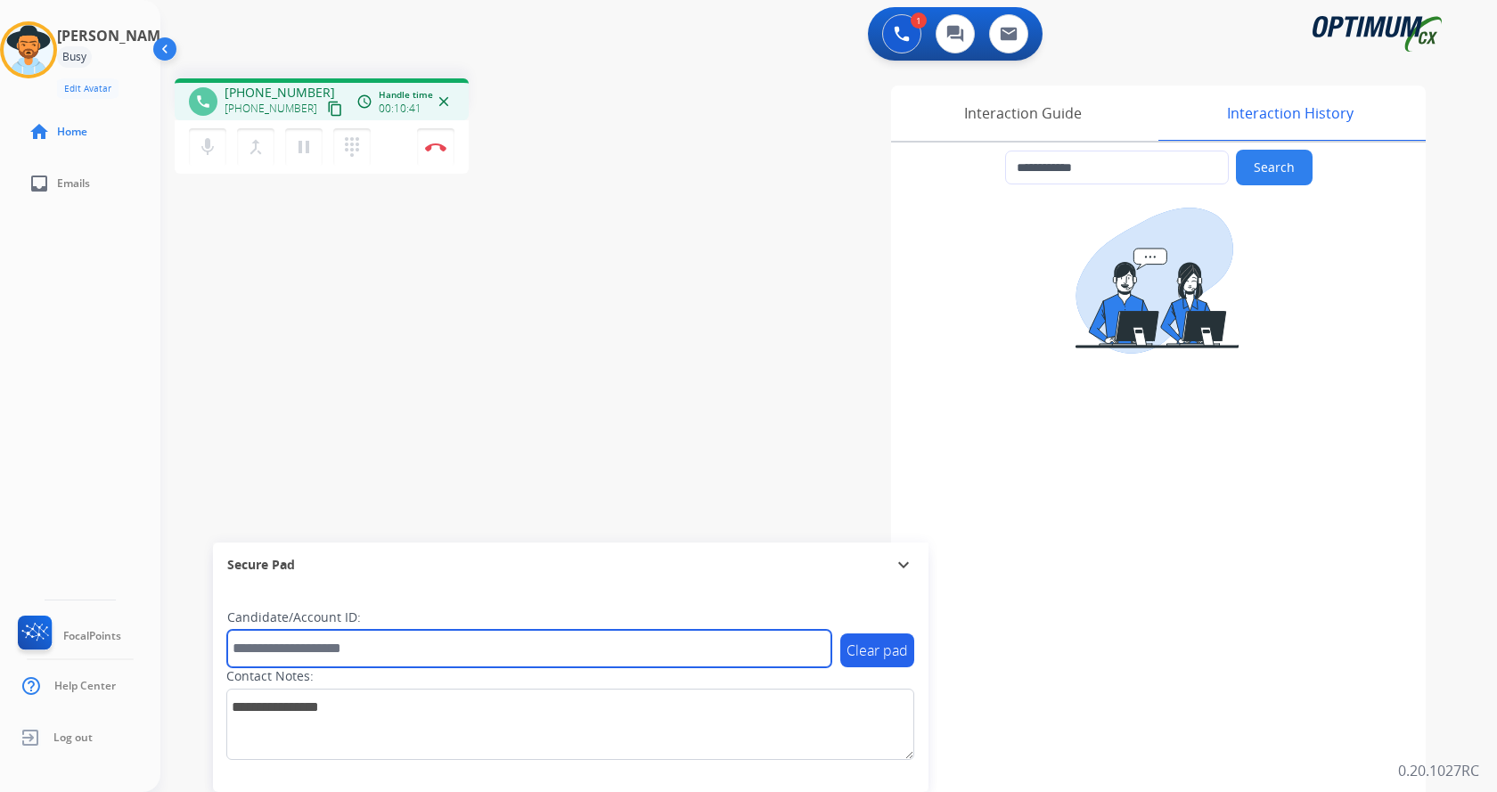
click at [341, 644] on input "text" at bounding box center [529, 648] width 604 height 37
paste input "*******"
type input "*******"
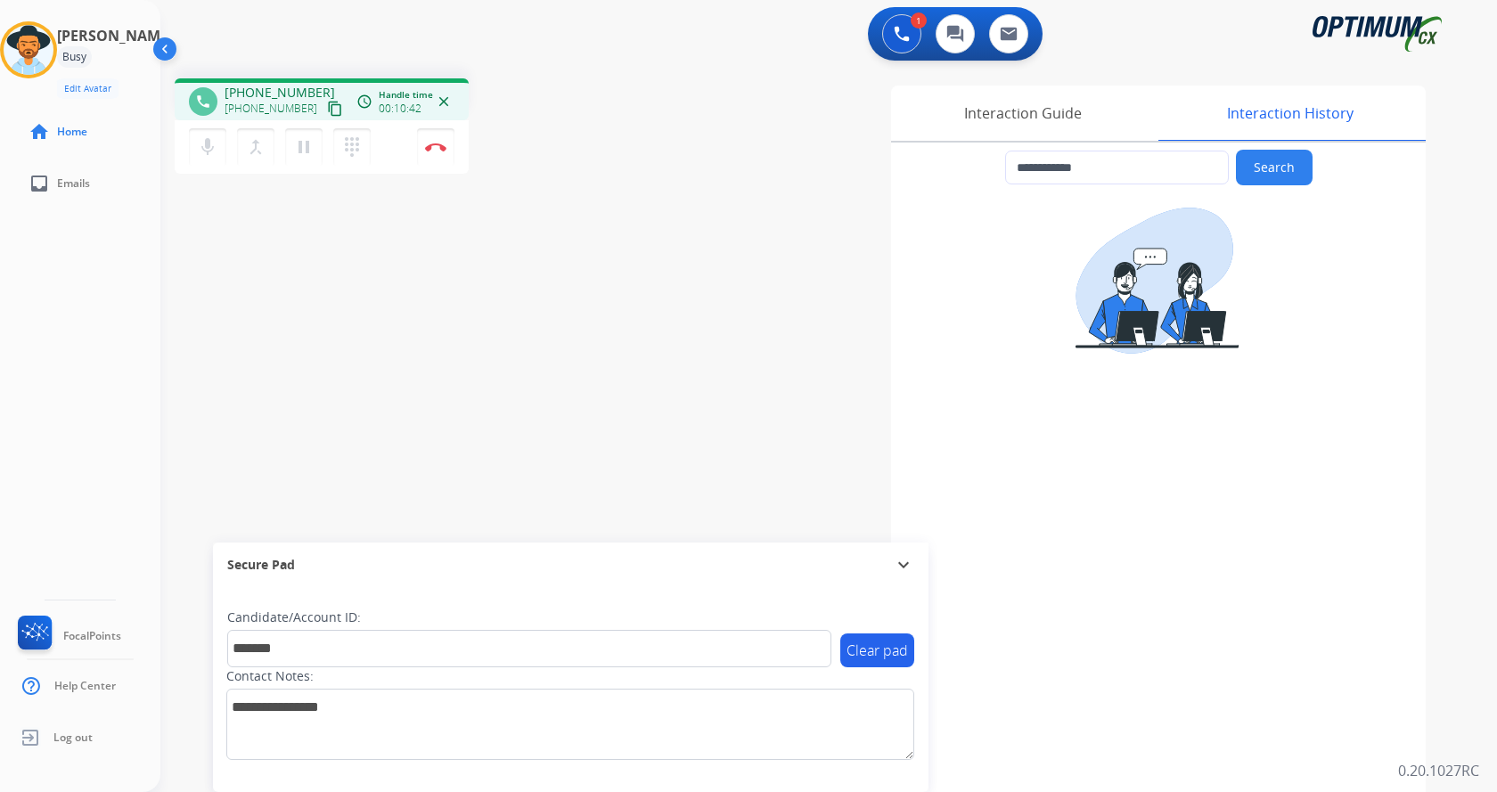
click at [347, 298] on div "**********" at bounding box center [807, 435] width 1294 height 743
click at [436, 154] on button "Disconnect" at bounding box center [435, 146] width 37 height 37
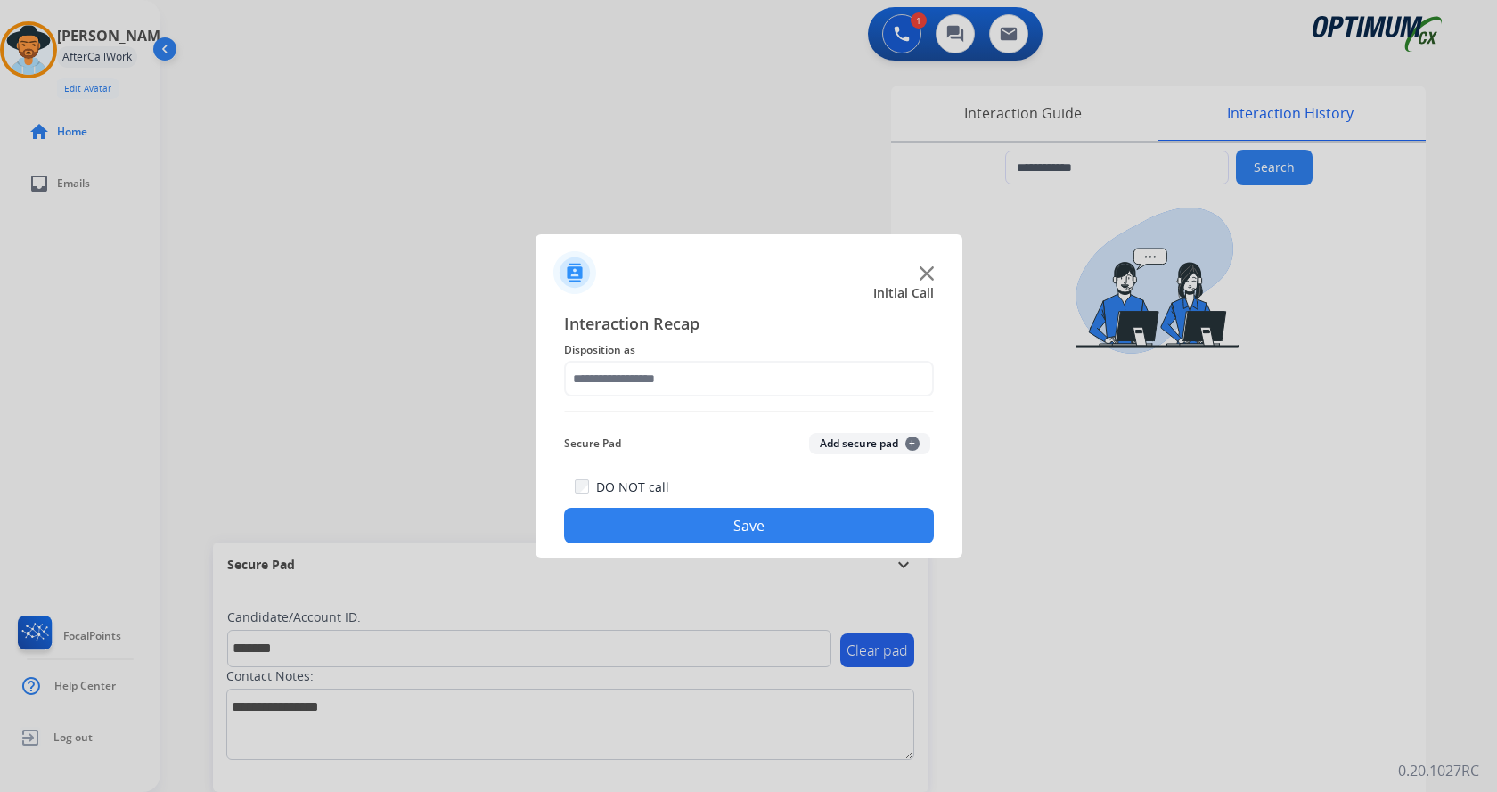
click at [847, 435] on button "Add secure pad +" at bounding box center [869, 443] width 121 height 21
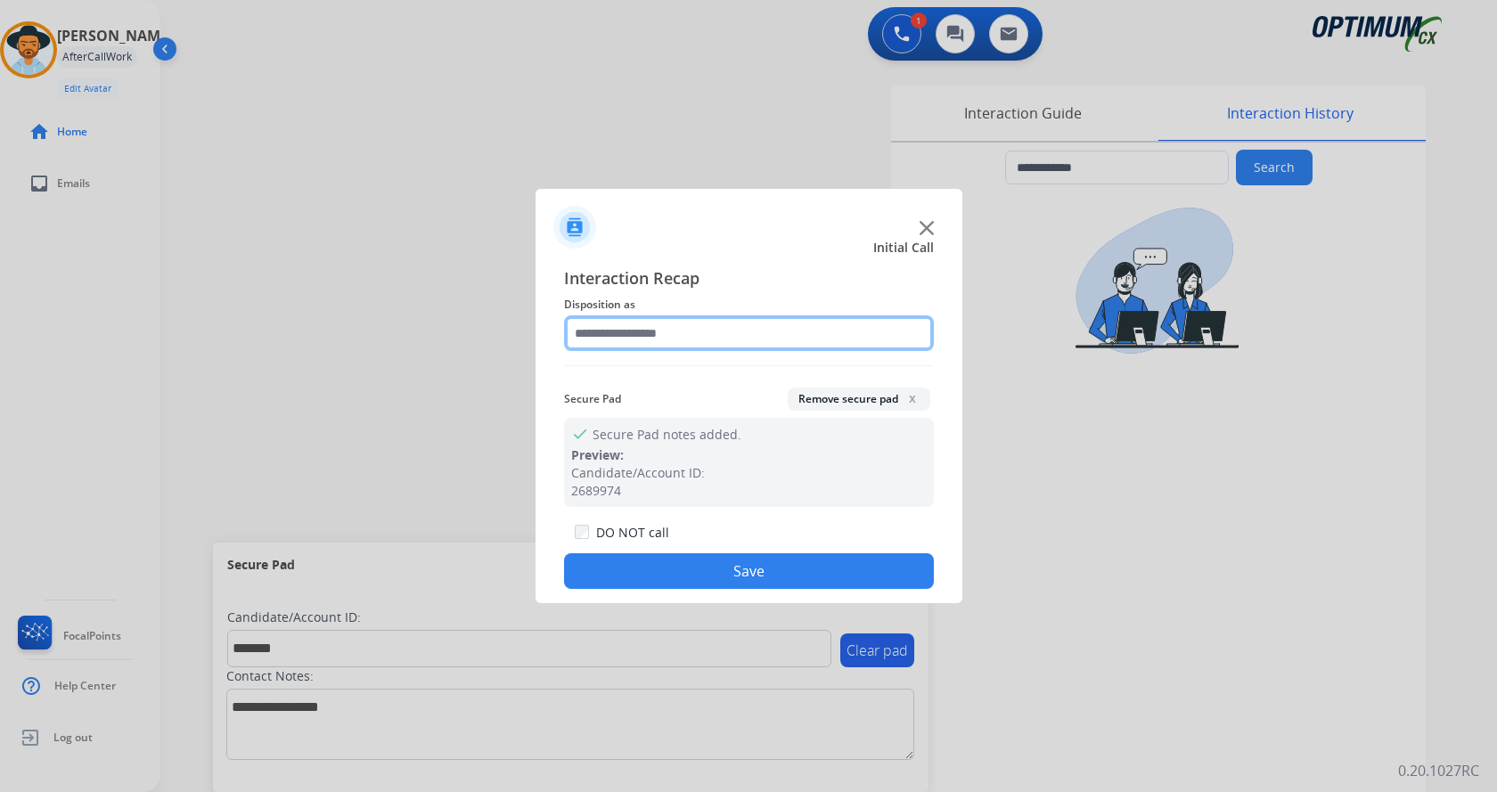
click at [680, 328] on input "text" at bounding box center [749, 333] width 370 height 36
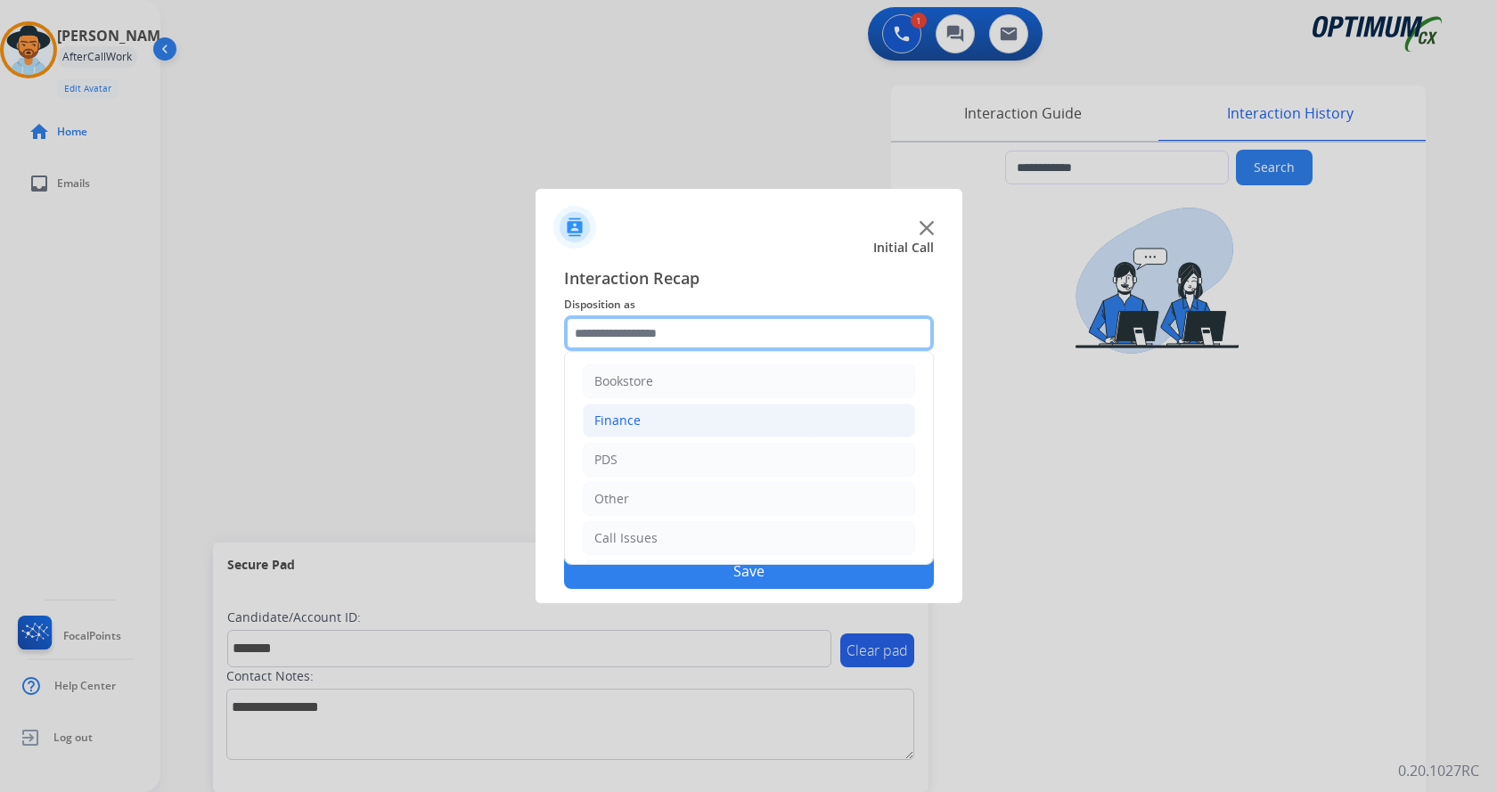
scroll to position [121, 0]
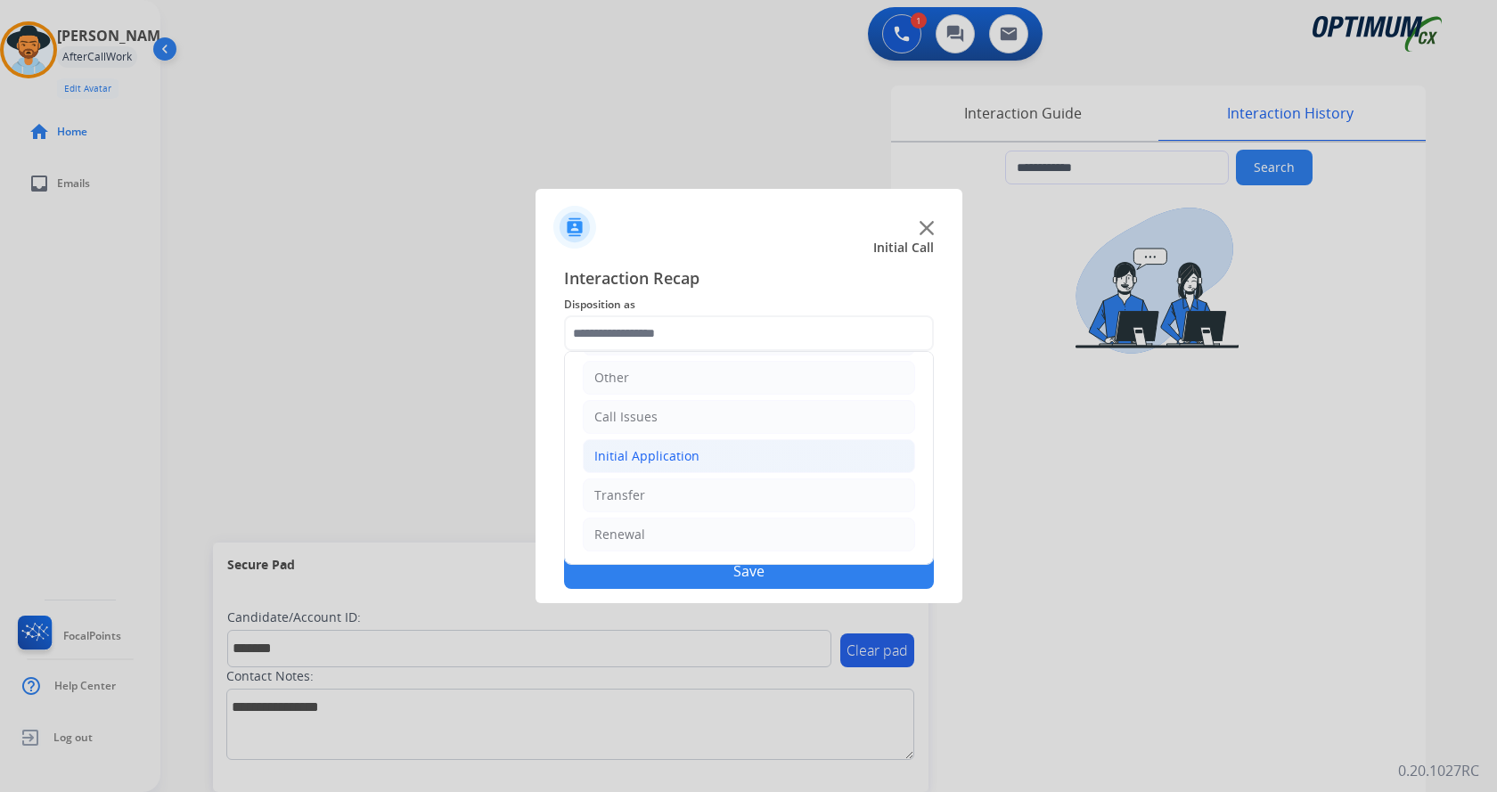
click at [695, 454] on li "Initial Application" at bounding box center [749, 456] width 332 height 34
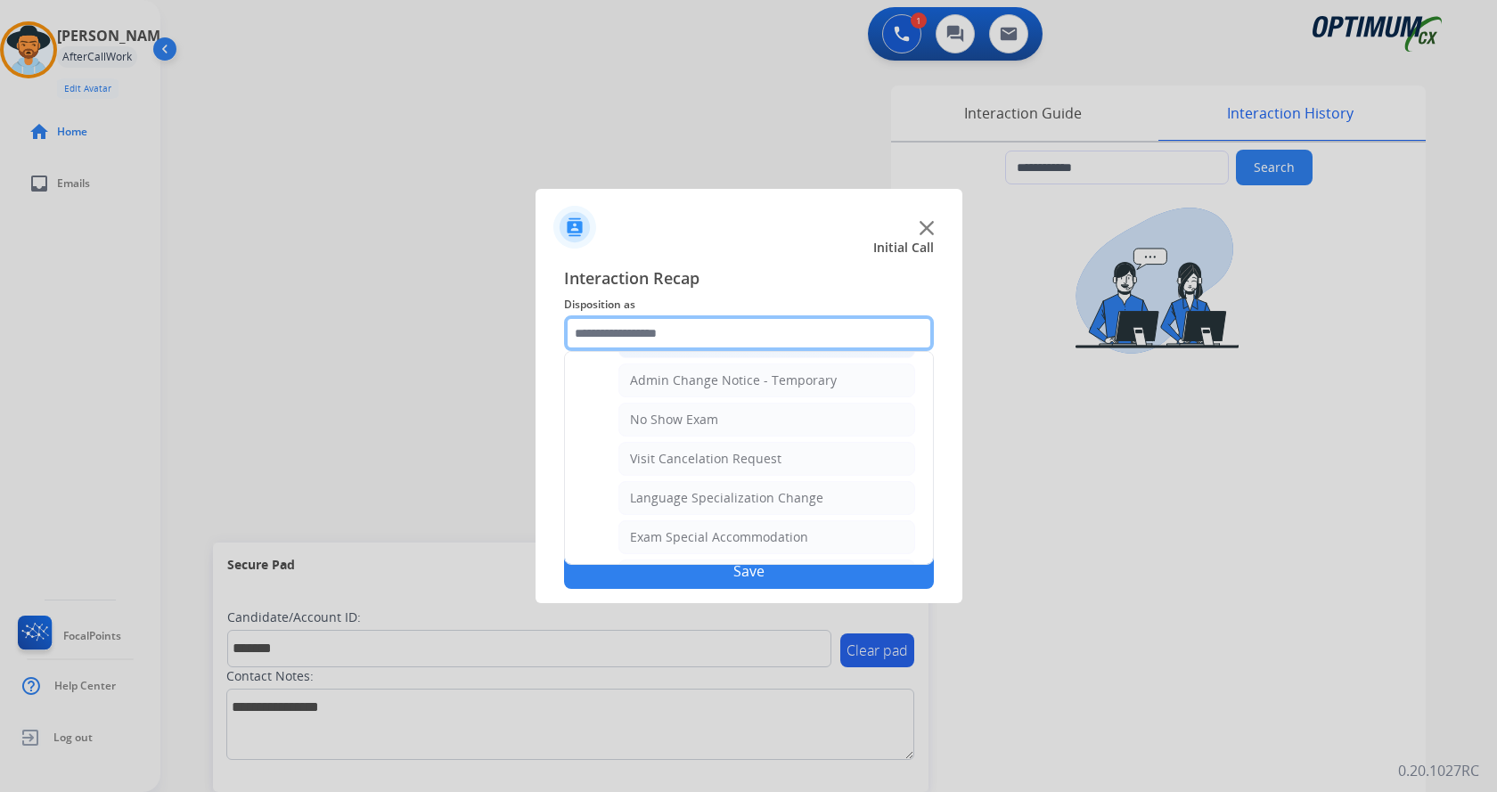
scroll to position [923, 0]
drag, startPoint x: 703, startPoint y: 494, endPoint x: 705, endPoint y: 508, distance: 14.4
click at [704, 494] on div "General Questions (Initial application)" at bounding box center [743, 496] width 226 height 18
type input "**********"
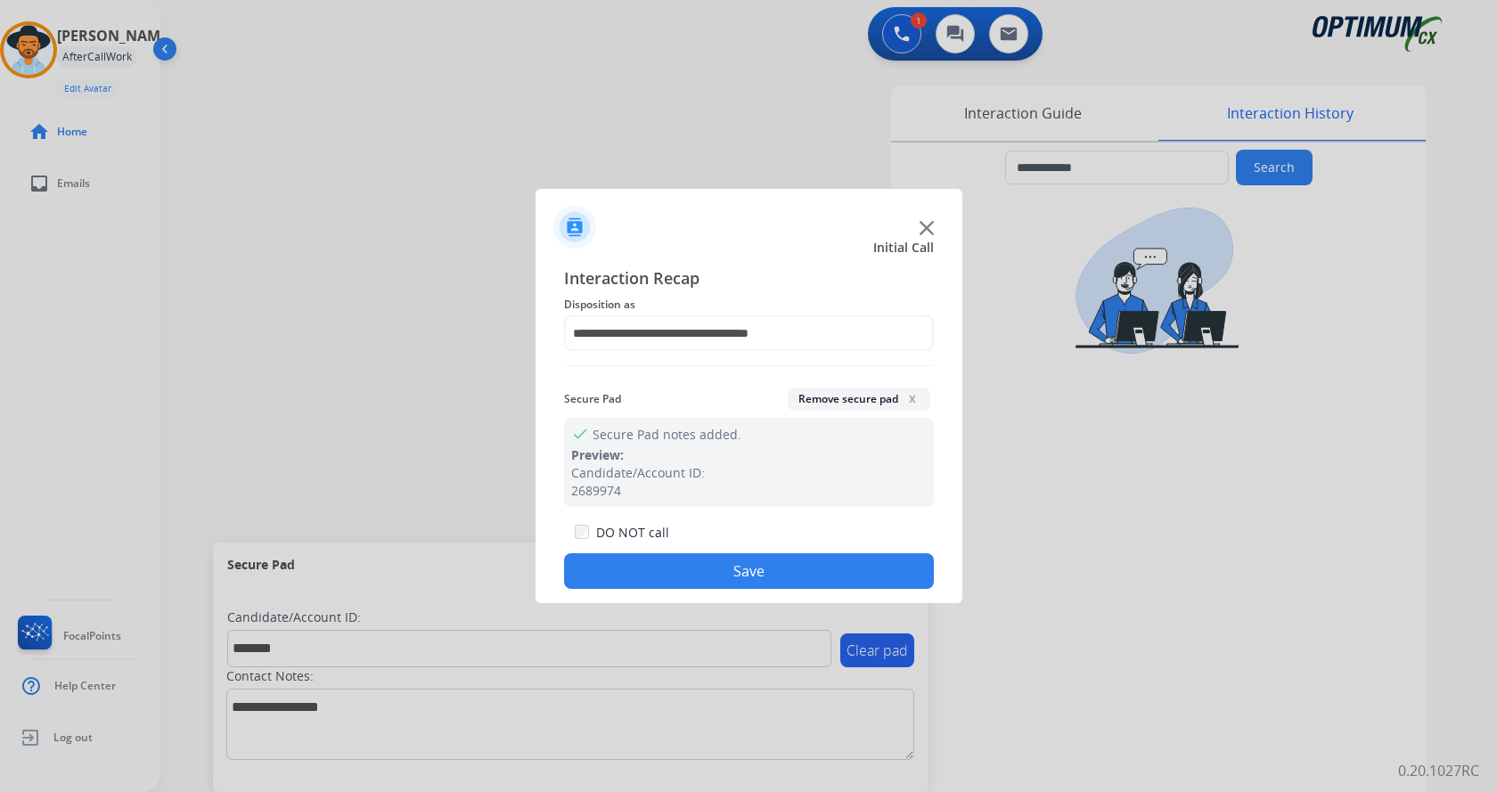
drag, startPoint x: 695, startPoint y: 567, endPoint x: 560, endPoint y: 127, distance: 459.4
click at [696, 565] on button "Save" at bounding box center [749, 571] width 370 height 36
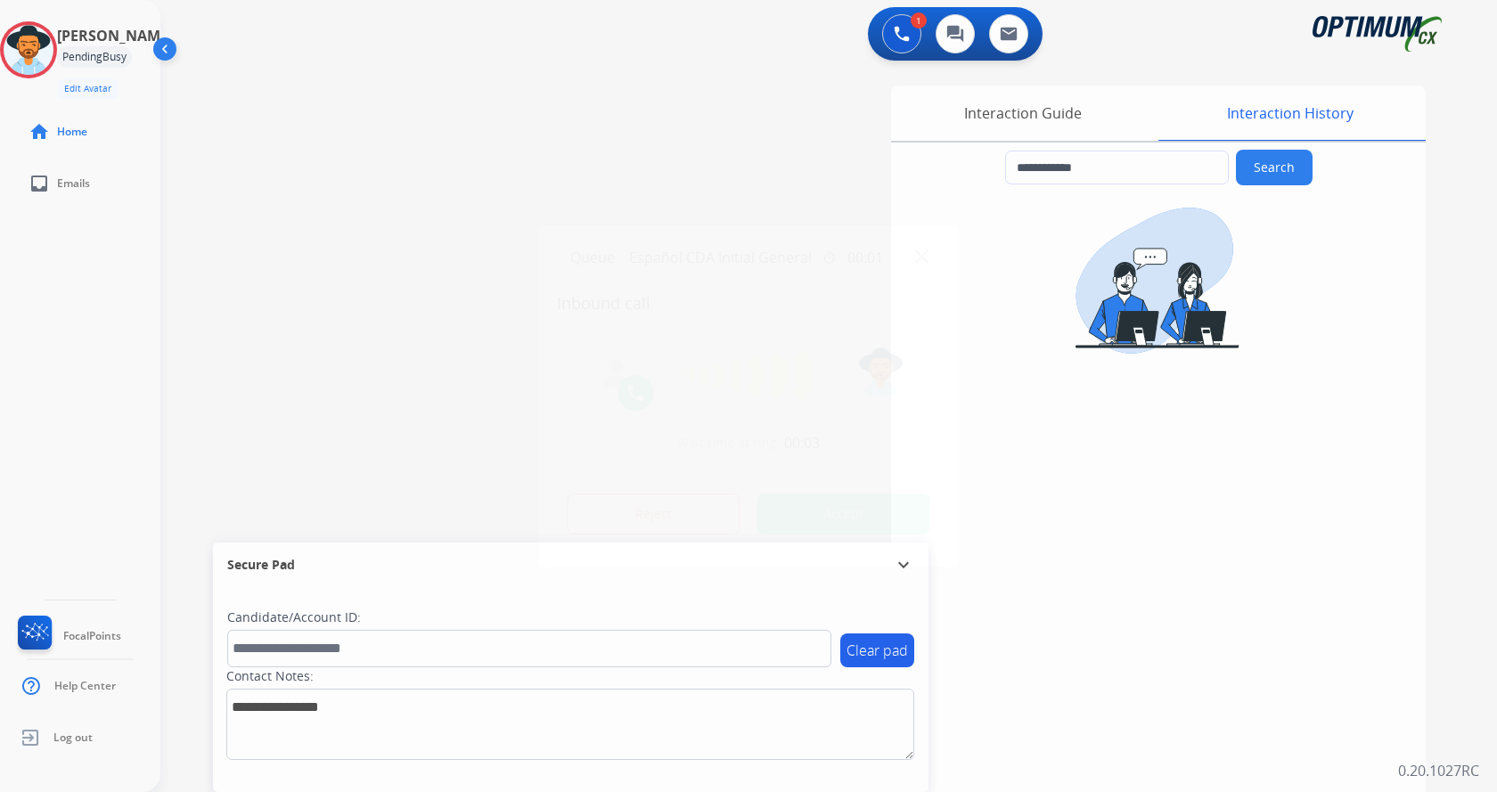
type input "**********"
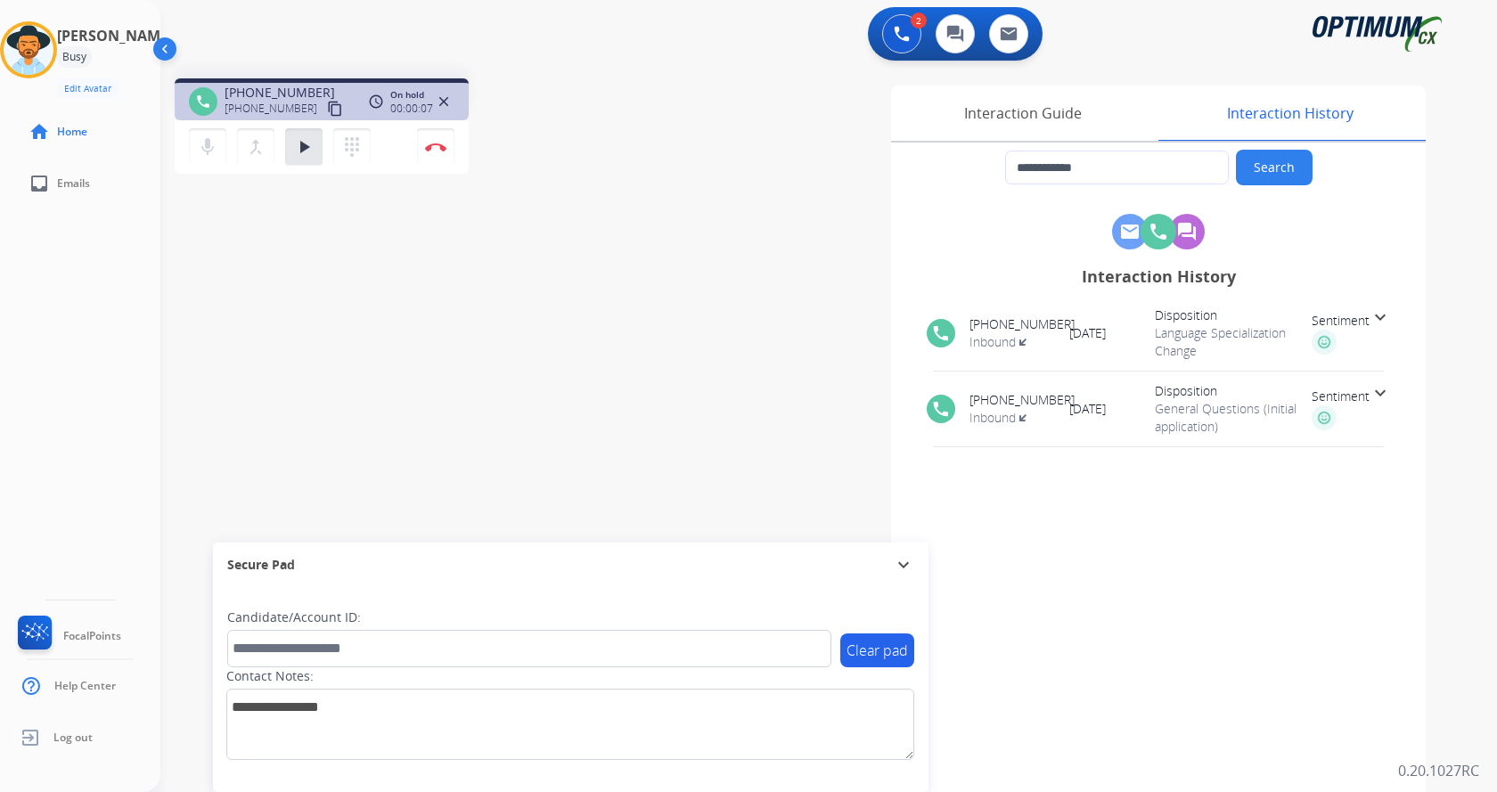
click at [416, 398] on div "**********" at bounding box center [807, 435] width 1294 height 743
click at [404, 386] on div "**********" at bounding box center [807, 435] width 1294 height 743
drag, startPoint x: 239, startPoint y: 93, endPoint x: 310, endPoint y: 93, distance: 71.3
click at [310, 93] on span "+12107499426" at bounding box center [280, 93] width 110 height 18
copy span "2107499426"
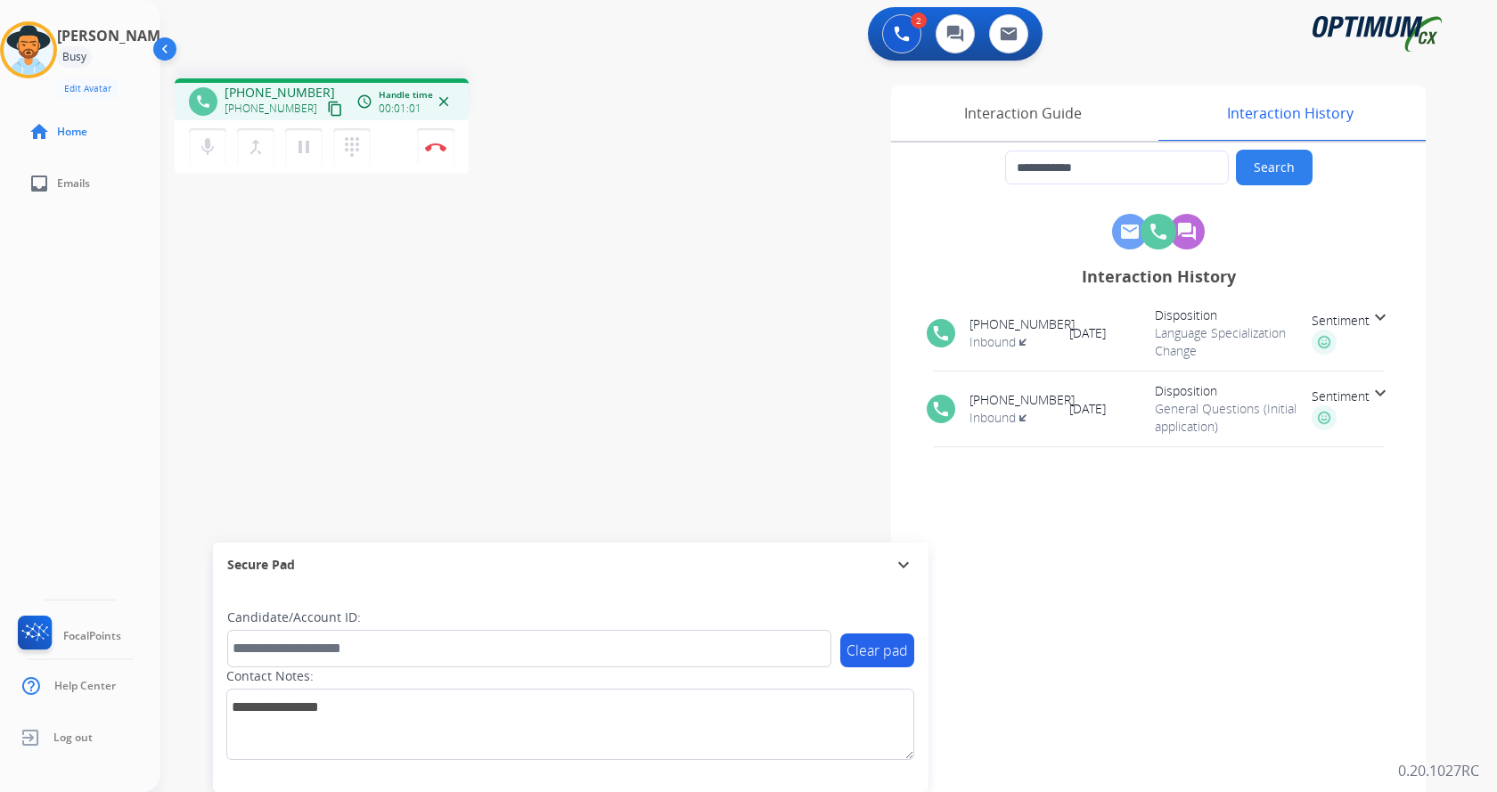
click at [356, 56] on div "2 Voice Interactions 0 Chat Interactions 0 Email Interactions" at bounding box center [818, 35] width 1272 height 57
click at [295, 149] on mat-icon "play_arrow" at bounding box center [303, 146] width 21 height 21
click at [520, 127] on div "phone +12107499426 +12107499426 content_copy access_time Call metrics Queue 00:…" at bounding box center [409, 128] width 468 height 101
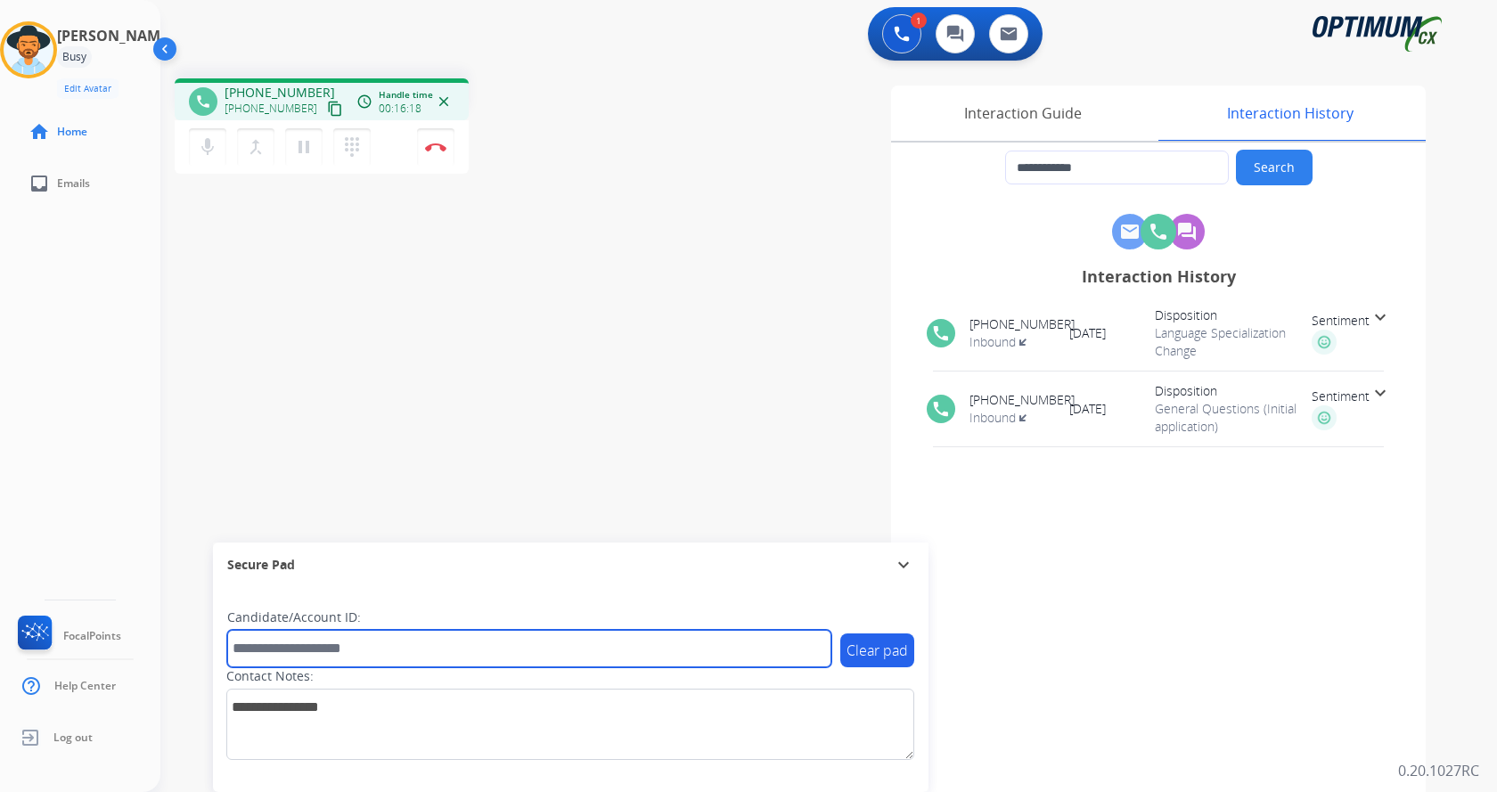
click at [328, 659] on input "text" at bounding box center [529, 648] width 604 height 37
paste input "*******"
type input "*******"
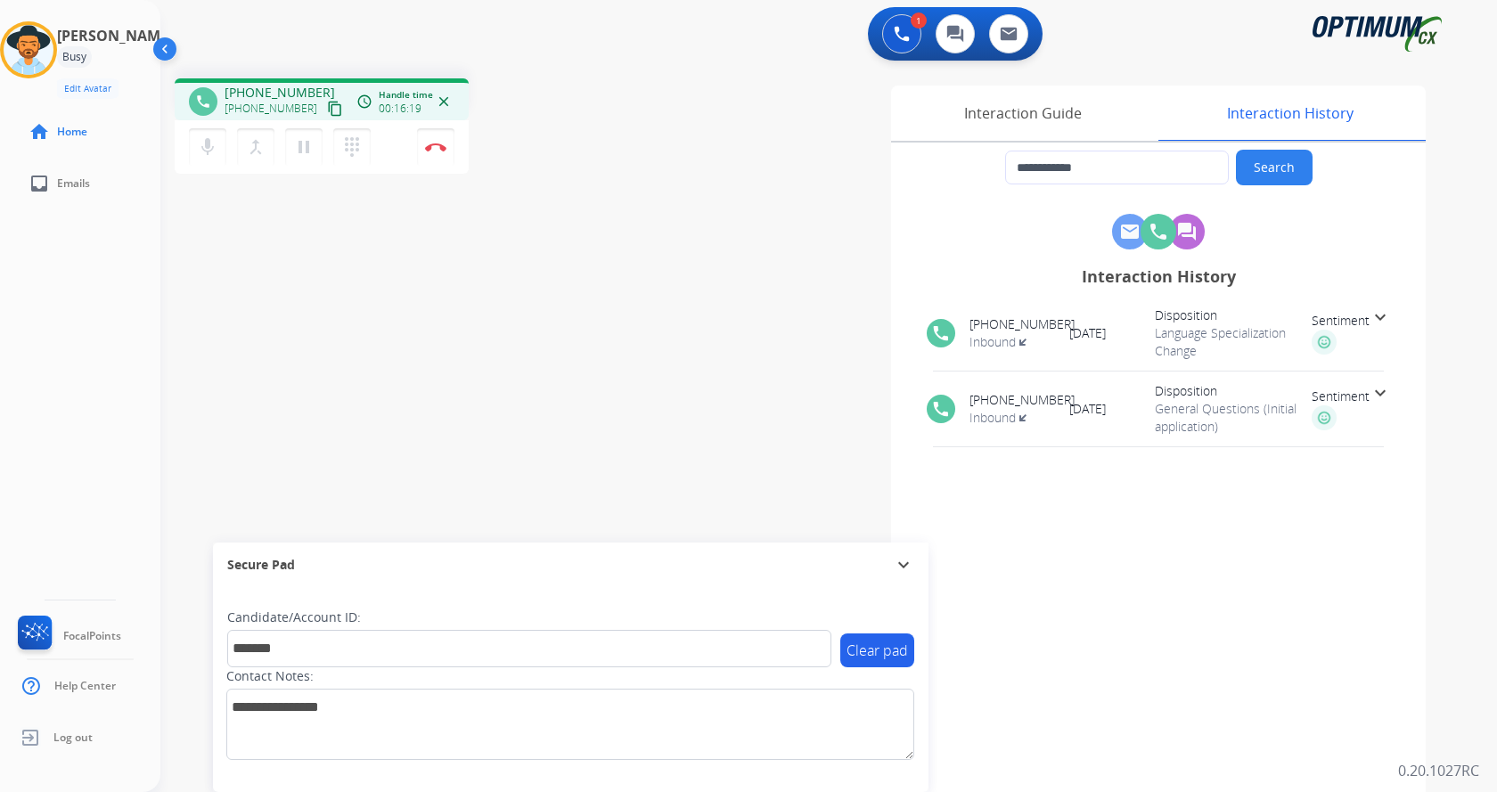
click at [290, 352] on div "**********" at bounding box center [807, 435] width 1294 height 743
click at [429, 155] on button "Disconnect" at bounding box center [435, 146] width 37 height 37
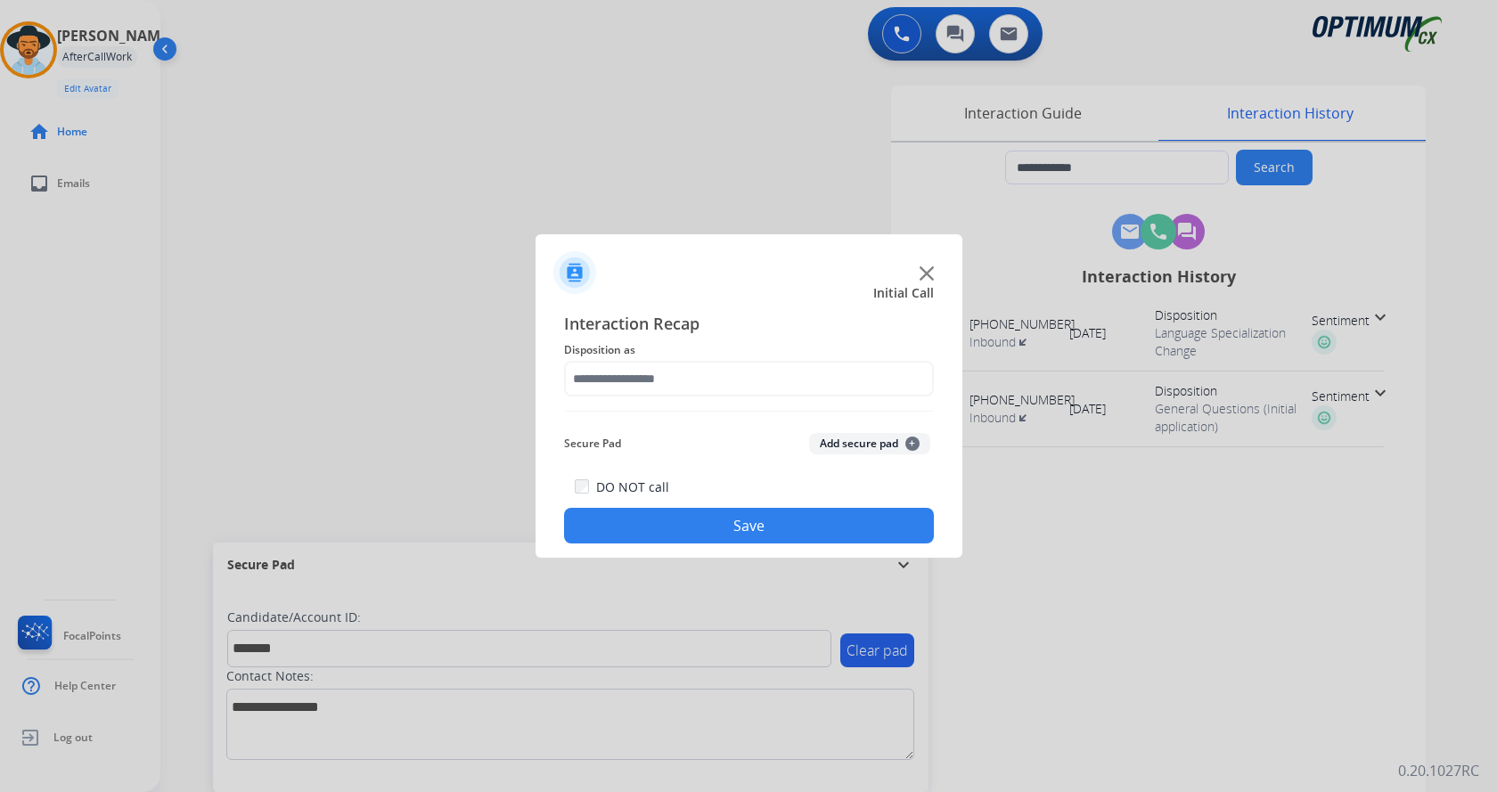
click at [882, 442] on button "Add secure pad +" at bounding box center [869, 443] width 121 height 21
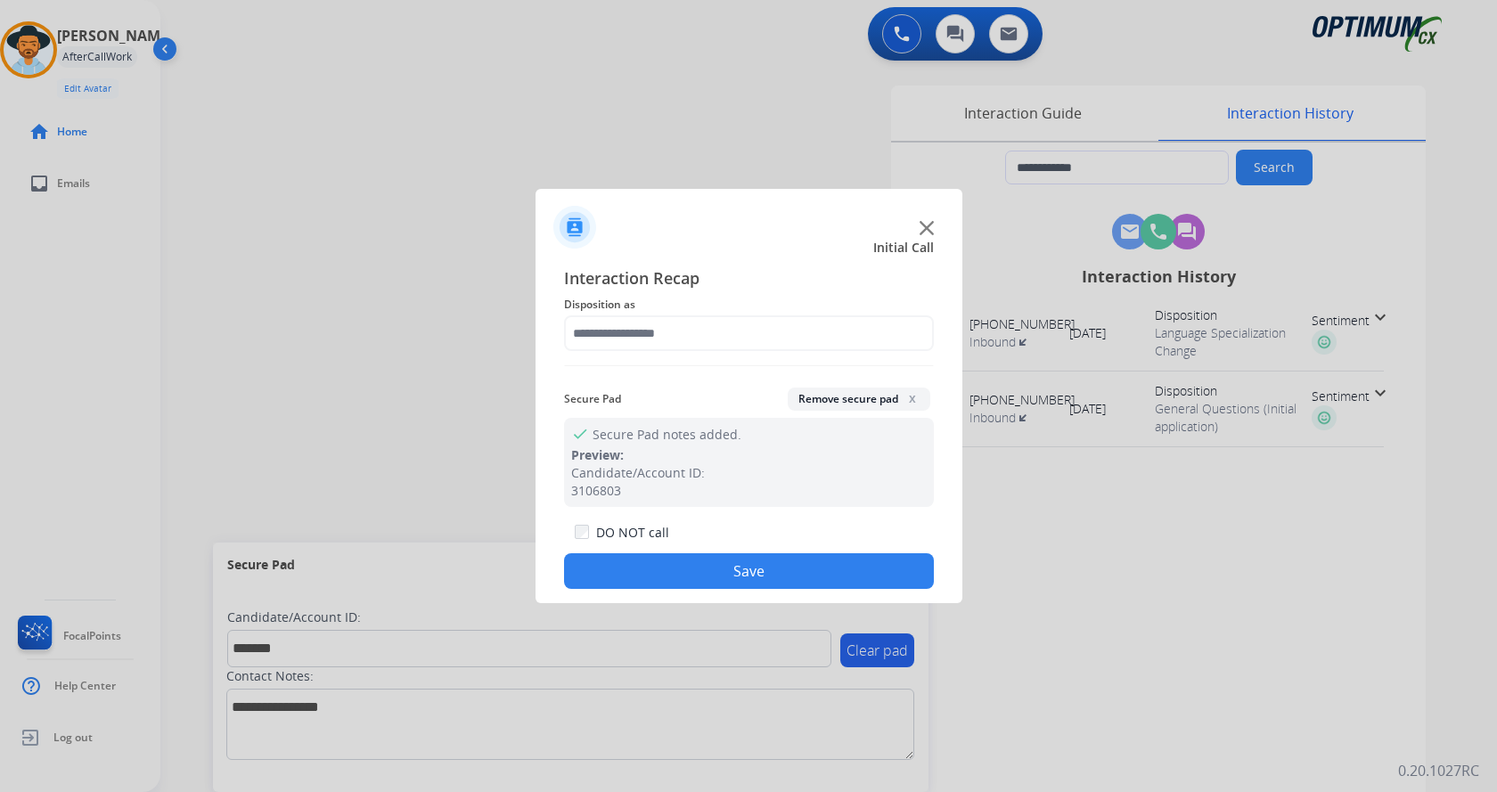
click at [614, 314] on span "Disposition as" at bounding box center [749, 304] width 370 height 21
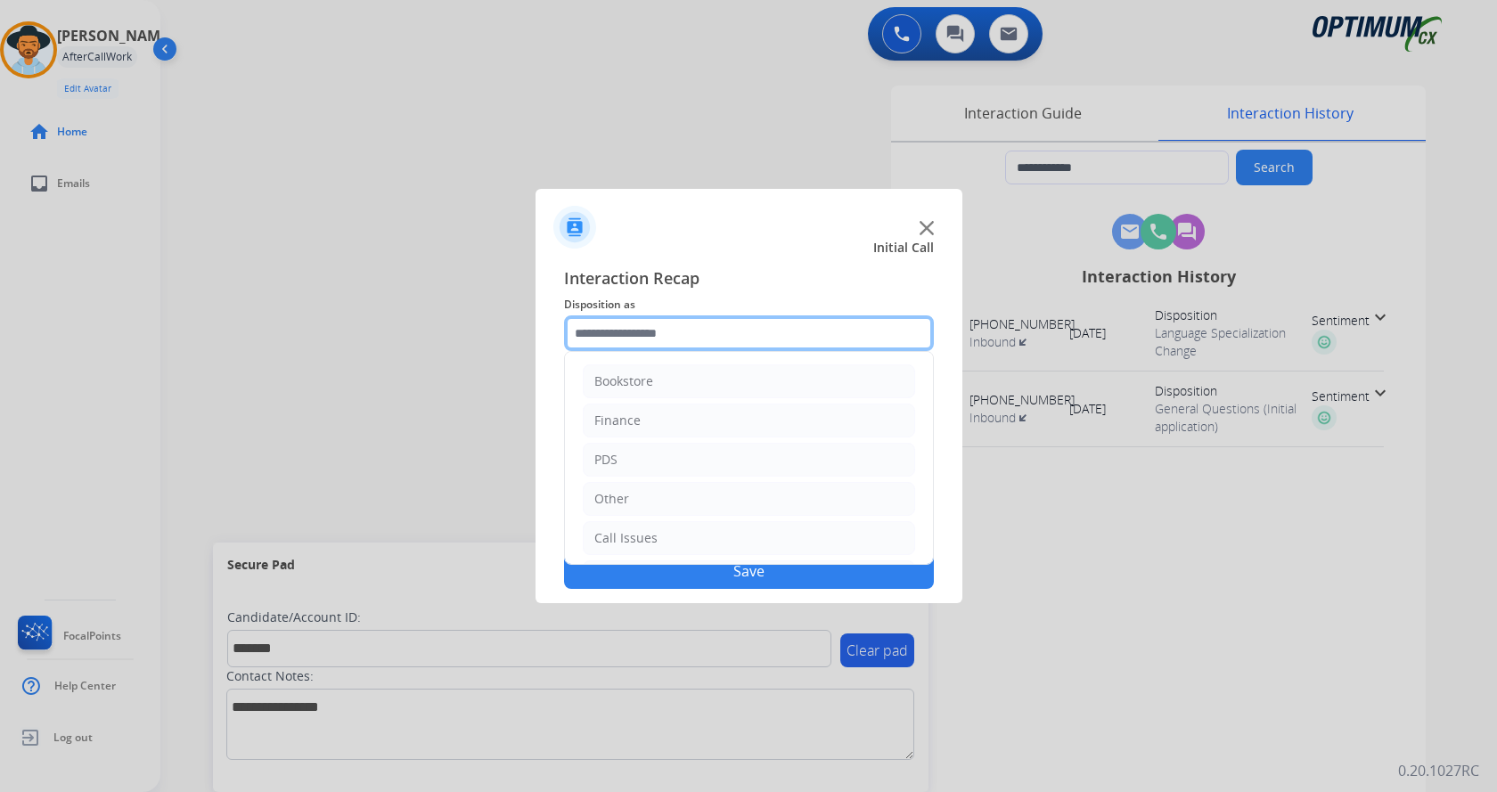
click at [638, 334] on input "text" at bounding box center [749, 333] width 370 height 36
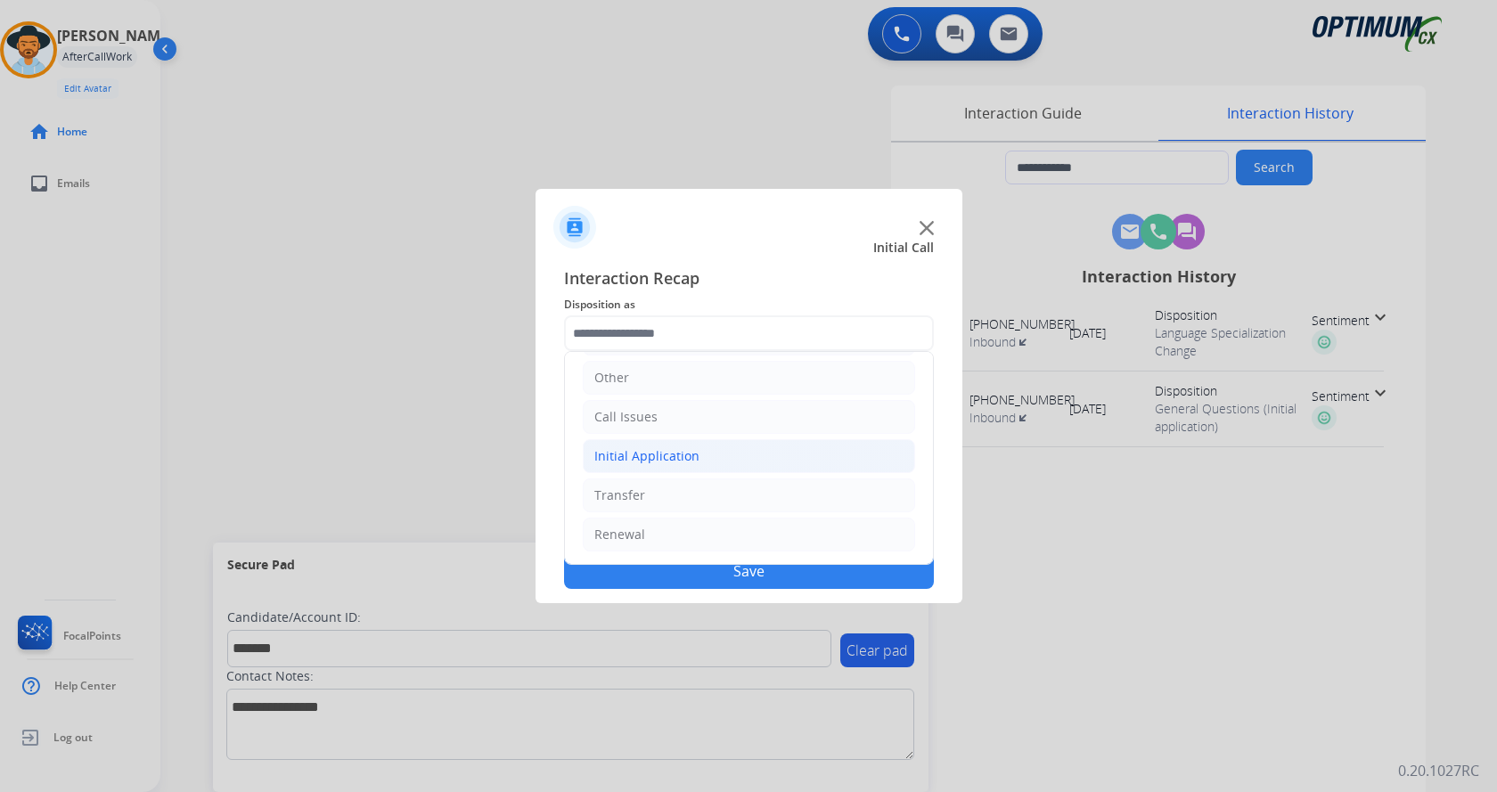
click at [642, 439] on li "Initial Application" at bounding box center [749, 456] width 332 height 34
click at [666, 489] on div "Credential Resend (Initial application)" at bounding box center [742, 496] width 225 height 18
type input "**********"
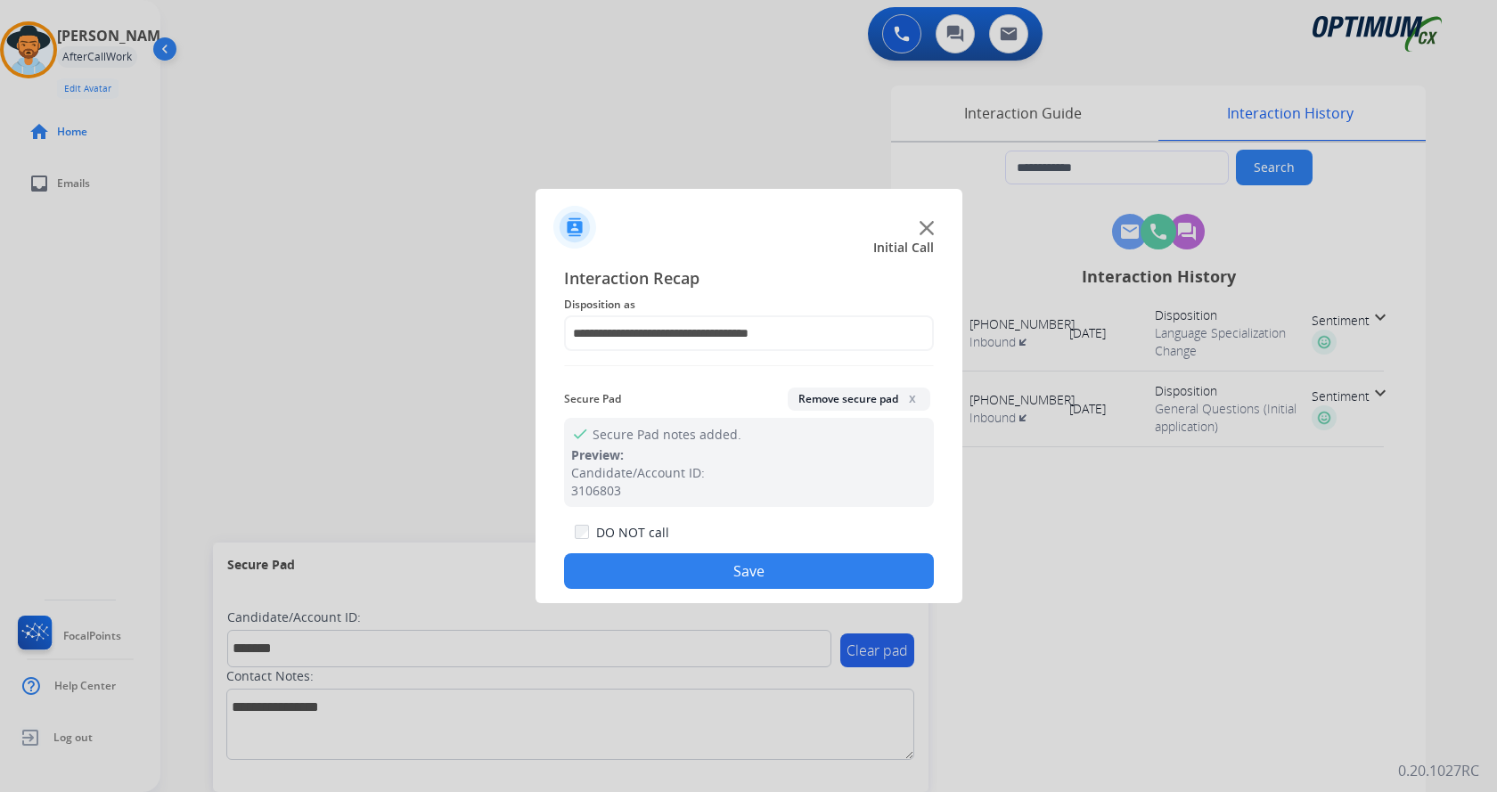
click at [658, 560] on button "Save" at bounding box center [749, 571] width 370 height 36
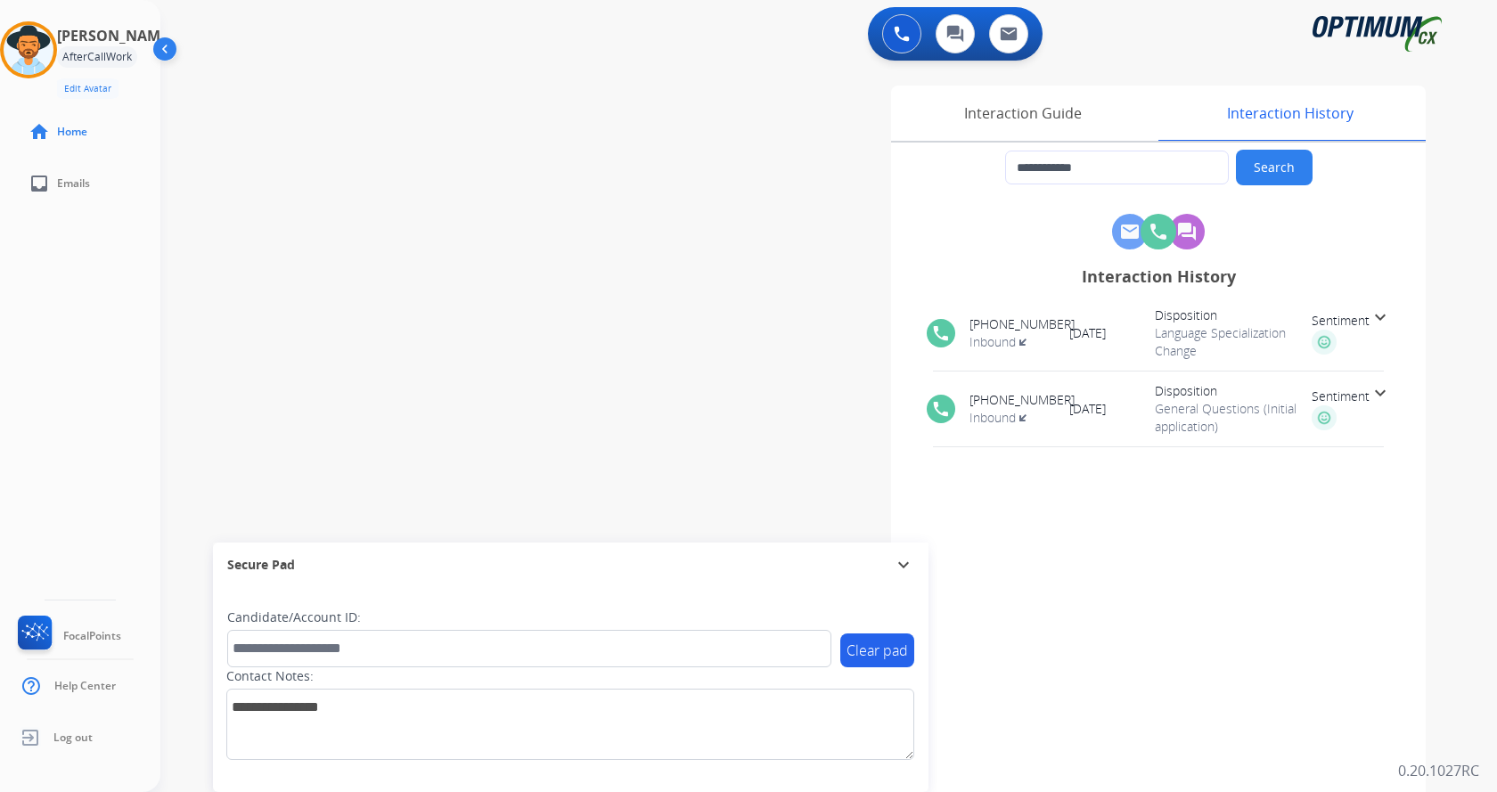
click at [359, 206] on div "**********" at bounding box center [807, 435] width 1294 height 743
type input "**********"
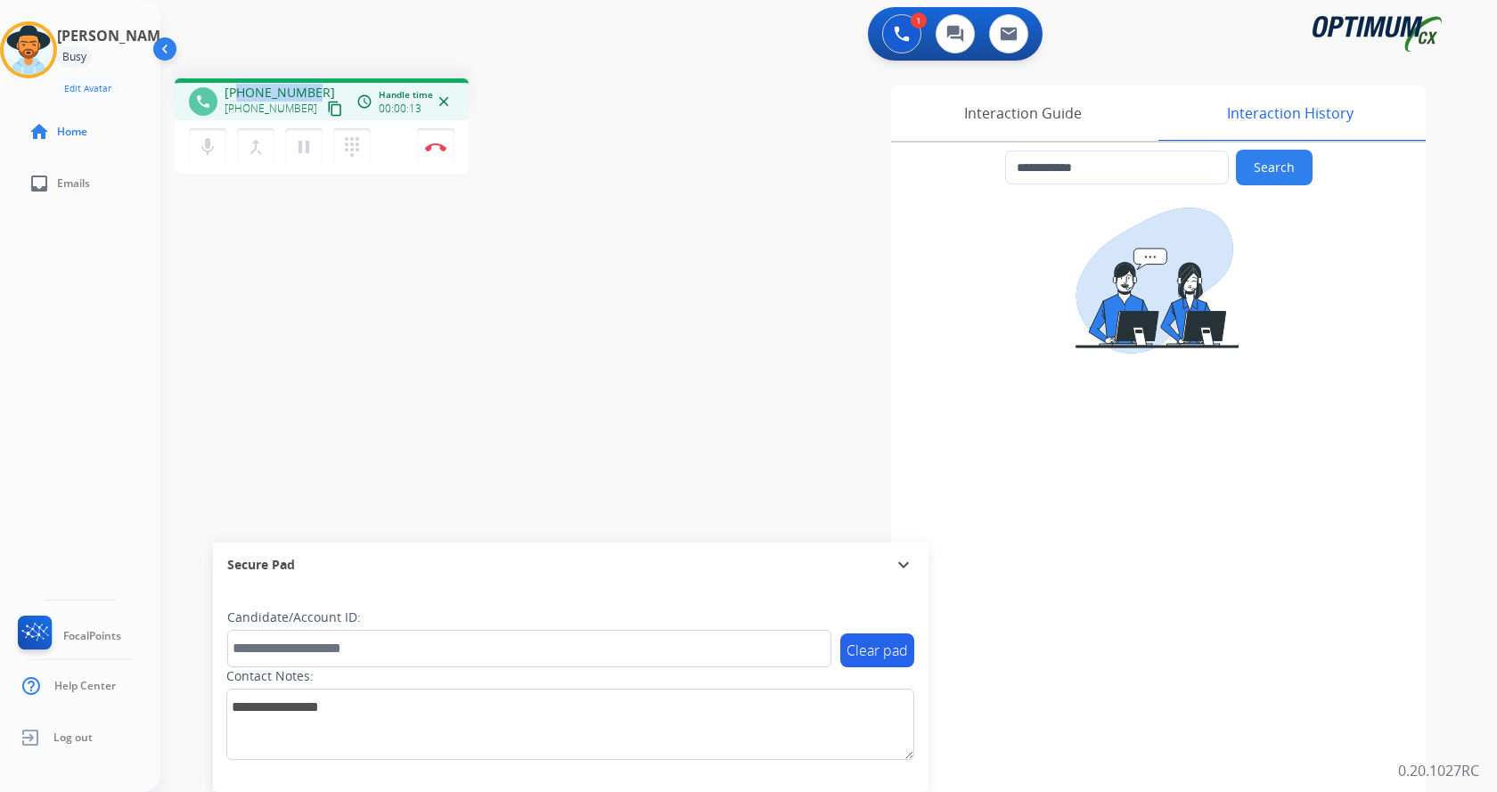
drag, startPoint x: 241, startPoint y: 87, endPoint x: 318, endPoint y: 88, distance: 77.5
click at [318, 88] on div "+12702504059 +12702504059 content_copy" at bounding box center [285, 102] width 121 height 36
copy span "2702504059"
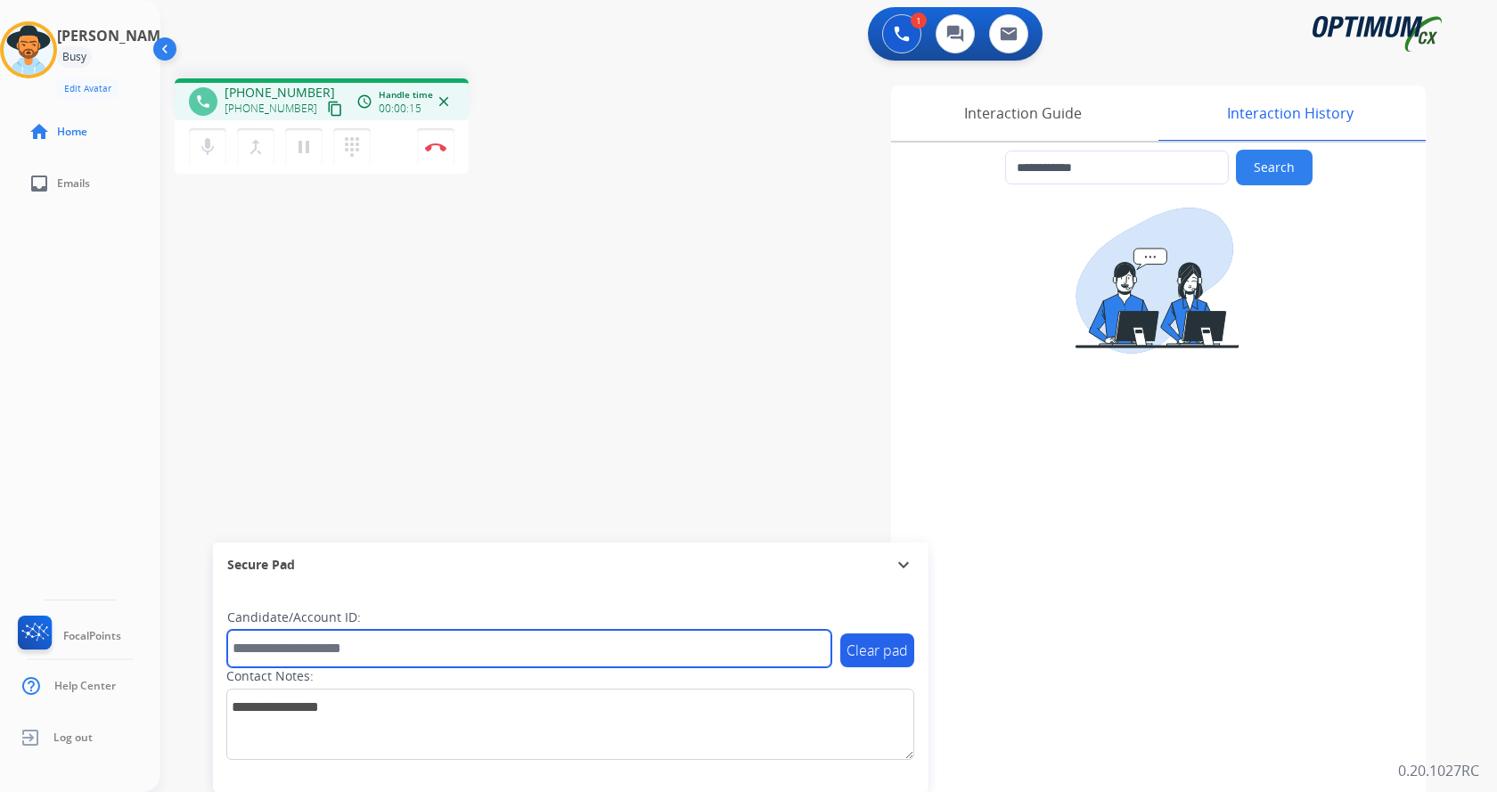
click at [349, 650] on input "text" at bounding box center [529, 648] width 604 height 37
paste input "****"
type input "**********"
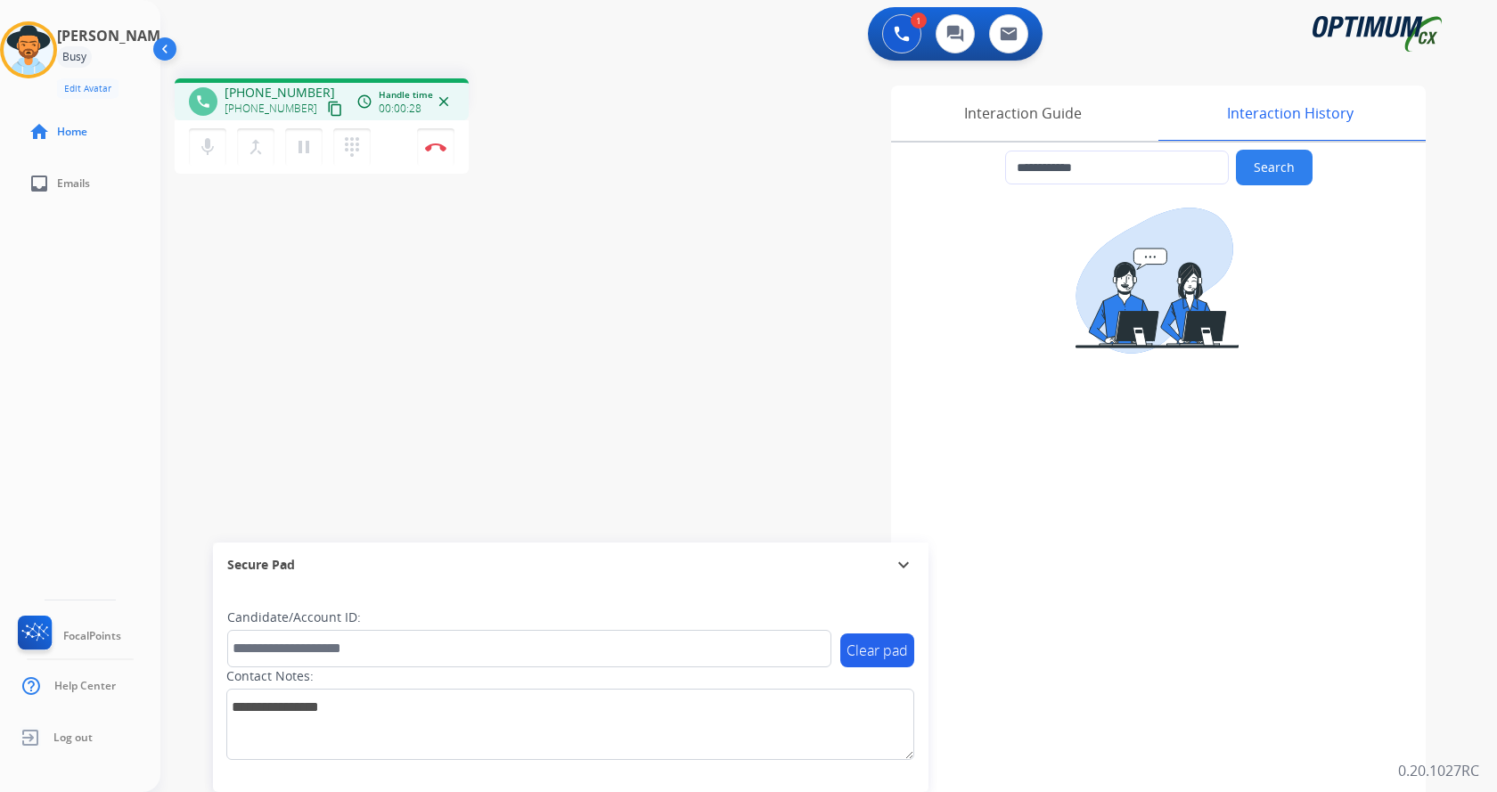
click at [476, 483] on div "**********" at bounding box center [807, 435] width 1294 height 743
drag, startPoint x: 239, startPoint y: 92, endPoint x: 309, endPoint y: 89, distance: 70.4
click at [309, 89] on span "+12702504059" at bounding box center [280, 93] width 110 height 18
copy span "2702504059"
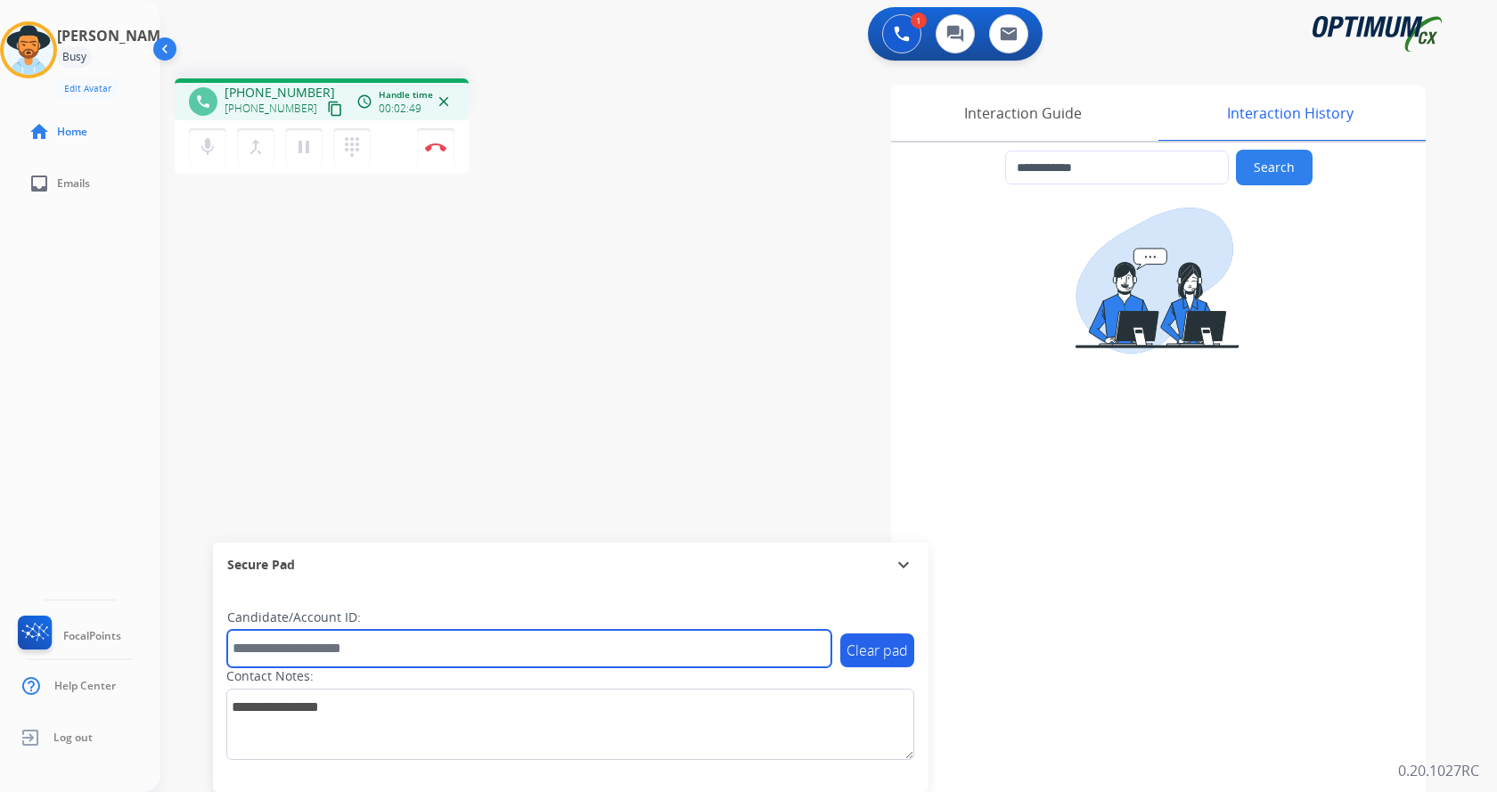
drag, startPoint x: 347, startPoint y: 646, endPoint x: 369, endPoint y: 630, distance: 27.4
click at [347, 646] on input "text" at bounding box center [529, 648] width 604 height 37
paste input "*******"
type input "*******"
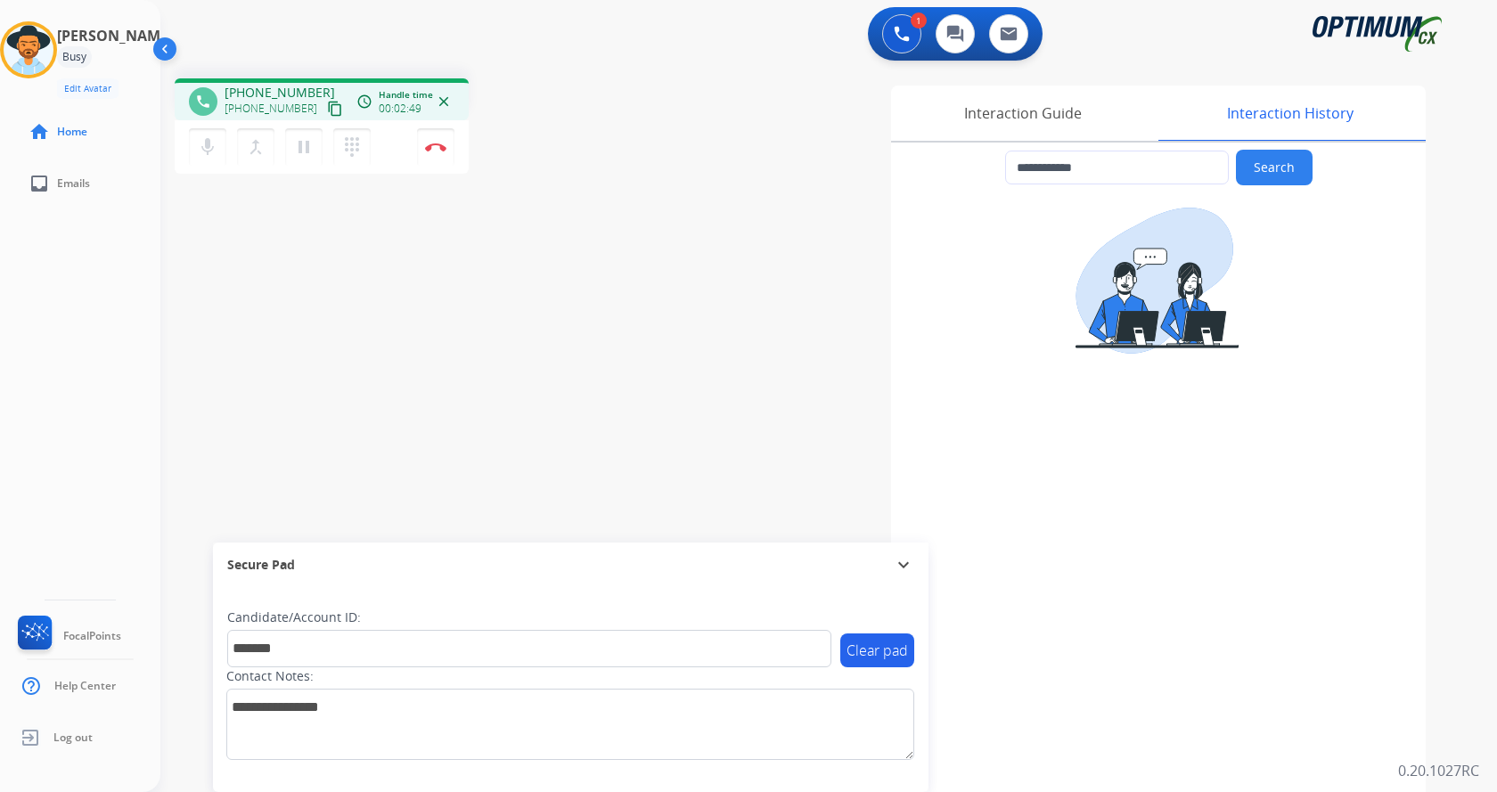
click at [356, 325] on div "**********" at bounding box center [807, 435] width 1294 height 743
click at [468, 377] on div "**********" at bounding box center [807, 435] width 1294 height 743
click at [429, 142] on button "Disconnect" at bounding box center [435, 146] width 37 height 37
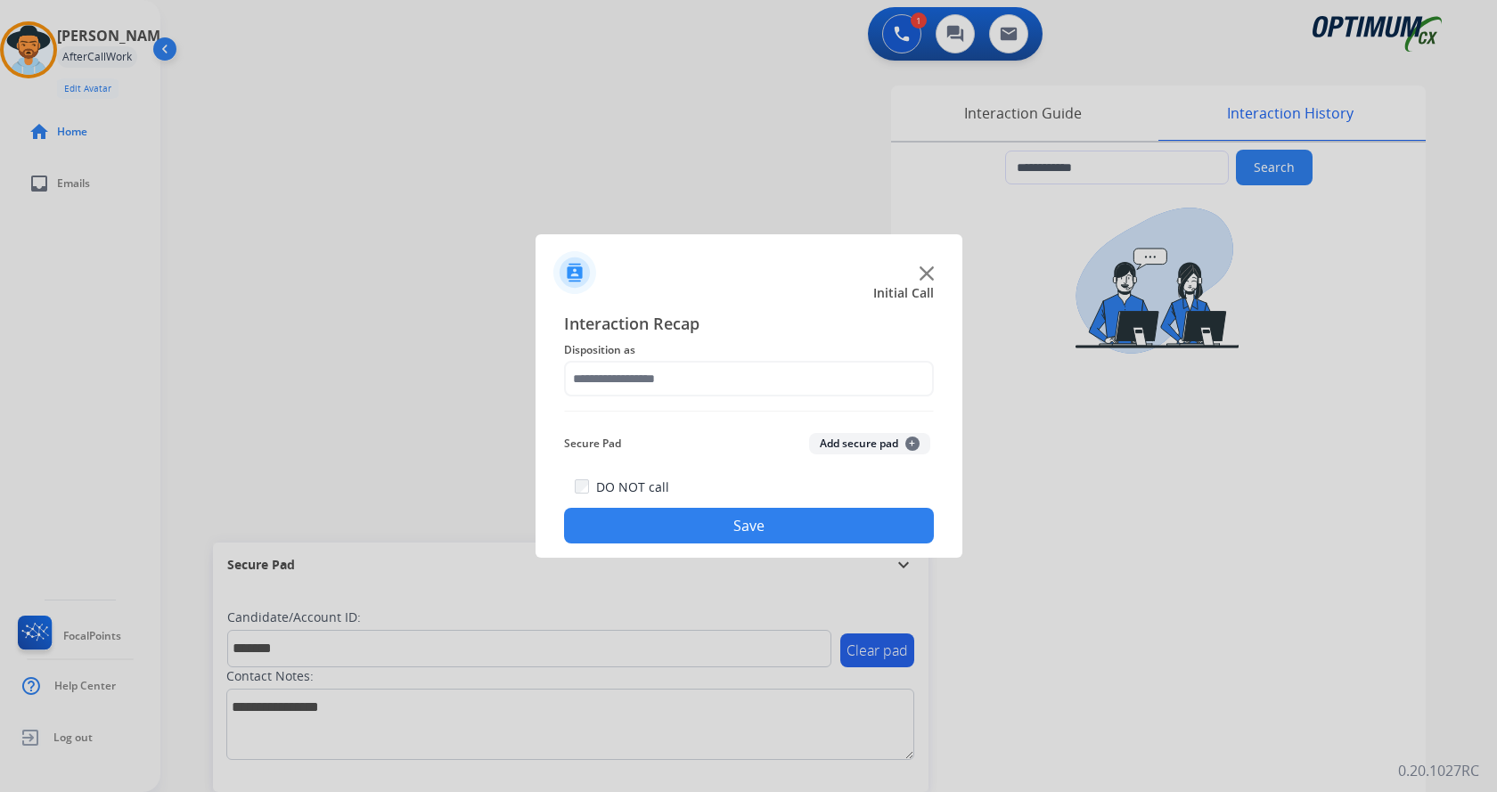
click at [840, 439] on button "Add secure pad +" at bounding box center [869, 443] width 121 height 21
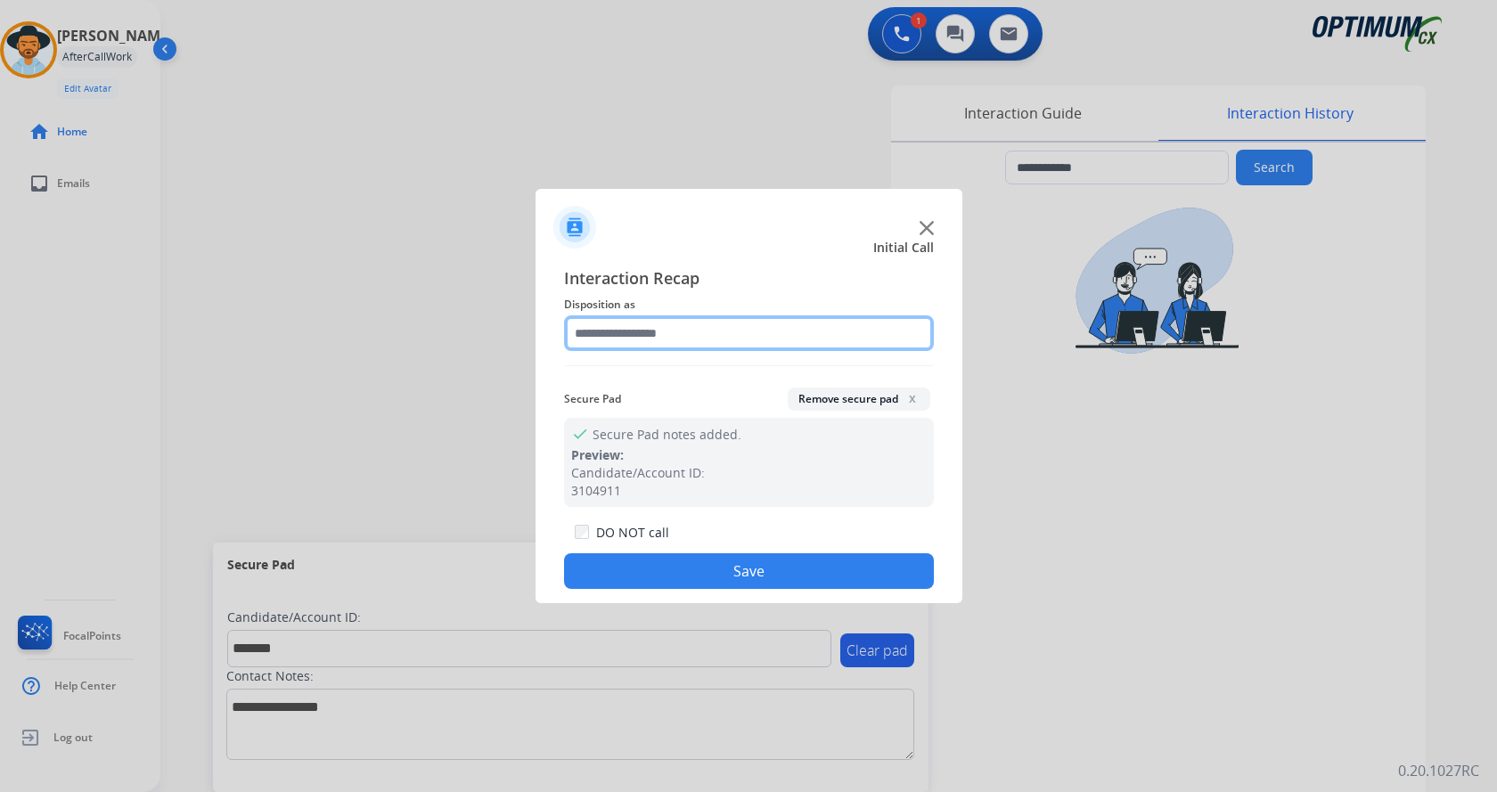
click at [659, 318] on input "text" at bounding box center [749, 333] width 370 height 36
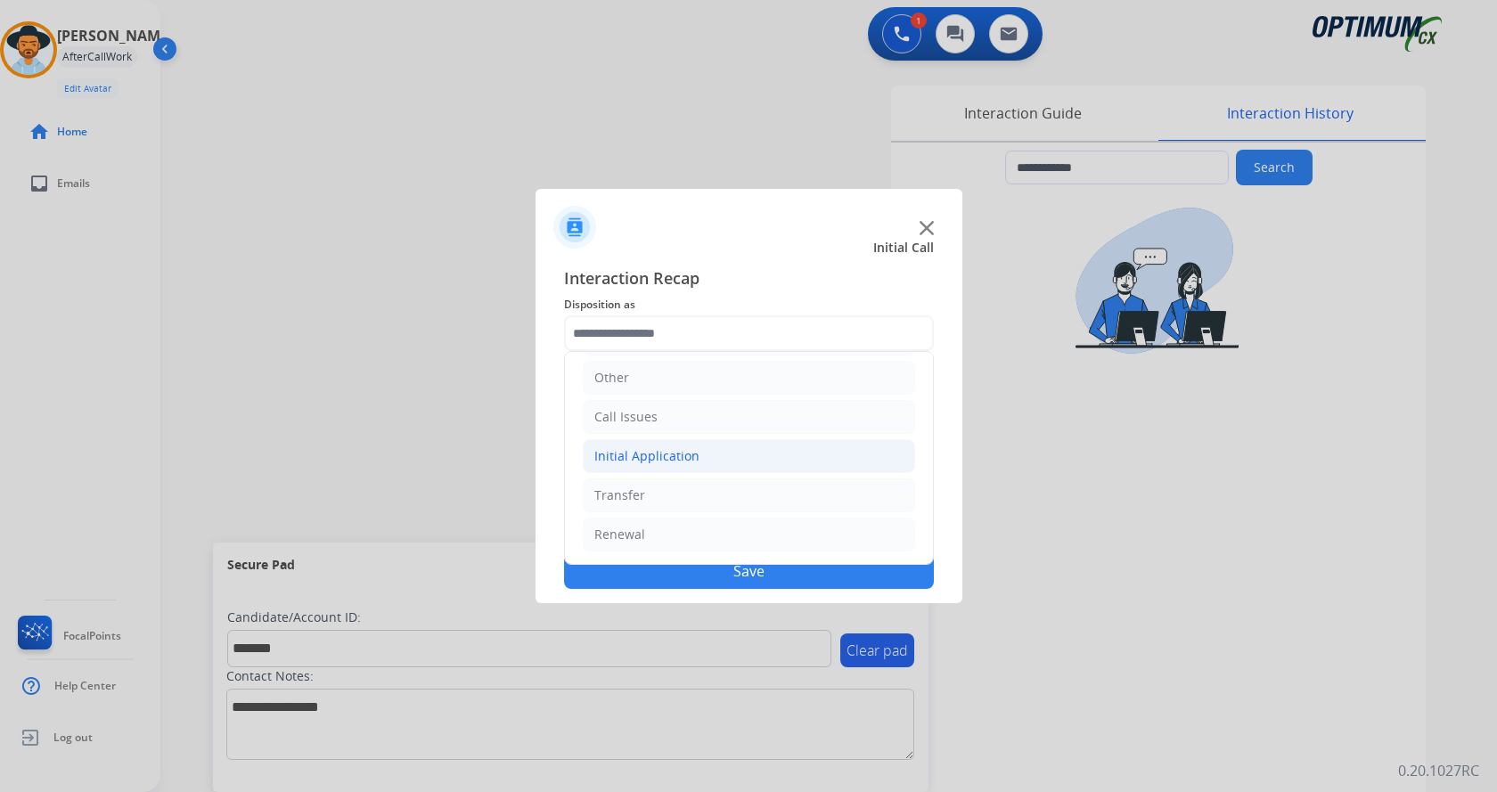
click at [661, 450] on div "Initial Application" at bounding box center [646, 456] width 105 height 18
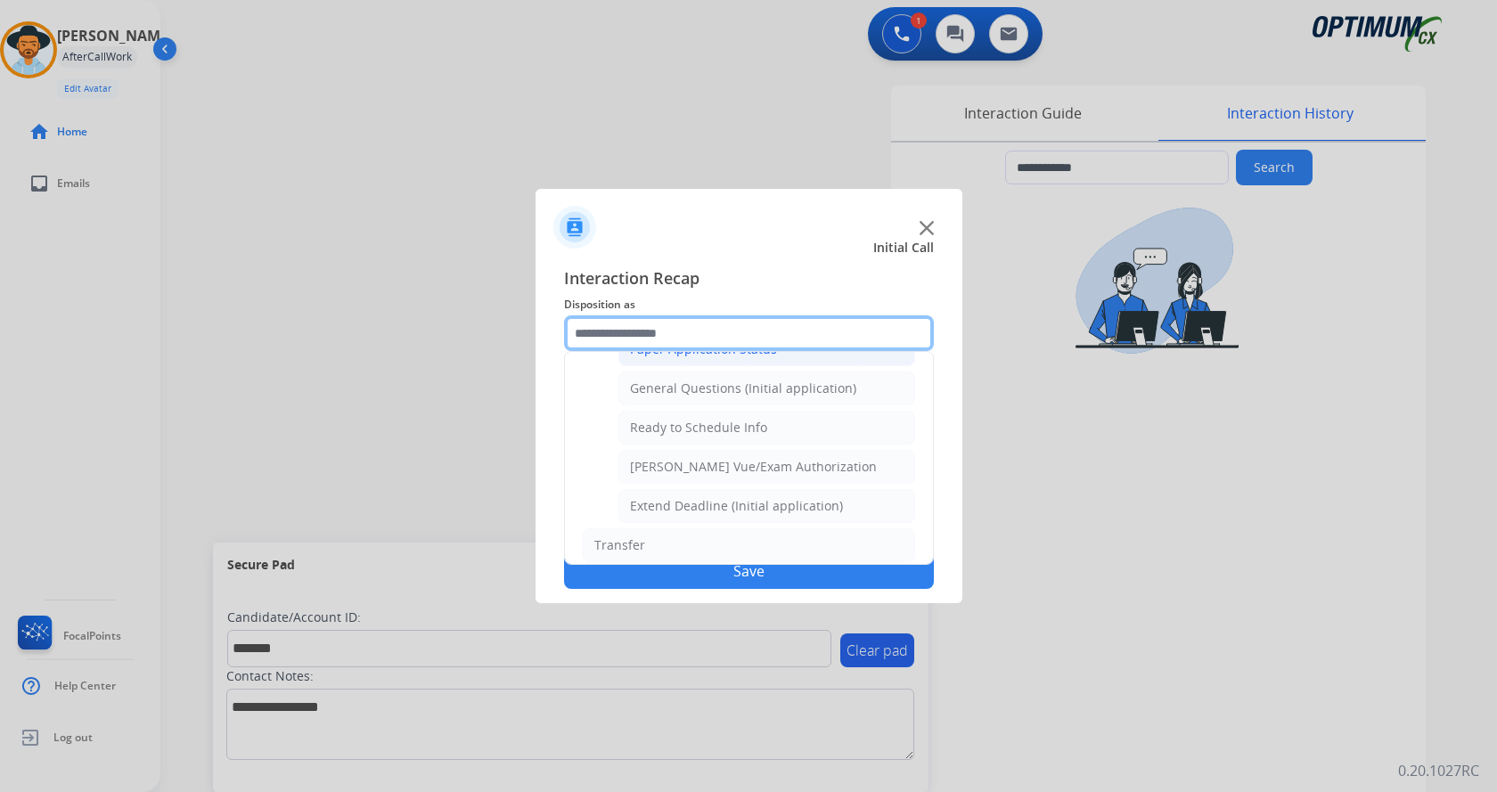
scroll to position [991, 0]
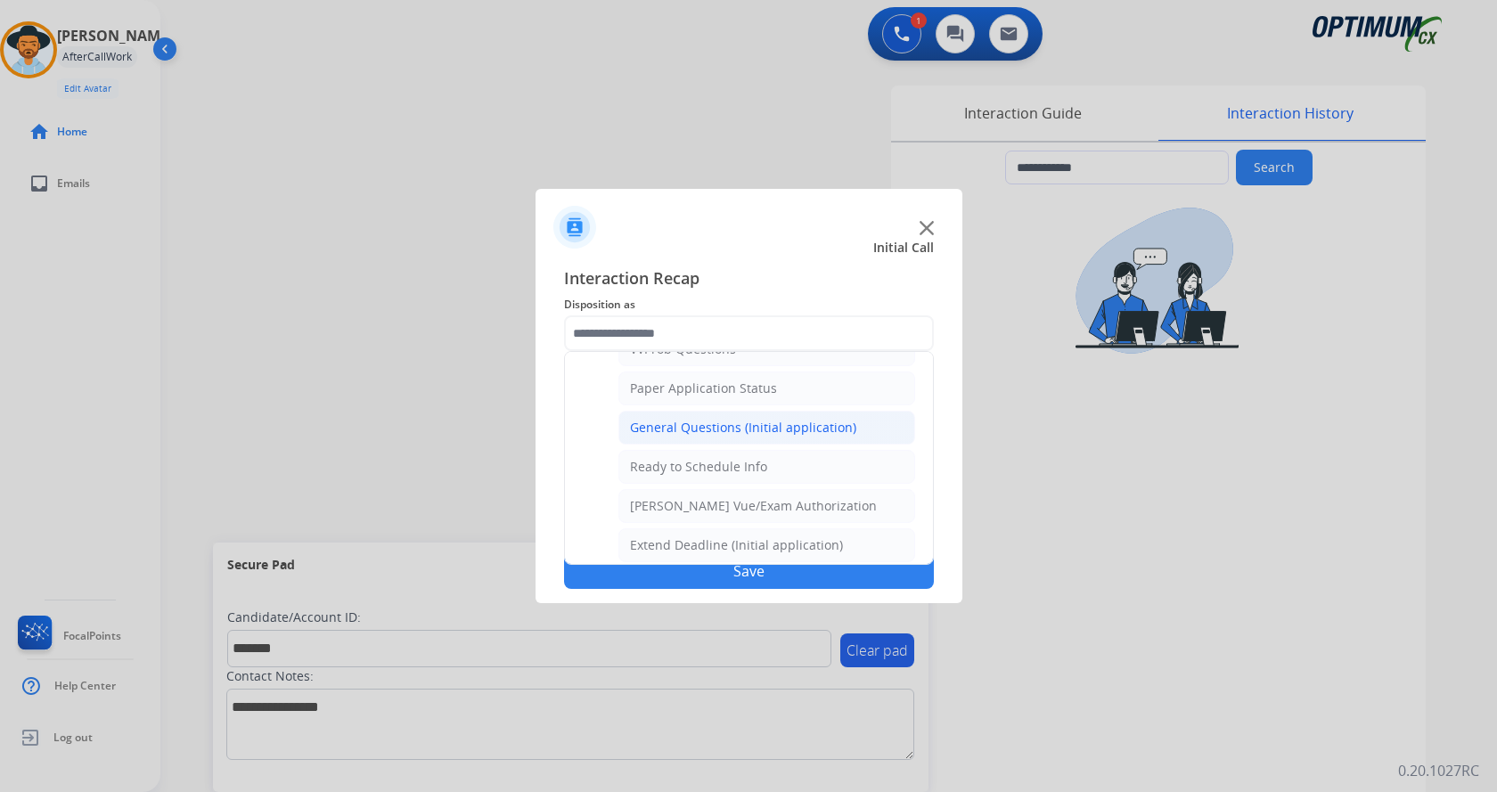
click at [750, 424] on div "General Questions (Initial application)" at bounding box center [743, 428] width 226 height 18
type input "**********"
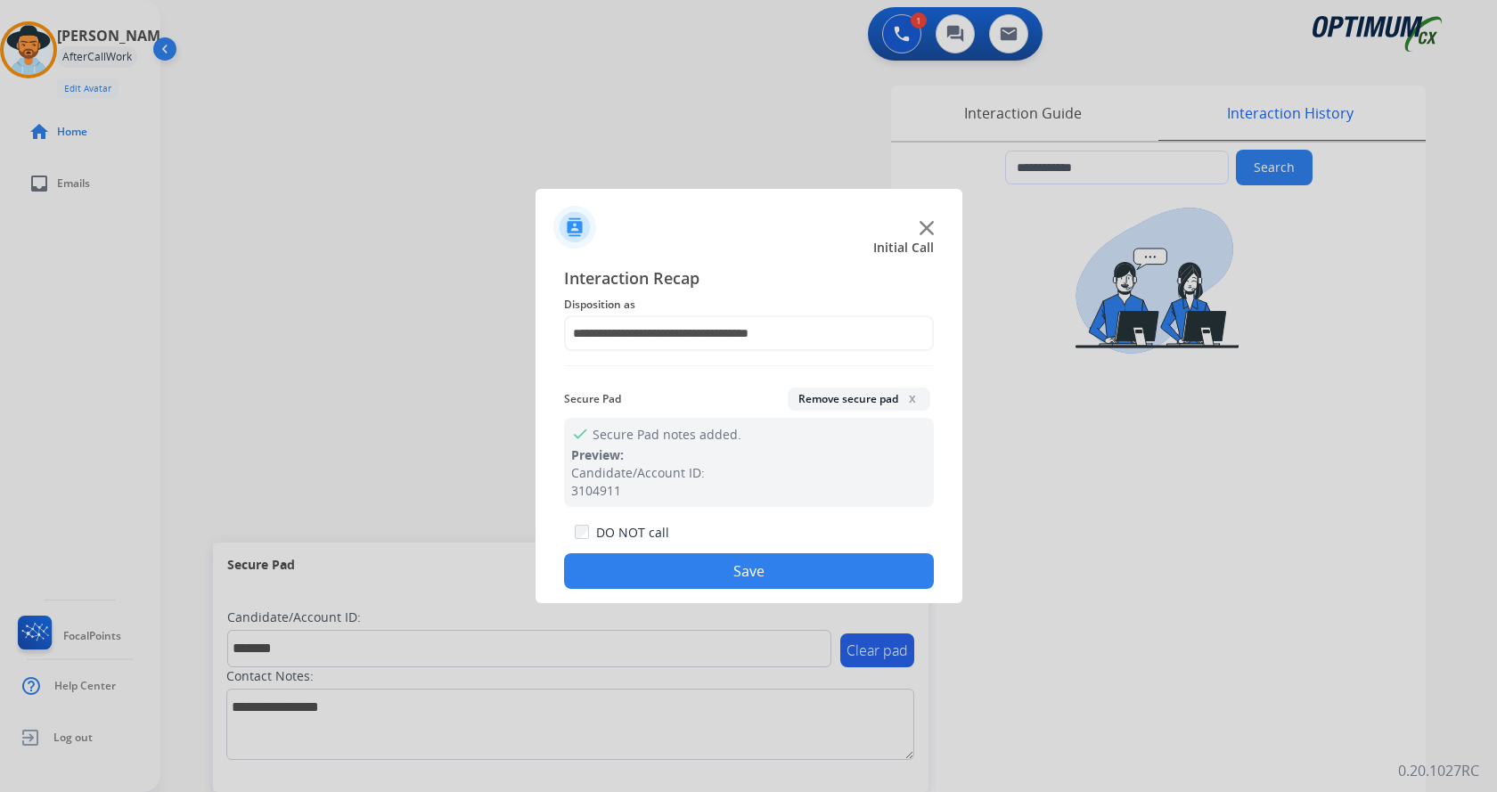
drag, startPoint x: 756, startPoint y: 575, endPoint x: 742, endPoint y: 568, distance: 14.7
click at [756, 576] on button "Save" at bounding box center [749, 571] width 370 height 36
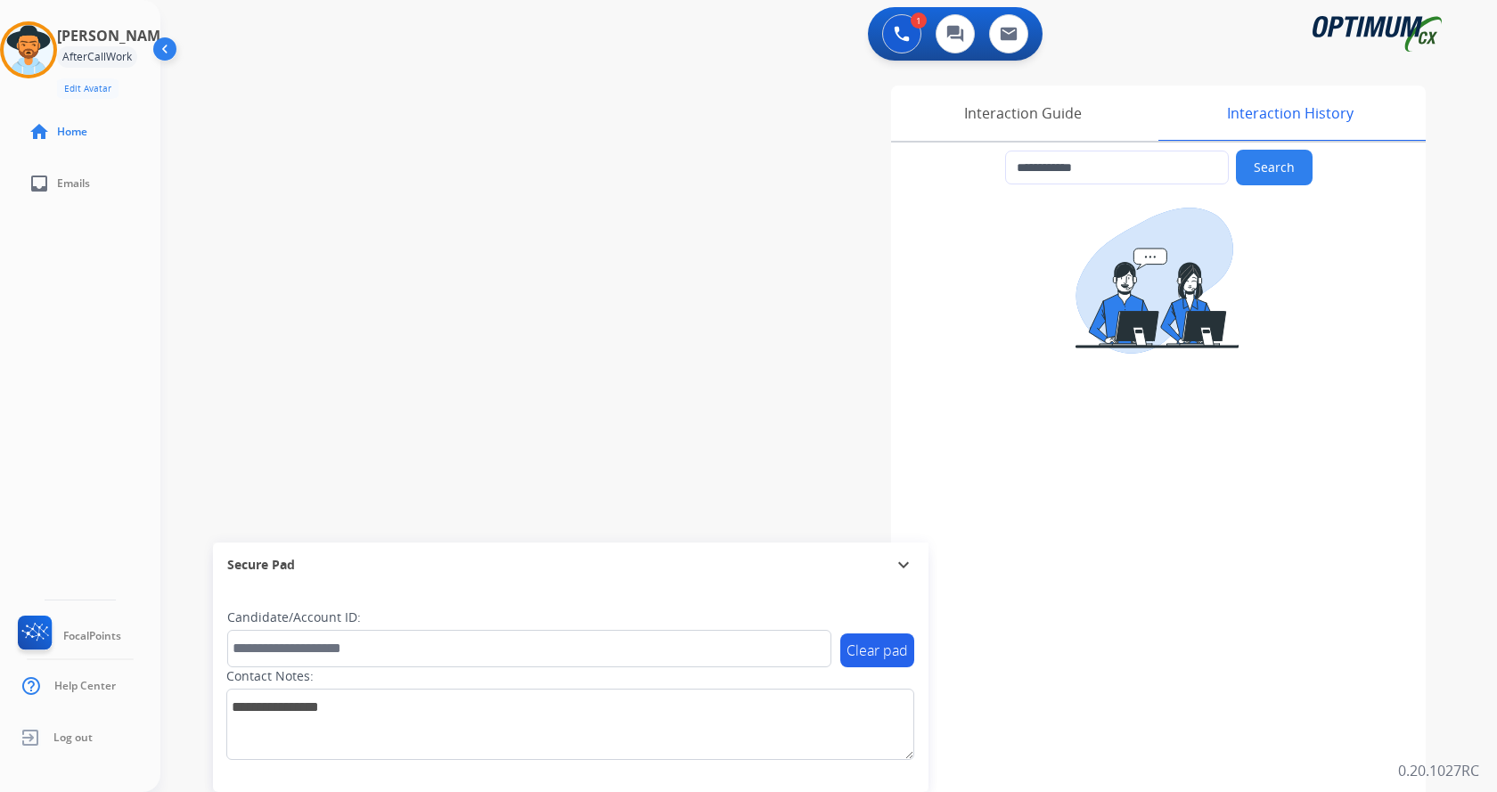
drag, startPoint x: 415, startPoint y: 257, endPoint x: 335, endPoint y: 0, distance: 268.9
click at [413, 244] on div "**********" at bounding box center [807, 435] width 1294 height 743
click at [411, 171] on div "**********" at bounding box center [807, 435] width 1294 height 743
click at [356, 221] on div "**********" at bounding box center [807, 435] width 1294 height 743
click at [455, 123] on div "**********" at bounding box center [807, 435] width 1294 height 743
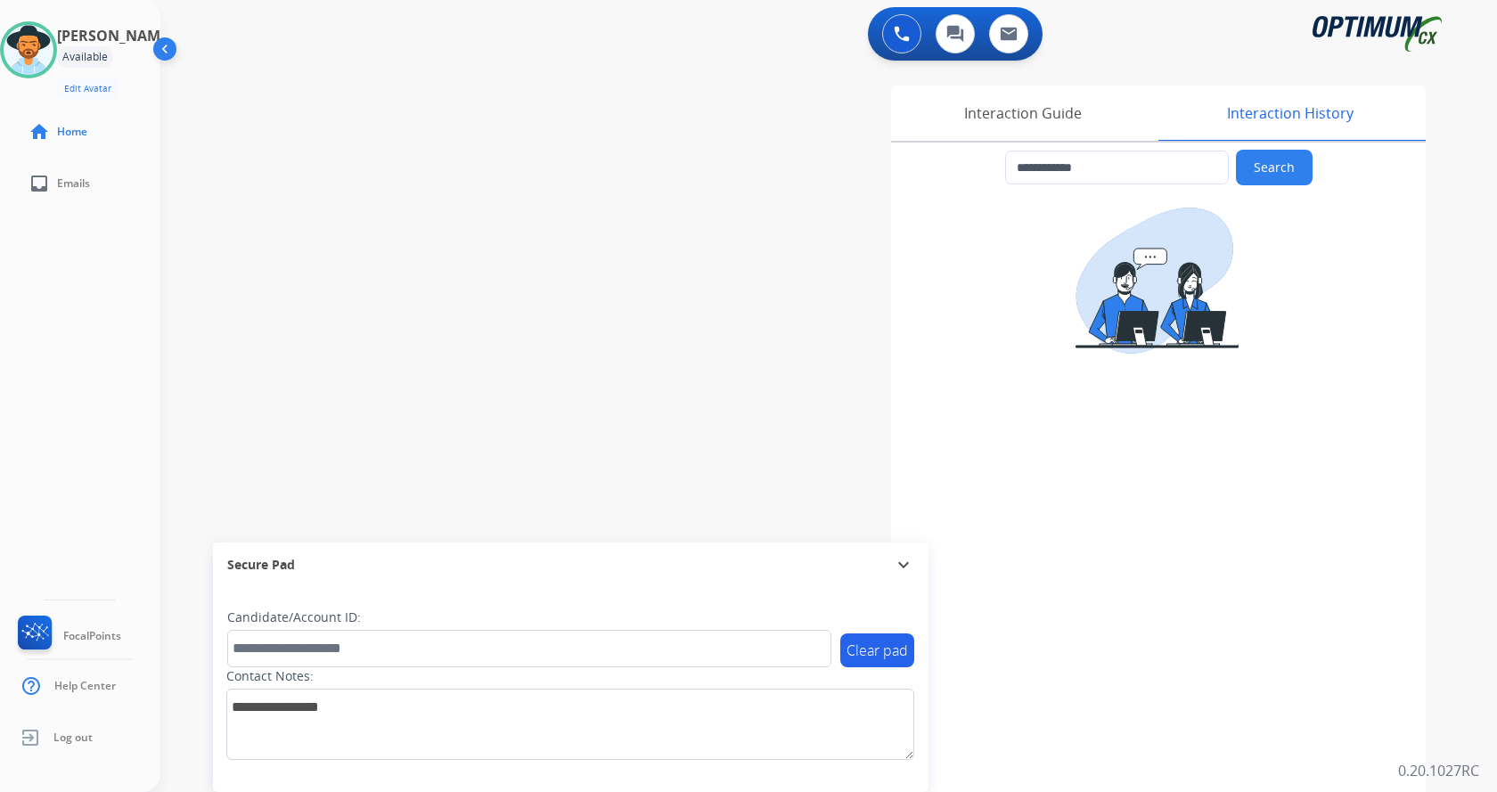
click at [454, 145] on div "**********" at bounding box center [807, 435] width 1294 height 743
drag, startPoint x: 344, startPoint y: 182, endPoint x: 215, endPoint y: 4, distance: 220.1
click at [345, 182] on div "**********" at bounding box center [807, 435] width 1294 height 743
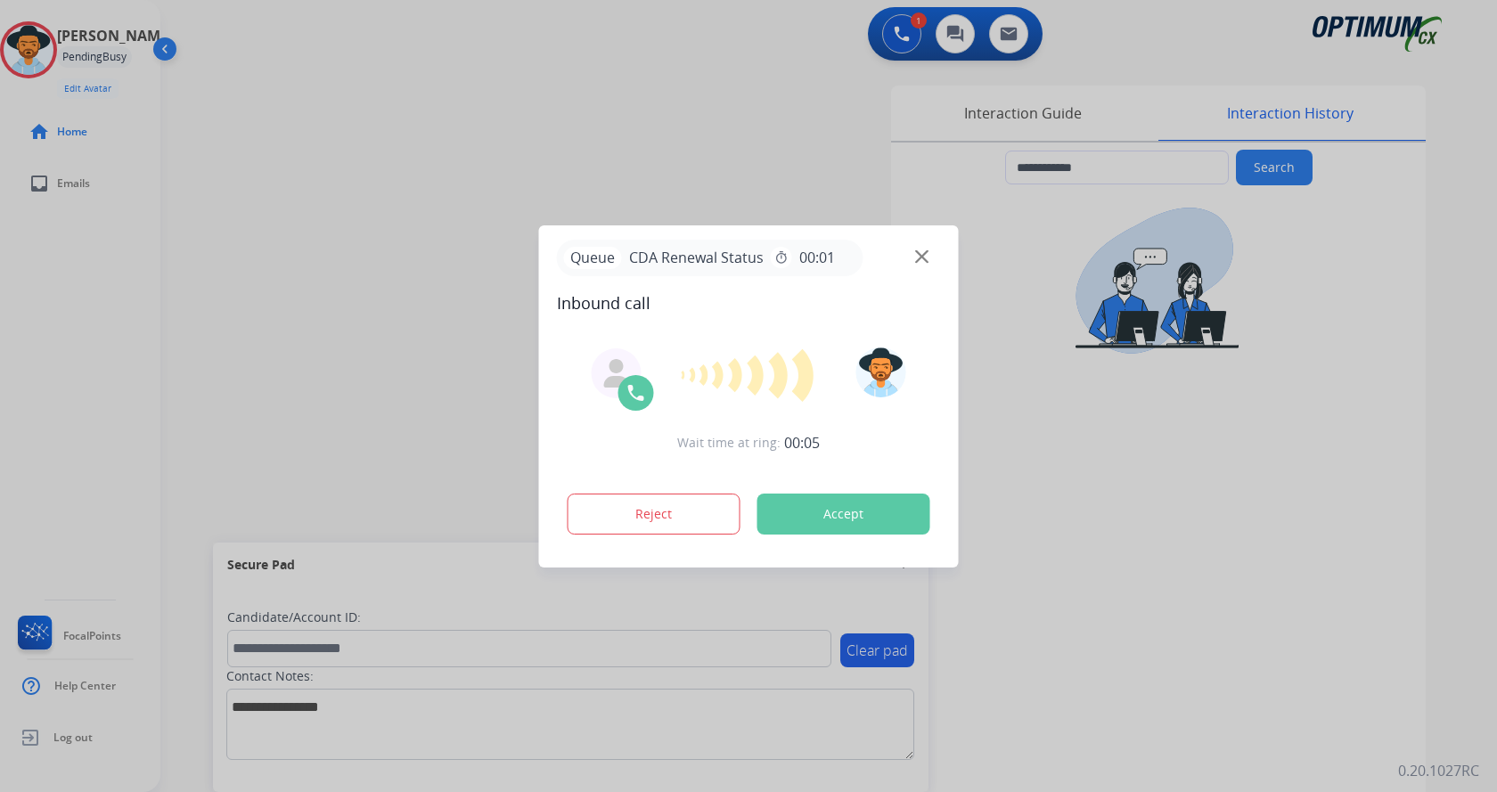
click at [609, 187] on div at bounding box center [748, 396] width 1497 height 792
click at [523, 144] on div at bounding box center [748, 396] width 1497 height 792
type input "**********"
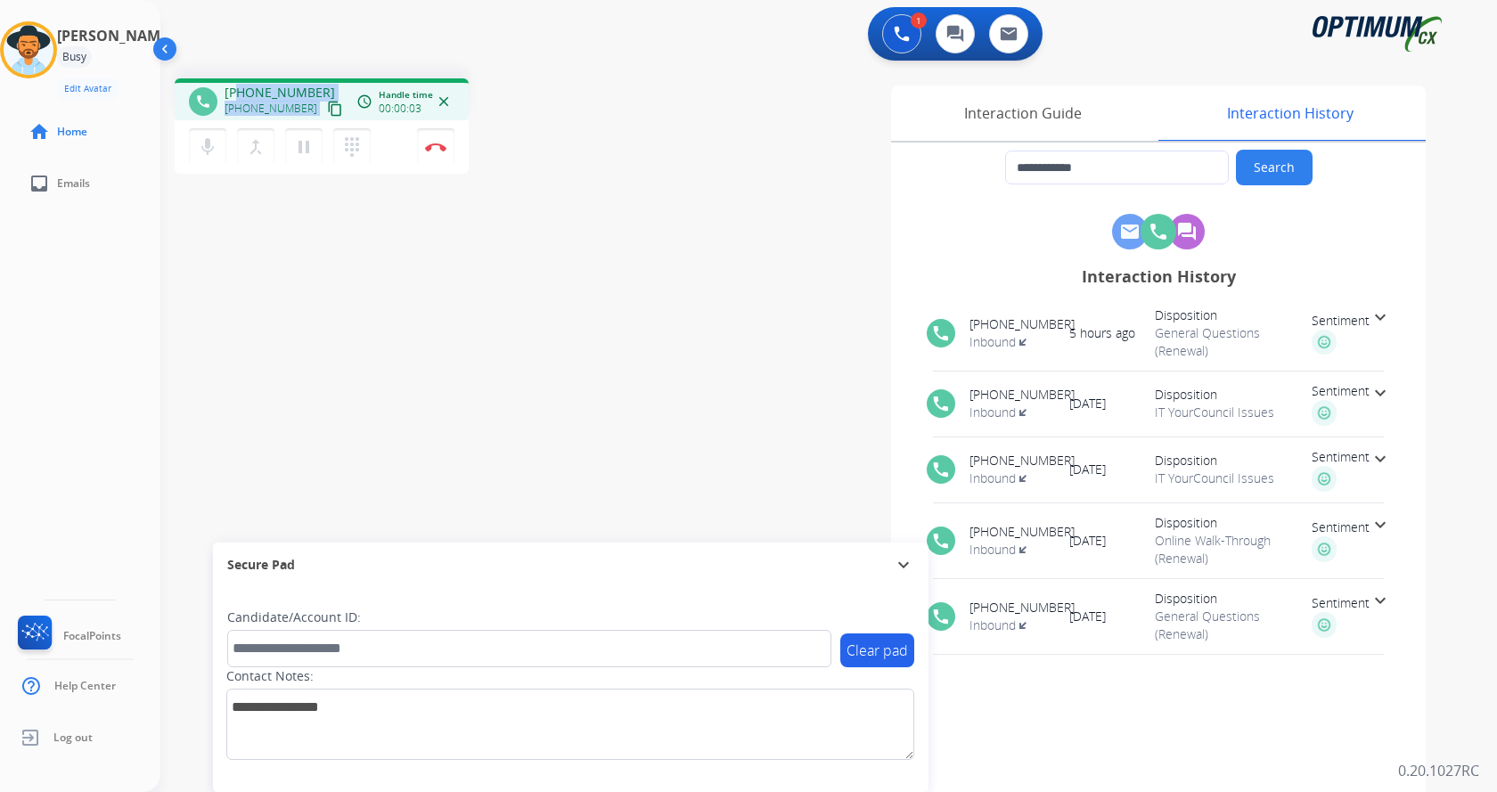
drag, startPoint x: 240, startPoint y: 93, endPoint x: 319, endPoint y: 93, distance: 79.3
click at [319, 93] on div "+18706173491 +18706173491 content_copy" at bounding box center [285, 102] width 121 height 36
click at [234, 85] on span "+18706173491" at bounding box center [280, 93] width 110 height 18
drag, startPoint x: 253, startPoint y: 89, endPoint x: 311, endPoint y: 82, distance: 58.4
click at [311, 82] on div "phone +18706173491 +18706173491 content_copy access_time Call metrics Queue 00:…" at bounding box center [322, 99] width 294 height 42
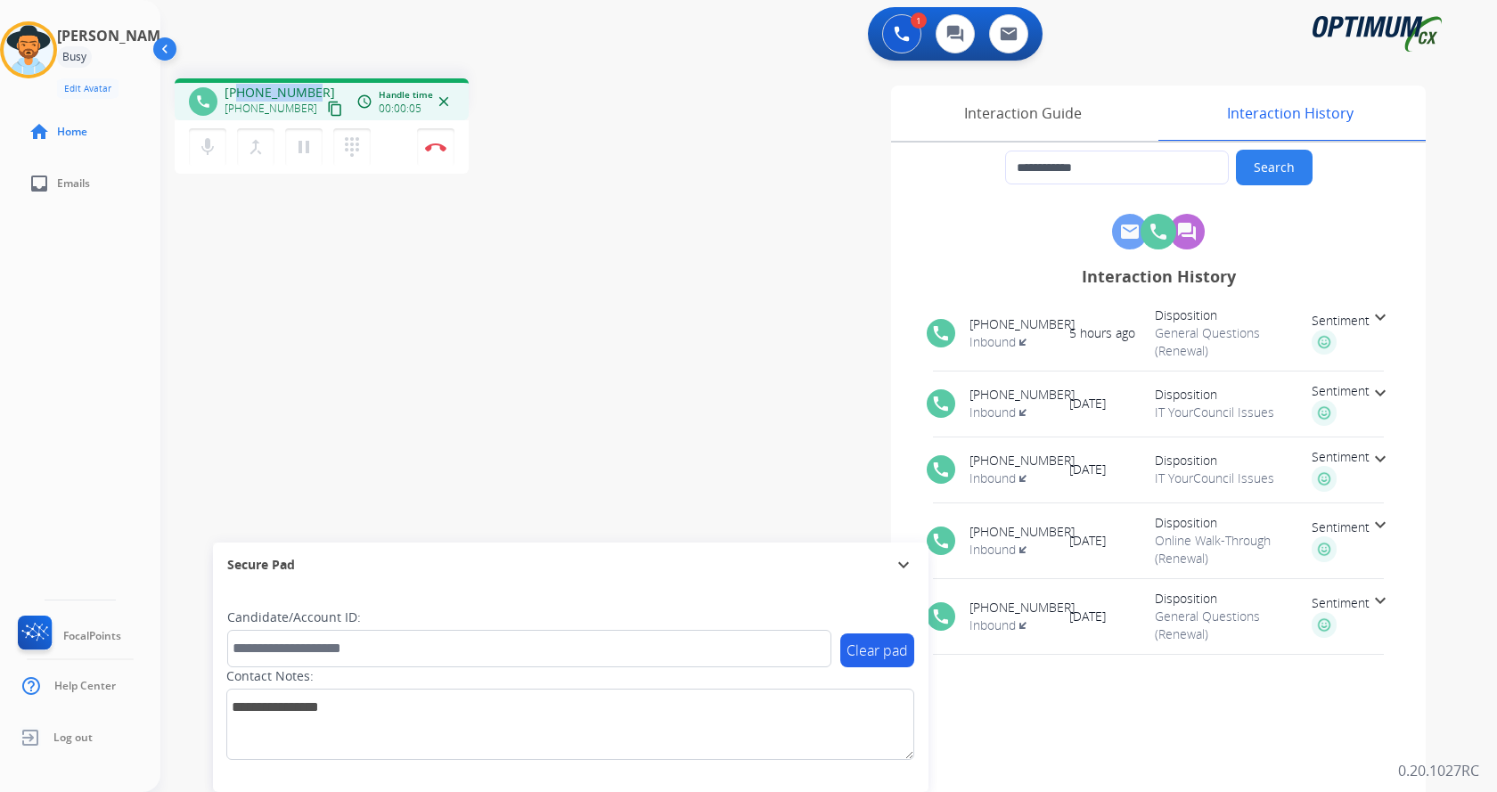
copy span "8706173491"
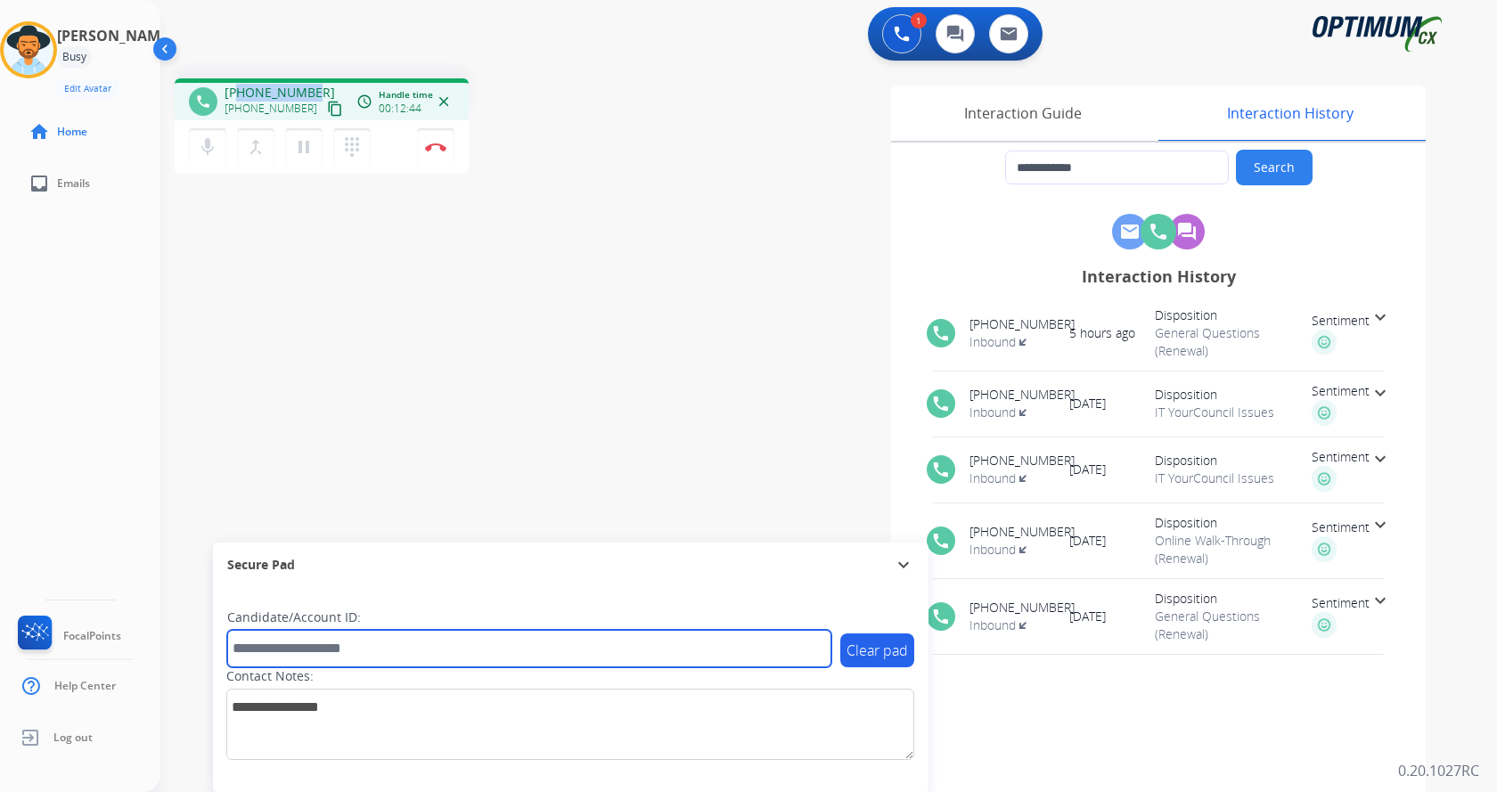
click at [376, 658] on input "text" at bounding box center [529, 648] width 604 height 37
paste input "*******"
type input "*******"
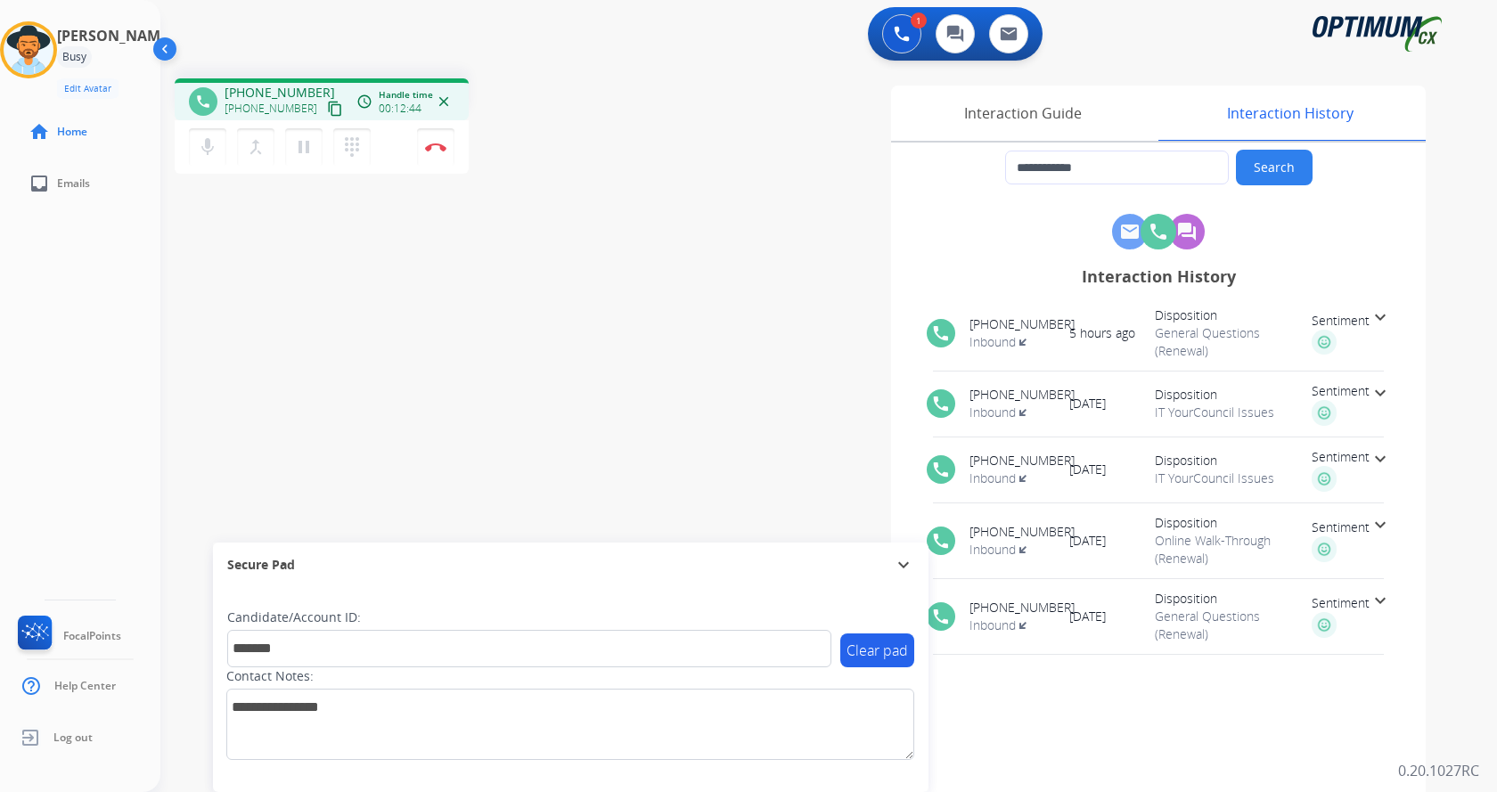
click at [308, 346] on div "**********" at bounding box center [807, 435] width 1294 height 743
click at [348, 285] on div "**********" at bounding box center [807, 435] width 1294 height 743
click at [445, 155] on button "Disconnect" at bounding box center [435, 146] width 37 height 37
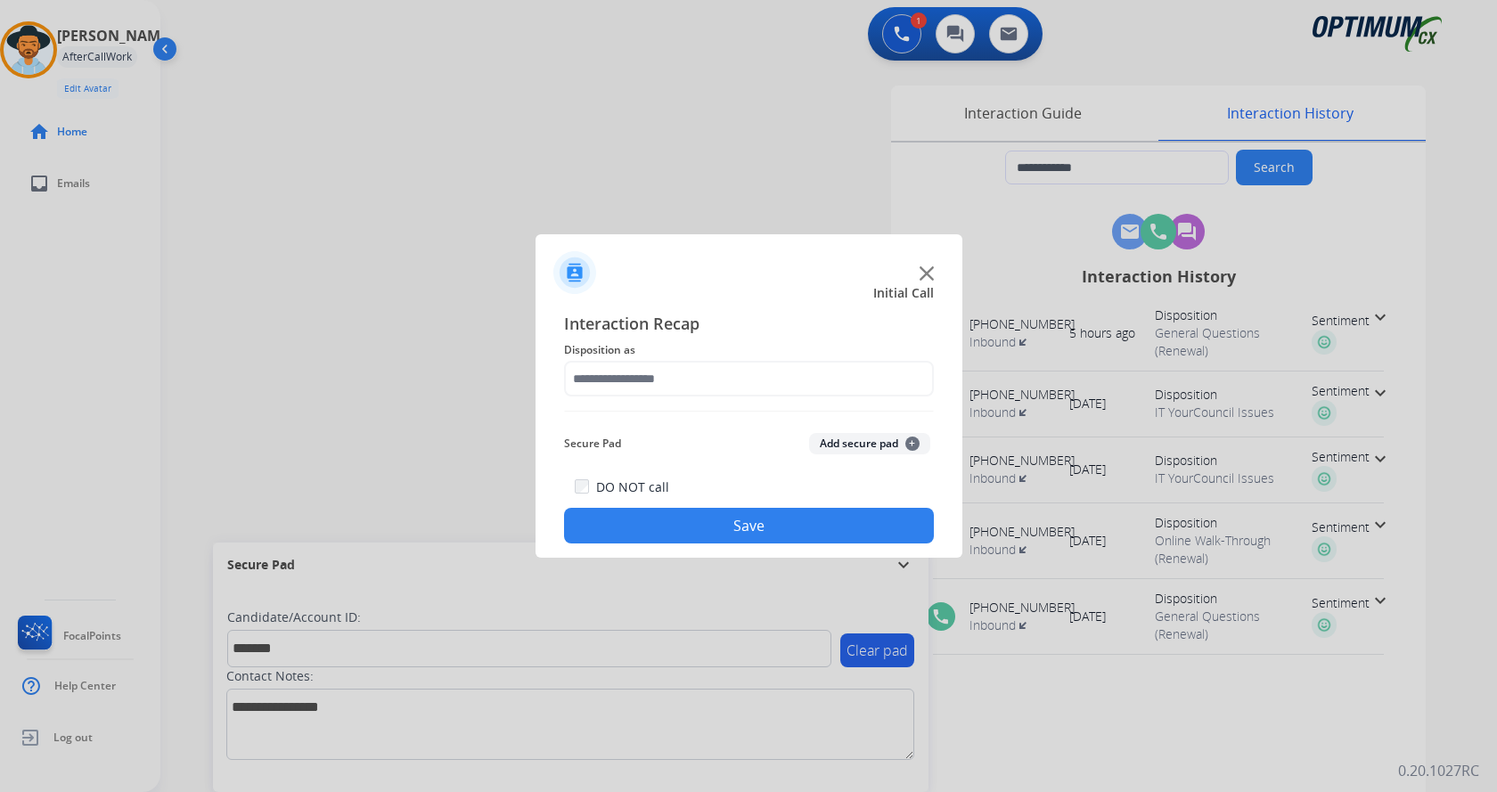
click at [839, 438] on button "Add secure pad +" at bounding box center [869, 443] width 121 height 21
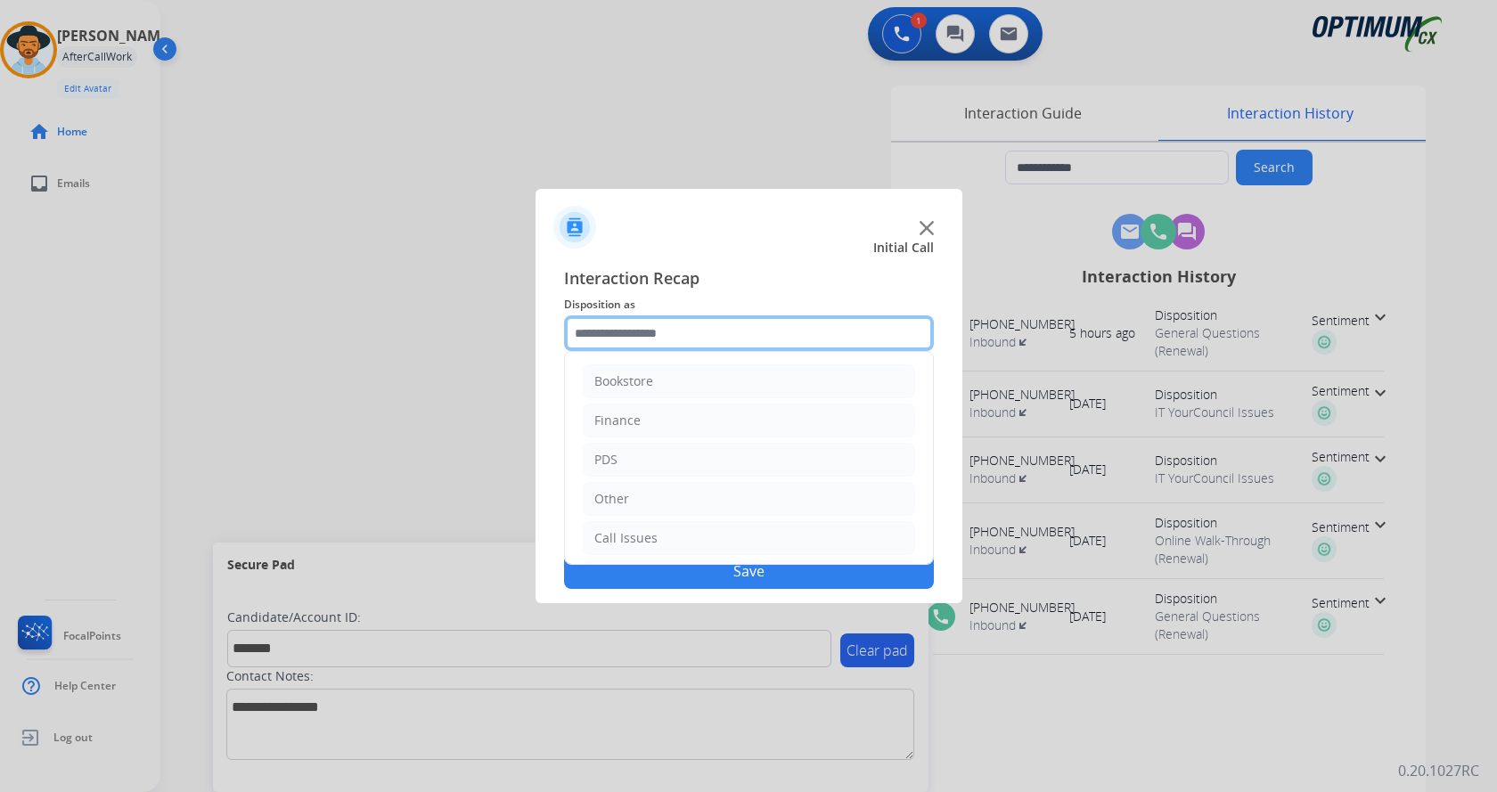
click at [687, 328] on input "text" at bounding box center [749, 333] width 370 height 36
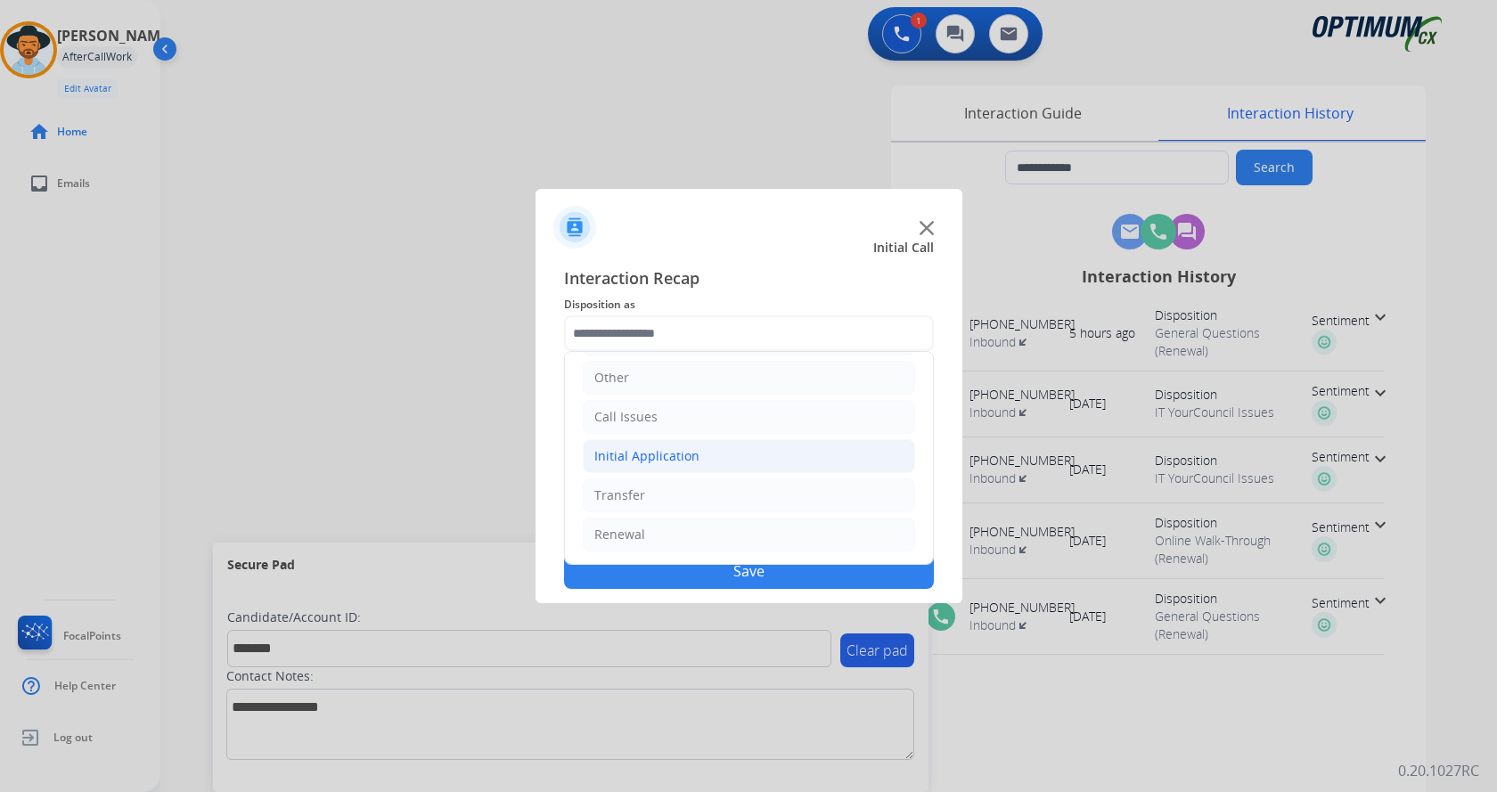
click at [723, 450] on li "Initial Application" at bounding box center [749, 456] width 332 height 34
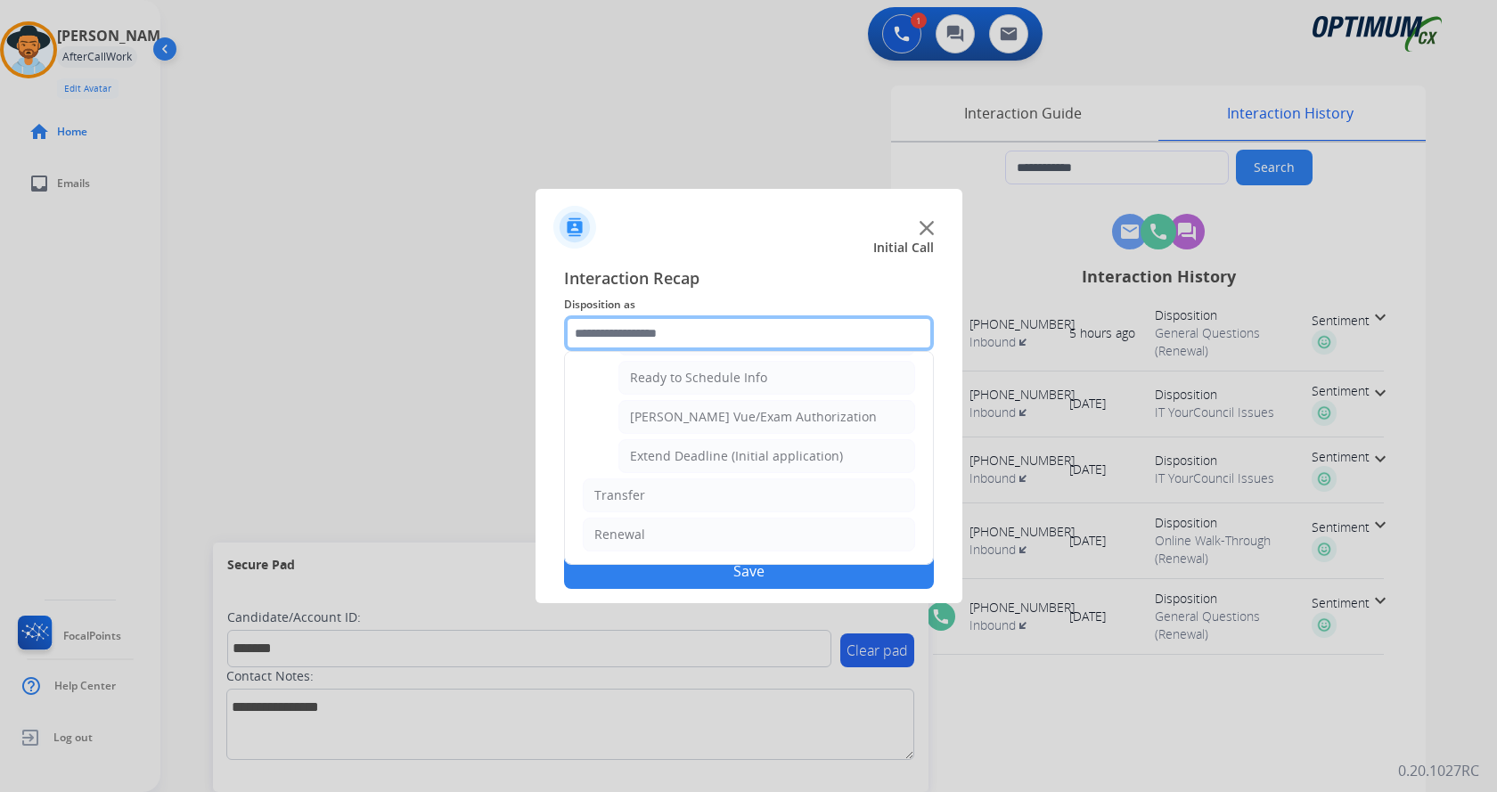
scroll to position [991, 0]
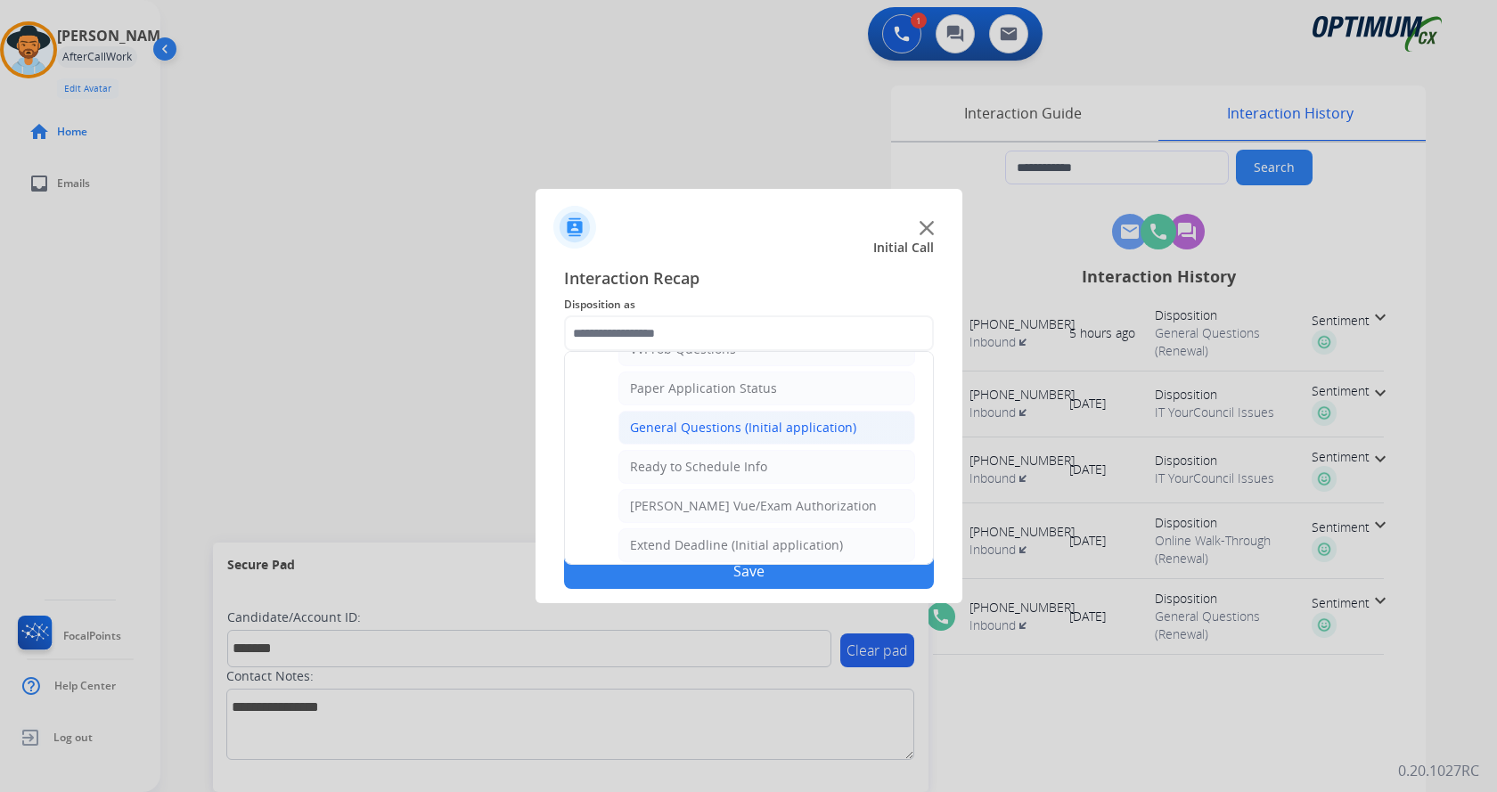
click at [743, 430] on div "General Questions (Initial application)" at bounding box center [743, 428] width 226 height 18
type input "**********"
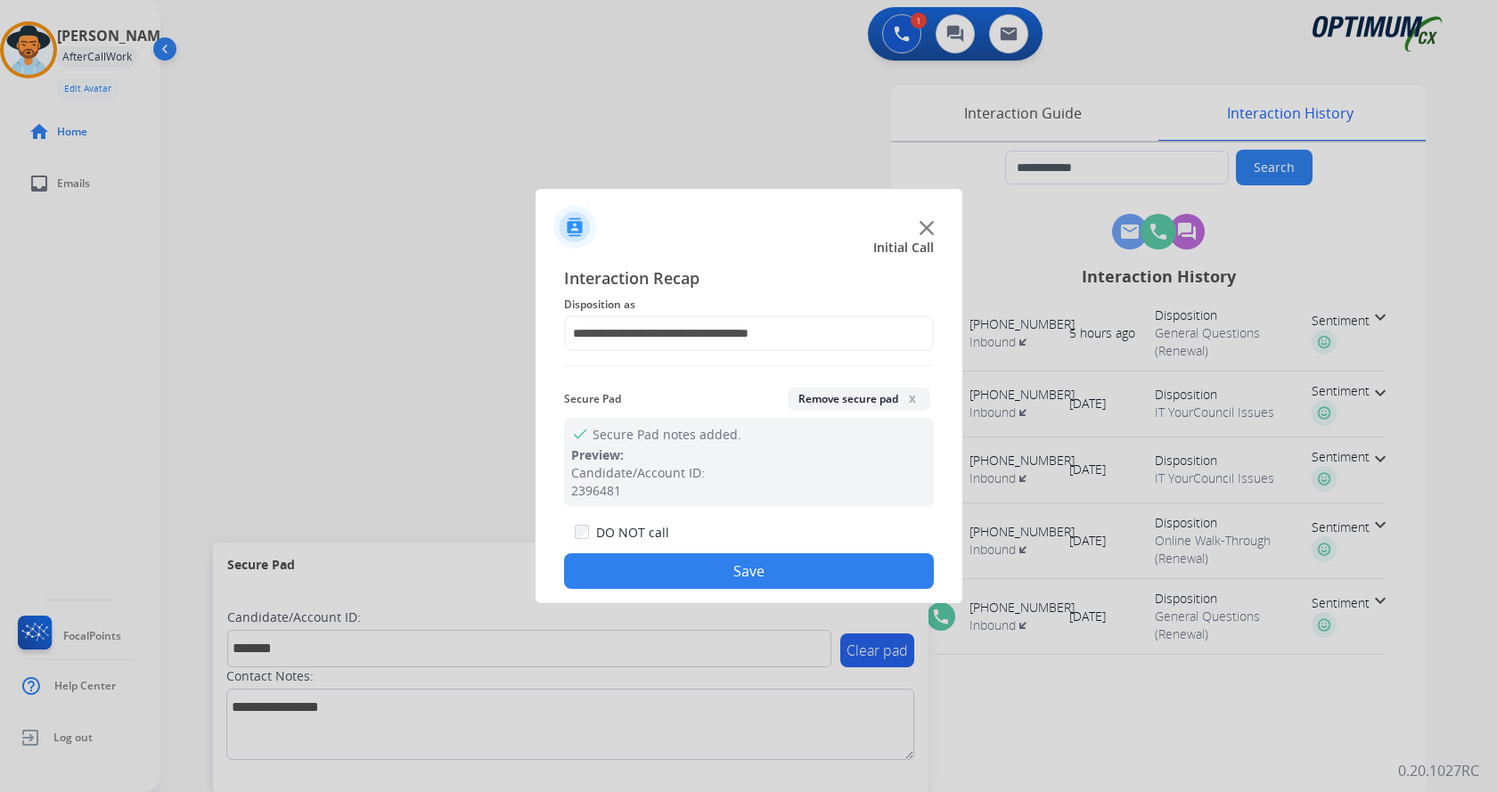
click at [759, 556] on button "Save" at bounding box center [749, 571] width 370 height 36
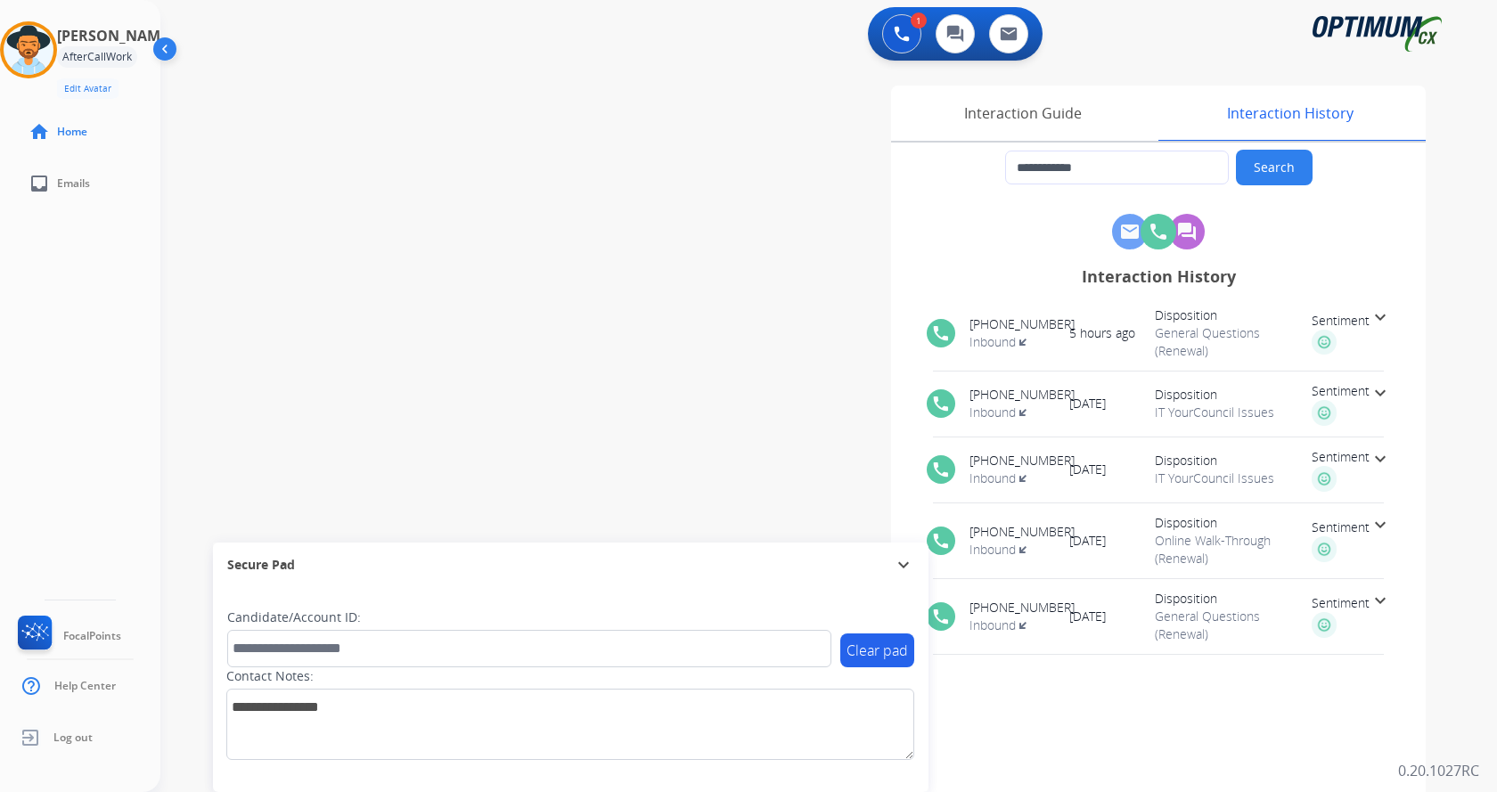
click at [428, 267] on div "**********" at bounding box center [807, 435] width 1294 height 743
drag, startPoint x: 255, startPoint y: 110, endPoint x: 33, endPoint y: 46, distance: 231.0
click at [255, 110] on div "**********" at bounding box center [807, 435] width 1294 height 743
click at [14, 44] on div at bounding box center [28, 49] width 57 height 57
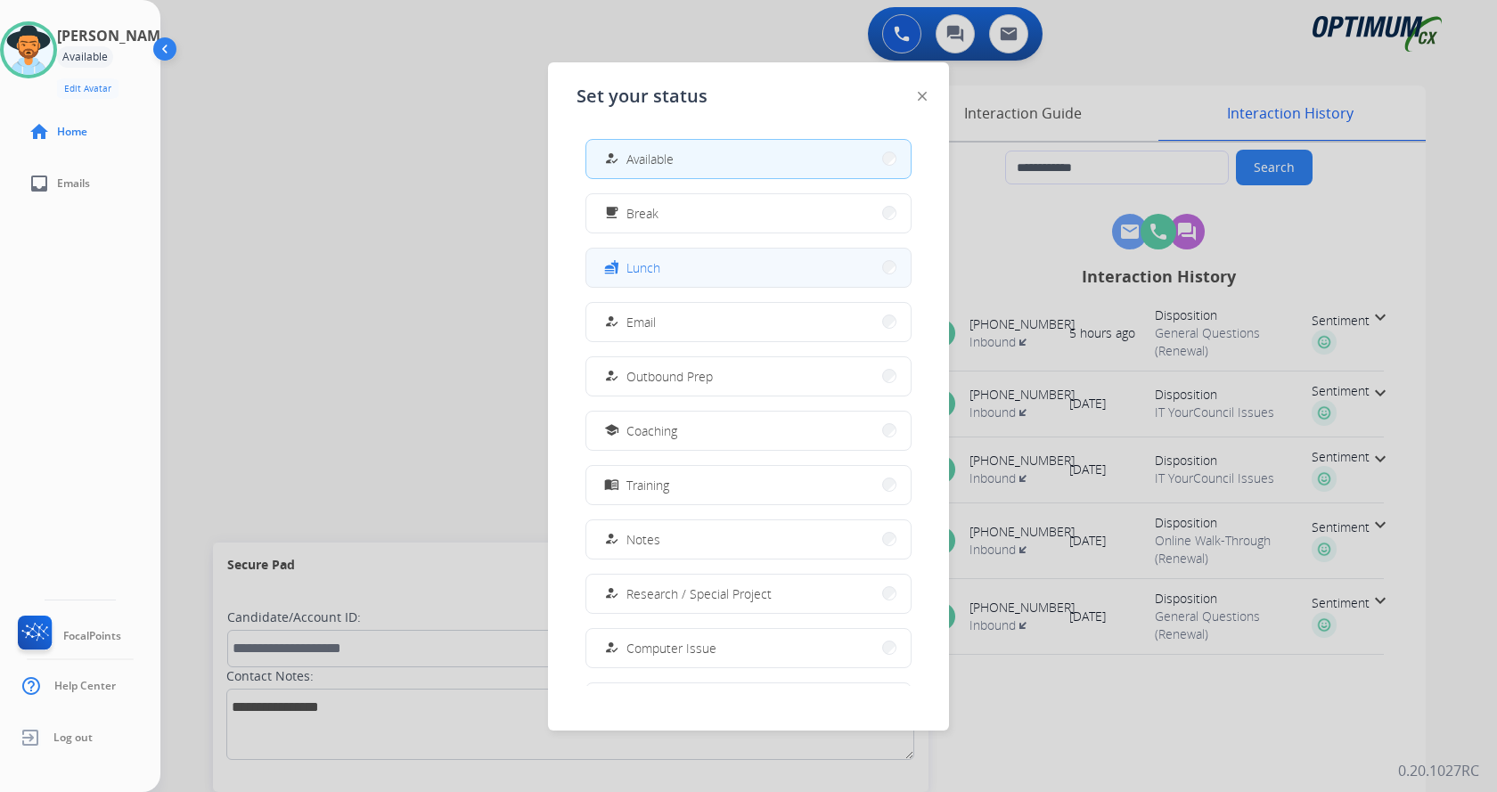
click at [668, 261] on button "fastfood Lunch" at bounding box center [748, 268] width 324 height 38
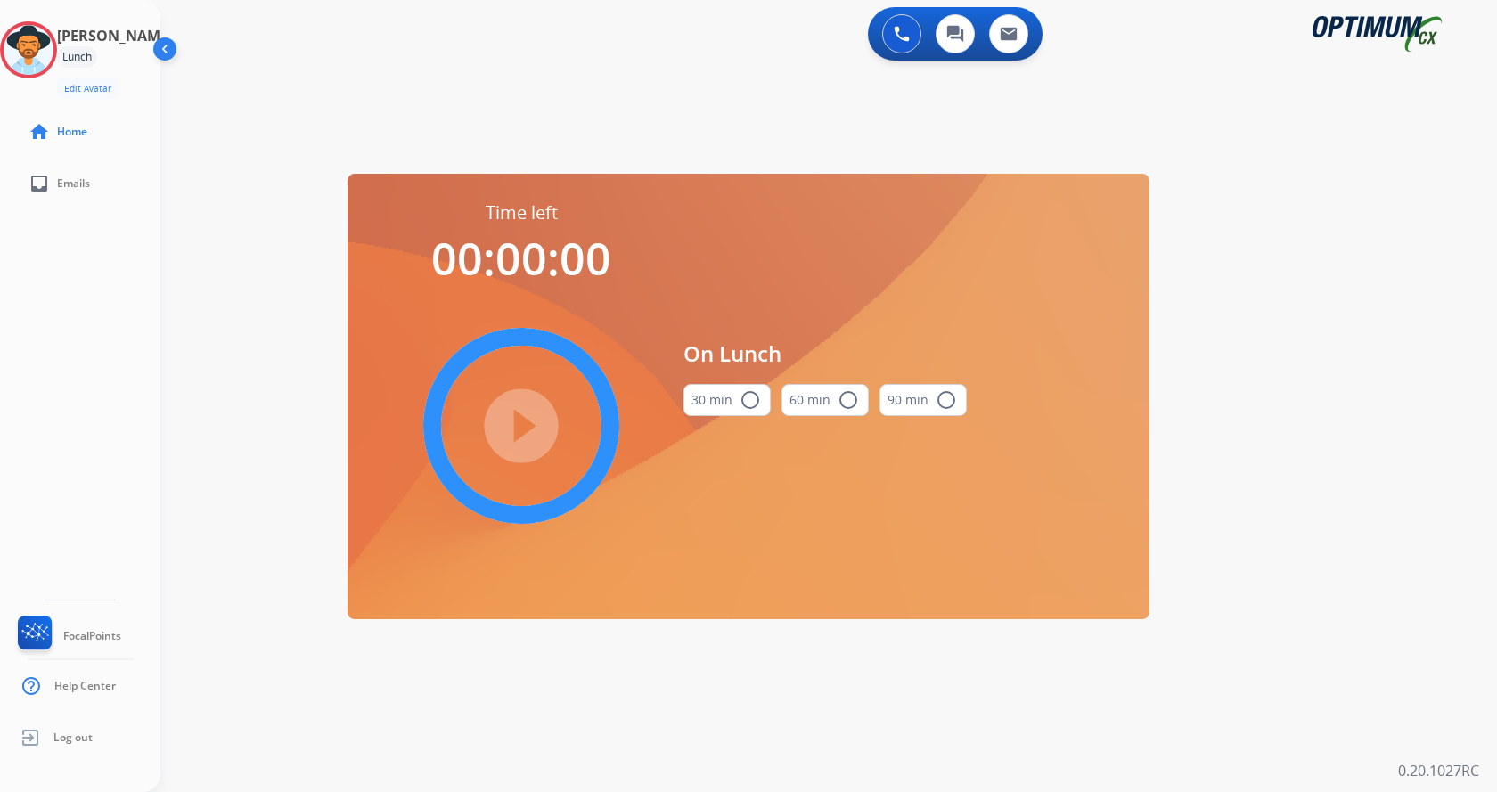
drag, startPoint x: 732, startPoint y: 404, endPoint x: 716, endPoint y: 404, distance: 16.0
click at [732, 404] on button "30 min radio_button_unchecked" at bounding box center [726, 400] width 87 height 32
click at [561, 413] on div "play_circle_filled" at bounding box center [521, 425] width 267 height 267
click at [532, 420] on mat-icon "play_circle_filled" at bounding box center [521, 425] width 21 height 21
click at [319, 128] on div "**********" at bounding box center [807, 107] width 1294 height 86
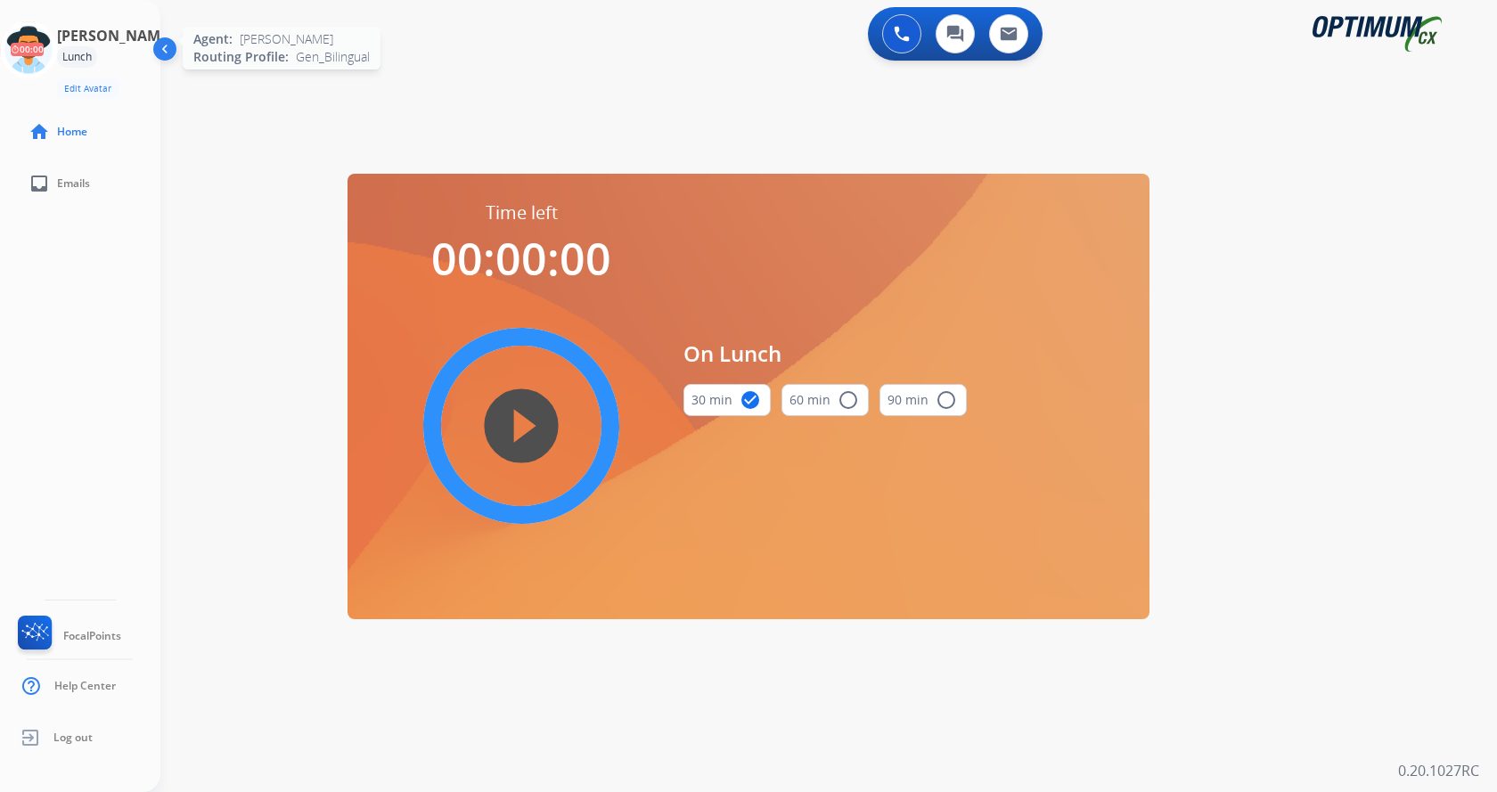
click at [56, 54] on icon at bounding box center [29, 50] width 58 height 58
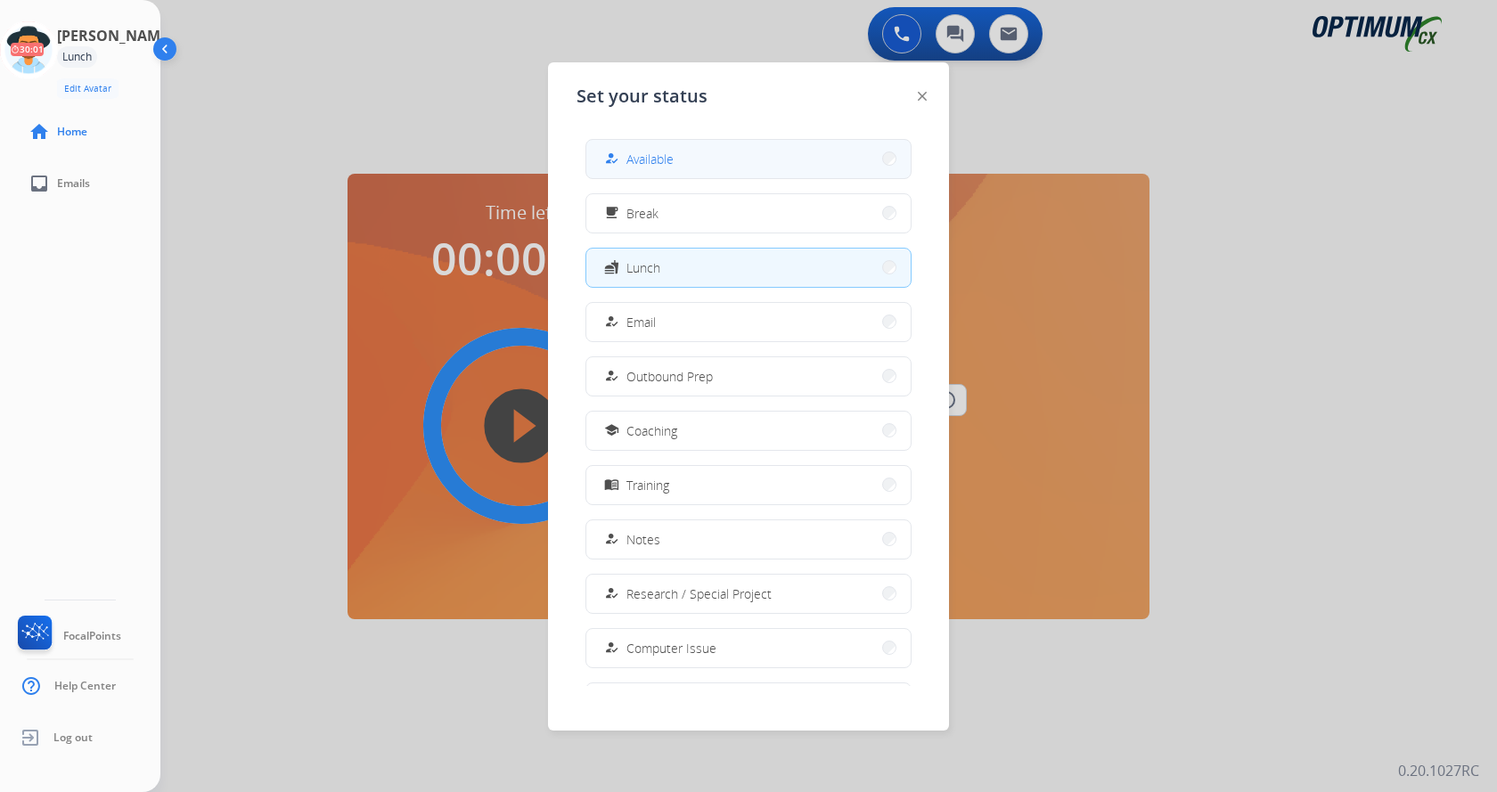
click at [735, 165] on button "how_to_reg Available" at bounding box center [748, 159] width 324 height 38
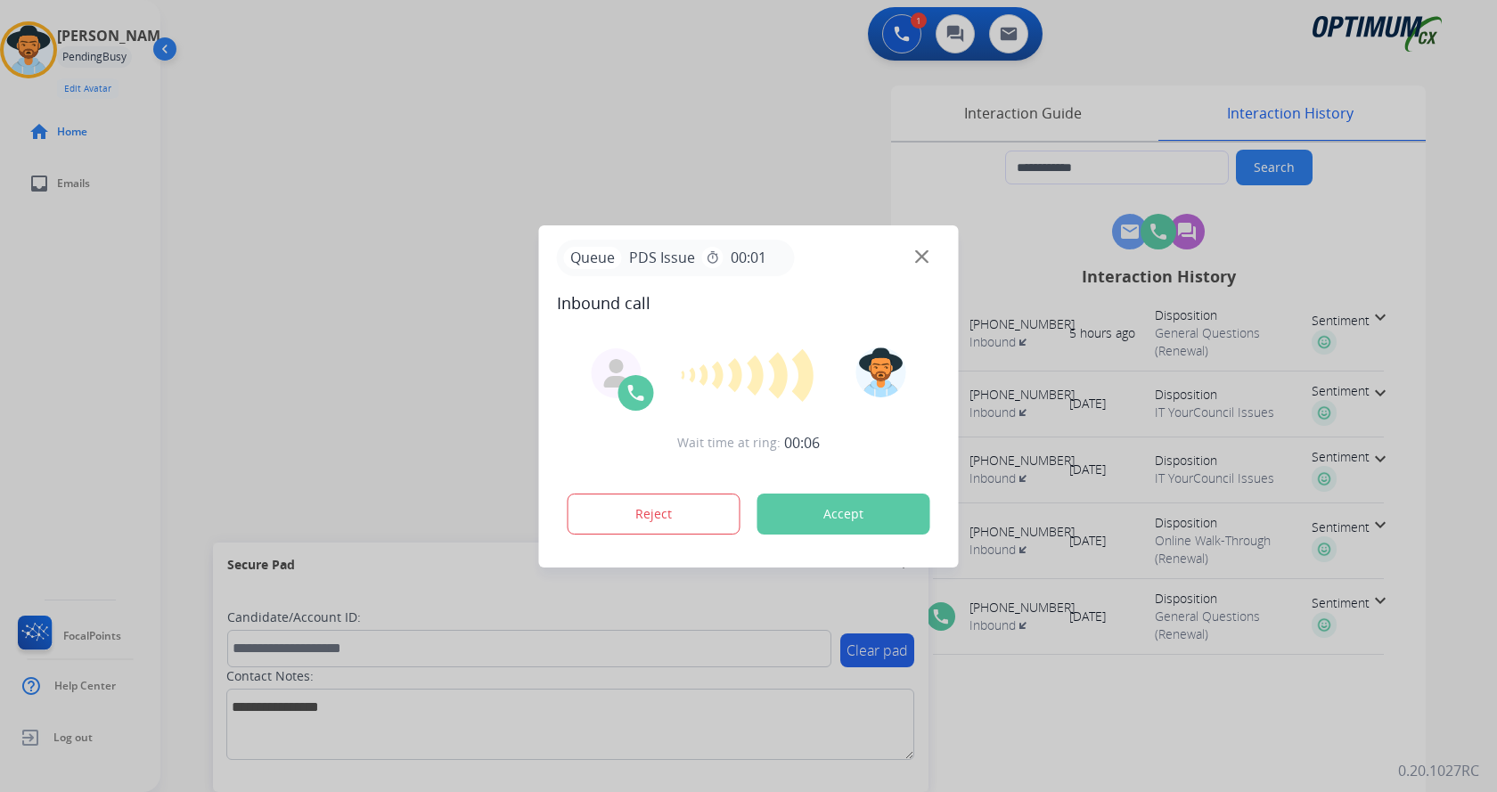
type input "**********"
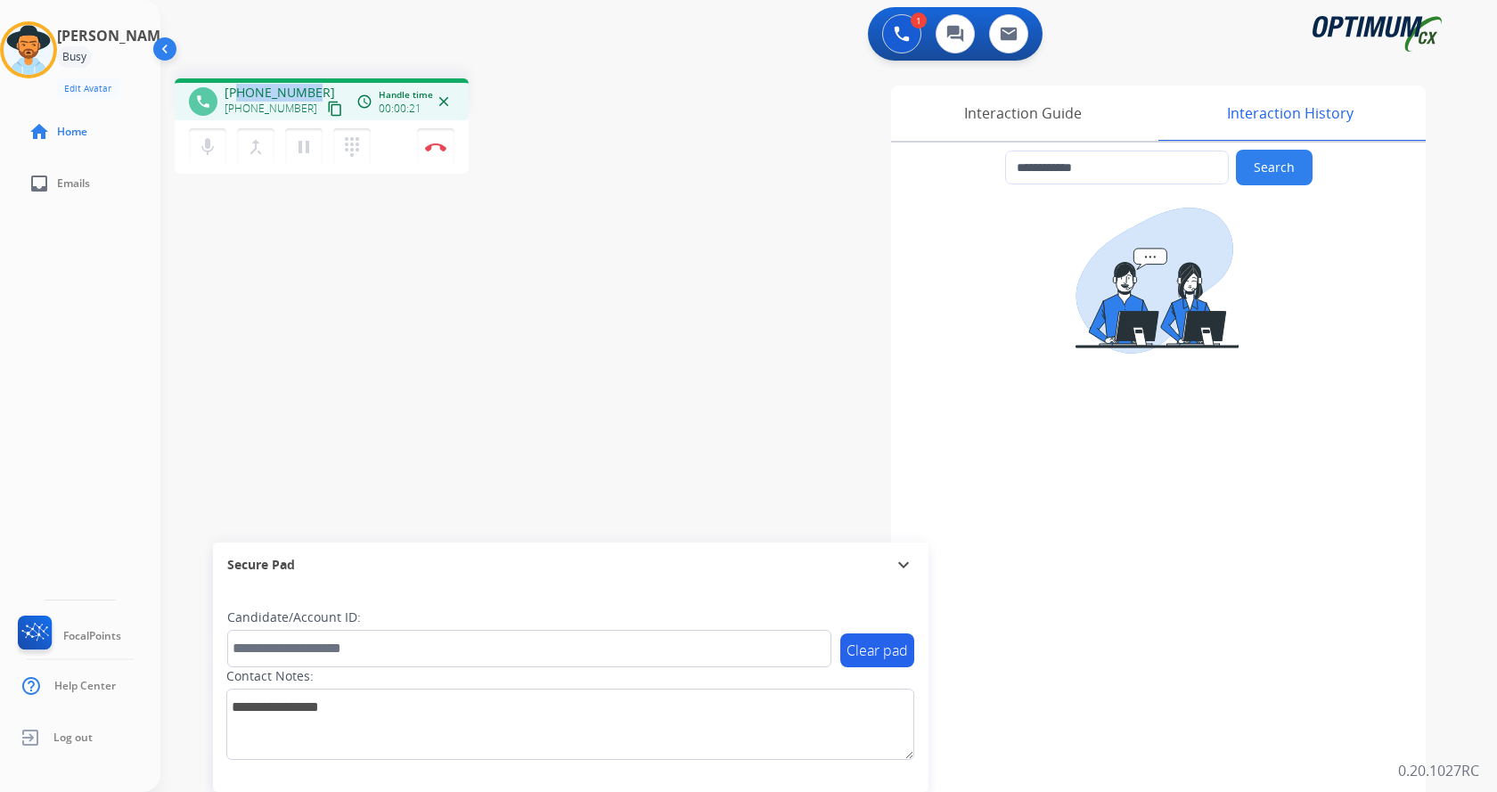
drag, startPoint x: 239, startPoint y: 91, endPoint x: 323, endPoint y: 77, distance: 85.8
click at [323, 77] on div "**********" at bounding box center [807, 435] width 1294 height 743
copy span "9188097648"
click at [429, 139] on button "Disconnect" at bounding box center [435, 146] width 37 height 37
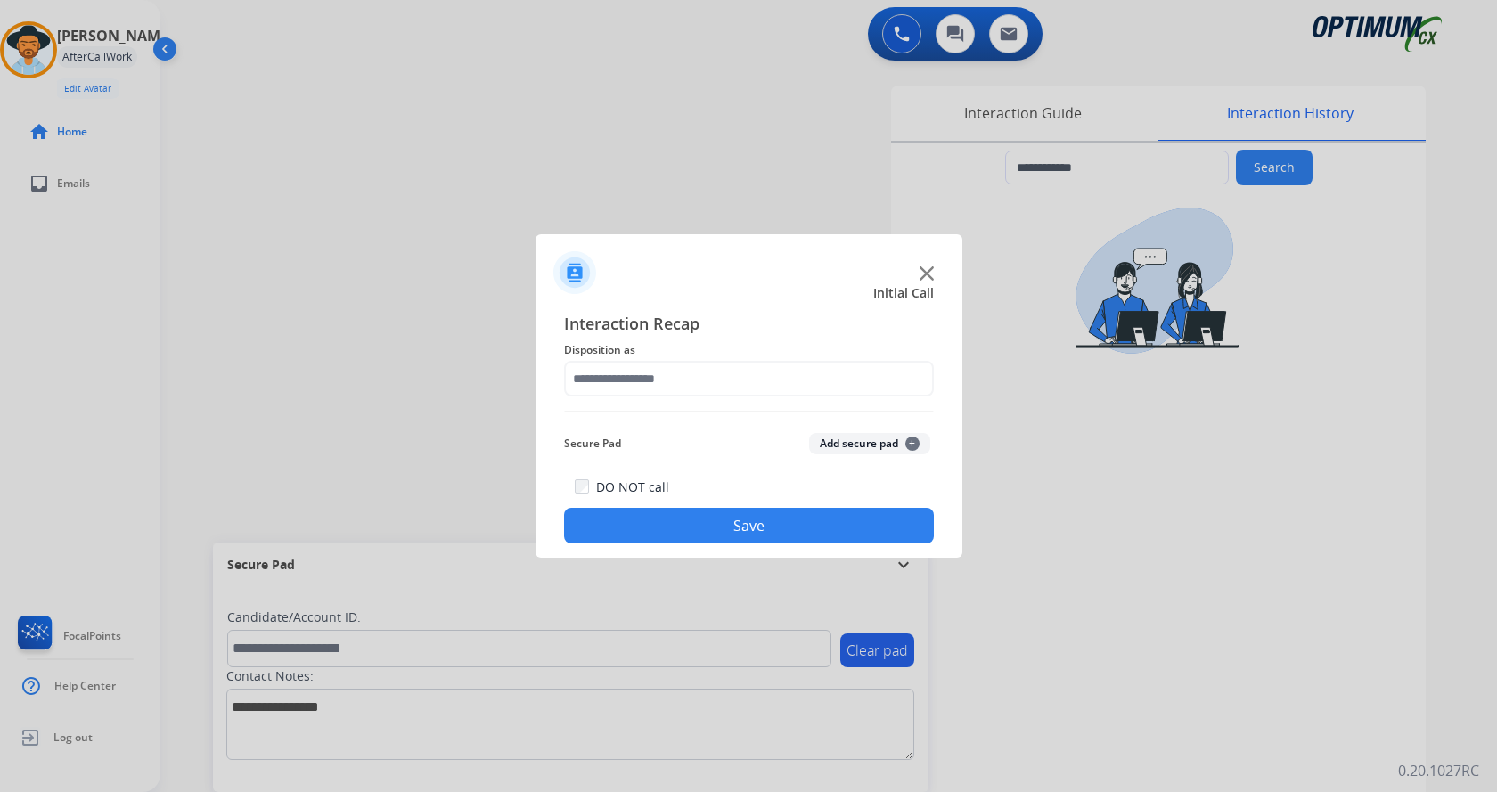
click at [380, 307] on div at bounding box center [748, 396] width 1497 height 792
click at [771, 378] on input "text" at bounding box center [749, 379] width 370 height 36
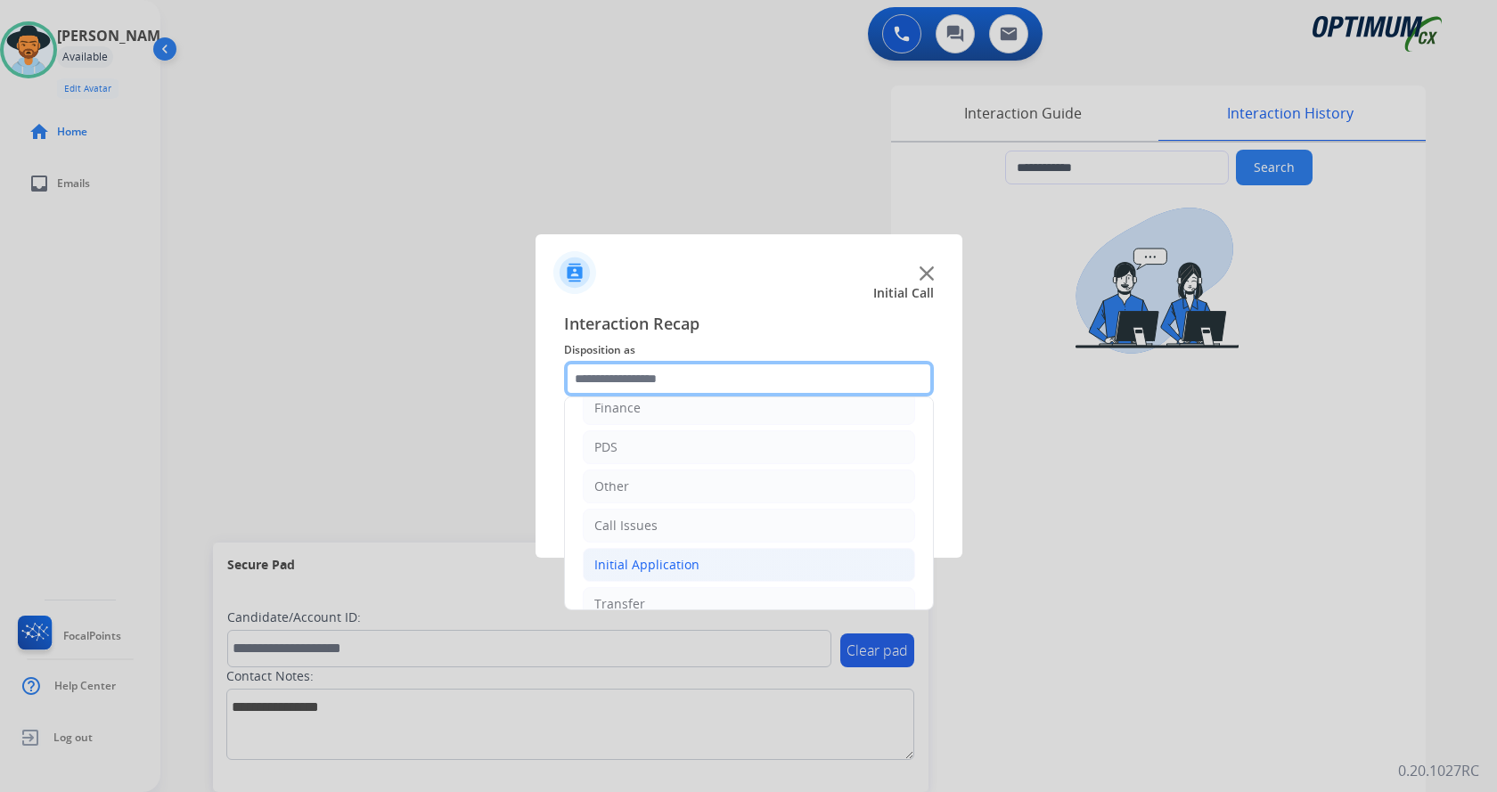
scroll to position [121, 0]
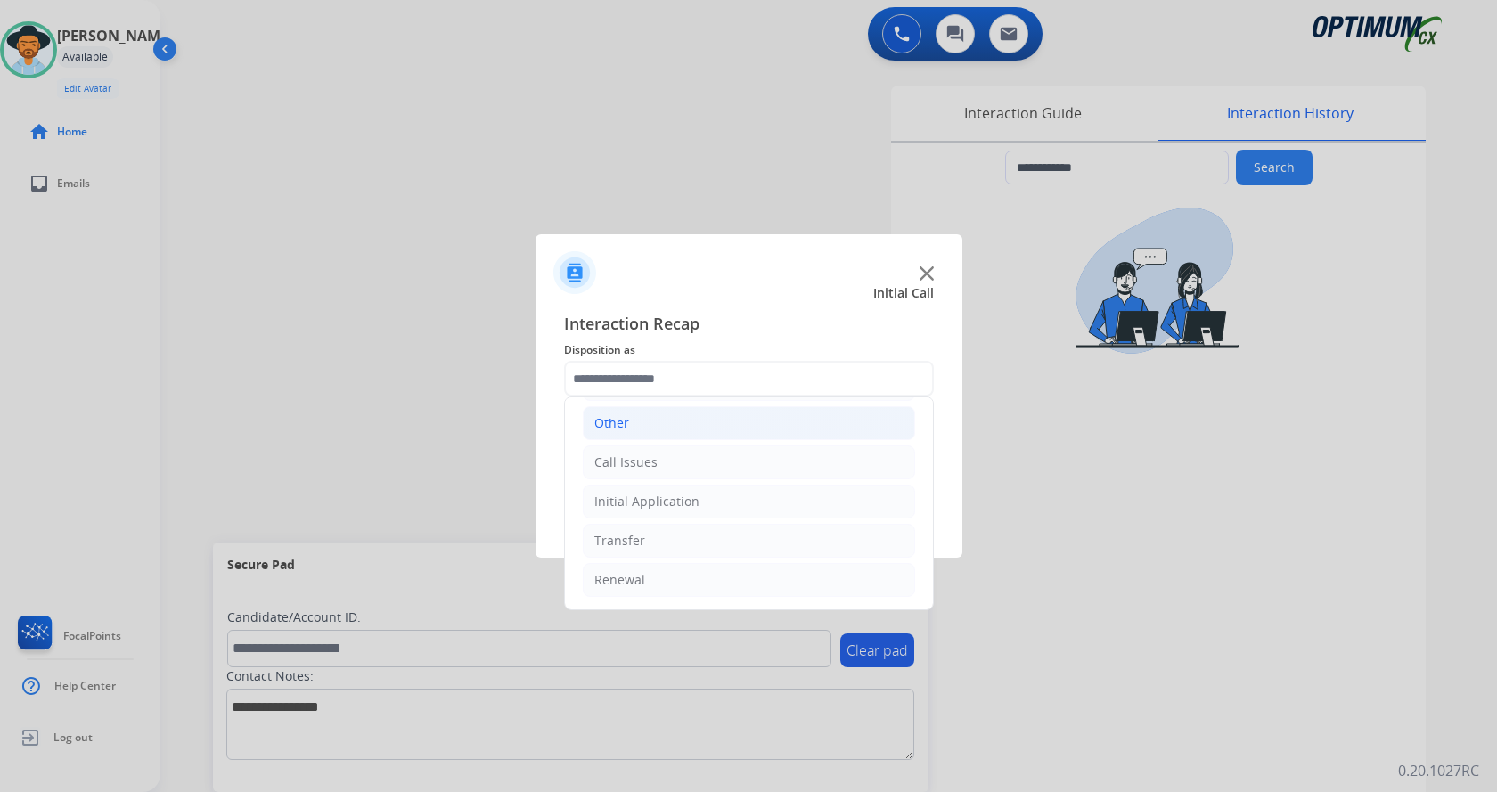
click at [749, 428] on li "Other" at bounding box center [749, 423] width 332 height 34
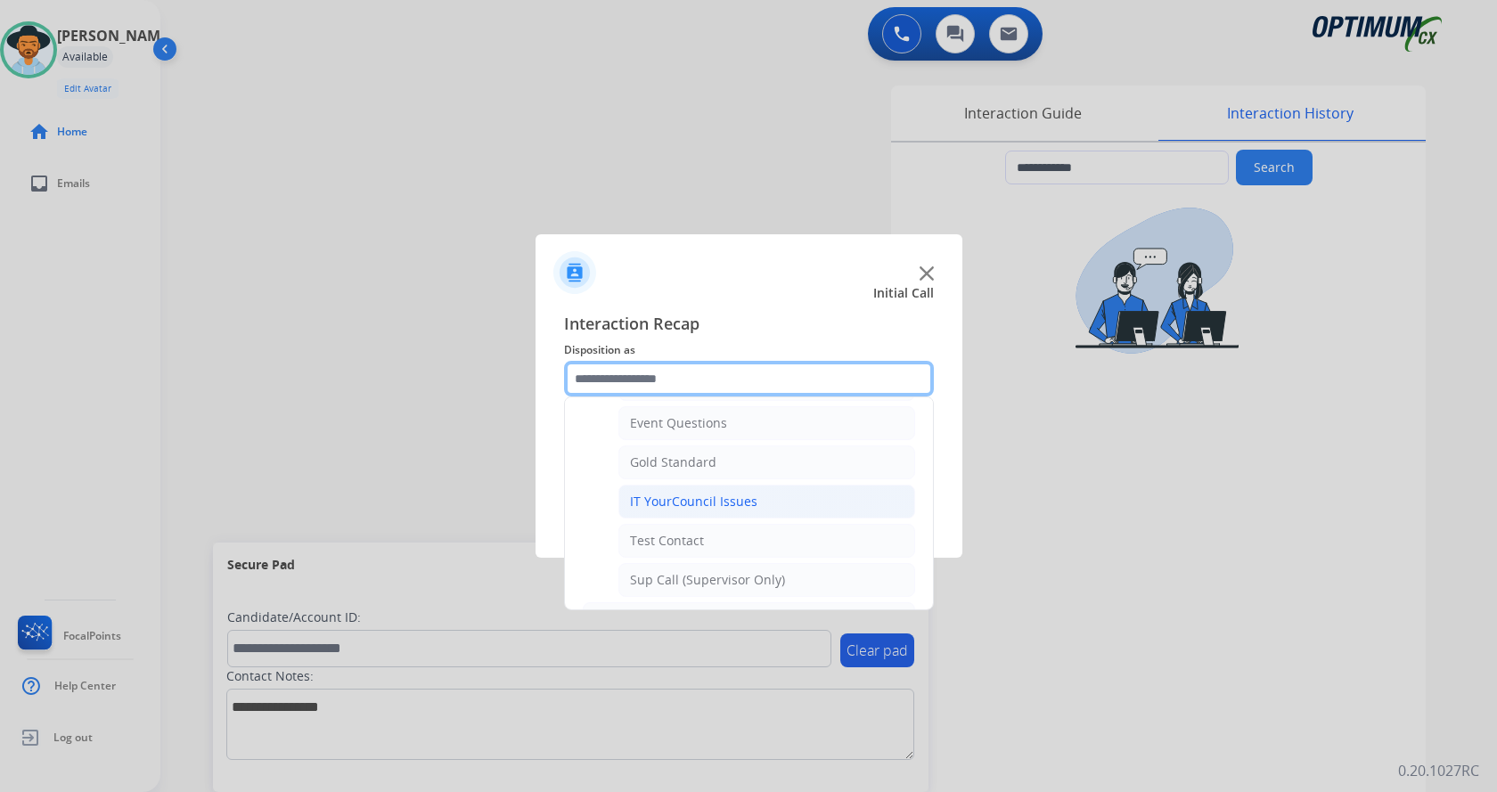
scroll to position [299, 0]
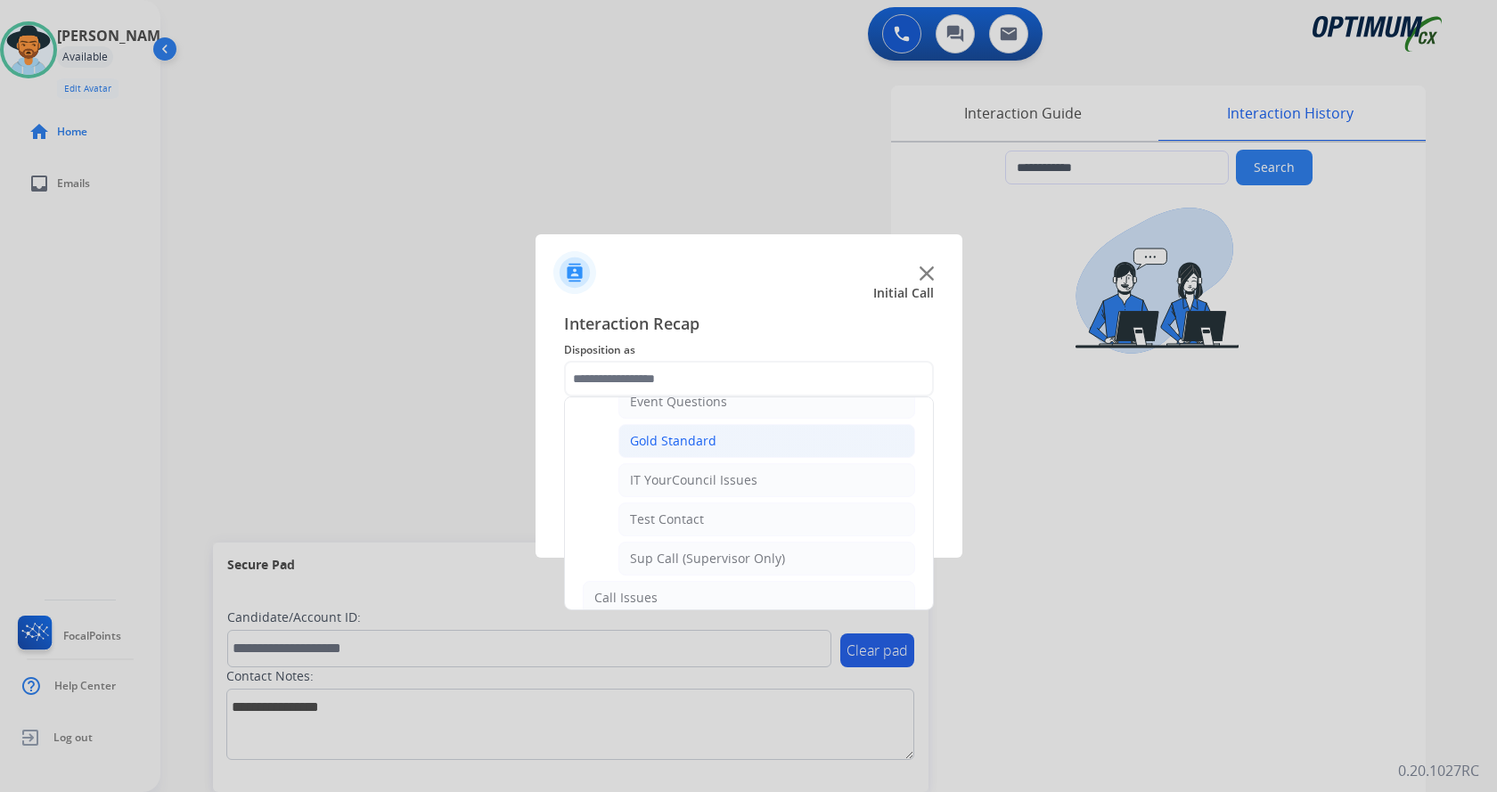
click at [776, 444] on li "Gold Standard" at bounding box center [766, 441] width 297 height 34
type input "**********"
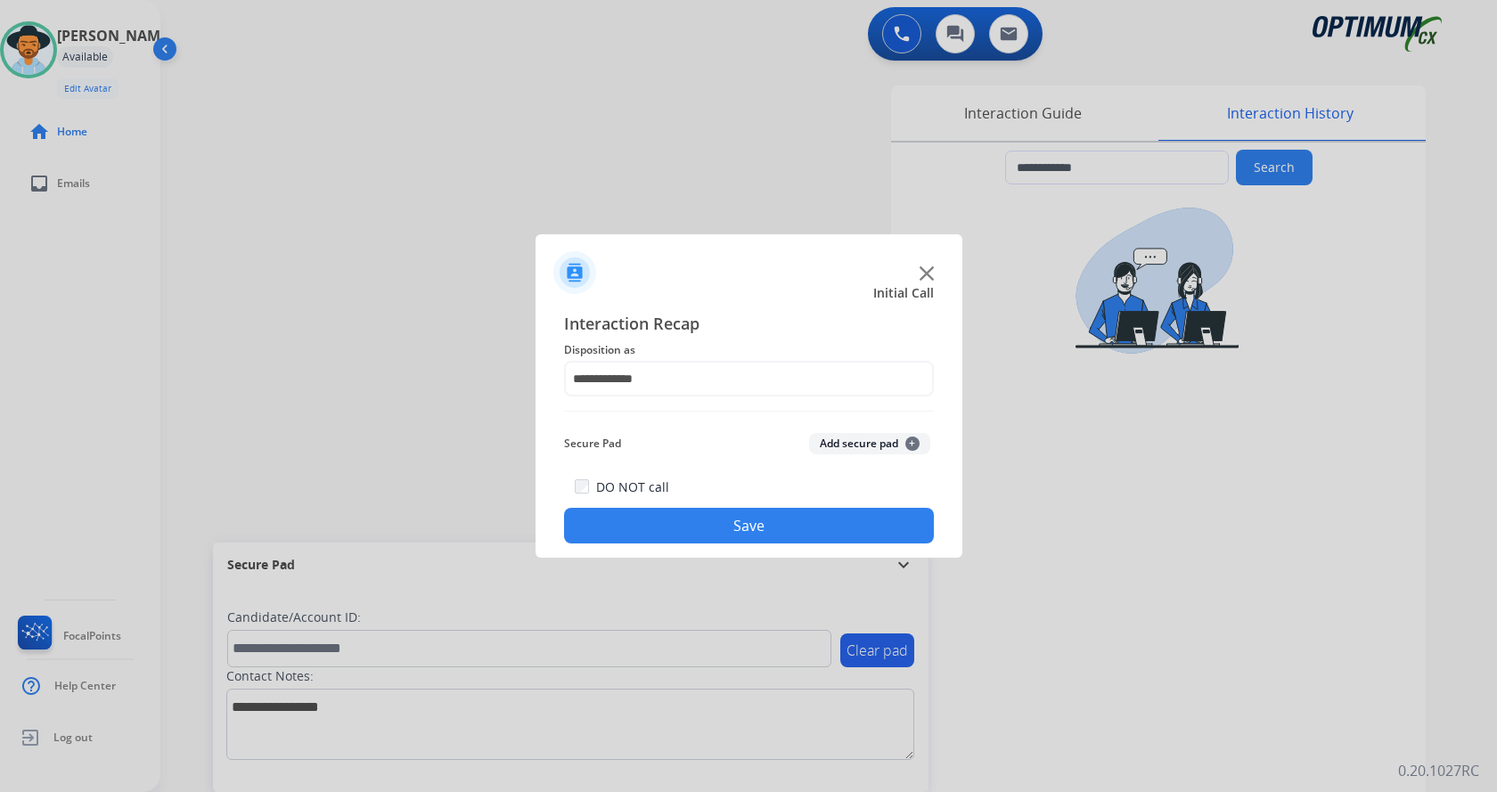
click at [734, 523] on button "Save" at bounding box center [749, 526] width 370 height 36
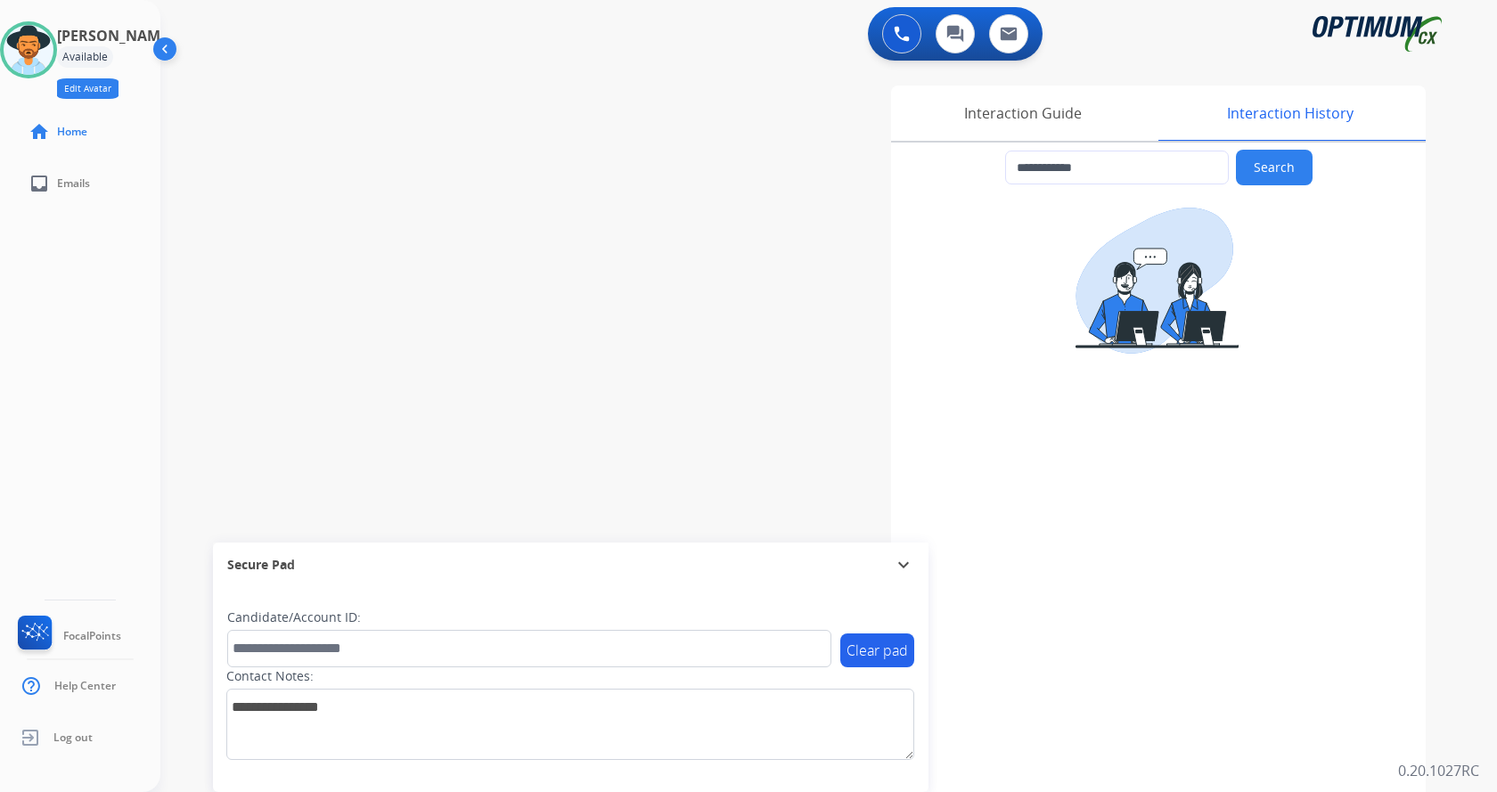
drag, startPoint x: 309, startPoint y: 220, endPoint x: 127, endPoint y: 83, distance: 227.8
click at [295, 209] on div "**********" at bounding box center [807, 435] width 1294 height 743
click at [40, 38] on img at bounding box center [29, 50] width 50 height 50
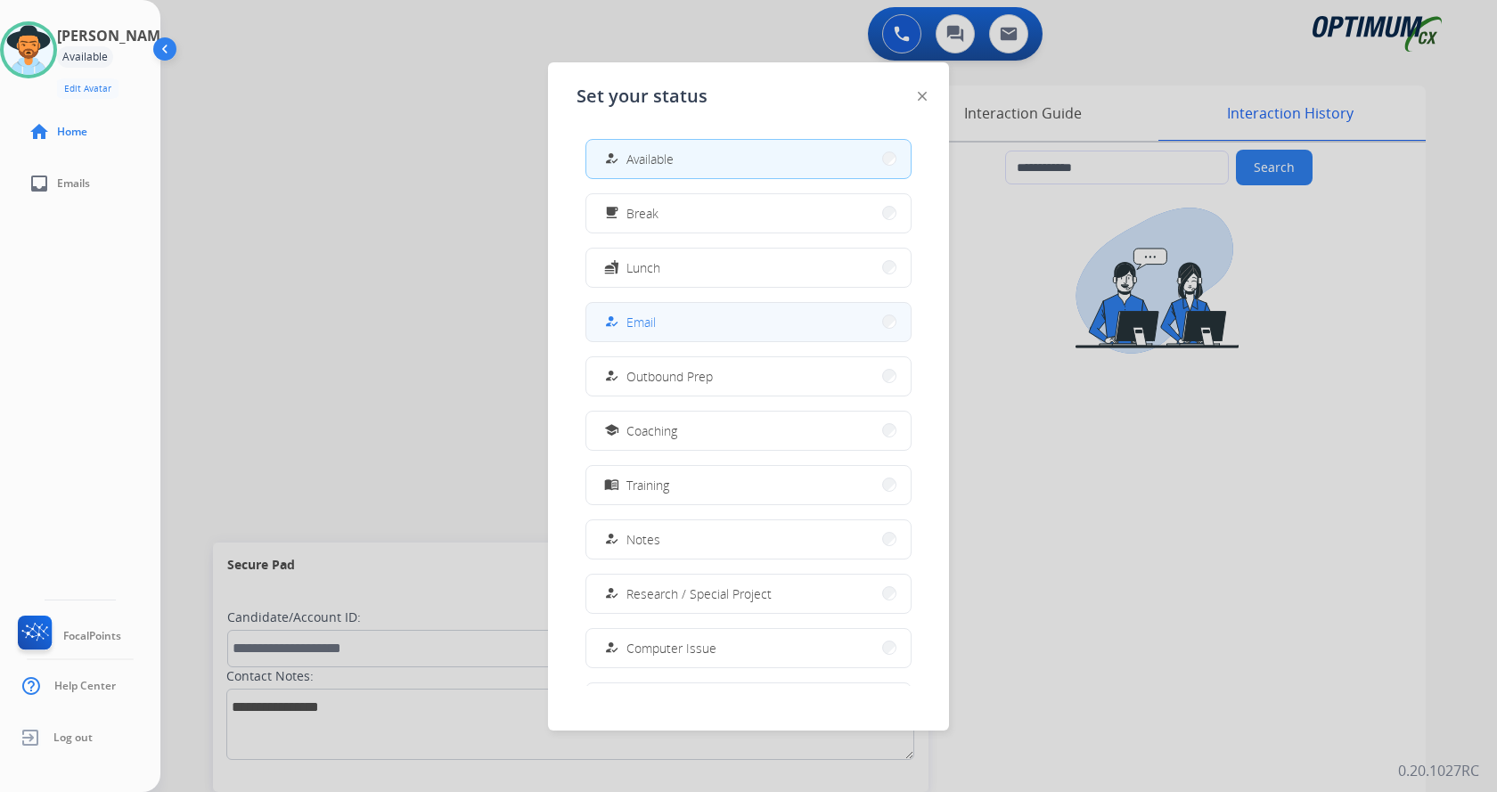
click at [633, 323] on span "Email" at bounding box center [640, 322] width 29 height 19
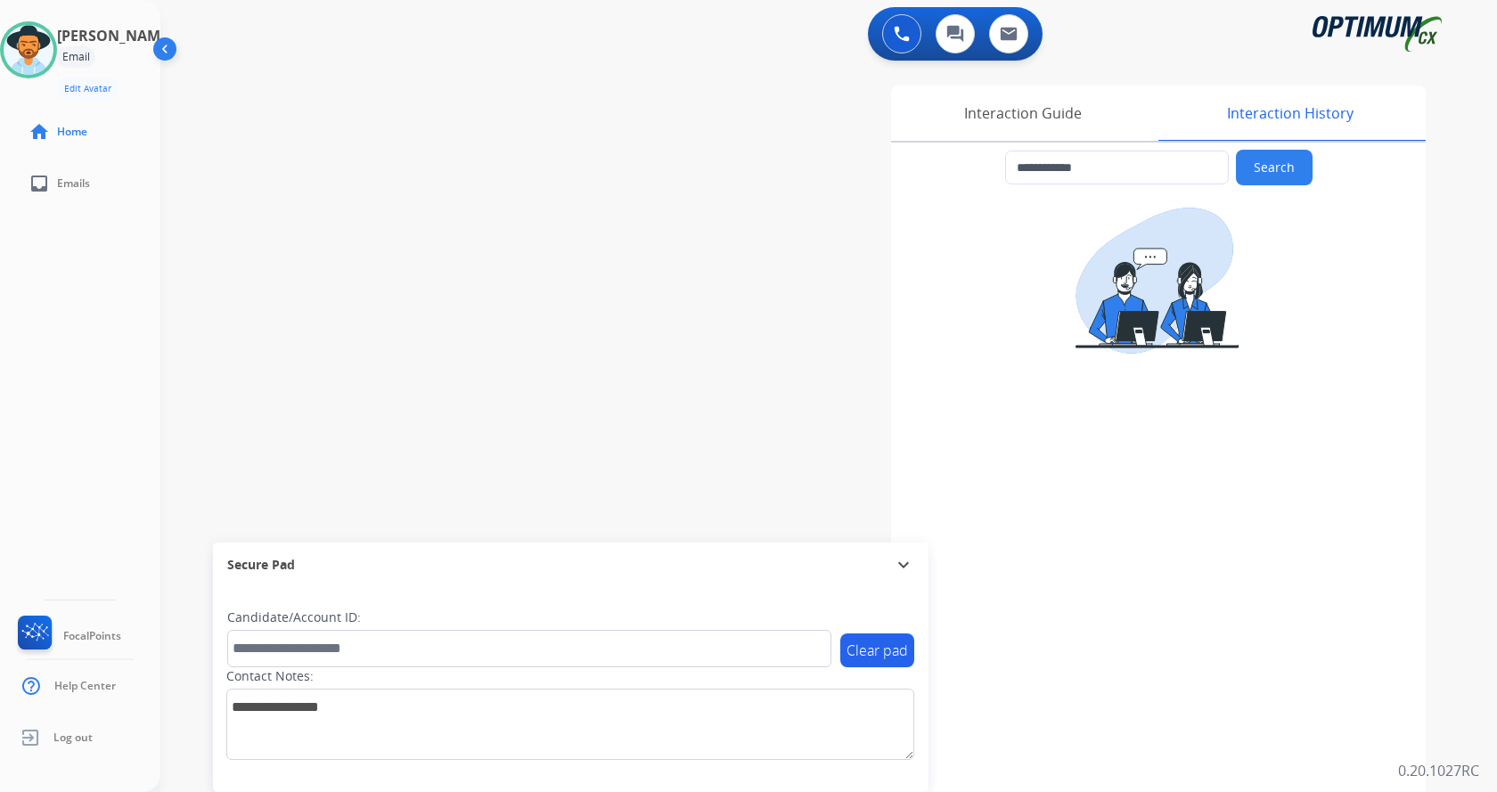
click at [489, 326] on div "**********" at bounding box center [807, 435] width 1294 height 743
click at [290, 95] on div "**********" at bounding box center [807, 435] width 1294 height 743
